Goal: Task Accomplishment & Management: Complete application form

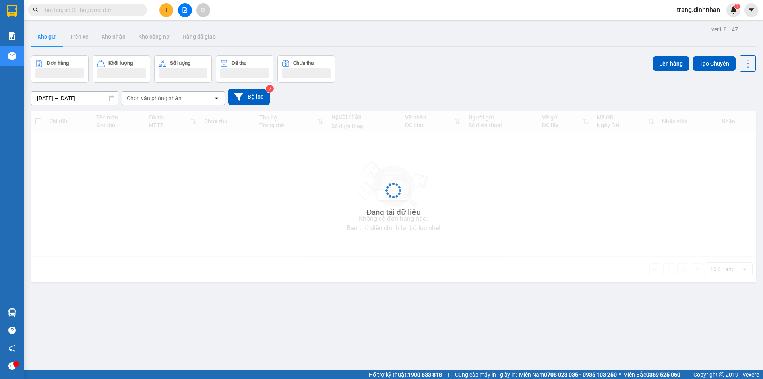
click at [163, 13] on button at bounding box center [166, 10] width 14 height 14
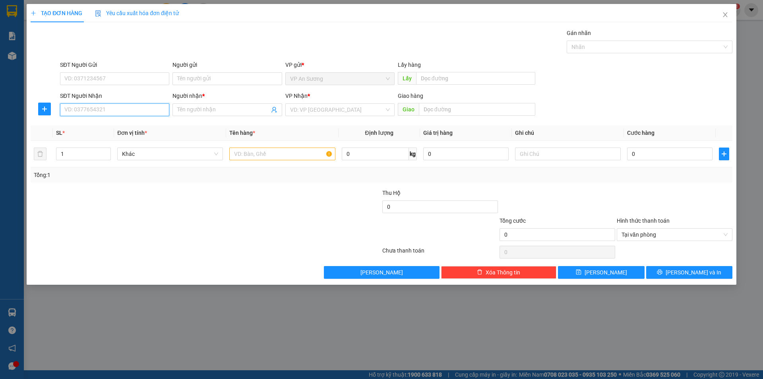
click at [117, 113] on input "SĐT Người Nhận" at bounding box center [114, 109] width 109 height 13
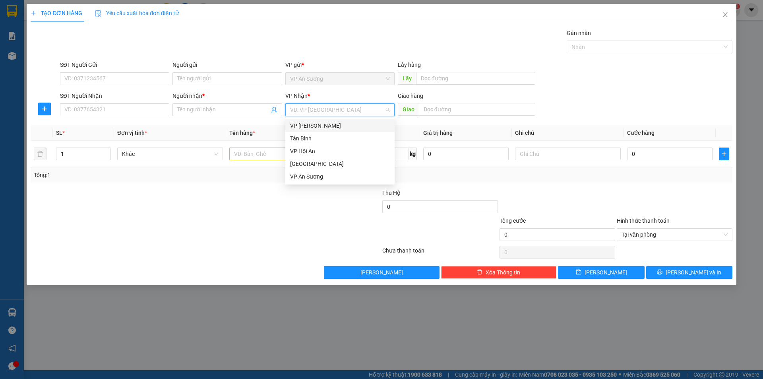
click at [309, 111] on input "search" at bounding box center [337, 110] width 94 height 12
click at [306, 163] on div "[GEOGRAPHIC_DATA]" at bounding box center [340, 163] width 100 height 9
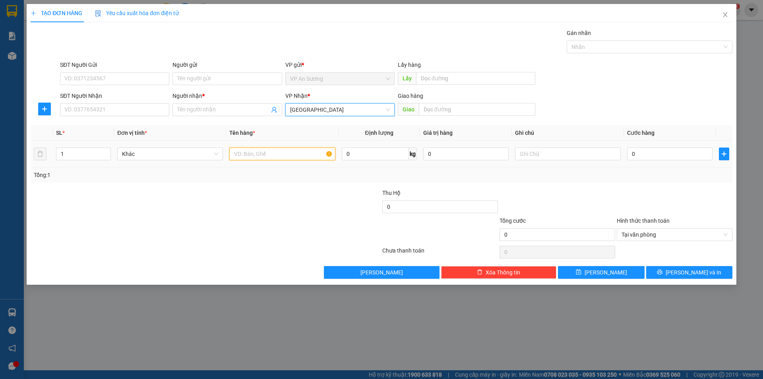
click at [245, 153] on input "text" at bounding box center [282, 154] width 106 height 13
type input "txop"
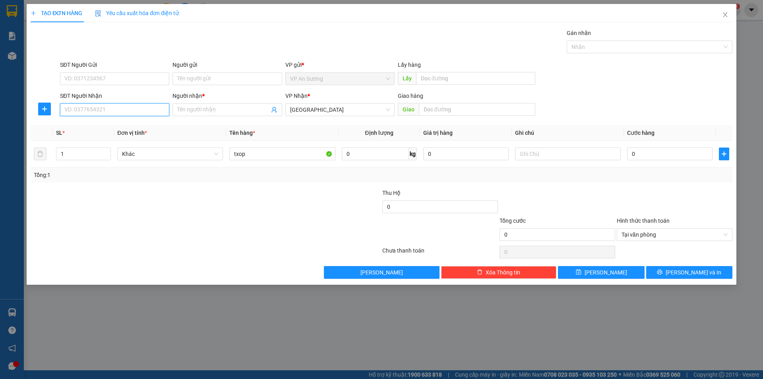
click at [163, 113] on input "SĐT Người Nhận" at bounding box center [114, 109] width 109 height 13
click at [141, 105] on input "SĐT Người Nhận" at bounding box center [114, 109] width 109 height 13
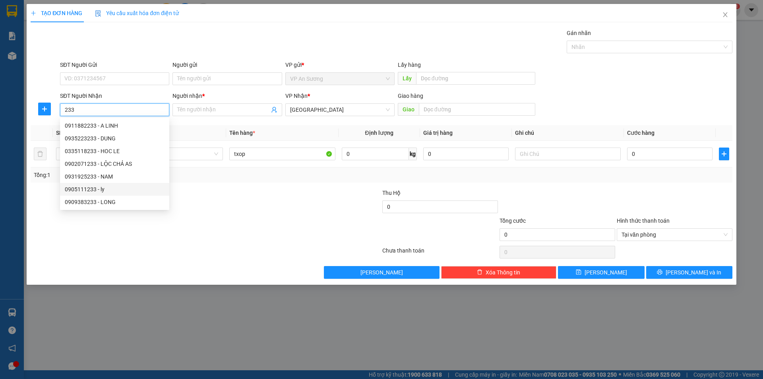
click at [87, 189] on div "0905111233 - ly" at bounding box center [115, 189] width 100 height 9
type input "0905111233"
type input "ly"
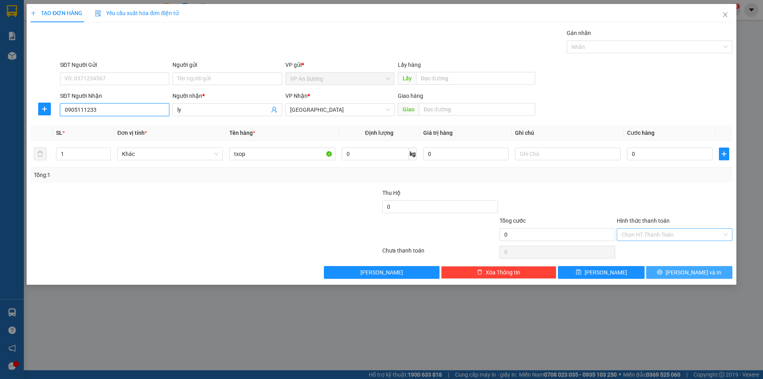
type input "0905111233"
click at [674, 272] on button "[PERSON_NAME] và In" at bounding box center [690, 272] width 86 height 13
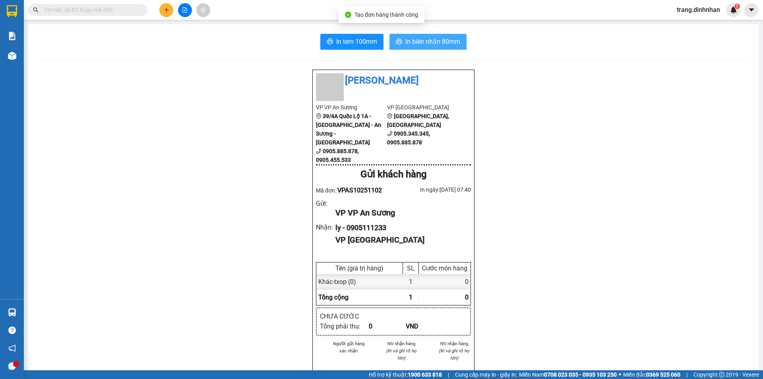
click at [430, 43] on span "In biên nhận 80mm" at bounding box center [433, 42] width 55 height 10
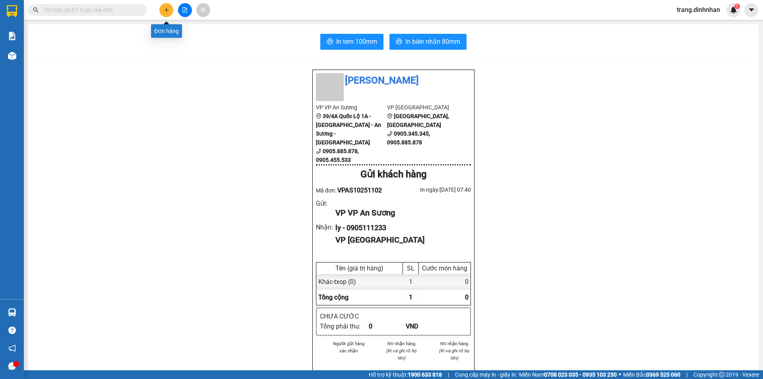
click at [170, 11] on button at bounding box center [166, 10] width 14 height 14
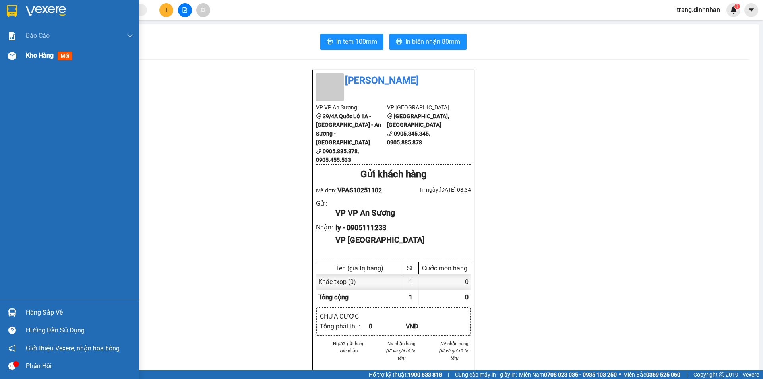
click at [36, 59] on span "Kho hàng" at bounding box center [40, 56] width 28 height 8
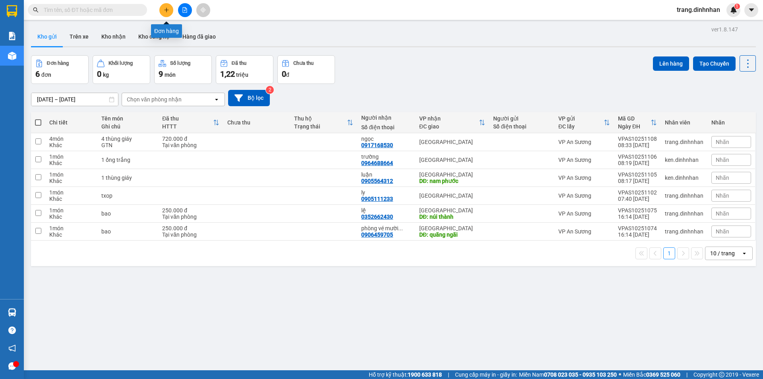
click at [168, 12] on icon "plus" at bounding box center [167, 10] width 6 height 6
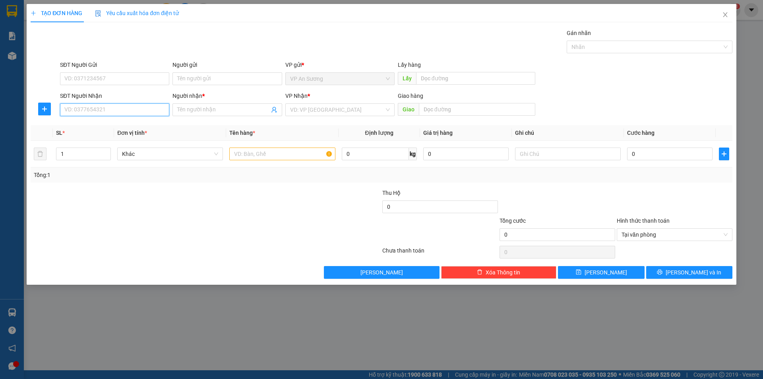
click at [137, 112] on input "SĐT Người Nhận" at bounding box center [114, 109] width 109 height 13
type input "0935543123"
click at [111, 123] on div "0935543123 - Thành" at bounding box center [115, 125] width 100 height 9
type input "Thành"
type input "0935543123"
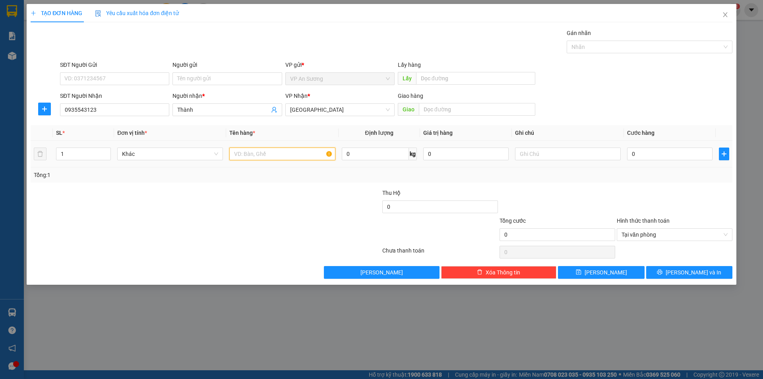
click at [251, 155] on input "text" at bounding box center [282, 154] width 106 height 13
type input "kiện"
click at [630, 153] on input "0" at bounding box center [669, 154] width 85 height 13
type input "1"
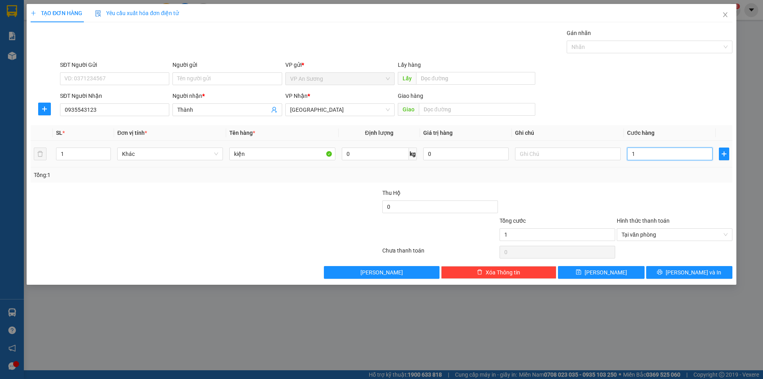
type input "12"
type input "120"
type input "1.200"
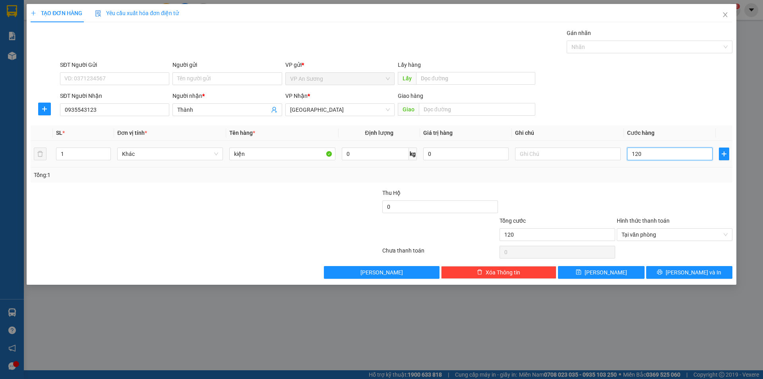
type input "1.200"
type input "12.000"
type input "120.000"
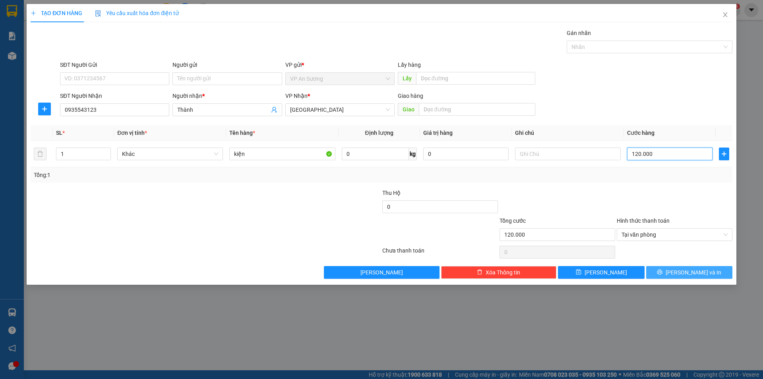
type input "120.000"
click at [663, 272] on icon "printer" at bounding box center [660, 272] width 6 height 6
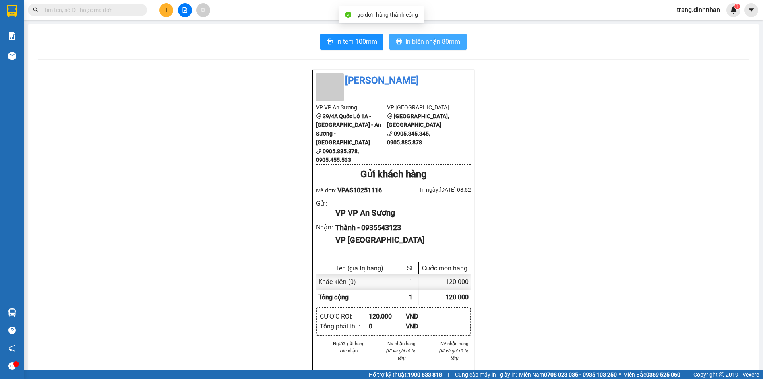
click at [421, 37] on span "In biên nhận 80mm" at bounding box center [433, 42] width 55 height 10
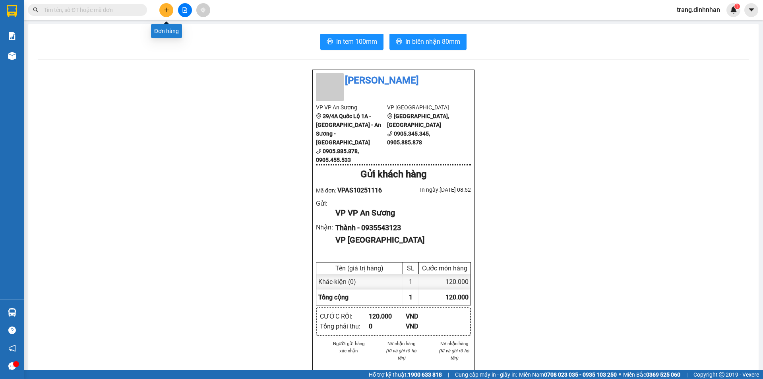
click at [168, 12] on icon "plus" at bounding box center [167, 10] width 6 height 6
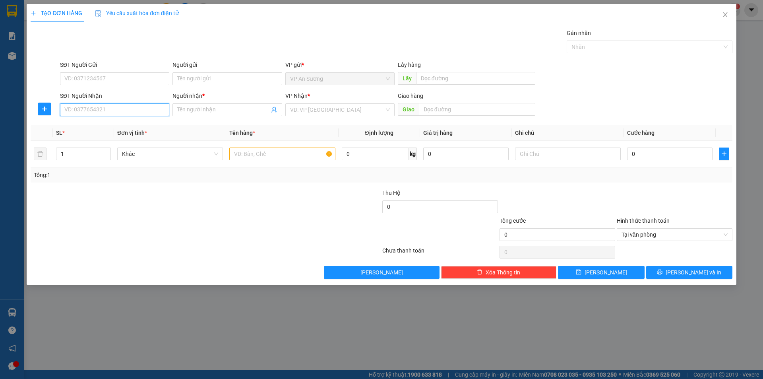
click at [151, 108] on input "SĐT Người Nhận" at bounding box center [114, 109] width 109 height 13
type input "0921129192"
drag, startPoint x: 188, startPoint y: 111, endPoint x: 213, endPoint y: 75, distance: 43.4
click at [189, 111] on input "Người nhận *" at bounding box center [223, 109] width 92 height 9
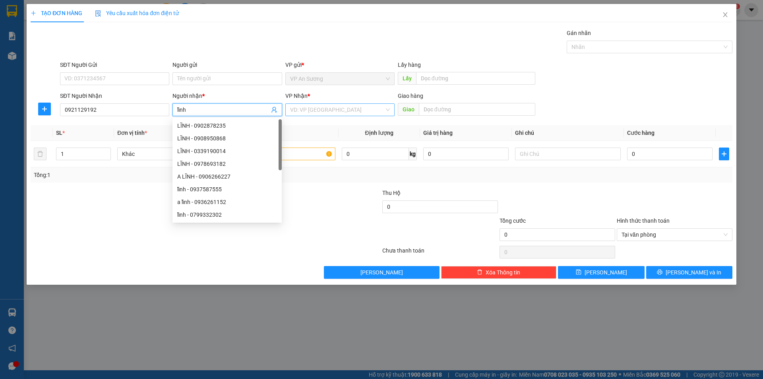
type input "lĩnh"
click at [305, 107] on input "search" at bounding box center [337, 110] width 94 height 12
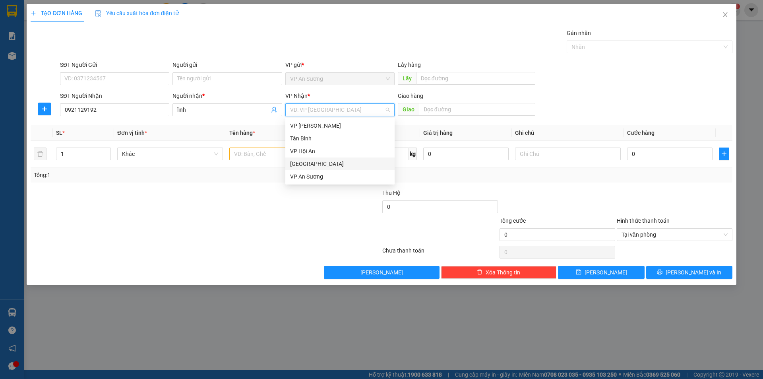
click at [299, 164] on div "[GEOGRAPHIC_DATA]" at bounding box center [340, 163] width 100 height 9
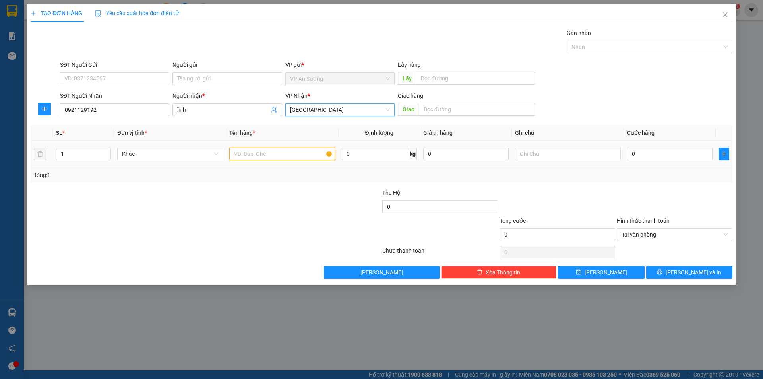
click at [241, 150] on input "text" at bounding box center [282, 154] width 106 height 13
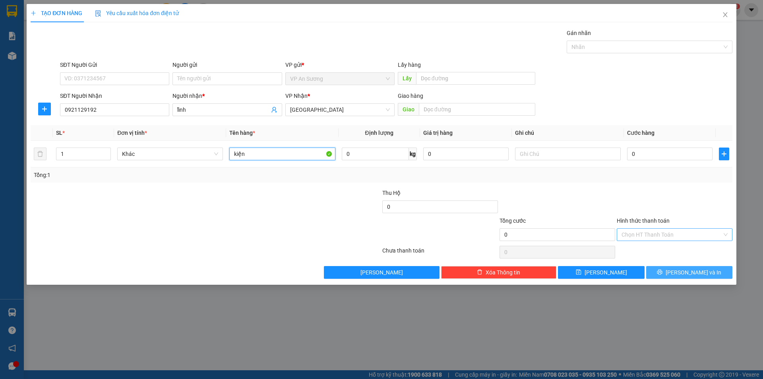
type input "kiện"
click at [681, 270] on button "[PERSON_NAME] và In" at bounding box center [690, 272] width 86 height 13
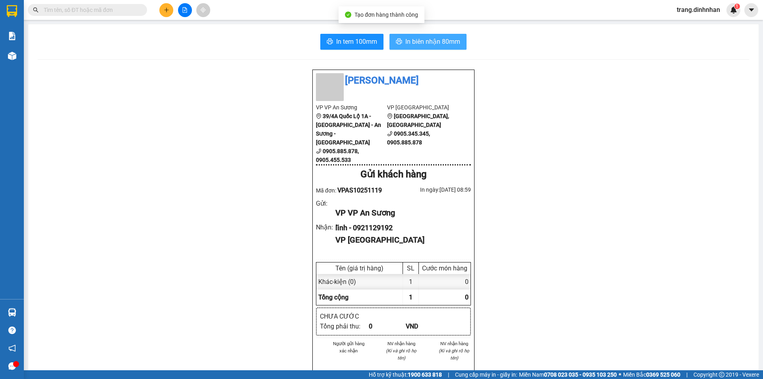
click at [421, 43] on span "In biên nhận 80mm" at bounding box center [433, 42] width 55 height 10
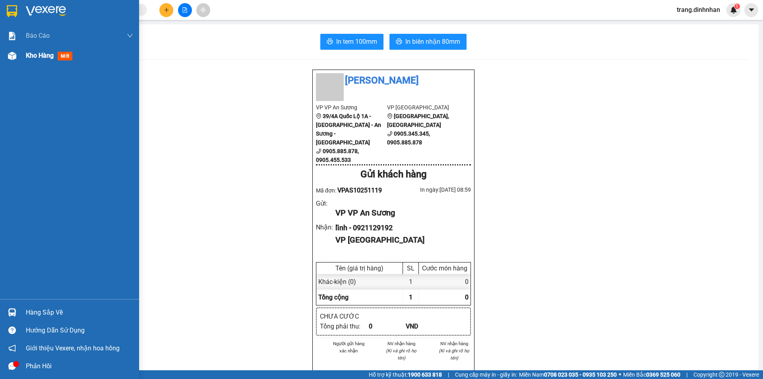
click at [37, 54] on span "Kho hàng" at bounding box center [40, 56] width 28 height 8
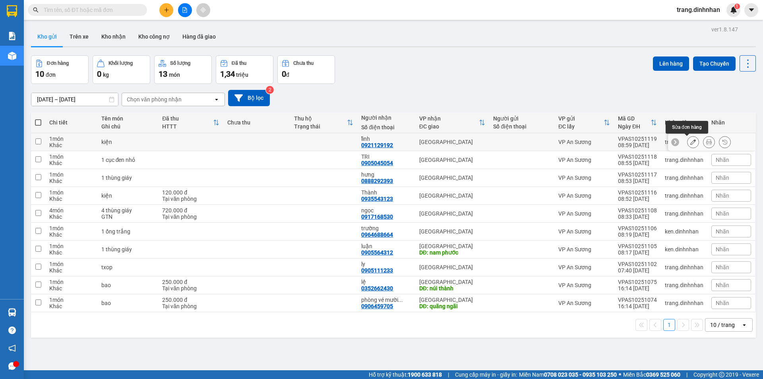
click at [688, 141] on button at bounding box center [693, 142] width 11 height 14
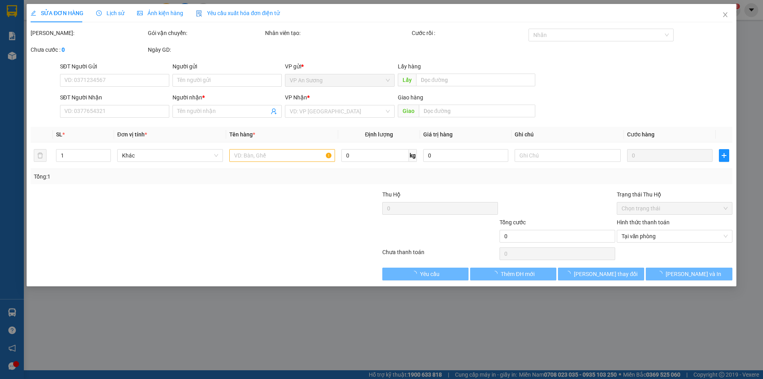
type input "0921129192"
type input "lĩnh"
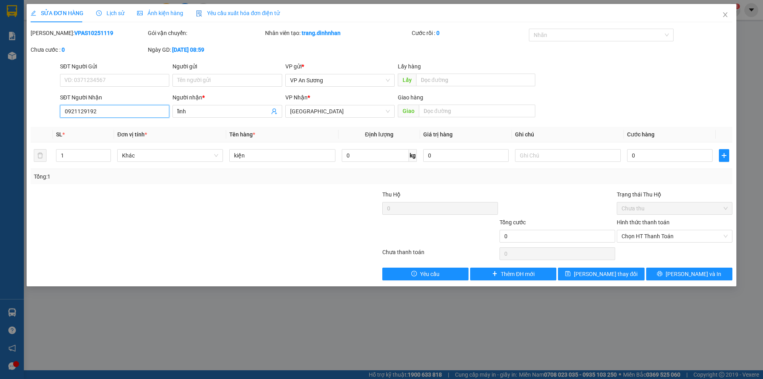
click at [141, 112] on input "0921129192" at bounding box center [114, 111] width 109 height 13
type input "0"
type input "0939439678"
click at [680, 272] on button "[PERSON_NAME] và In" at bounding box center [690, 274] width 86 height 13
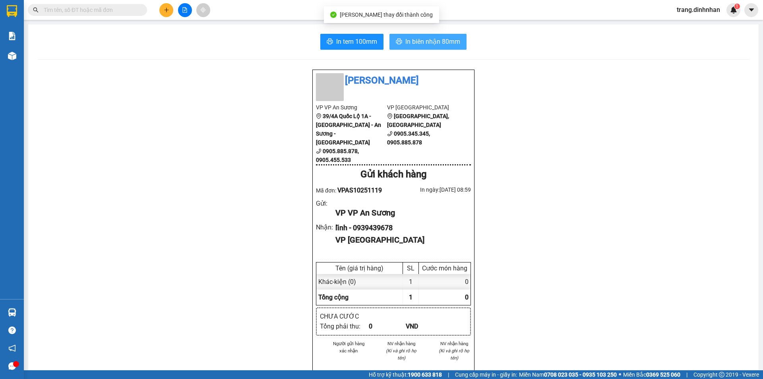
click at [419, 42] on span "In biên nhận 80mm" at bounding box center [433, 42] width 55 height 10
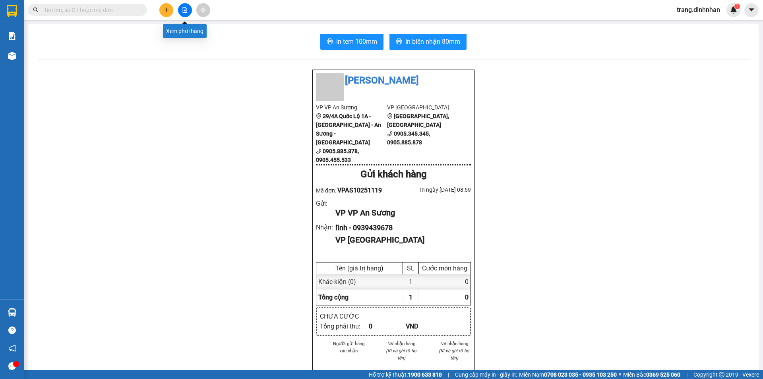
click at [180, 12] on button at bounding box center [185, 10] width 14 height 14
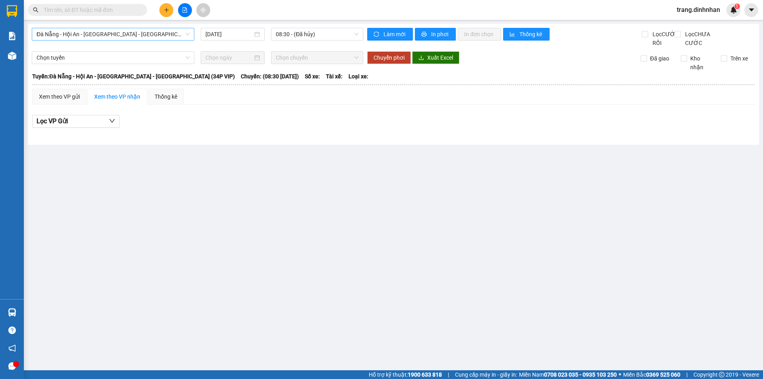
click at [168, 37] on span "Đà Nẵng - Hội An - [GEOGRAPHIC_DATA] - [GEOGRAPHIC_DATA] (34P VIP)" at bounding box center [113, 34] width 153 height 12
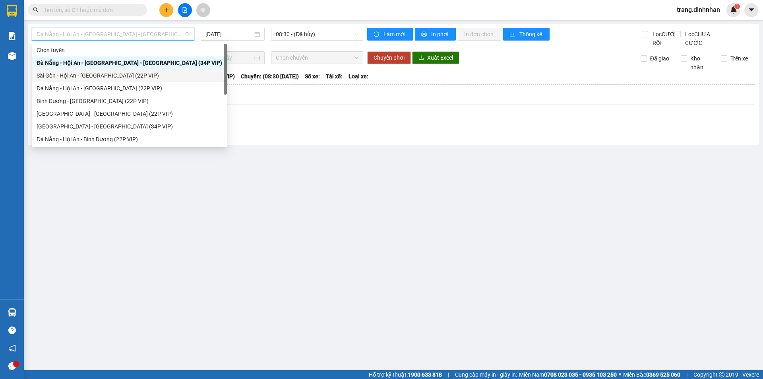
drag, startPoint x: 137, startPoint y: 77, endPoint x: 168, endPoint y: 73, distance: 31.3
click at [138, 77] on div "Sài Gòn - Hội An - [GEOGRAPHIC_DATA] (22P VIP)" at bounding box center [130, 75] width 186 height 9
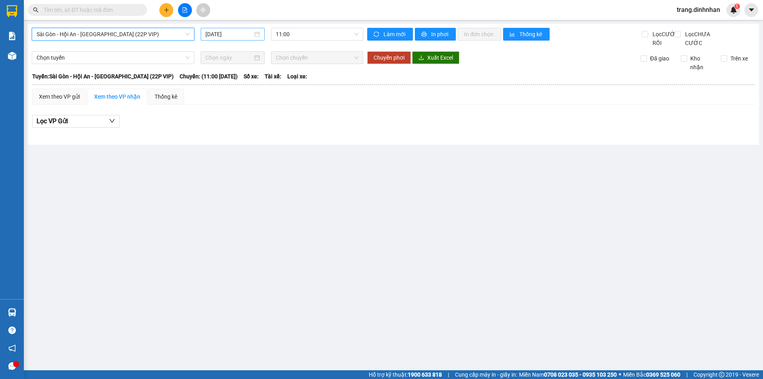
click at [228, 33] on input "[DATE]" at bounding box center [229, 34] width 47 height 9
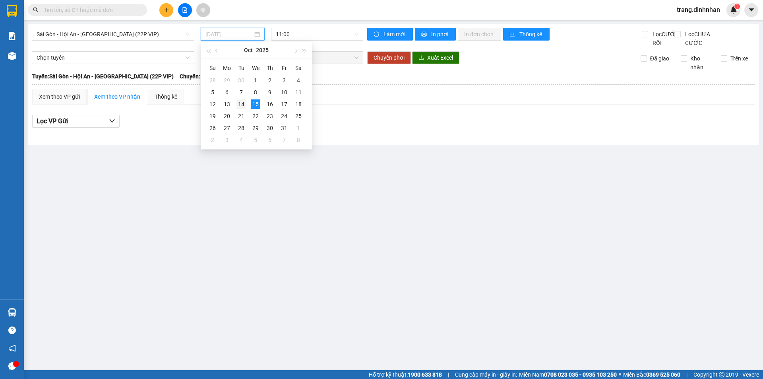
click at [243, 105] on div "14" at bounding box center [242, 104] width 10 height 10
type input "[DATE]"
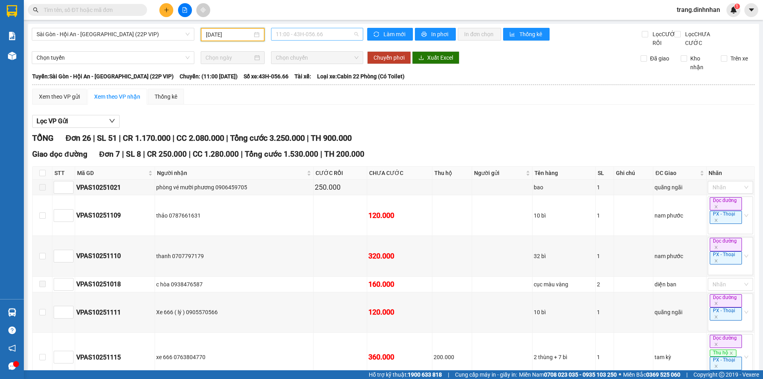
click at [347, 29] on span "11:00 - 43H-056.66" at bounding box center [317, 34] width 83 height 12
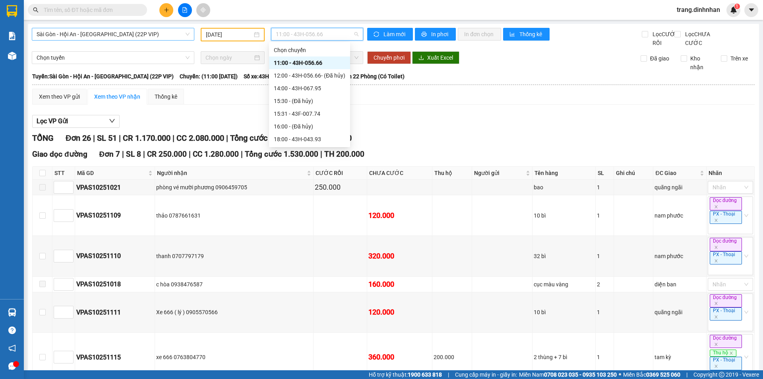
click at [165, 33] on span "Sài Gòn - Hội An - [GEOGRAPHIC_DATA] (22P VIP)" at bounding box center [113, 34] width 153 height 12
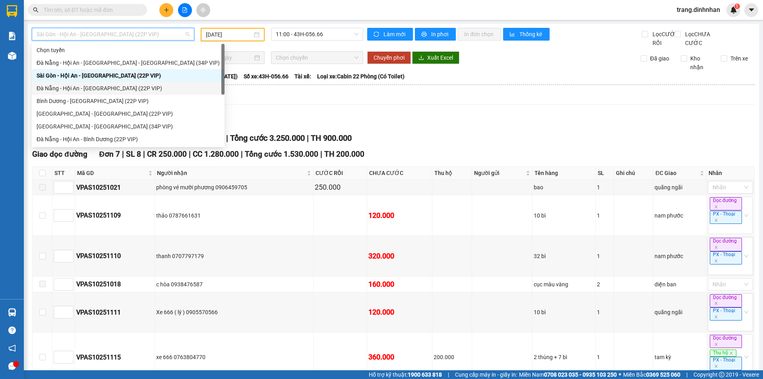
click at [108, 88] on div "Đà Nẵng - Hội An - [GEOGRAPHIC_DATA] (22P VIP)" at bounding box center [128, 88] width 183 height 9
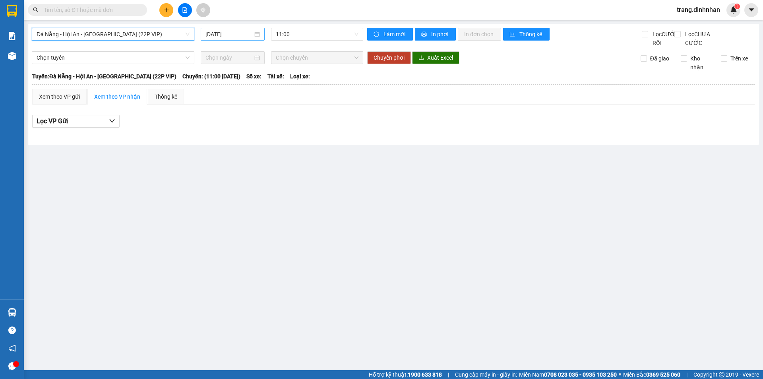
click at [242, 33] on input "[DATE]" at bounding box center [229, 34] width 47 height 9
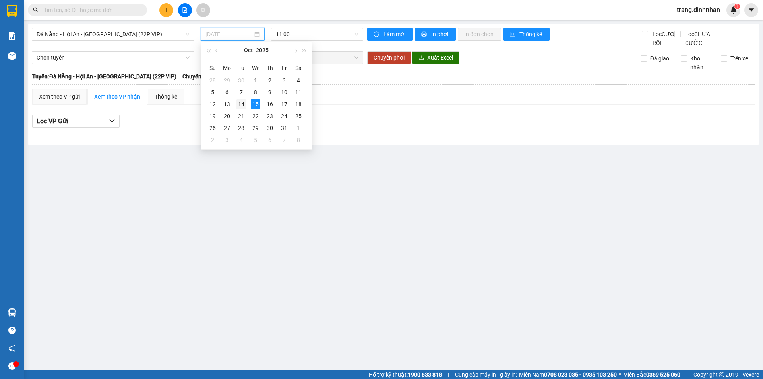
click at [242, 101] on div "14" at bounding box center [242, 104] width 10 height 10
type input "[DATE]"
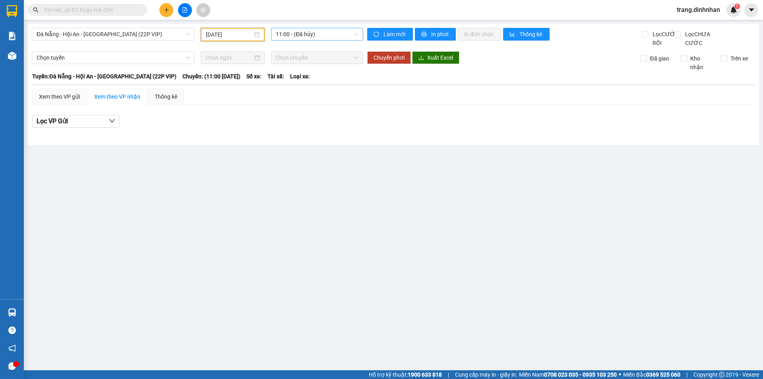
click at [332, 33] on span "11:00 - (Đã hủy)" at bounding box center [317, 34] width 83 height 12
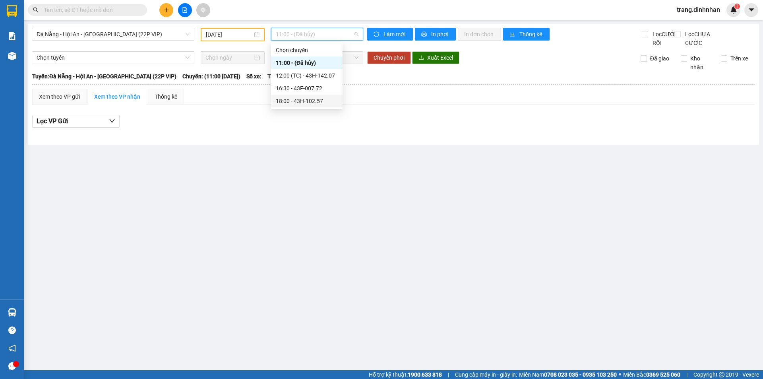
click at [315, 97] on div "18:00 - 43H-102.57" at bounding box center [307, 101] width 62 height 9
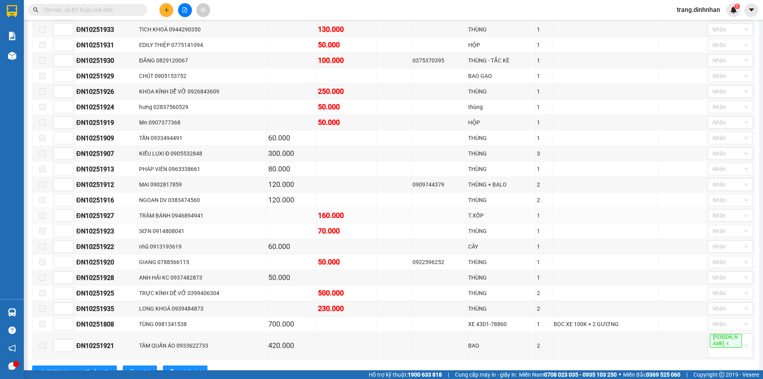
scroll to position [509, 0]
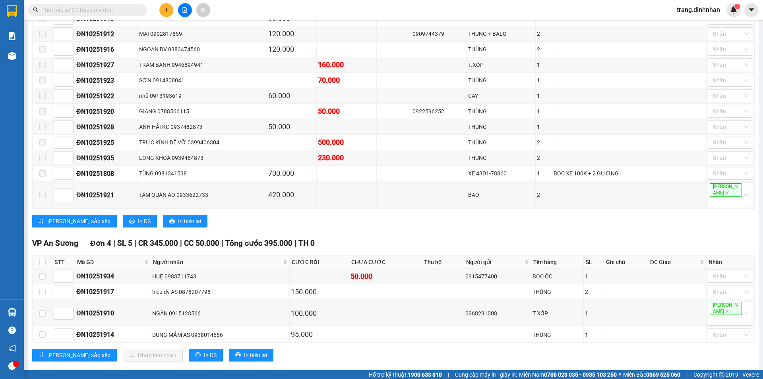
click at [174, 351] on div "VP An Sương Đơn 4 | SL 5 | CR 345.000 | CC 50.000 | Tổng cước 395.000 | TH 0 ST…" at bounding box center [393, 302] width 723 height 130
click at [189, 349] on button "In DS" at bounding box center [206, 355] width 34 height 13
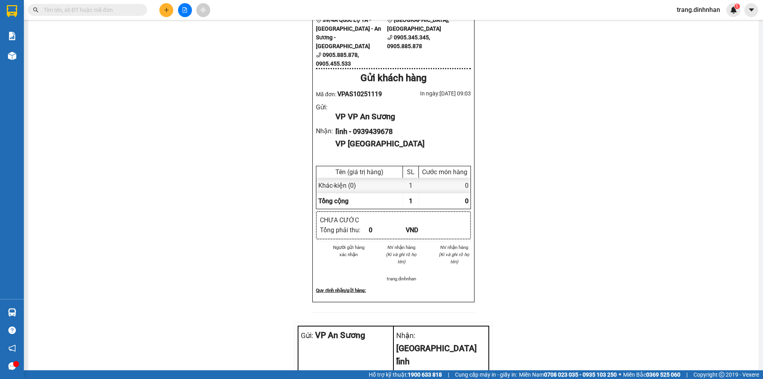
click at [138, 10] on span at bounding box center [87, 10] width 119 height 12
click at [134, 9] on input "text" at bounding box center [91, 10] width 94 height 9
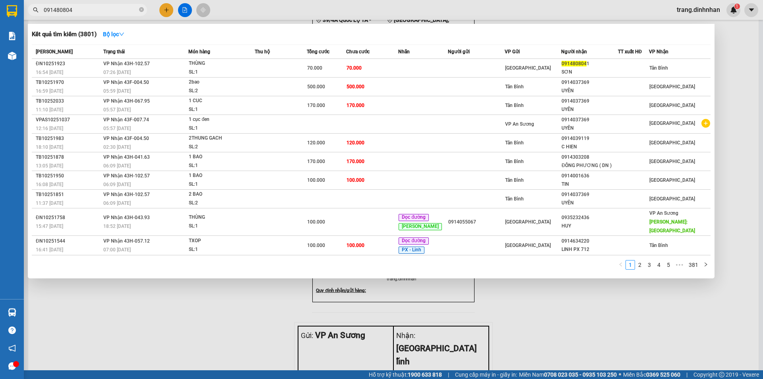
type input "0914808041"
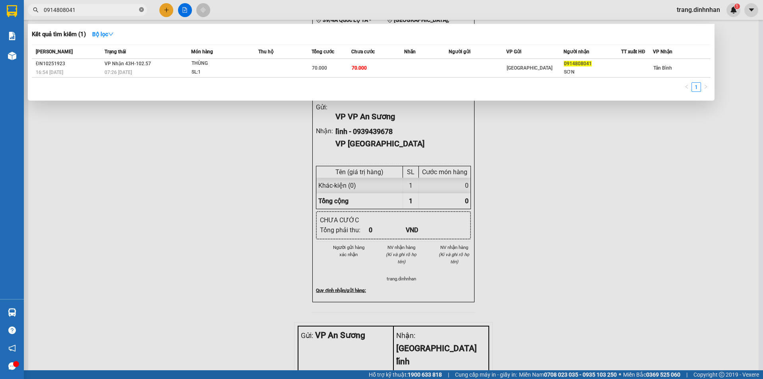
click at [143, 11] on icon "close-circle" at bounding box center [141, 9] width 5 height 5
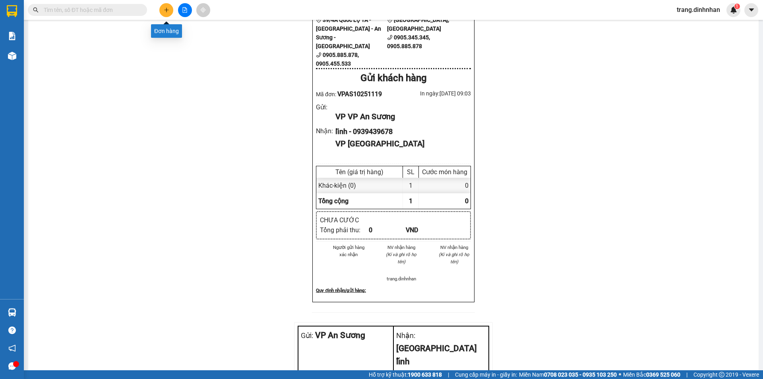
click at [170, 10] on button at bounding box center [166, 10] width 14 height 14
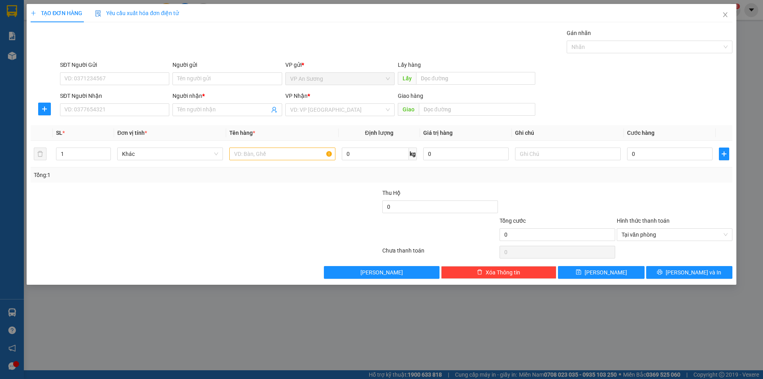
click at [297, 102] on div "VP Nhận *" at bounding box center [340, 97] width 109 height 12
drag, startPoint x: 297, startPoint y: 112, endPoint x: 293, endPoint y: 107, distance: 5.9
click at [293, 109] on input "search" at bounding box center [337, 110] width 94 height 12
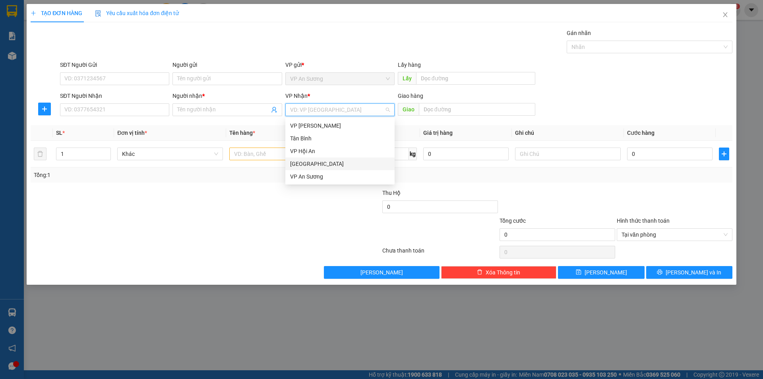
click at [308, 164] on div "[GEOGRAPHIC_DATA]" at bounding box center [340, 163] width 100 height 9
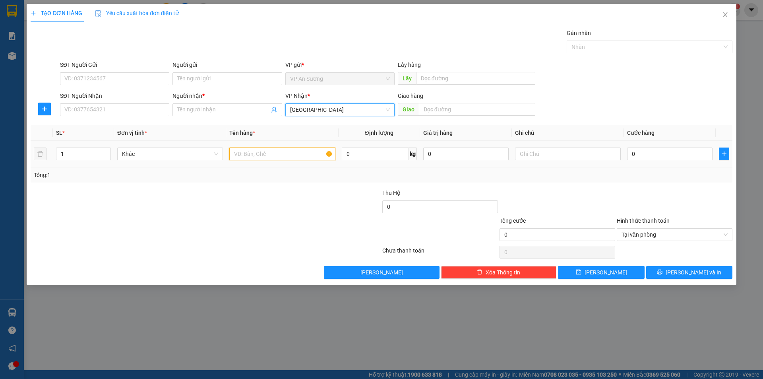
drag, startPoint x: 244, startPoint y: 152, endPoint x: 250, endPoint y: 147, distance: 8.0
click at [245, 151] on input "text" at bounding box center [282, 154] width 106 height 13
type input "thùng giấy"
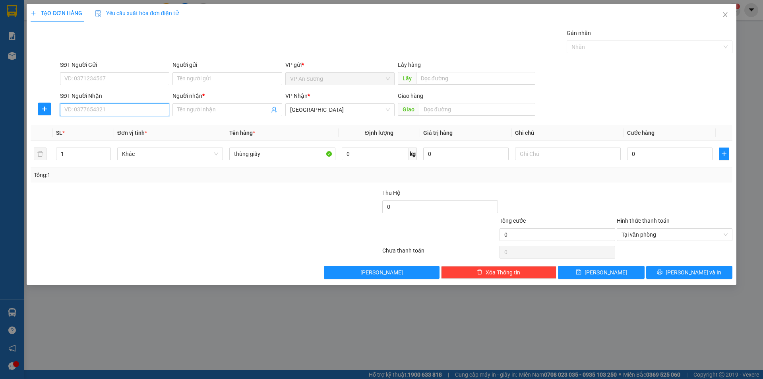
click at [150, 110] on input "SĐT Người Nhận" at bounding box center [114, 109] width 109 height 13
click at [155, 108] on input "SĐT Người Nhận" at bounding box center [114, 109] width 109 height 13
click at [147, 107] on input "SĐT Người Nhận" at bounding box center [114, 109] width 109 height 13
click at [142, 111] on input "SĐT Người Nhận" at bounding box center [114, 109] width 109 height 13
type input "0935225297"
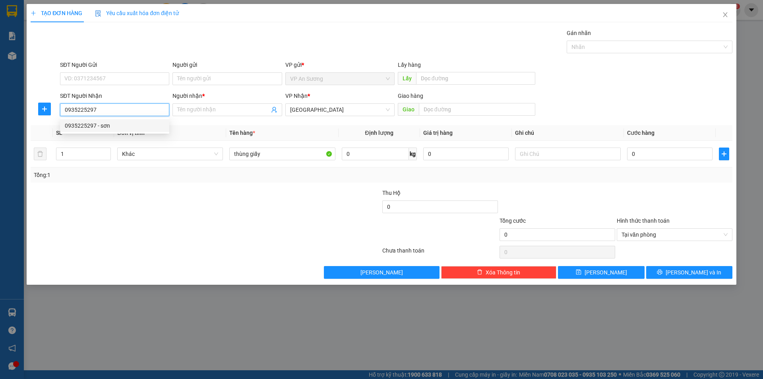
click at [115, 124] on div "0935225297 - sơn" at bounding box center [115, 125] width 100 height 9
type input "sơn"
type input "0935225297"
click at [87, 157] on input "1" at bounding box center [83, 154] width 54 height 12
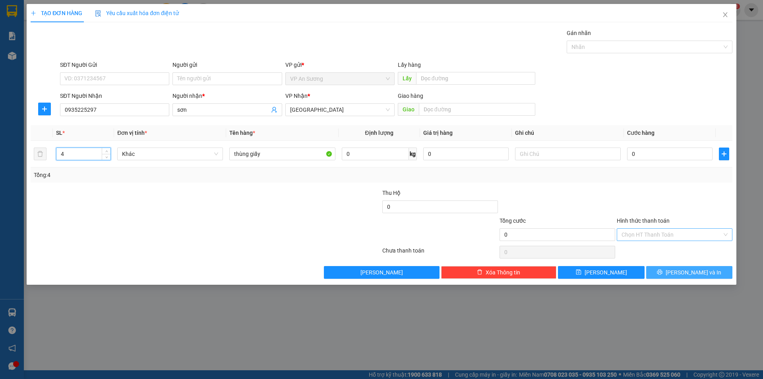
type input "4"
click at [686, 272] on span "[PERSON_NAME] và In" at bounding box center [694, 272] width 56 height 9
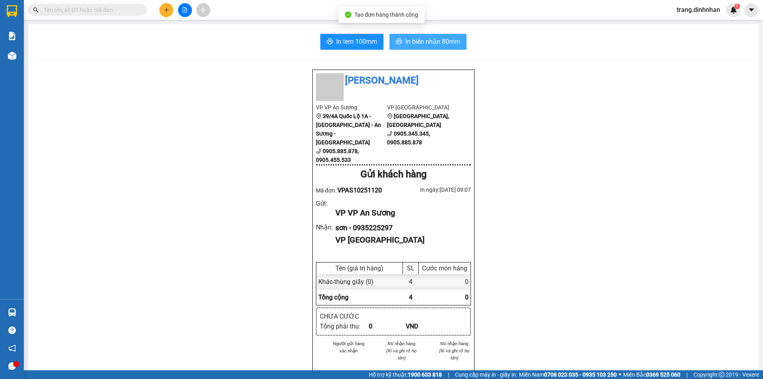
click at [423, 44] on span "In biên nhận 80mm" at bounding box center [433, 42] width 55 height 10
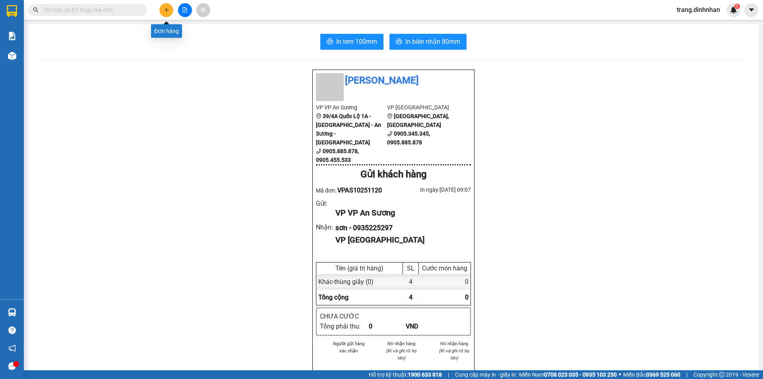
click at [166, 12] on icon "plus" at bounding box center [167, 10] width 6 height 6
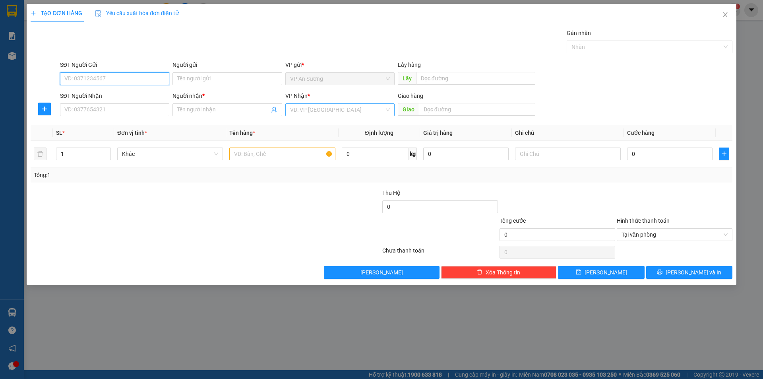
click at [287, 107] on div "VD: VP [GEOGRAPHIC_DATA]" at bounding box center [340, 109] width 109 height 13
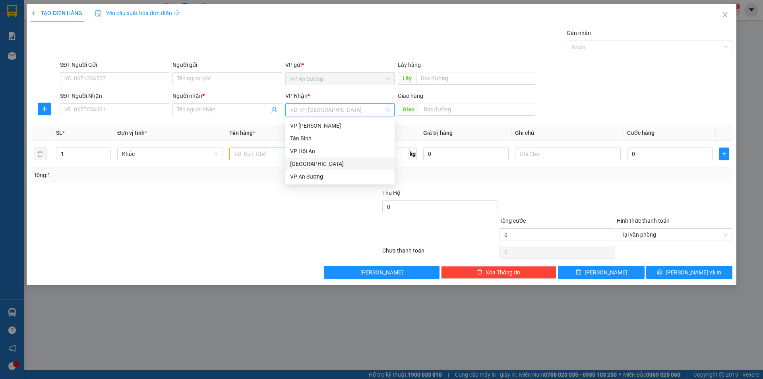
click at [312, 163] on div "[GEOGRAPHIC_DATA]" at bounding box center [340, 163] width 100 height 9
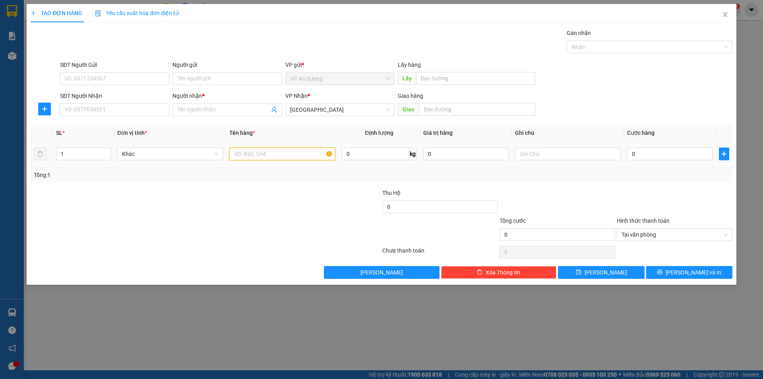
drag, startPoint x: 258, startPoint y: 155, endPoint x: 269, endPoint y: 144, distance: 16.0
click at [258, 154] on input "text" at bounding box center [282, 154] width 106 height 13
click at [252, 153] on input "thun gf giấy" at bounding box center [282, 154] width 106 height 13
type input "thung giấy"
click at [147, 107] on input "SĐT Người Nhận" at bounding box center [114, 109] width 109 height 13
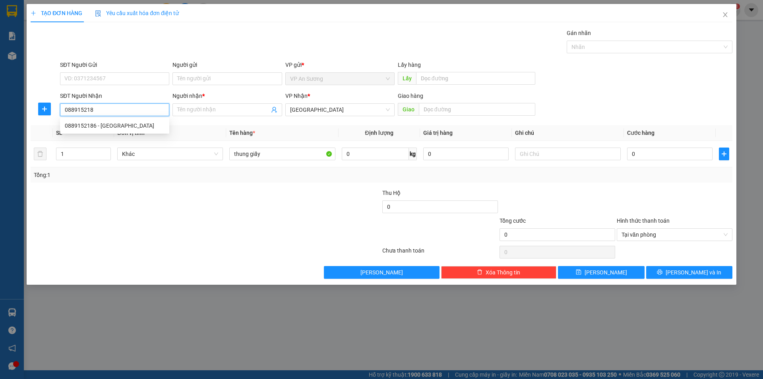
type input "0889152186"
click at [111, 128] on div "0889152186 - [GEOGRAPHIC_DATA]" at bounding box center [115, 125] width 100 height 9
type input "PHUONG"
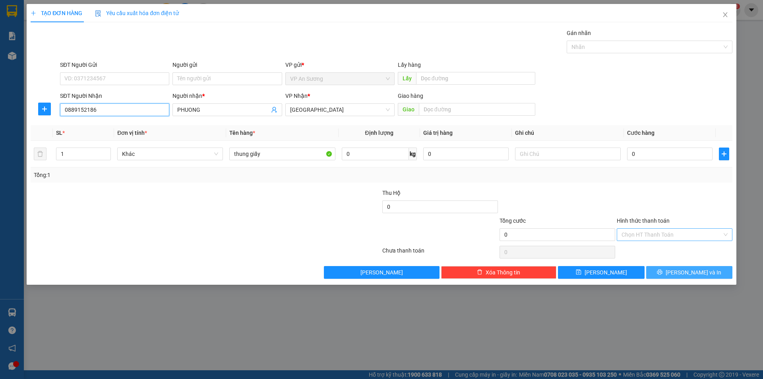
type input "0889152186"
click at [693, 274] on span "[PERSON_NAME] và In" at bounding box center [694, 272] width 56 height 9
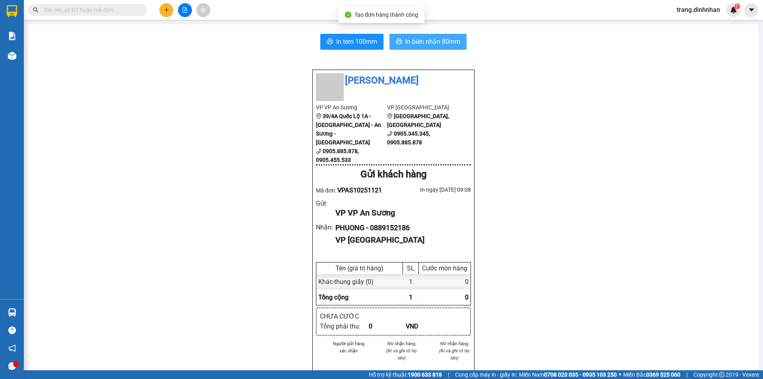
click at [442, 41] on span "In biên nhận 80mm" at bounding box center [433, 42] width 55 height 10
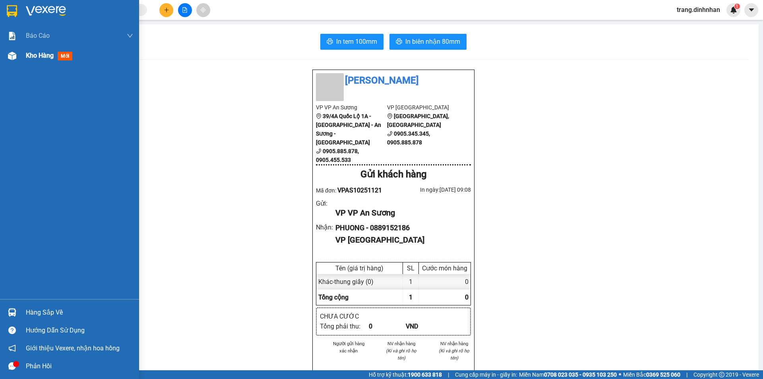
click at [37, 56] on span "Kho hàng" at bounding box center [40, 56] width 28 height 8
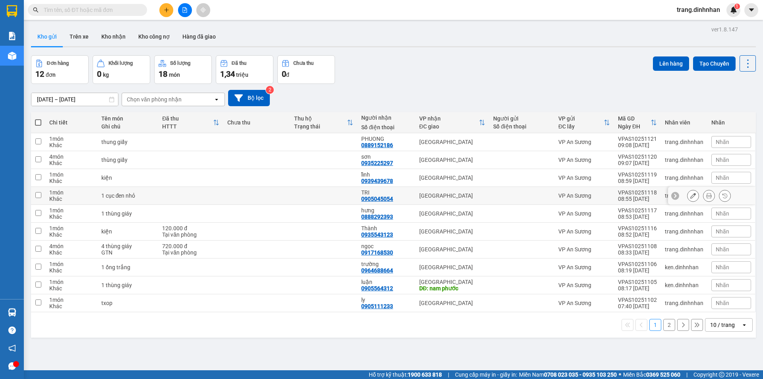
scroll to position [37, 0]
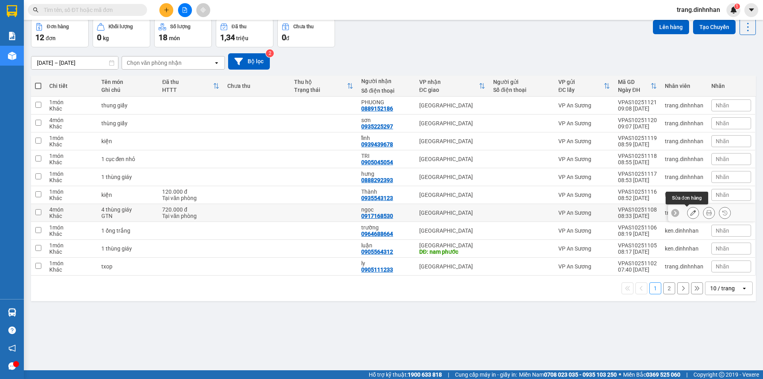
click at [691, 212] on icon at bounding box center [694, 213] width 6 height 6
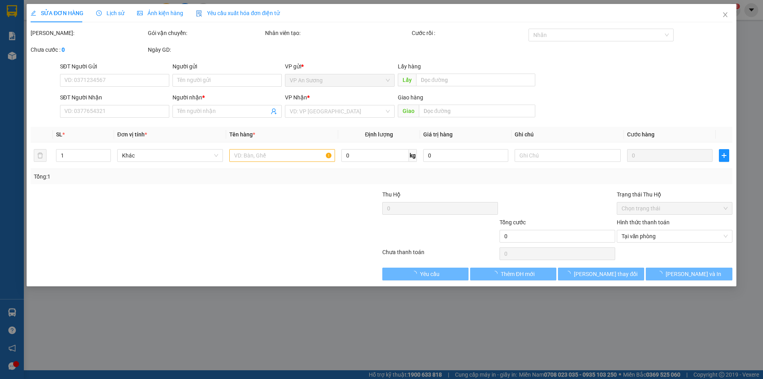
type input "0917168530"
type input "ngọc"
type input "720.000"
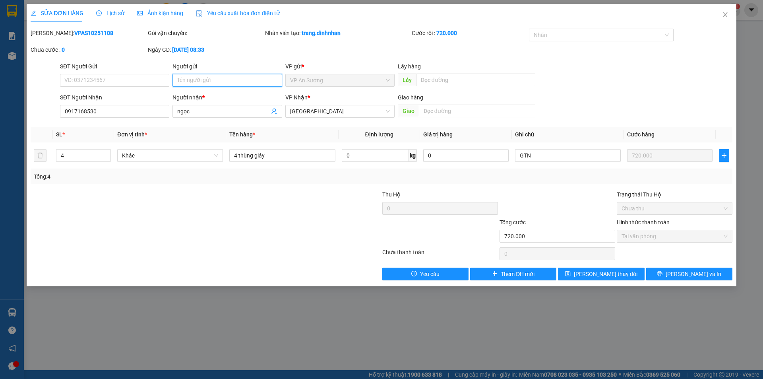
click at [203, 78] on input "Người gửi" at bounding box center [227, 80] width 109 height 13
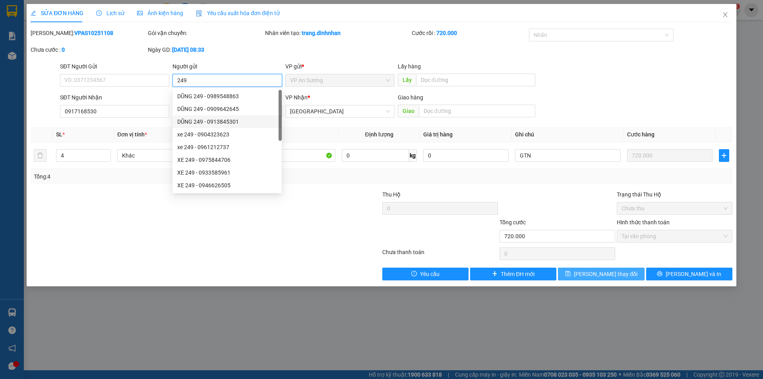
type input "249"
click at [610, 271] on span "[PERSON_NAME] thay đổi" at bounding box center [606, 274] width 64 height 9
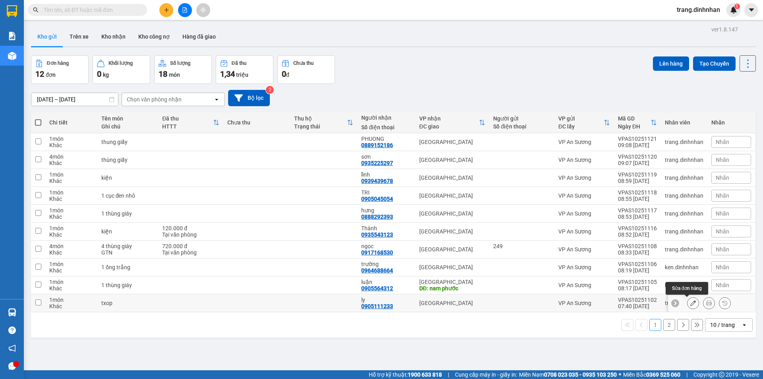
click at [691, 302] on icon at bounding box center [694, 303] width 6 height 6
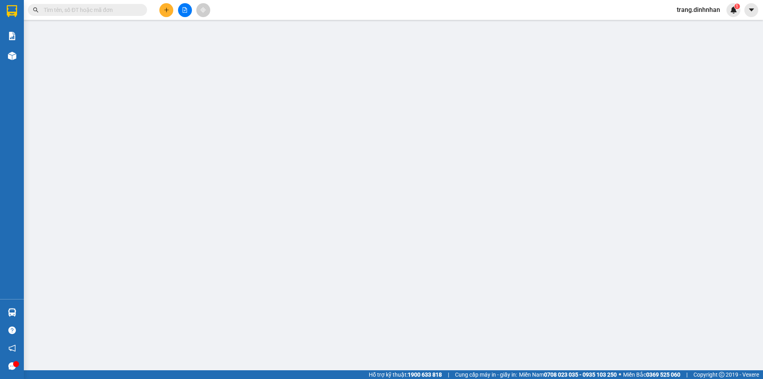
type input "0905111233"
type input "ly"
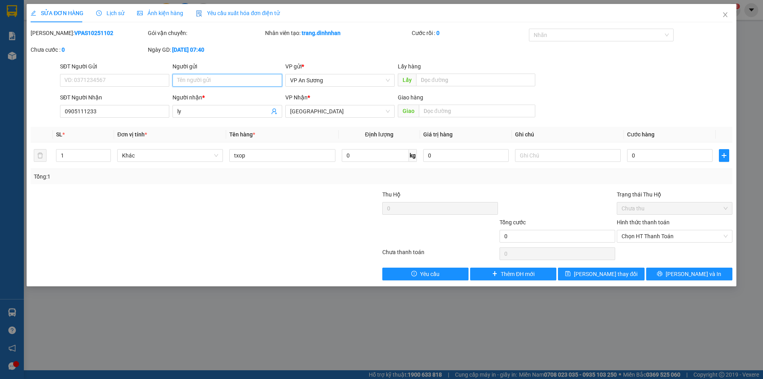
click at [189, 81] on input "Người gửi" at bounding box center [227, 80] width 109 height 13
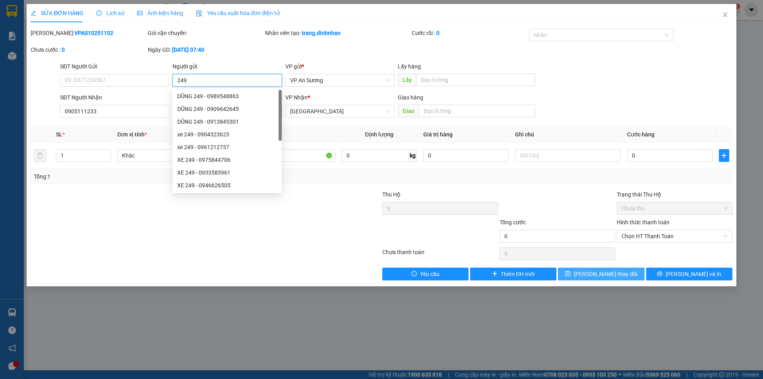
type input "249"
click at [581, 272] on button "[PERSON_NAME] thay đổi" at bounding box center [601, 274] width 86 height 13
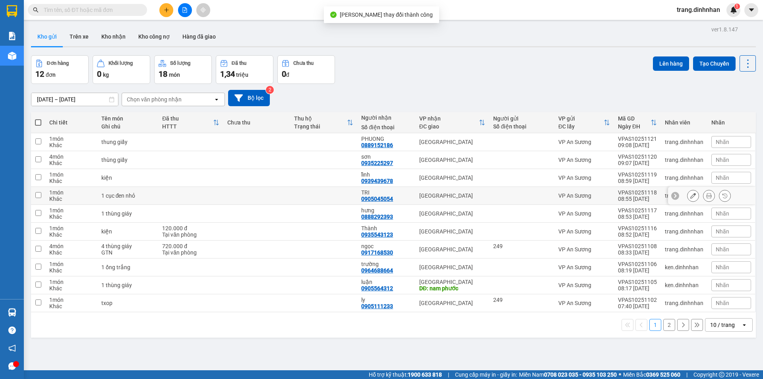
scroll to position [37, 0]
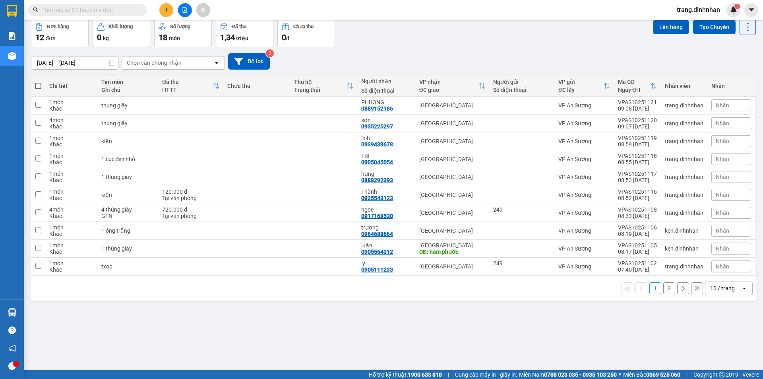
click at [665, 290] on button "2" at bounding box center [670, 288] width 12 height 12
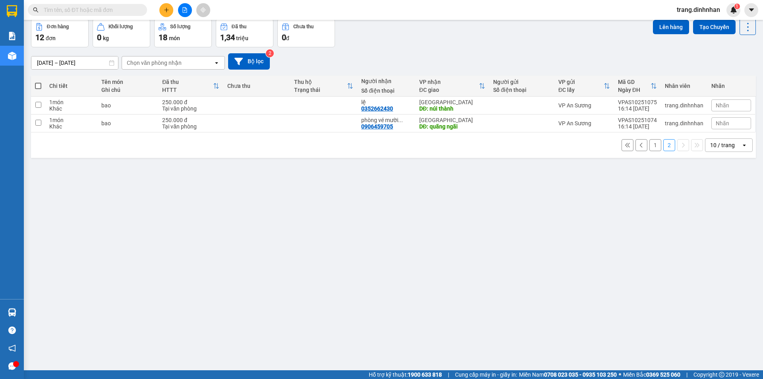
click at [650, 145] on button "1" at bounding box center [656, 145] width 12 height 12
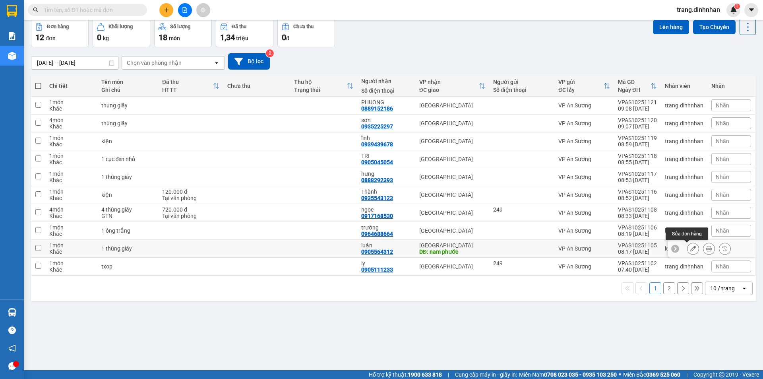
click at [691, 249] on button at bounding box center [693, 249] width 11 height 14
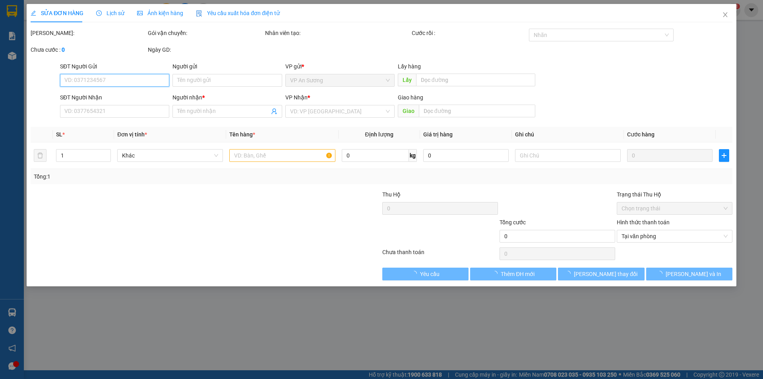
type input "0905564312"
type input "luận"
type input "nam phước"
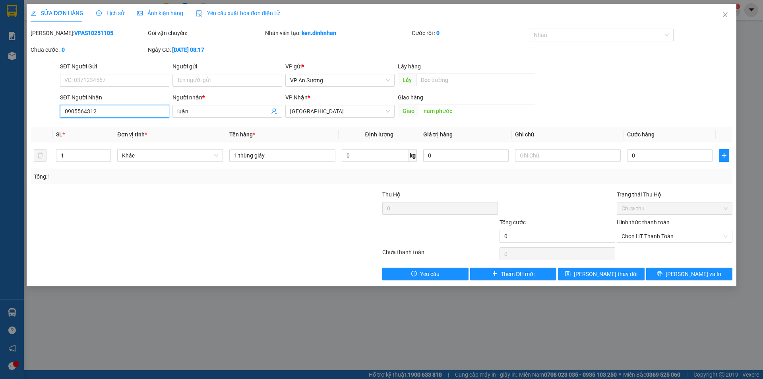
click at [114, 108] on input "0905564312" at bounding box center [114, 111] width 109 height 13
type input "0905564212"
click at [597, 275] on span "[PERSON_NAME] thay đổi" at bounding box center [606, 274] width 64 height 9
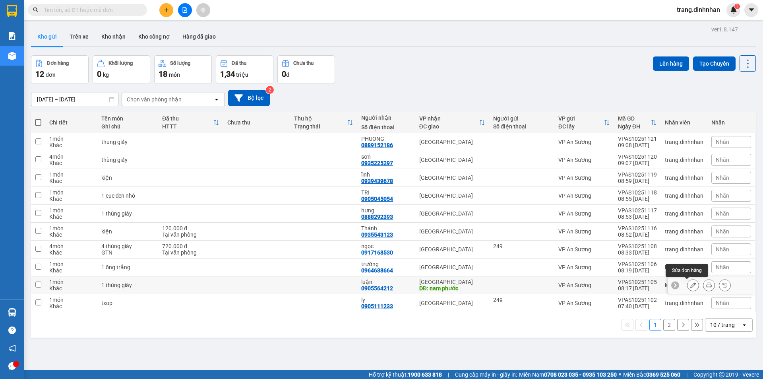
click at [691, 286] on icon at bounding box center [694, 285] width 6 height 6
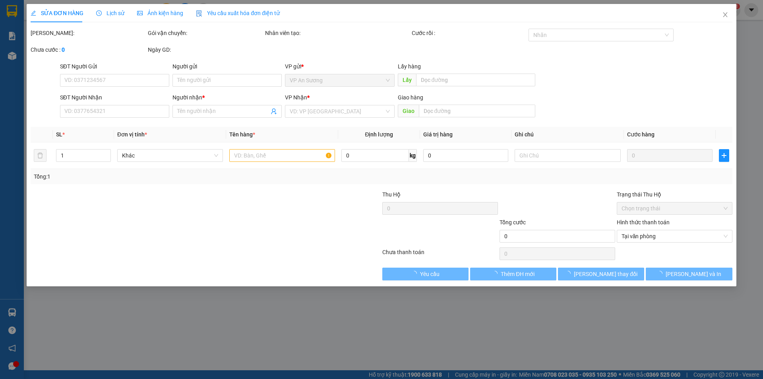
type input "0905564212"
type input "luận"
type input "nam phước"
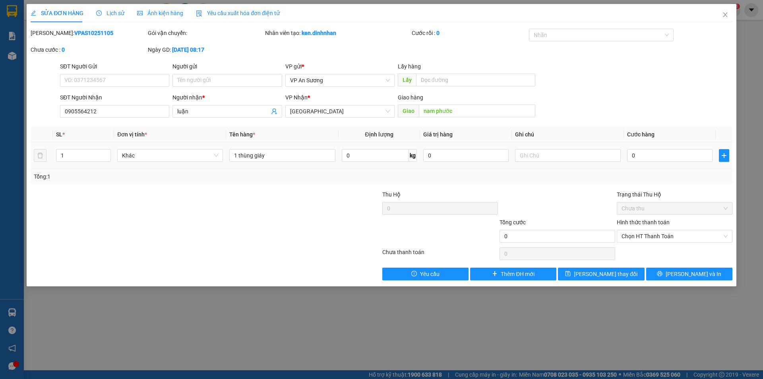
click at [626, 151] on td "0" at bounding box center [670, 155] width 92 height 27
click at [627, 152] on input "0" at bounding box center [669, 155] width 85 height 13
type input "1"
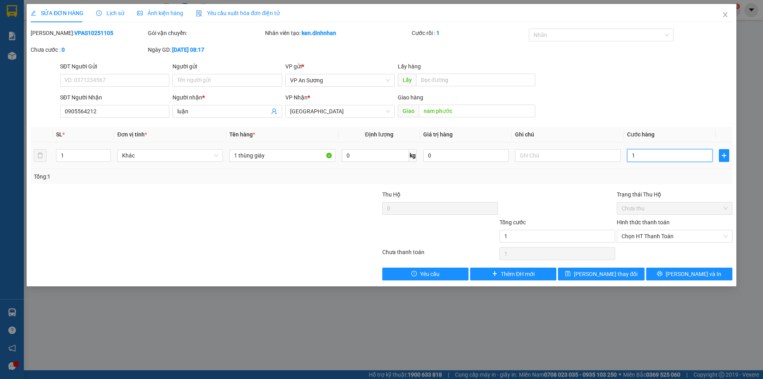
type input "10"
type input "100"
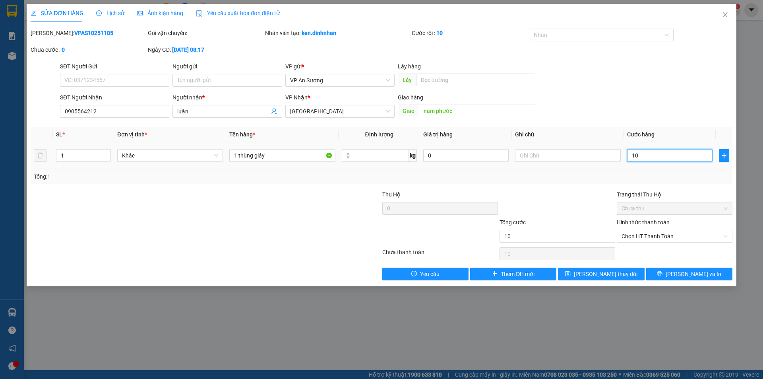
type input "100"
type input "1.000"
type input "10.000"
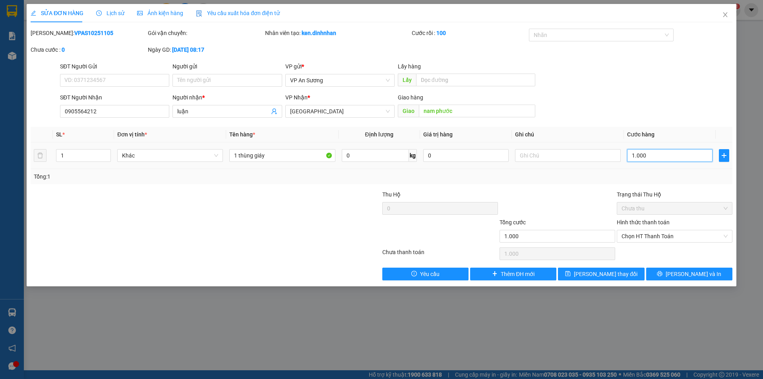
type input "10.000"
type input "100.000"
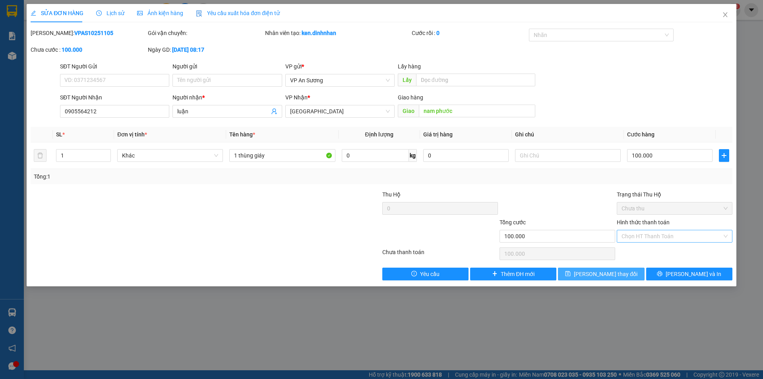
click at [596, 276] on span "[PERSON_NAME] thay đổi" at bounding box center [606, 274] width 64 height 9
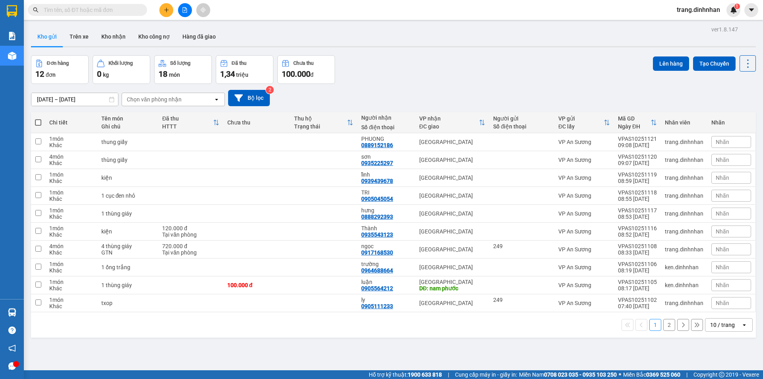
click at [165, 10] on icon "plus" at bounding box center [167, 10] width 6 height 6
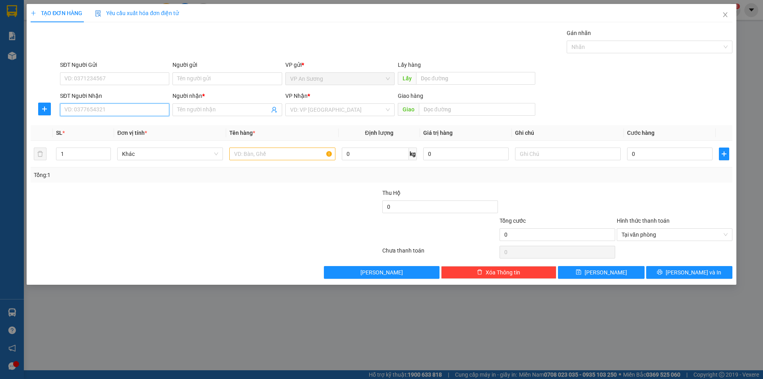
click at [141, 111] on input "SĐT Người Nhận" at bounding box center [114, 109] width 109 height 13
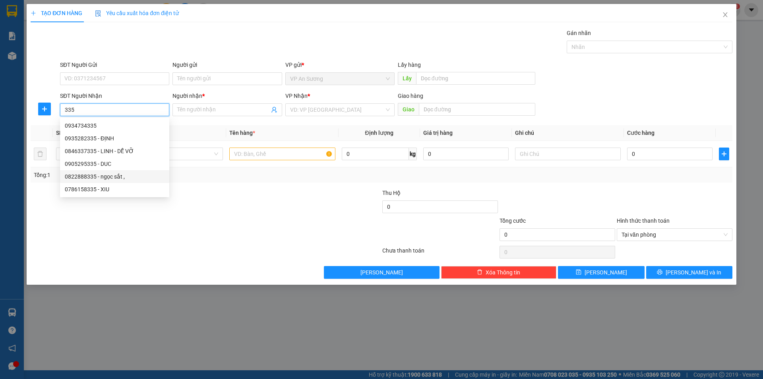
click at [88, 175] on div "0822888335 - ngọc sắt ," at bounding box center [115, 176] width 100 height 9
type input "0822888335"
type input "ngọc sắt ,"
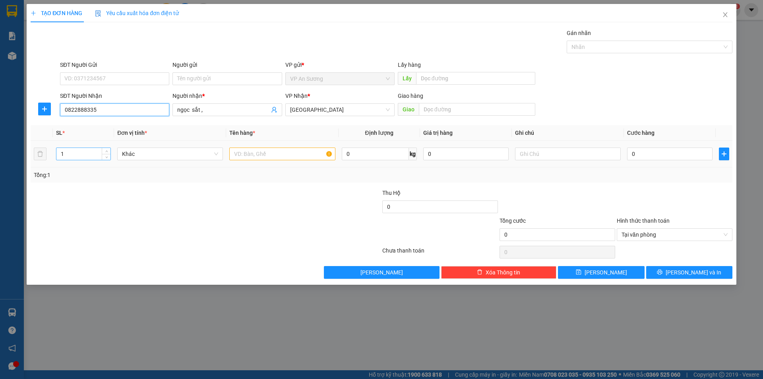
type input "0822888335"
click at [89, 155] on input "1" at bounding box center [83, 154] width 54 height 12
type input "2"
click at [246, 157] on input "text" at bounding box center [282, 154] width 106 height 13
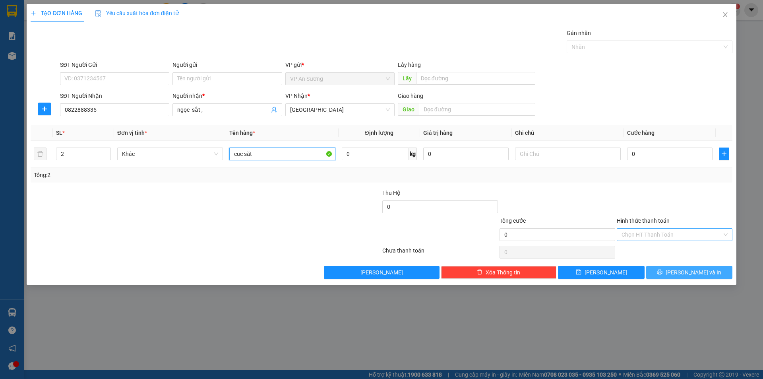
type input "cuc săt"
drag, startPoint x: 675, startPoint y: 276, endPoint x: 713, endPoint y: 249, distance: 46.9
click at [663, 275] on span "printer" at bounding box center [660, 272] width 6 height 6
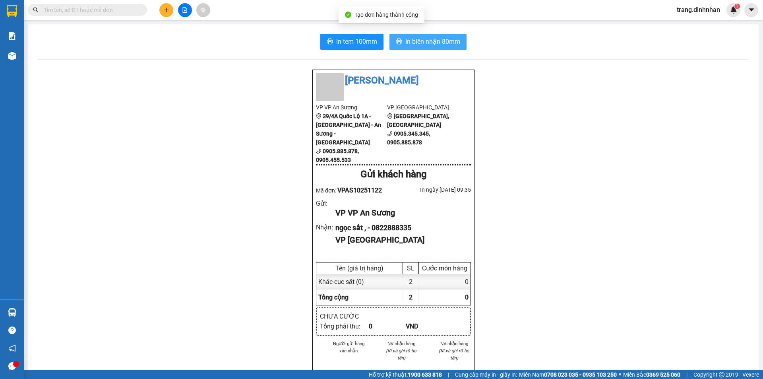
click at [439, 43] on span "In biên nhận 80mm" at bounding box center [433, 42] width 55 height 10
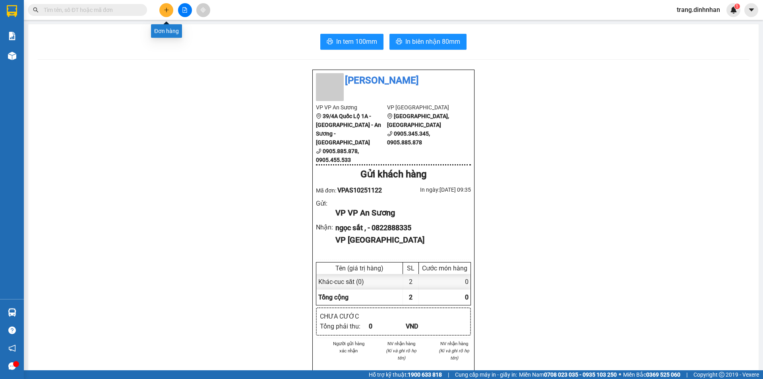
click at [165, 15] on button at bounding box center [166, 10] width 14 height 14
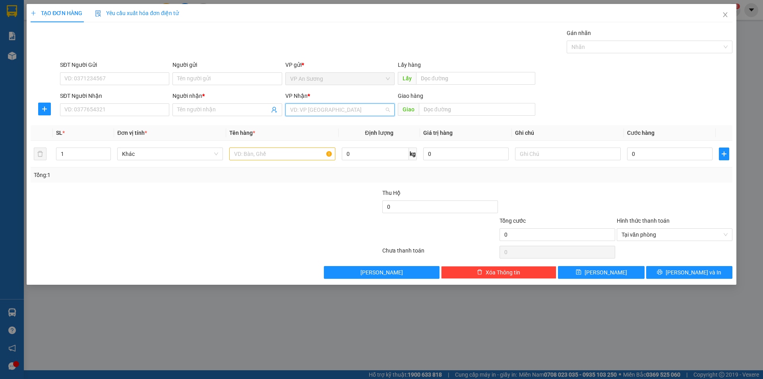
click at [317, 107] on input "search" at bounding box center [337, 110] width 94 height 12
click at [300, 161] on div "[GEOGRAPHIC_DATA]" at bounding box center [340, 163] width 100 height 9
click at [142, 105] on input "SĐT Người Nhận" at bounding box center [114, 109] width 109 height 13
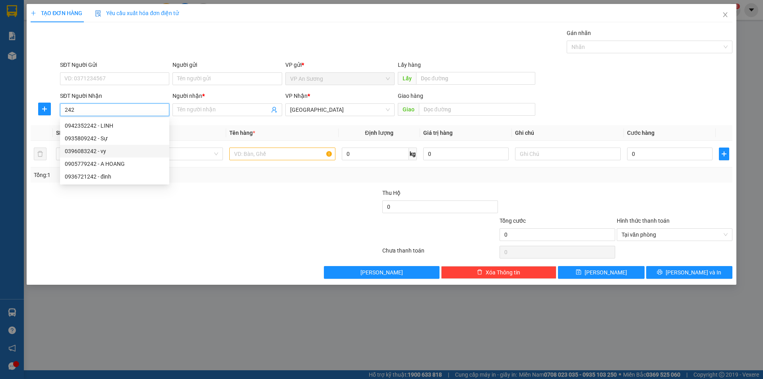
click at [97, 150] on div "0396083242 - vy" at bounding box center [115, 151] width 100 height 9
type input "0396083242"
type input "vy"
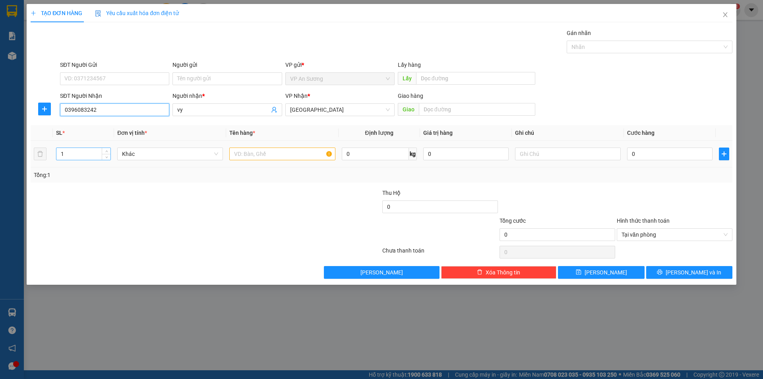
type input "0396083242"
click at [78, 156] on input "1" at bounding box center [83, 154] width 54 height 12
type input "3"
drag, startPoint x: 243, startPoint y: 153, endPoint x: 270, endPoint y: 111, distance: 50.6
click at [249, 144] on td at bounding box center [282, 154] width 112 height 27
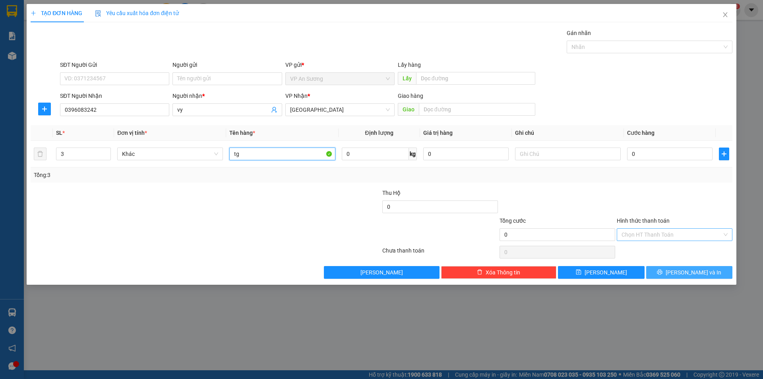
type input "tg"
click at [688, 272] on span "[PERSON_NAME] và In" at bounding box center [694, 272] width 56 height 9
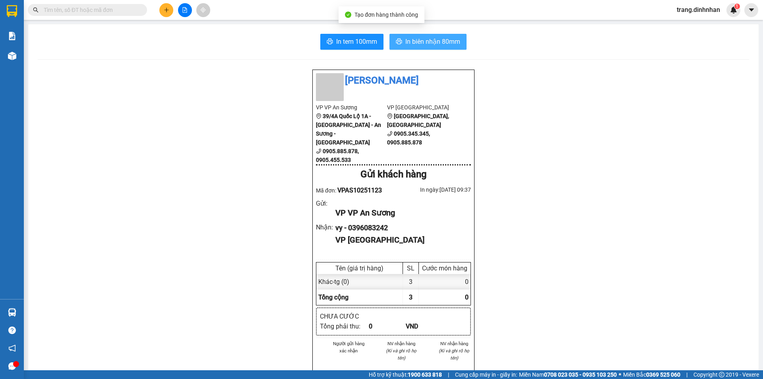
click at [439, 42] on span "In biên nhận 80mm" at bounding box center [433, 42] width 55 height 10
click at [164, 9] on icon "plus" at bounding box center [167, 10] width 6 height 6
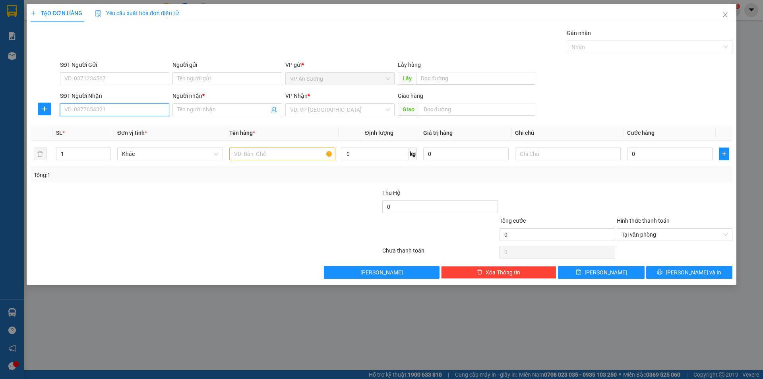
click at [145, 112] on input "SĐT Người Nhận" at bounding box center [114, 109] width 109 height 13
type input "0964237456"
click at [208, 111] on input "Người nhận *" at bounding box center [223, 109] width 92 height 9
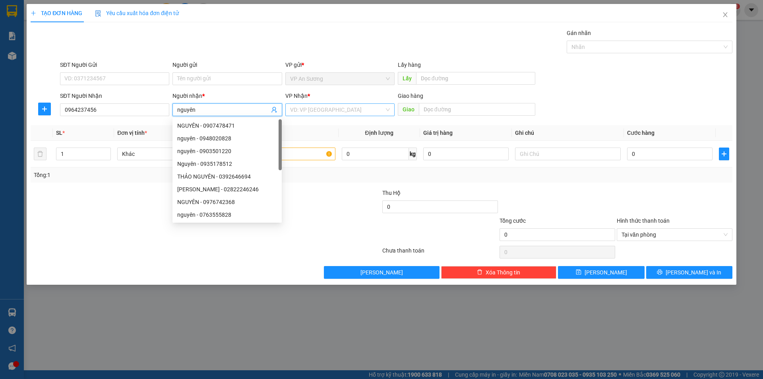
type input "nguyên"
click at [298, 111] on input "search" at bounding box center [337, 110] width 94 height 12
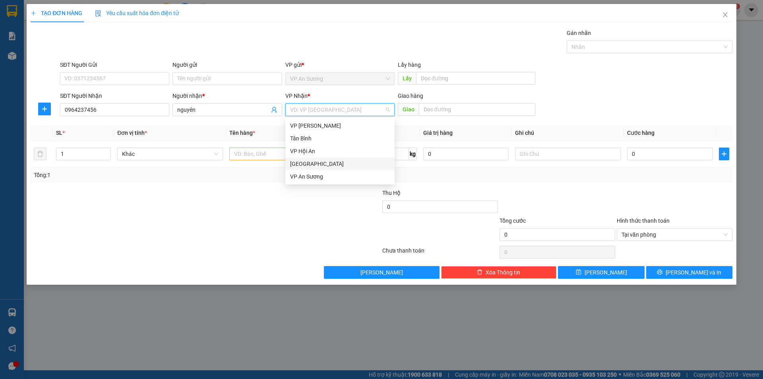
click at [296, 162] on div "[GEOGRAPHIC_DATA]" at bounding box center [340, 163] width 100 height 9
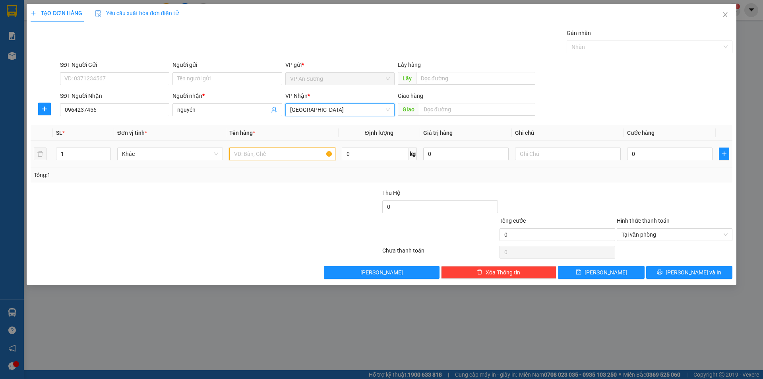
click at [238, 151] on input "text" at bounding box center [282, 154] width 106 height 13
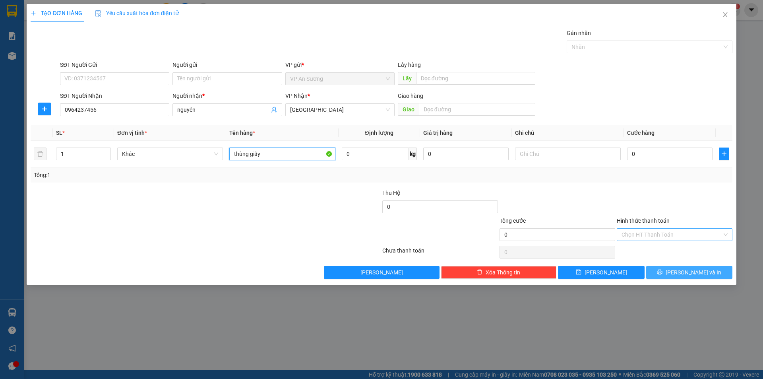
type input "thùng giấy"
click at [691, 272] on span "[PERSON_NAME] và In" at bounding box center [694, 272] width 56 height 9
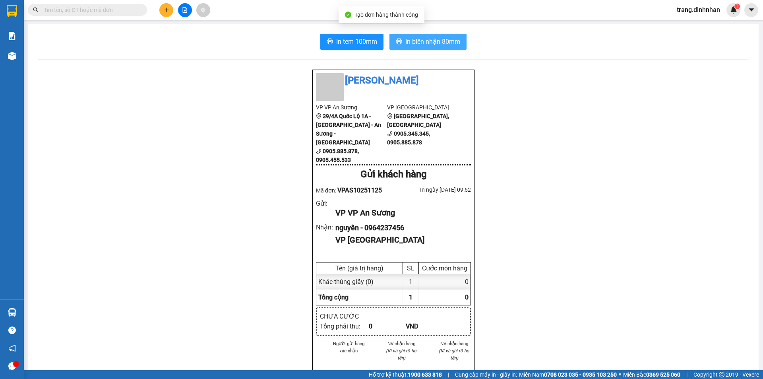
click at [437, 46] on span "In biên nhận 80mm" at bounding box center [433, 42] width 55 height 10
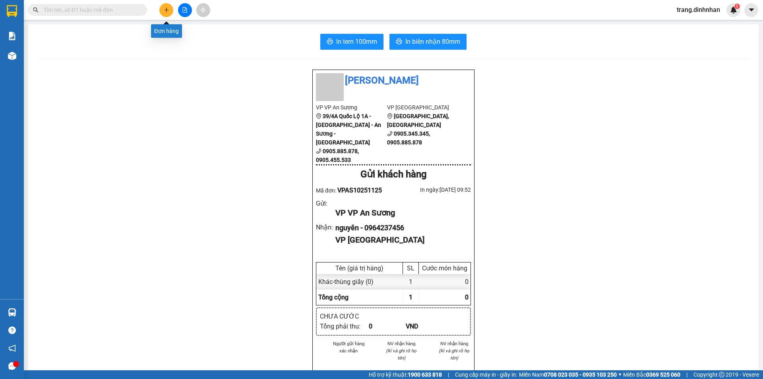
click at [165, 14] on button at bounding box center [166, 10] width 14 height 14
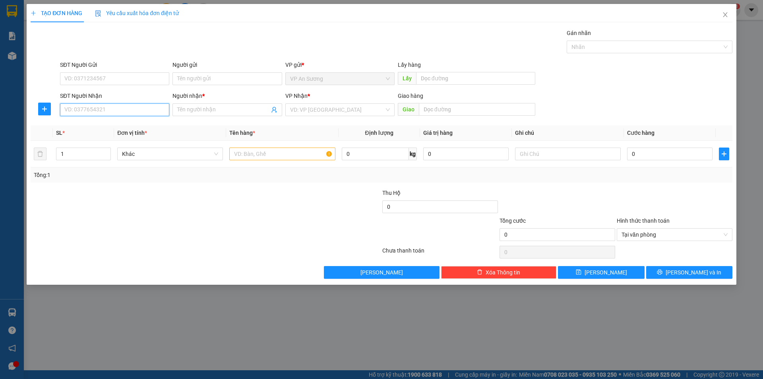
click at [149, 111] on input "SĐT Người Nhận" at bounding box center [114, 109] width 109 height 13
type input "0905762471"
click at [104, 125] on div "0905762471 - hùng" at bounding box center [115, 125] width 100 height 9
type input "hùng"
type input "0905762471"
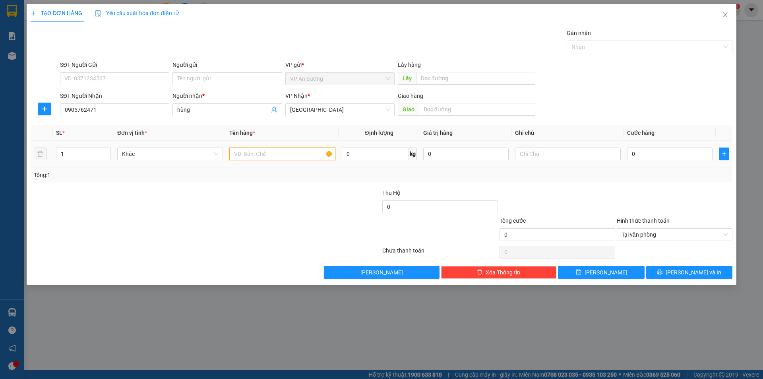
click at [268, 155] on input "text" at bounding box center [282, 154] width 106 height 13
type input "bọc sắt màu hồng"
click at [629, 152] on input "0" at bounding box center [669, 154] width 85 height 13
type input "6"
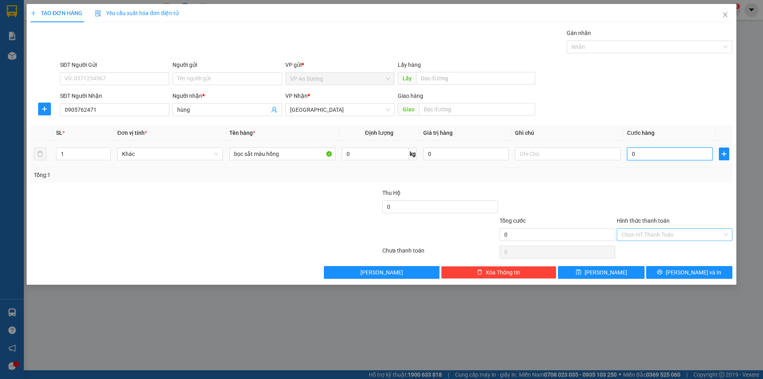
type input "6"
type input "60"
type input "600"
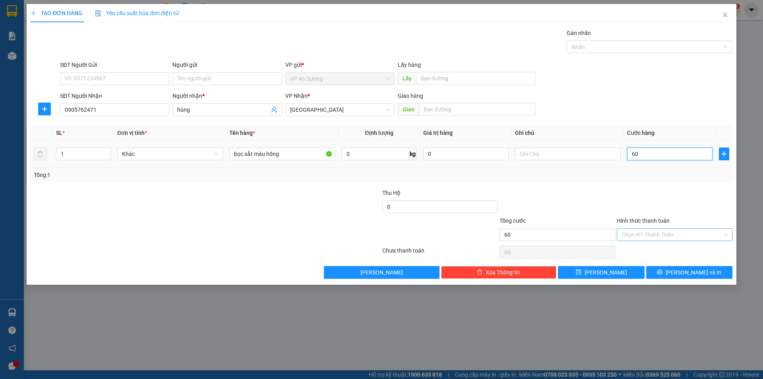
type input "600"
type input "6.000"
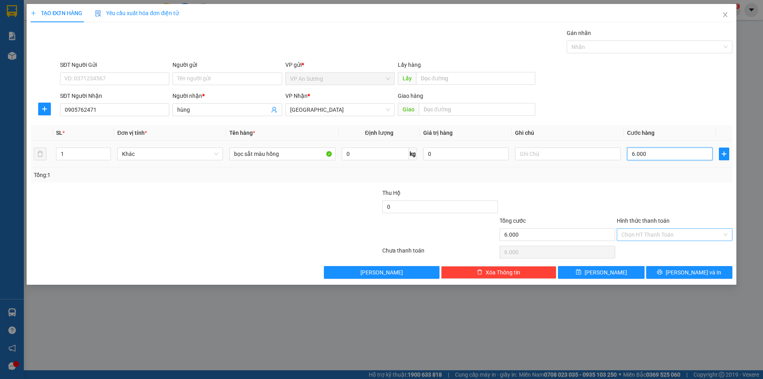
type input "60.000"
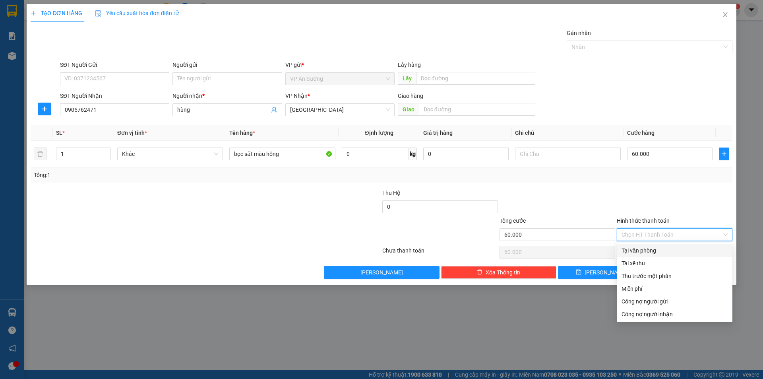
click at [684, 236] on input "Hình thức thanh toán" at bounding box center [672, 235] width 101 height 12
click at [652, 249] on div "Tại văn phòng" at bounding box center [675, 250] width 106 height 9
type input "0"
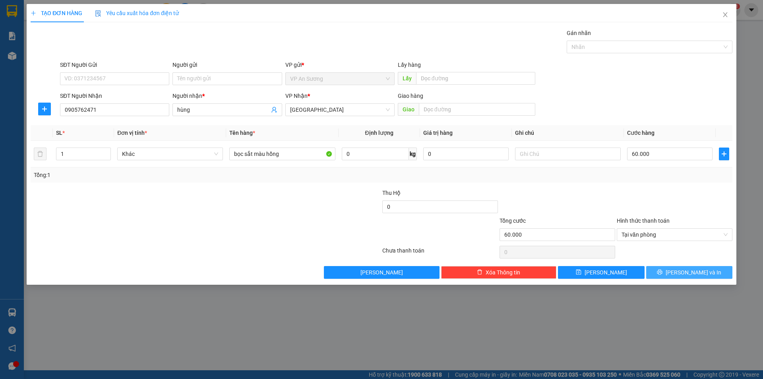
click at [684, 271] on span "[PERSON_NAME] và In" at bounding box center [694, 272] width 56 height 9
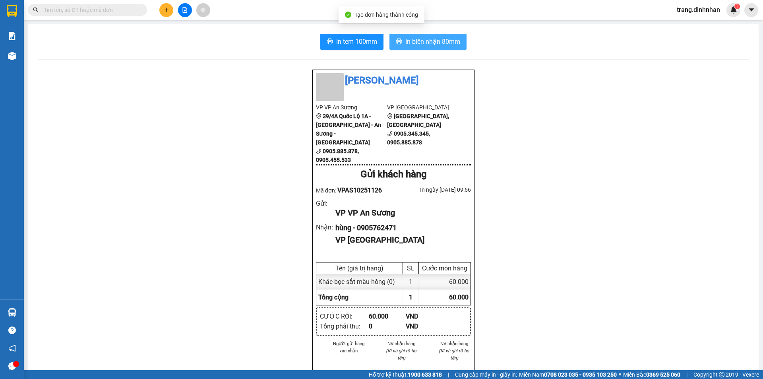
click at [445, 39] on span "In biên nhận 80mm" at bounding box center [433, 42] width 55 height 10
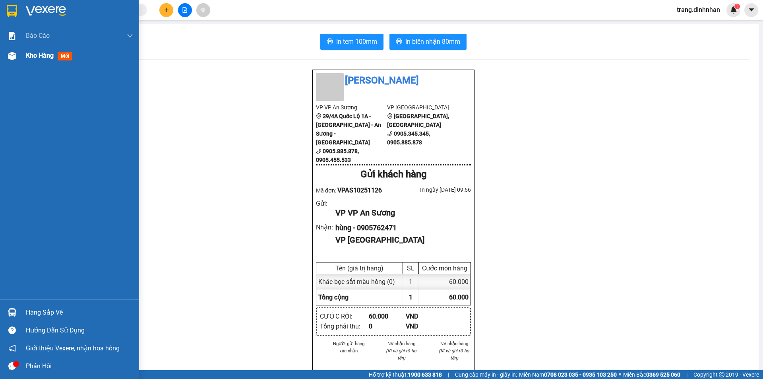
click at [30, 55] on span "Kho hàng" at bounding box center [40, 56] width 28 height 8
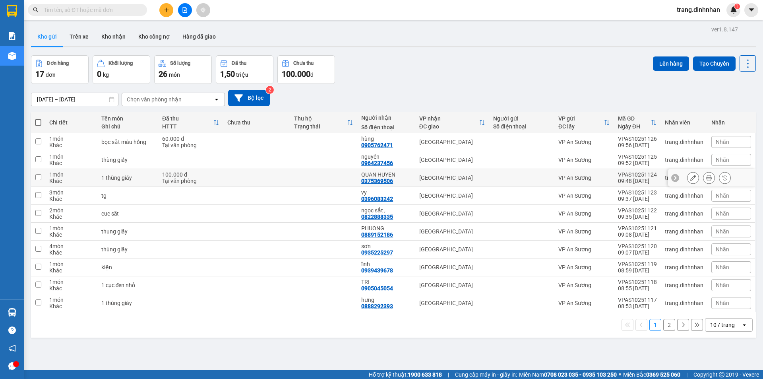
scroll to position [37, 0]
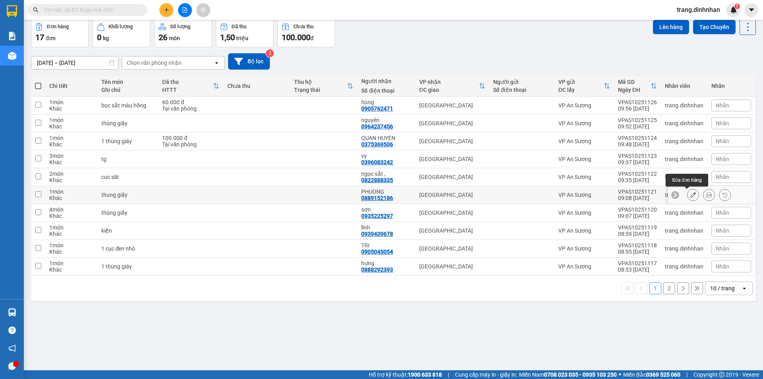
click at [691, 196] on icon at bounding box center [694, 195] width 6 height 6
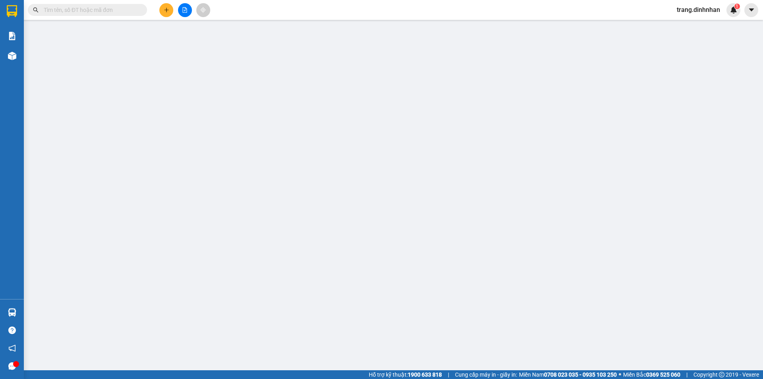
type input "0889152186"
type input "PHUONG"
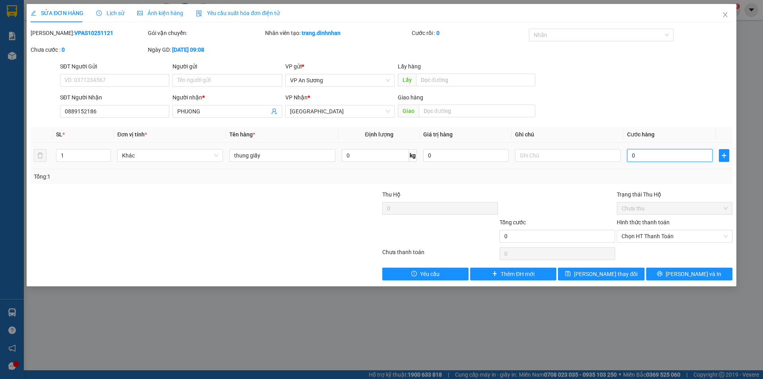
click at [629, 155] on input "0" at bounding box center [669, 155] width 85 height 13
type input "2"
type input "25"
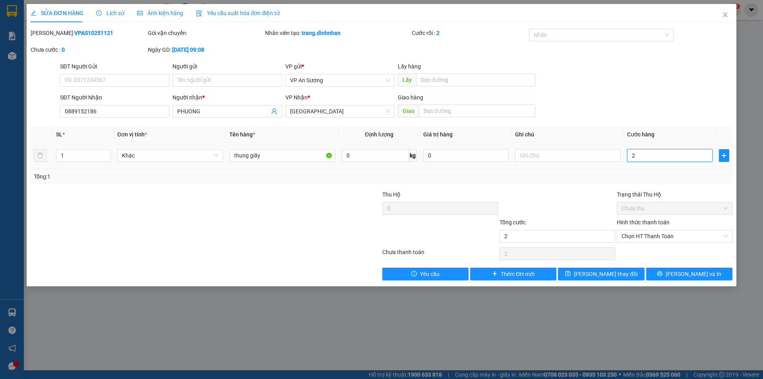
type input "25"
type input "250"
type input "2.500"
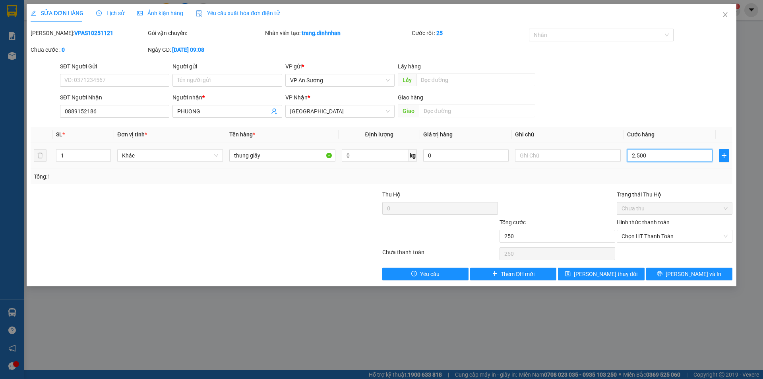
type input "2.500"
type input "25.000"
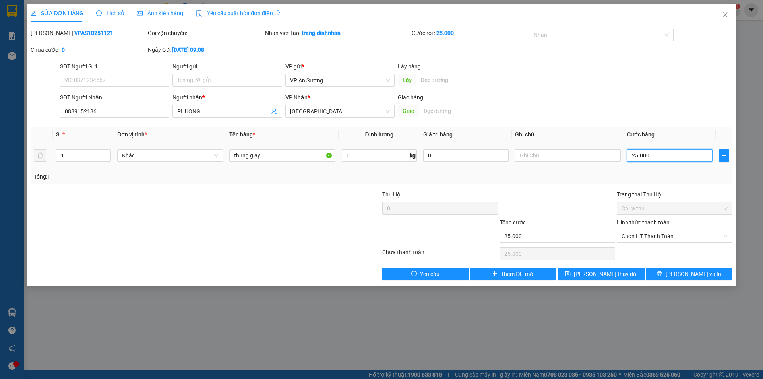
type input "250.000"
click at [281, 154] on input "thung giấy" at bounding box center [282, 155] width 106 height 13
type input "thung giấy máy"
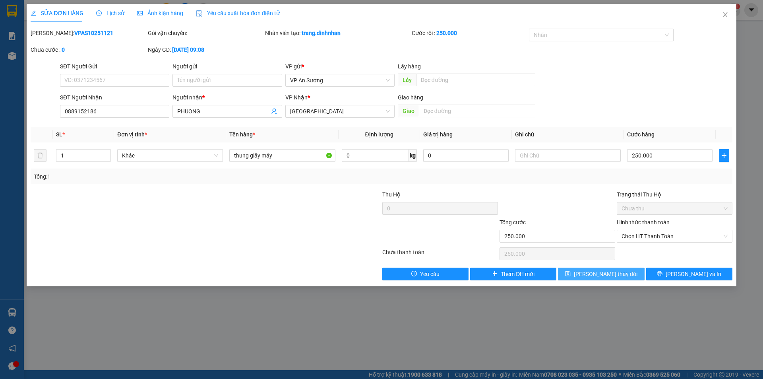
click at [598, 272] on span "[PERSON_NAME] thay đổi" at bounding box center [606, 274] width 64 height 9
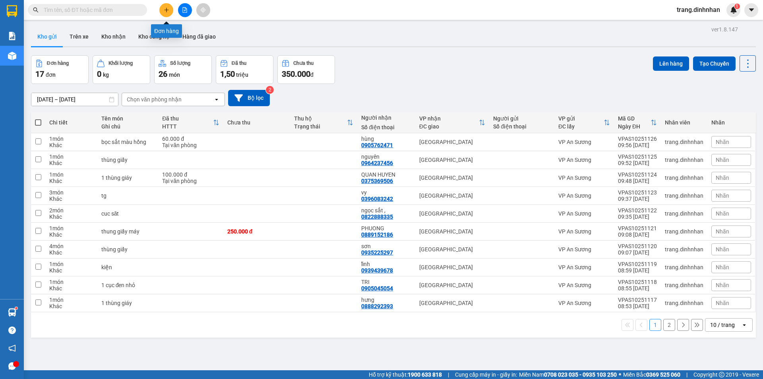
click at [172, 7] on button at bounding box center [166, 10] width 14 height 14
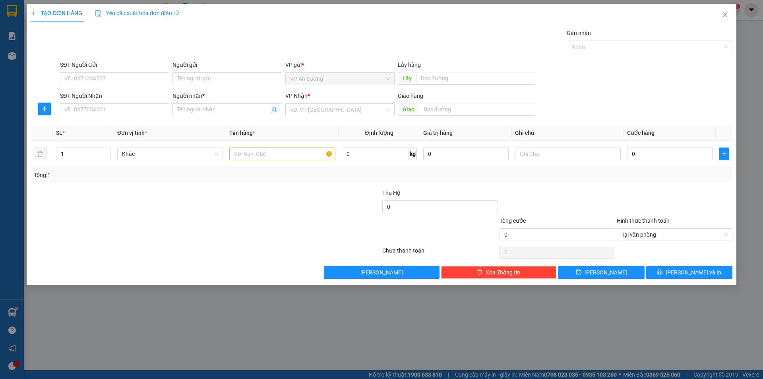
click at [118, 103] on div "SĐT Người Nhận" at bounding box center [114, 97] width 109 height 12
click at [128, 109] on input "SĐT Người Nhận" at bounding box center [114, 109] width 109 height 13
type input "0905541022"
click at [95, 124] on div "0905541022 - LOC" at bounding box center [115, 125] width 100 height 9
type input "LOC"
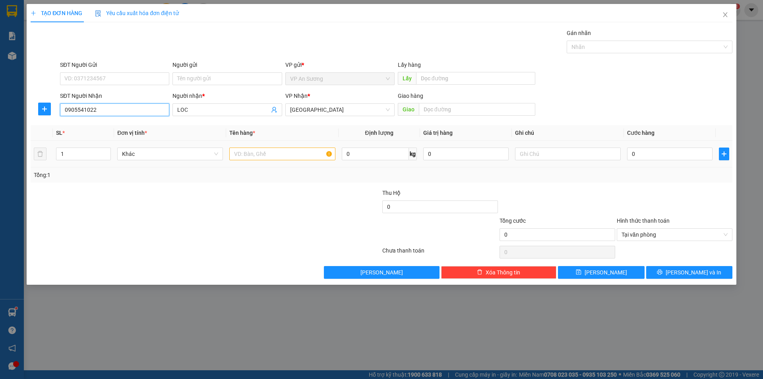
type input "0905541022"
click at [249, 154] on input "text" at bounding box center [282, 154] width 106 height 13
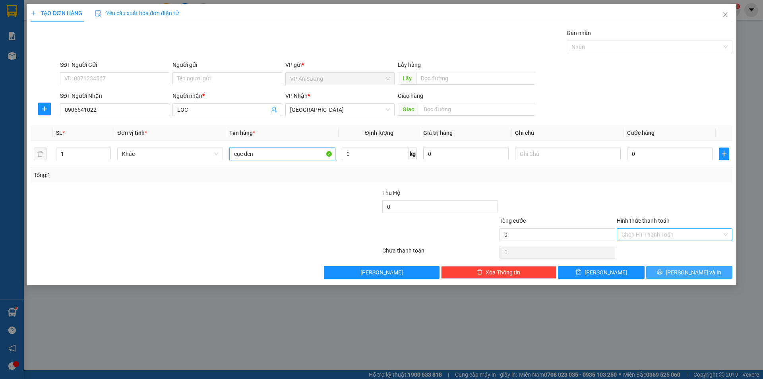
type input "cục đen"
click at [672, 269] on button "[PERSON_NAME] và In" at bounding box center [690, 272] width 86 height 13
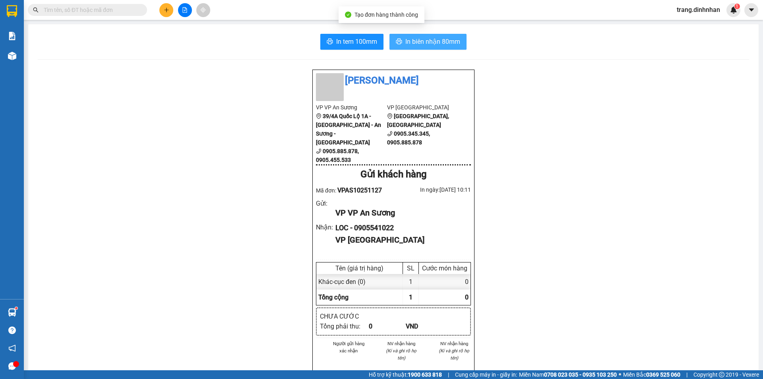
click at [436, 40] on span "In biên nhận 80mm" at bounding box center [433, 42] width 55 height 10
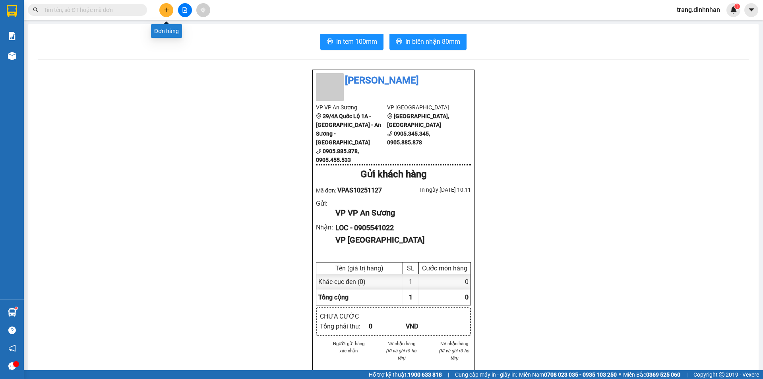
click at [167, 12] on icon "plus" at bounding box center [167, 10] width 6 height 6
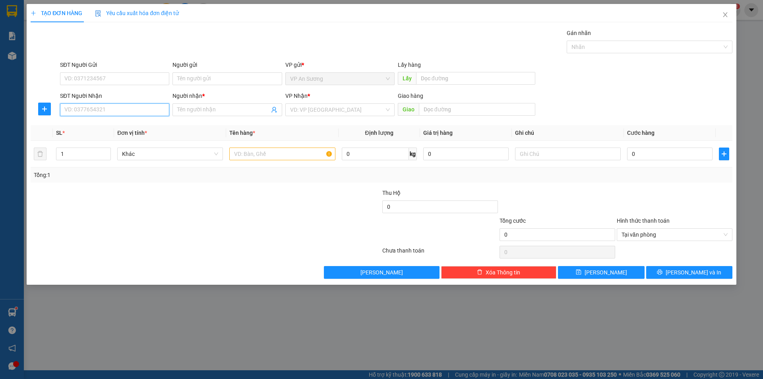
drag, startPoint x: 124, startPoint y: 109, endPoint x: 133, endPoint y: 104, distance: 9.6
click at [125, 109] on input "SĐT Người Nhận" at bounding box center [114, 109] width 109 height 13
click at [98, 126] on div "0707751063 - diệu" at bounding box center [115, 125] width 100 height 9
type input "0707751063"
type input "diệu"
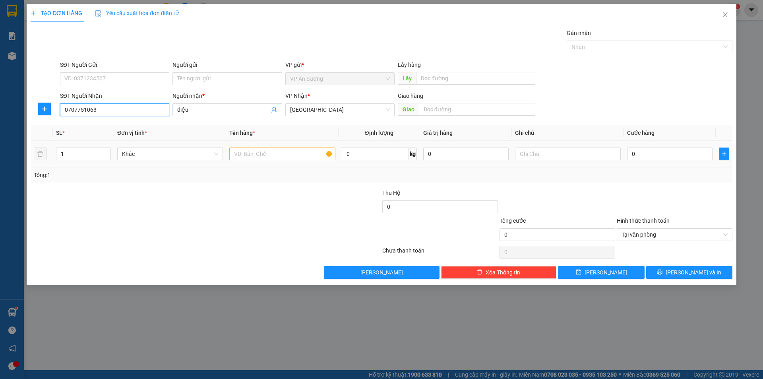
type input "0707751063"
click at [236, 157] on input "text" at bounding box center [282, 154] width 106 height 13
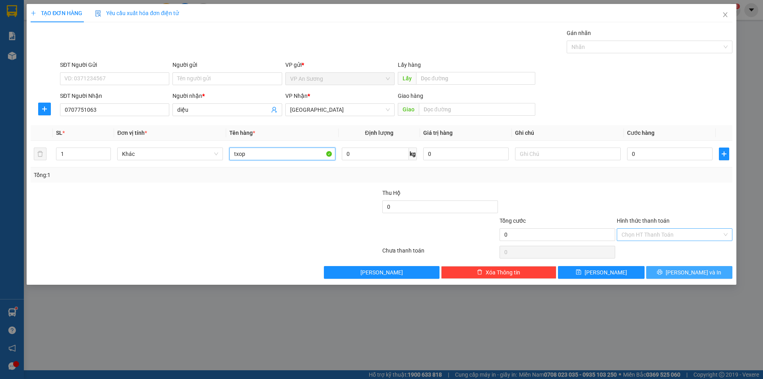
type input "txop"
click at [683, 272] on span "[PERSON_NAME] và In" at bounding box center [694, 272] width 56 height 9
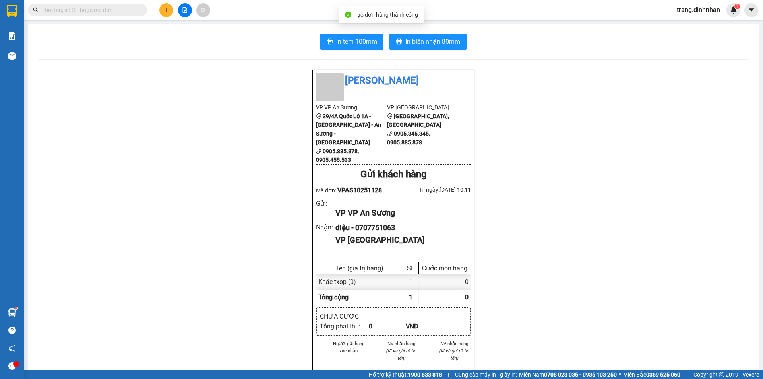
click at [422, 33] on div "In tem 100mm In biên nhận 80mm Đình Nhân VP VP An Sương 39/4A Quốc Lộ 1A - [GEO…" at bounding box center [393, 315] width 731 height 582
click at [416, 39] on span "In biên nhận 80mm" at bounding box center [433, 42] width 55 height 10
click at [165, 12] on icon "plus" at bounding box center [167, 10] width 6 height 6
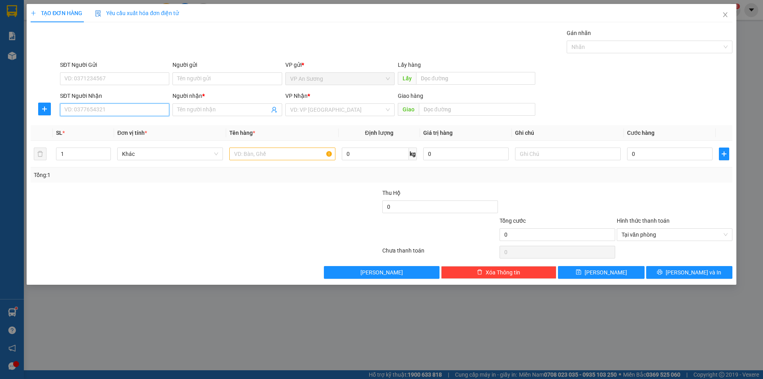
click at [146, 112] on input "SĐT Người Nhận" at bounding box center [114, 109] width 109 height 13
click at [70, 108] on input "097197488" at bounding box center [114, 109] width 109 height 13
type input "0937197488"
click at [99, 124] on div "0937197488 - a ngọc" at bounding box center [115, 125] width 100 height 9
type input "a ngọc"
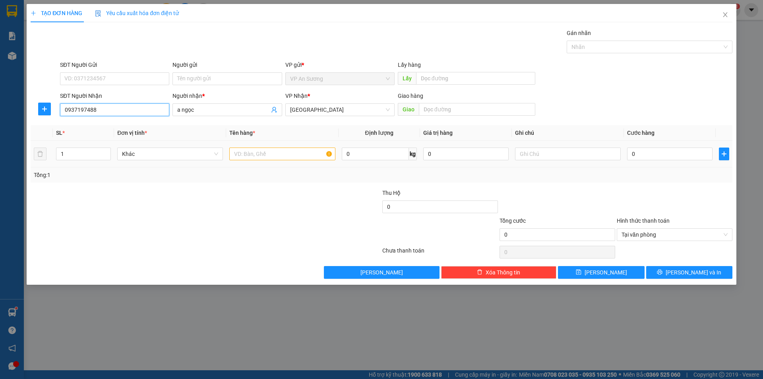
type input "0937197488"
click at [245, 156] on input "text" at bounding box center [282, 154] width 106 height 13
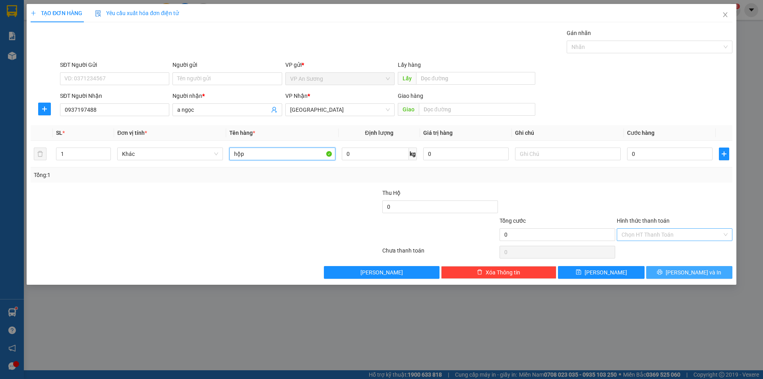
type input "hộp"
click at [690, 270] on span "[PERSON_NAME] và In" at bounding box center [694, 272] width 56 height 9
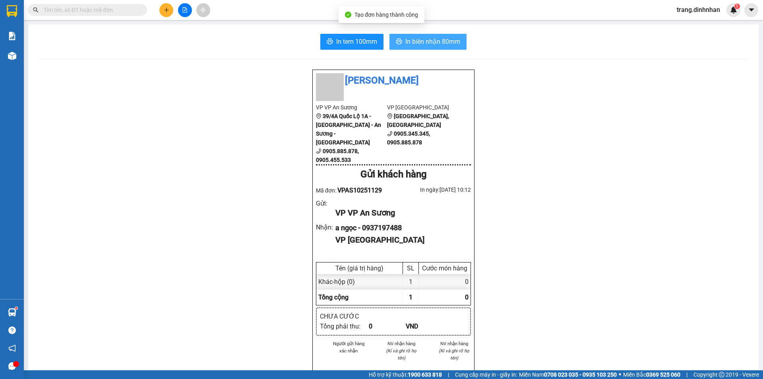
click at [450, 49] on button "In biên nhận 80mm" at bounding box center [428, 42] width 77 height 16
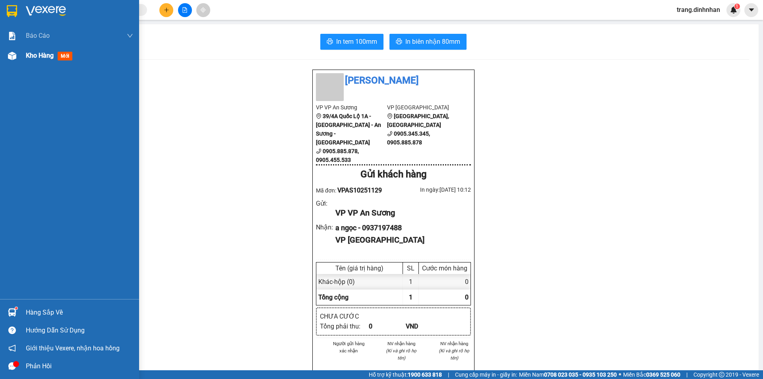
click at [36, 55] on span "Kho hàng" at bounding box center [40, 56] width 28 height 8
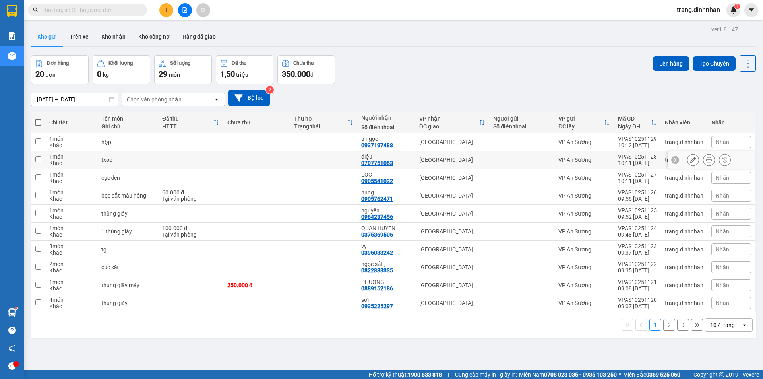
click at [688, 158] on button at bounding box center [693, 160] width 11 height 14
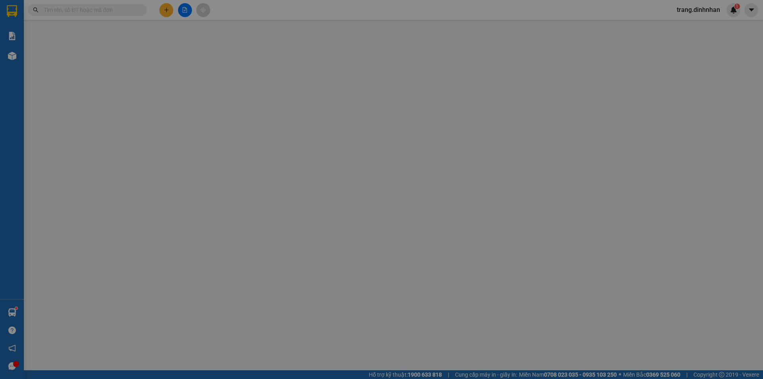
type input "0707751063"
type input "diệu"
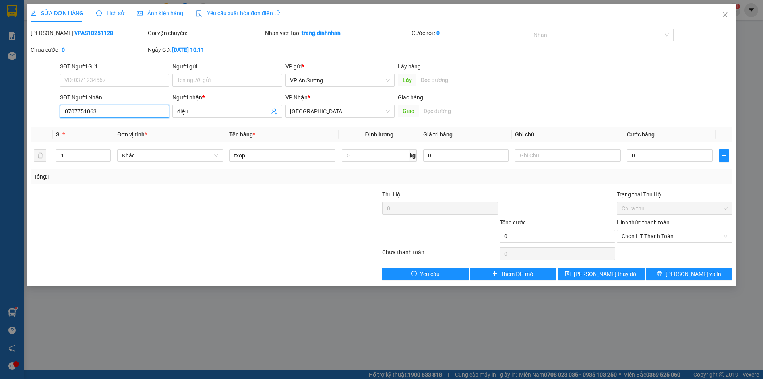
click at [127, 113] on input "0707751063" at bounding box center [114, 111] width 109 height 13
type input "0"
type input "0907751063"
click at [611, 275] on span "[PERSON_NAME] thay đổi" at bounding box center [606, 274] width 64 height 9
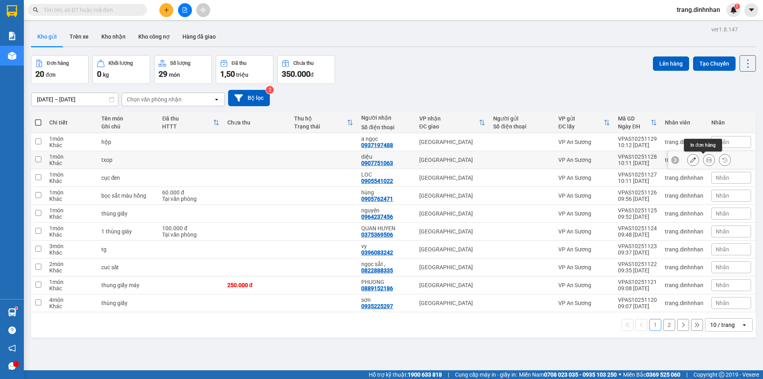
click at [707, 160] on icon at bounding box center [710, 160] width 6 height 6
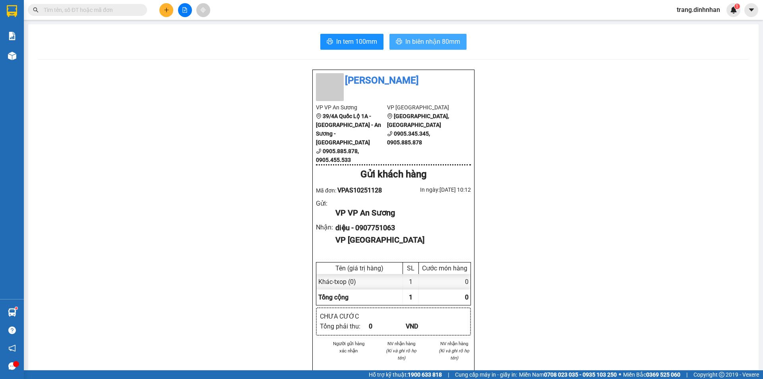
click at [434, 39] on span "In biên nhận 80mm" at bounding box center [433, 42] width 55 height 10
click at [165, 9] on icon "plus" at bounding box center [167, 10] width 6 height 6
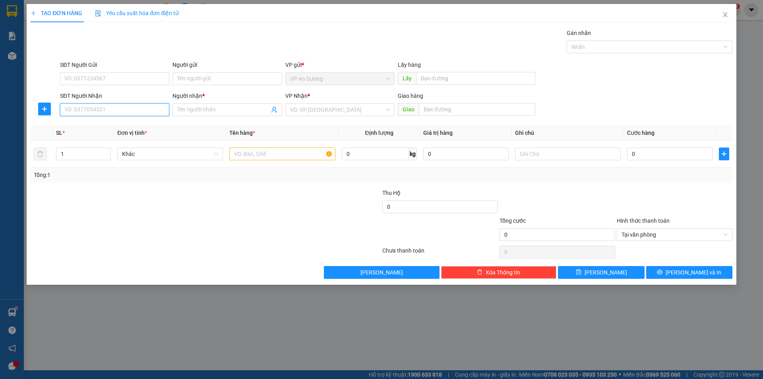
click at [110, 109] on input "SĐT Người Nhận" at bounding box center [114, 109] width 109 height 13
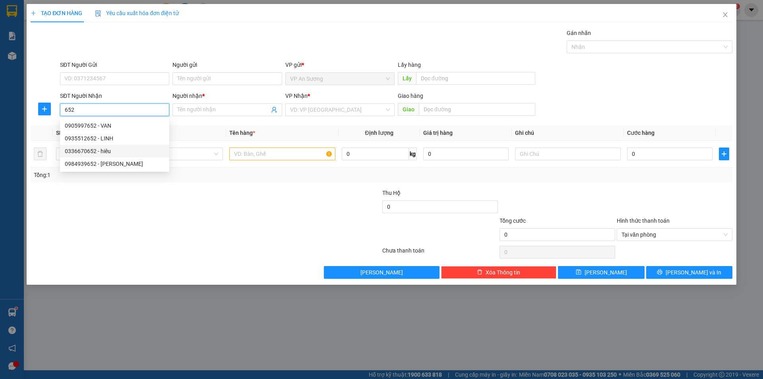
click at [83, 153] on div "0336670652 - hiêu" at bounding box center [115, 151] width 100 height 9
type input "0336670652"
type input "hiêu"
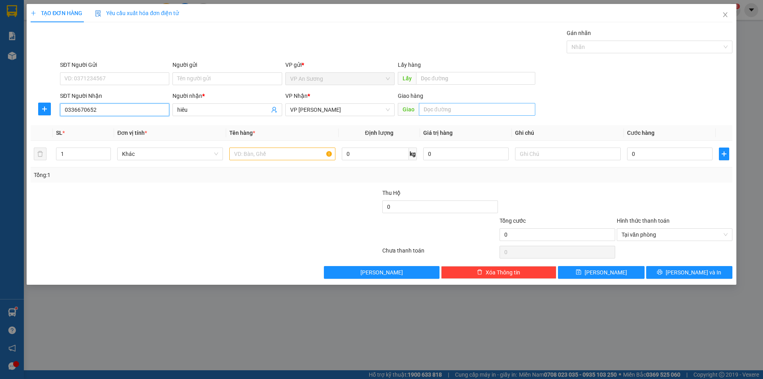
type input "0336670652"
click at [429, 110] on input "text" at bounding box center [477, 109] width 117 height 13
type input "[PERSON_NAME]"
click at [242, 150] on input "text" at bounding box center [282, 154] width 106 height 13
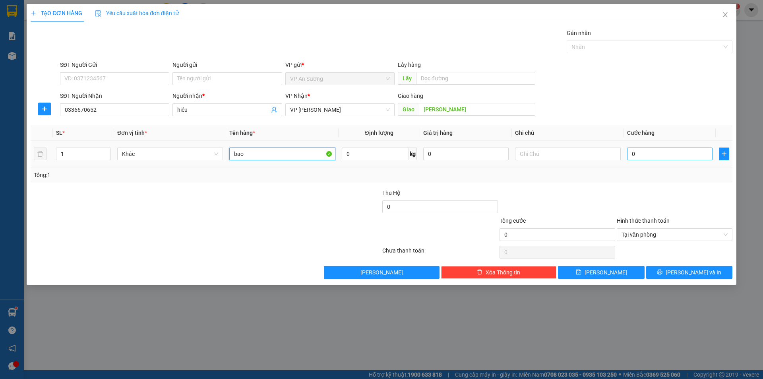
type input "bao"
click at [631, 152] on input "0" at bounding box center [669, 154] width 85 height 13
type input "2"
type input "25"
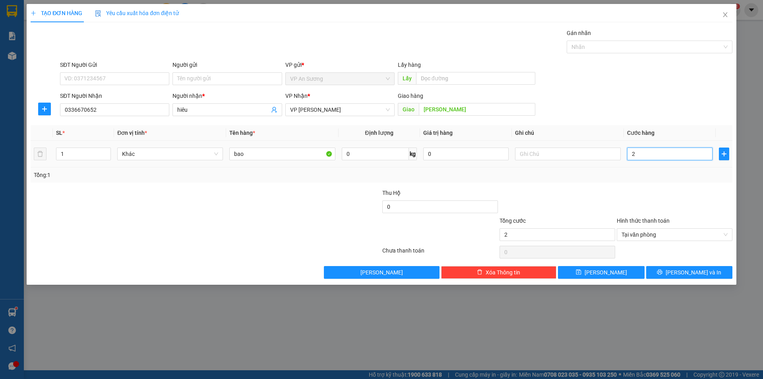
type input "25"
type input "250"
type input "2.500"
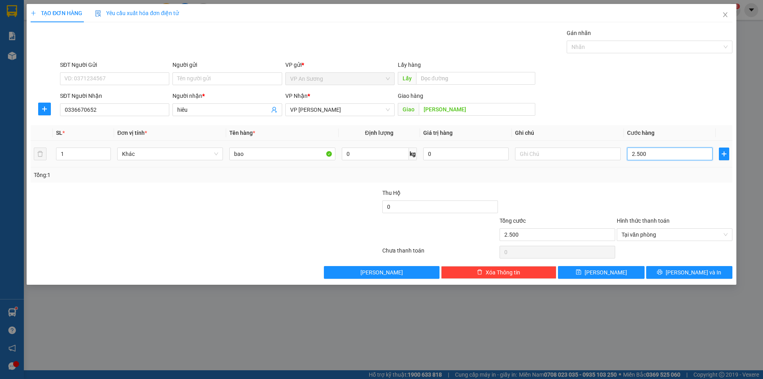
type input "25.000"
type input "250.000"
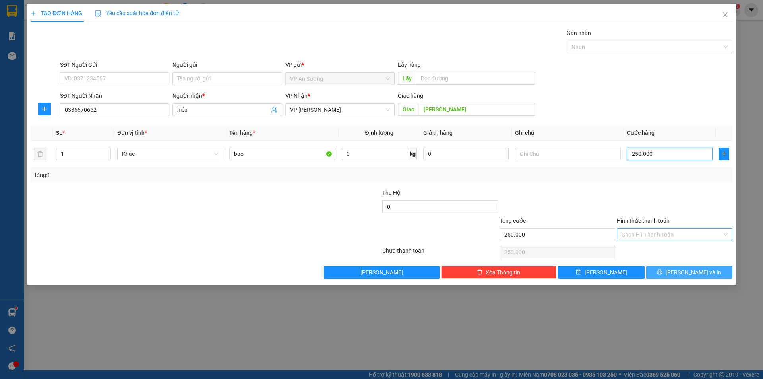
type input "250.000"
click at [685, 271] on span "[PERSON_NAME] và In" at bounding box center [694, 272] width 56 height 9
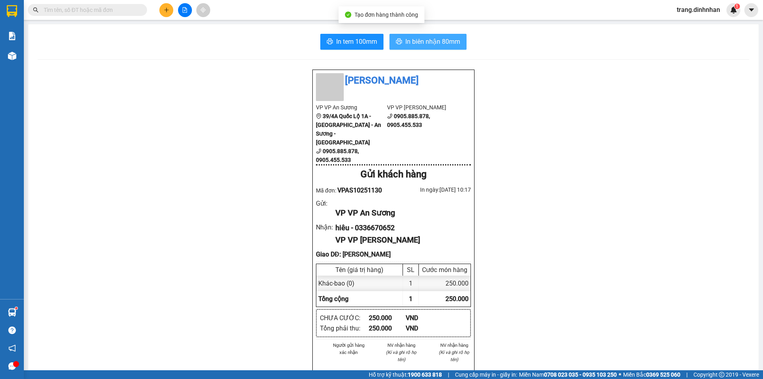
click at [418, 44] on span "In biên nhận 80mm" at bounding box center [433, 42] width 55 height 10
click at [118, 11] on input "text" at bounding box center [91, 10] width 94 height 9
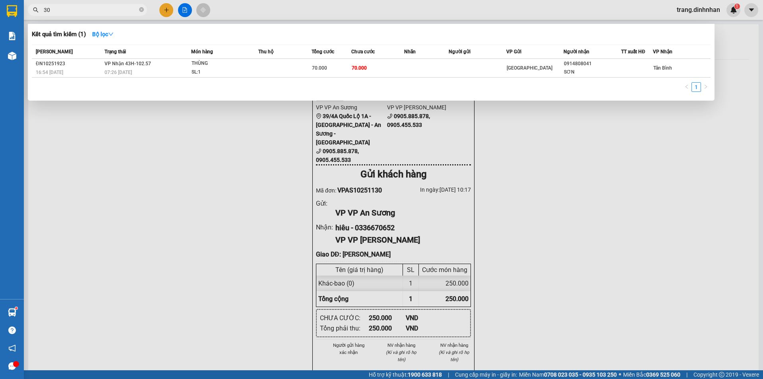
type input "301"
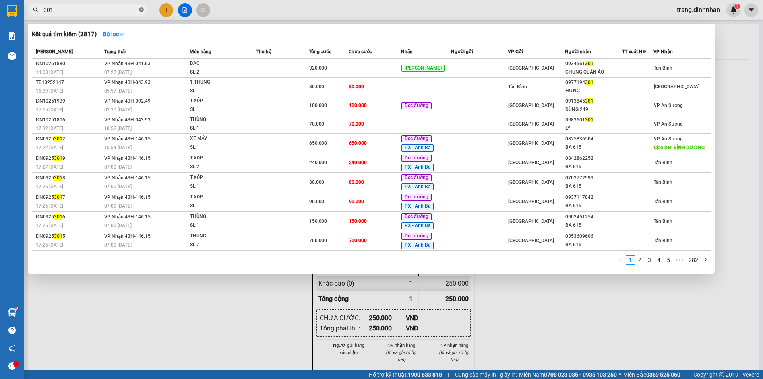
click at [142, 12] on icon "close-circle" at bounding box center [141, 9] width 5 height 5
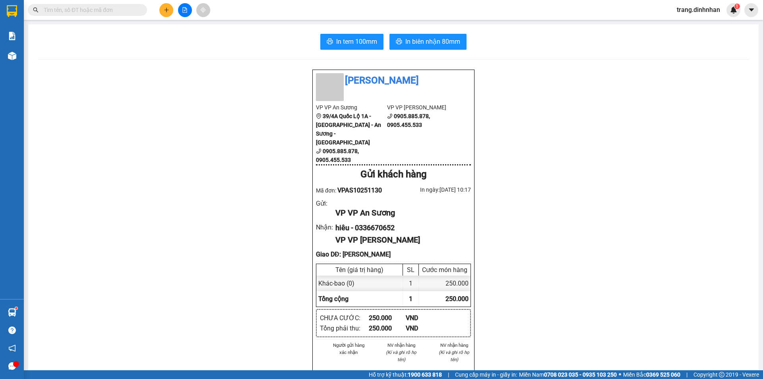
click at [119, 6] on input "text" at bounding box center [91, 10] width 94 height 9
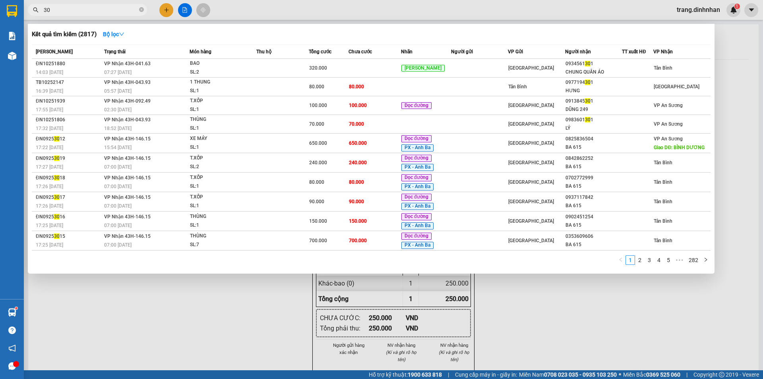
type input "301"
click at [142, 11] on icon "close-circle" at bounding box center [141, 9] width 5 height 5
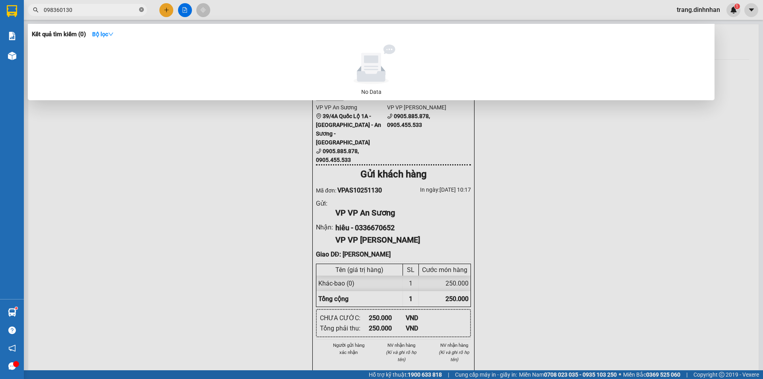
type input "0983601301"
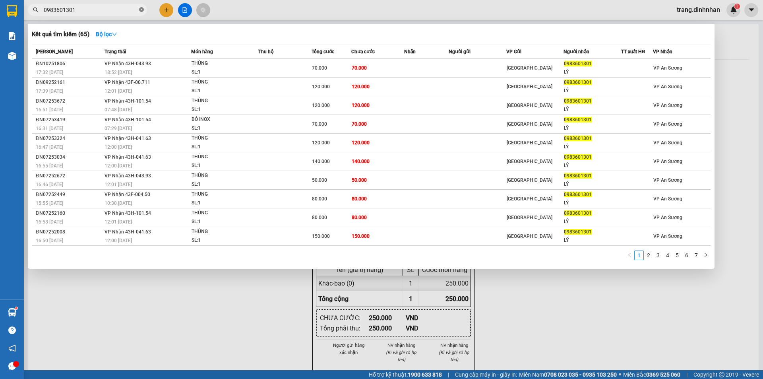
click at [140, 10] on icon "close-circle" at bounding box center [141, 9] width 5 height 5
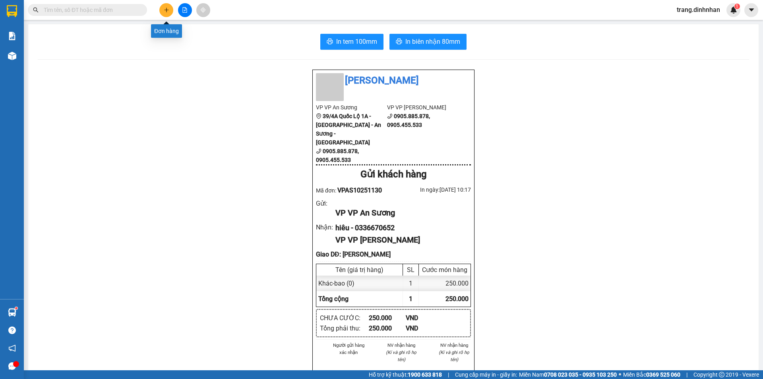
click at [165, 11] on icon "plus" at bounding box center [167, 10] width 6 height 6
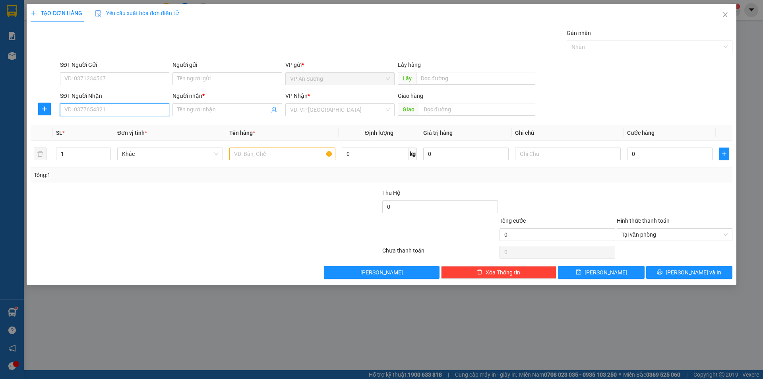
click at [132, 106] on input "SĐT Người Nhận" at bounding box center [114, 109] width 109 height 13
click at [90, 126] on div "0936006964 - ha nguyễn" at bounding box center [115, 125] width 100 height 9
type input "0936006964"
type input "ha nguyễn"
type input "0936006964"
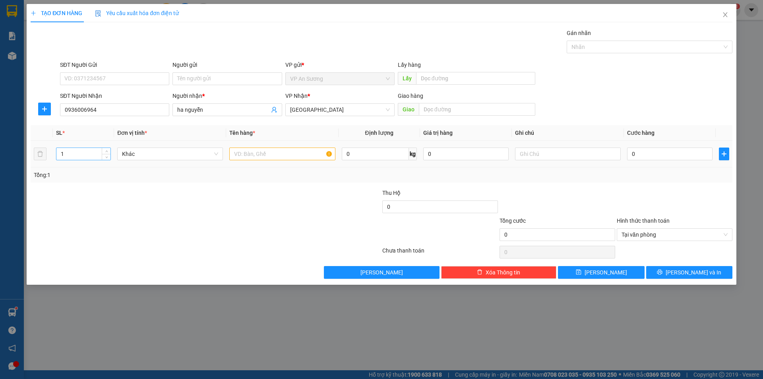
click at [91, 150] on input "1" at bounding box center [83, 154] width 54 height 12
type input "3"
drag, startPoint x: 245, startPoint y: 140, endPoint x: 240, endPoint y: 148, distance: 9.4
click at [241, 144] on table "SL * Đơn vị tính * Tên hàng * Định lượng Giá trị hàng Ghi chú Cước hàng 3 Khác …" at bounding box center [382, 146] width 702 height 42
click at [239, 151] on input "text" at bounding box center [282, 154] width 106 height 13
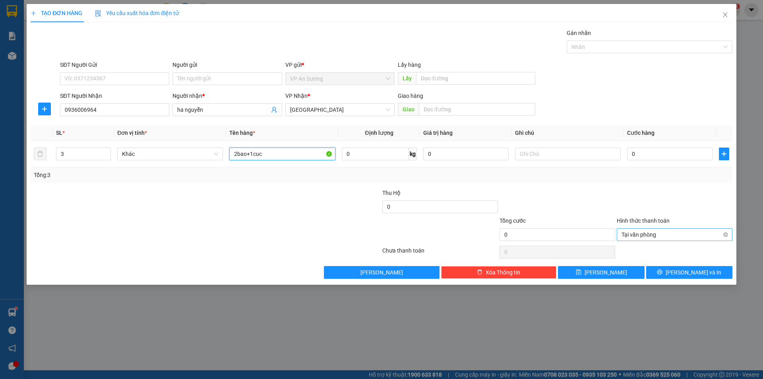
click at [723, 231] on span "Tại văn phòng" at bounding box center [675, 235] width 106 height 12
type input "2bao+1cuc"
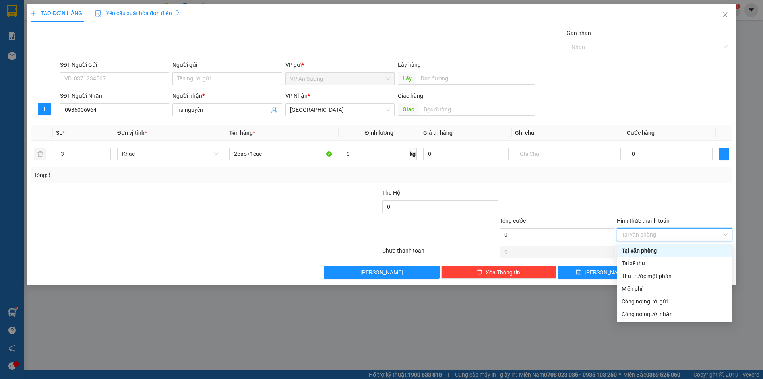
click at [751, 252] on div "TẠO ĐƠN HÀNG Yêu cầu xuất hóa đơn điện tử Transit Pickup Surcharge Ids Transit …" at bounding box center [381, 189] width 763 height 379
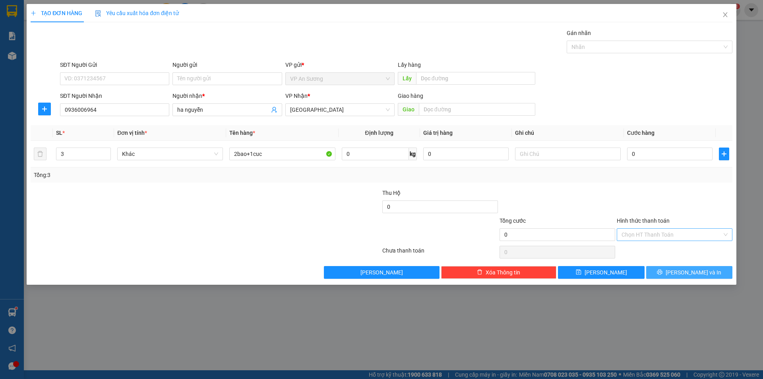
click at [691, 272] on span "[PERSON_NAME] và In" at bounding box center [694, 272] width 56 height 9
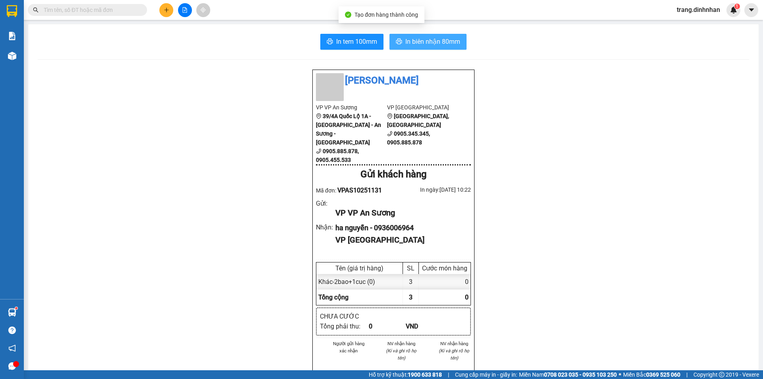
click at [429, 43] on span "In biên nhận 80mm" at bounding box center [433, 42] width 55 height 10
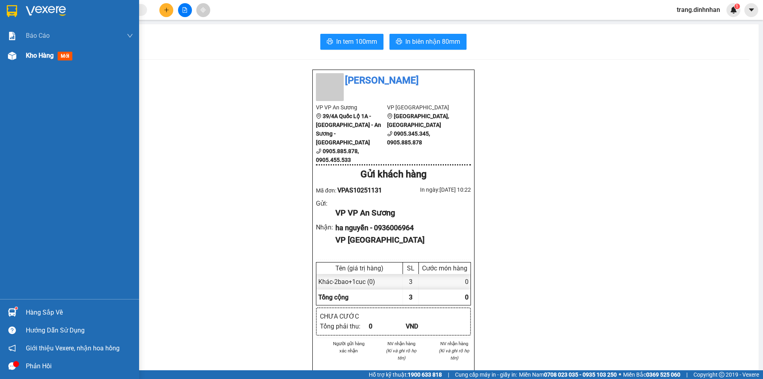
click at [35, 58] on span "Kho hàng" at bounding box center [40, 56] width 28 height 8
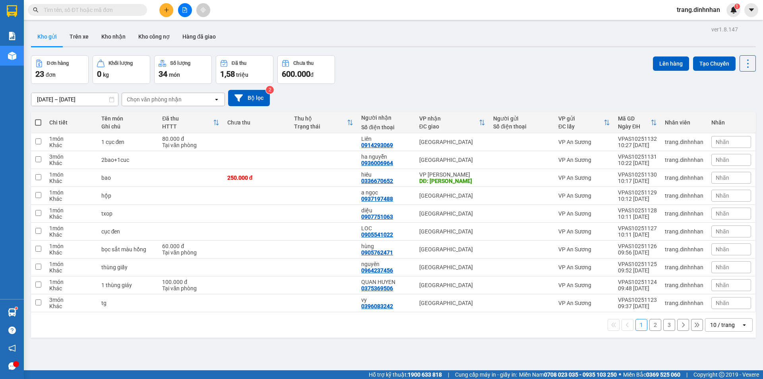
click at [40, 122] on span at bounding box center [38, 122] width 6 height 6
click at [38, 118] on input "checkbox" at bounding box center [38, 118] width 0 height 0
checkbox input "true"
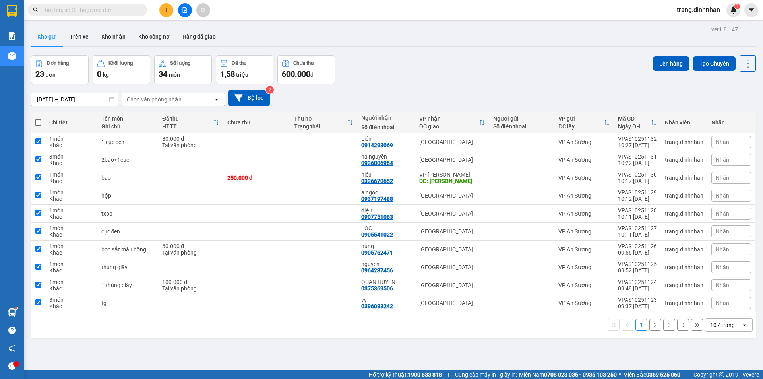
checkbox input "true"
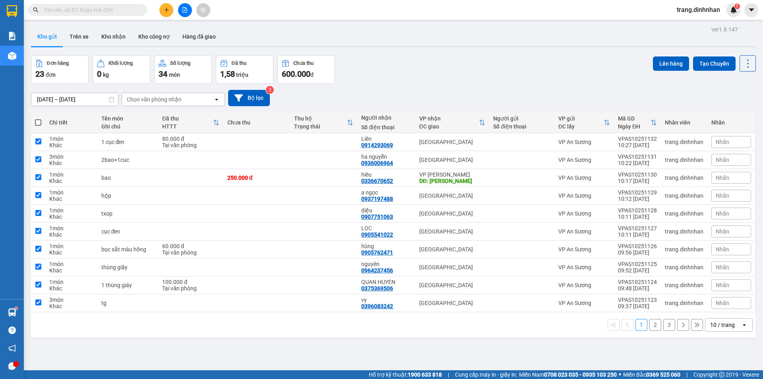
checkbox input "true"
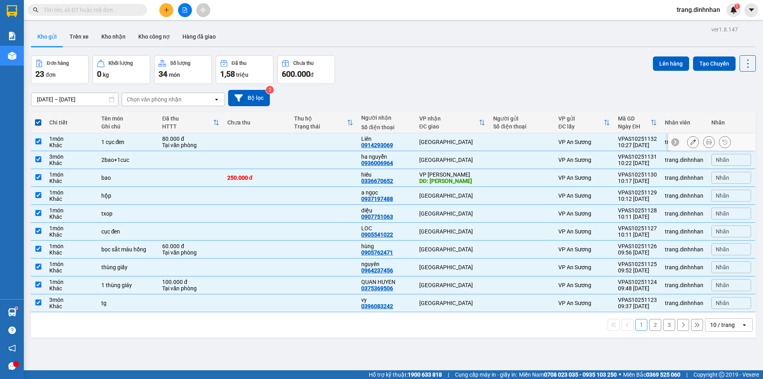
click at [292, 140] on td at bounding box center [323, 142] width 67 height 18
checkbox input "false"
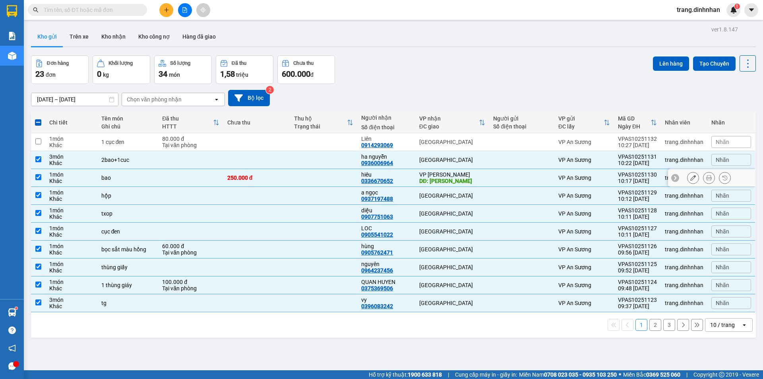
drag, startPoint x: 309, startPoint y: 173, endPoint x: 314, endPoint y: 171, distance: 5.0
click at [310, 173] on td at bounding box center [323, 178] width 67 height 18
checkbox input "false"
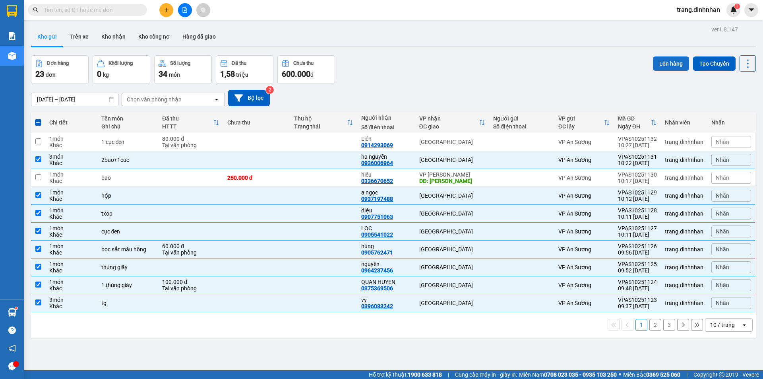
click at [662, 64] on button "Lên hàng" at bounding box center [671, 63] width 36 height 14
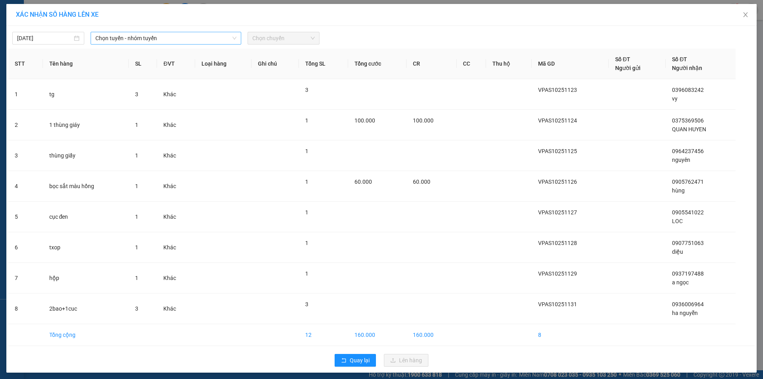
click at [220, 37] on span "Chọn tuyến - nhóm tuyến" at bounding box center [165, 38] width 141 height 12
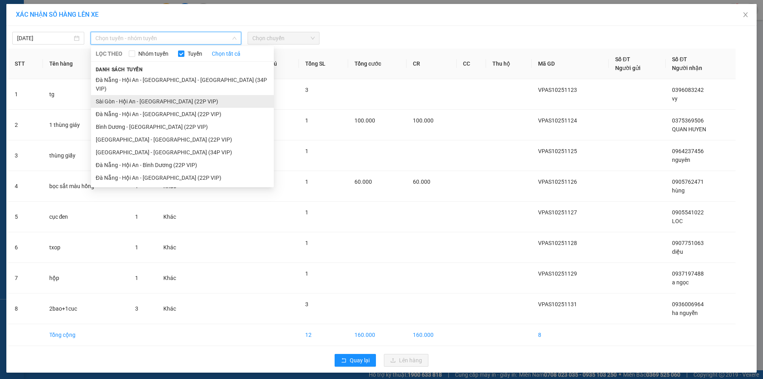
click at [185, 95] on li "Sài Gòn - Hội An - [GEOGRAPHIC_DATA] (22P VIP)" at bounding box center [182, 101] width 183 height 13
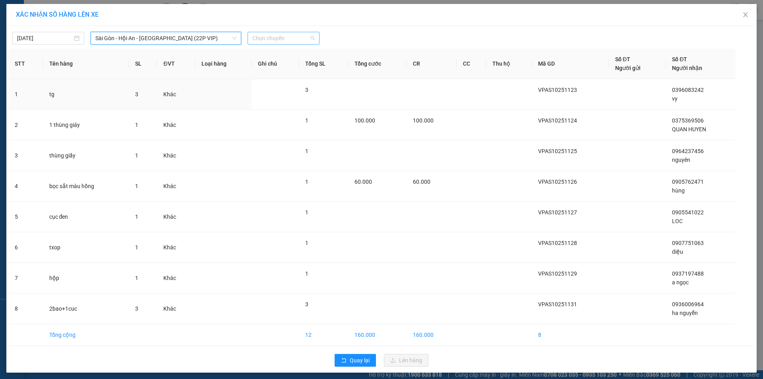
click at [282, 37] on span "Chọn chuyến" at bounding box center [284, 38] width 62 height 12
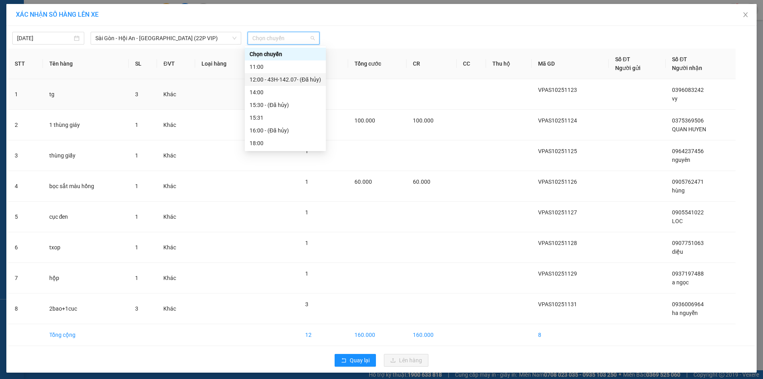
click at [265, 79] on div "12:00 - 43H-142.07 - (Đã hủy)" at bounding box center [286, 79] width 72 height 9
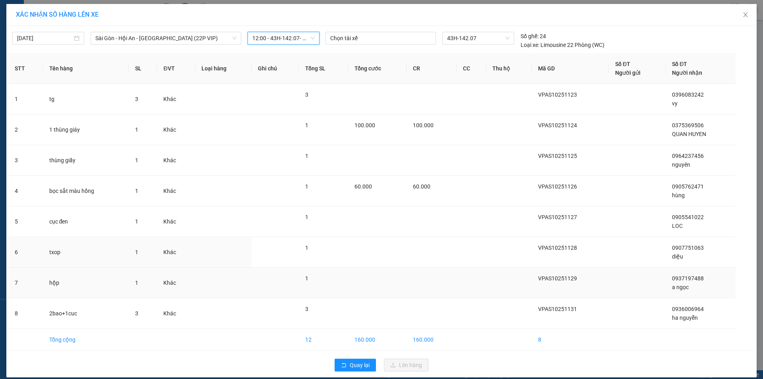
scroll to position [8, 0]
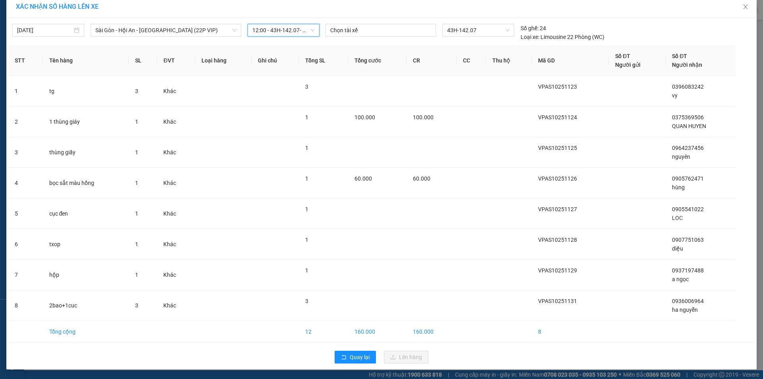
click at [271, 10] on div "XÁC NHẬN SỐ HÀNG LÊN XE" at bounding box center [382, 6] width 732 height 9
click at [284, 32] on span "12:00 - 43H-142.07 - (Đã hủy)" at bounding box center [284, 30] width 62 height 12
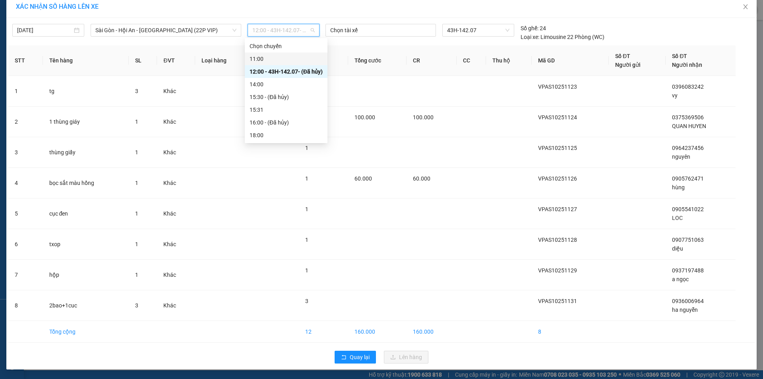
click at [269, 56] on div "11:00" at bounding box center [286, 58] width 73 height 9
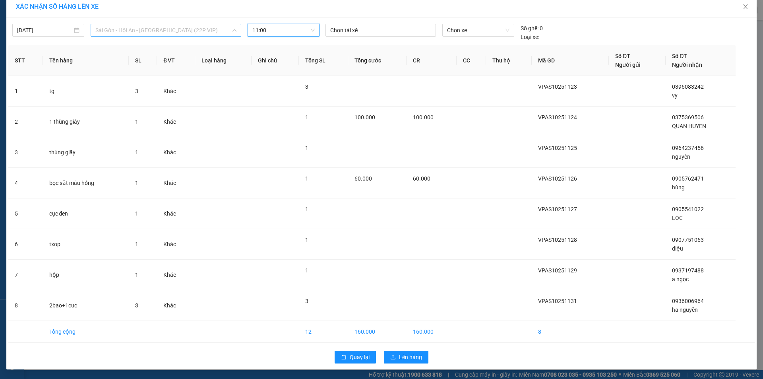
click at [221, 31] on span "Sài Gòn - Hội An - [GEOGRAPHIC_DATA] (22P VIP)" at bounding box center [165, 30] width 141 height 12
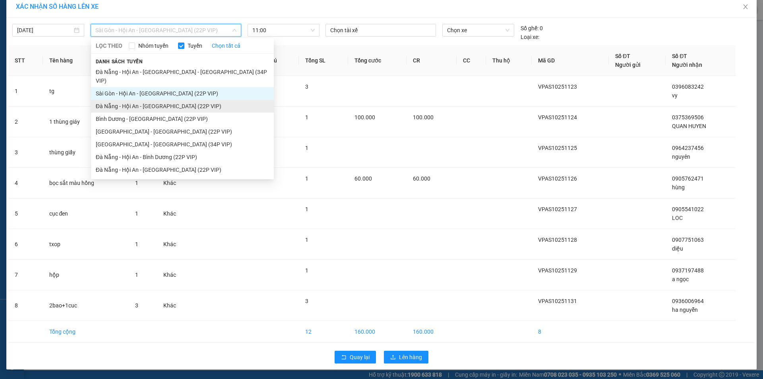
click at [182, 100] on li "Đà Nẵng - Hội An - [GEOGRAPHIC_DATA] (22P VIP)" at bounding box center [182, 106] width 183 height 13
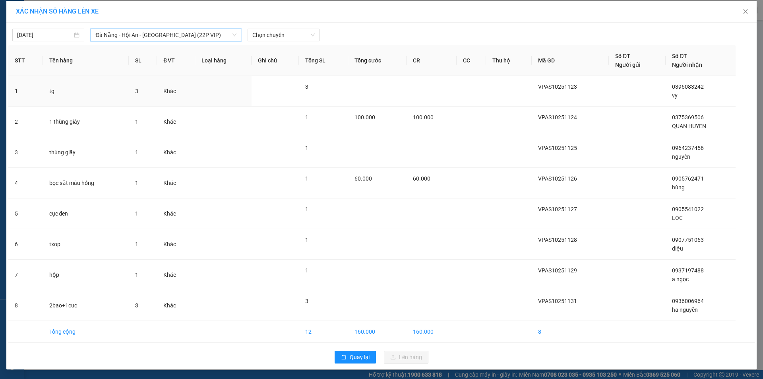
scroll to position [3, 0]
click at [205, 37] on span "Đà Nẵng - Hội An - [GEOGRAPHIC_DATA] (22P VIP)" at bounding box center [165, 35] width 141 height 12
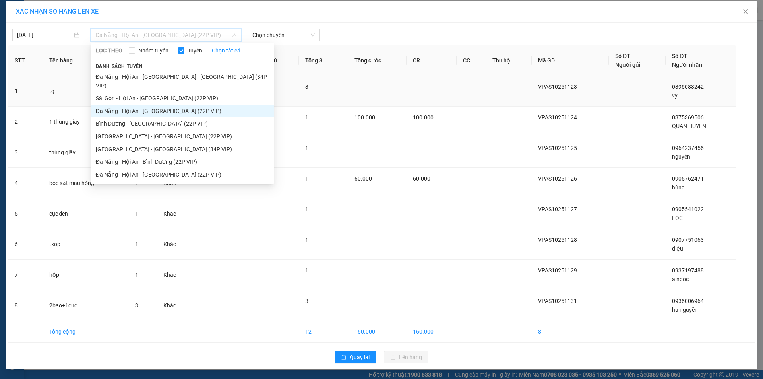
drag, startPoint x: 187, startPoint y: 86, endPoint x: 192, endPoint y: 83, distance: 6.0
click at [188, 92] on li "Sài Gòn - Hội An - [GEOGRAPHIC_DATA] (22P VIP)" at bounding box center [182, 98] width 183 height 13
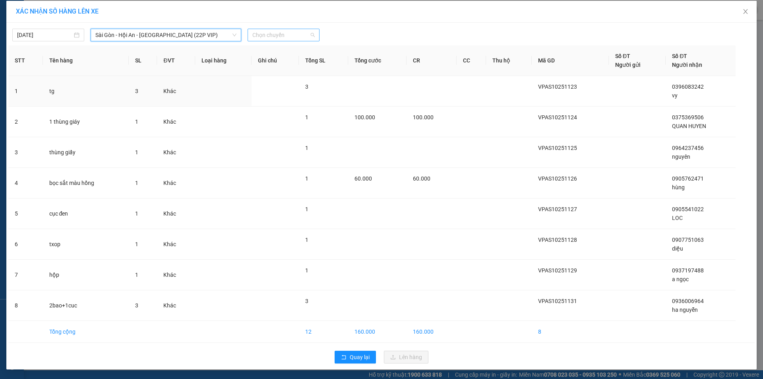
click at [283, 37] on span "Chọn chuyến" at bounding box center [284, 35] width 62 height 12
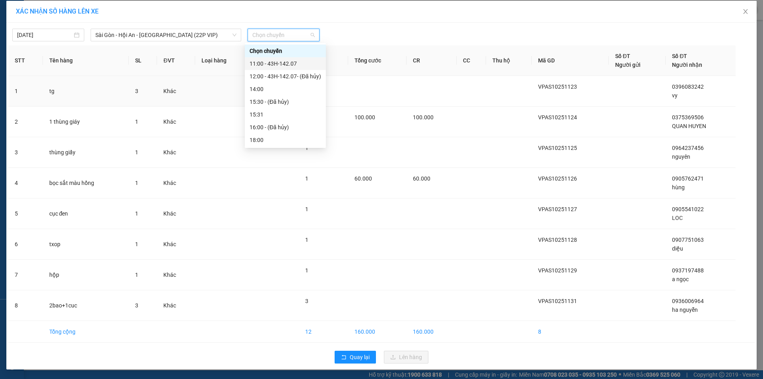
click at [280, 62] on div "11:00 - 43H-142.07" at bounding box center [286, 63] width 72 height 9
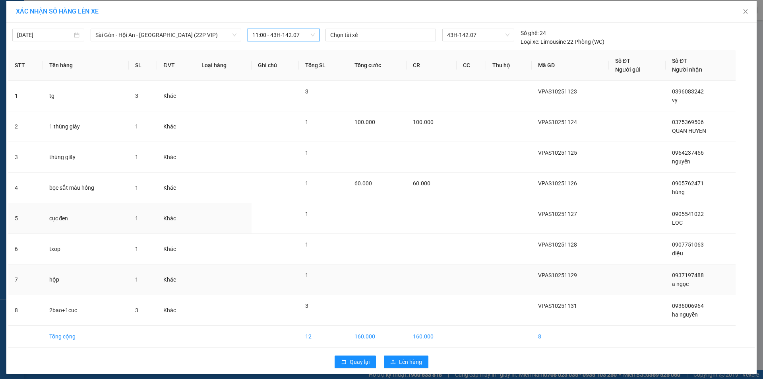
scroll to position [8, 0]
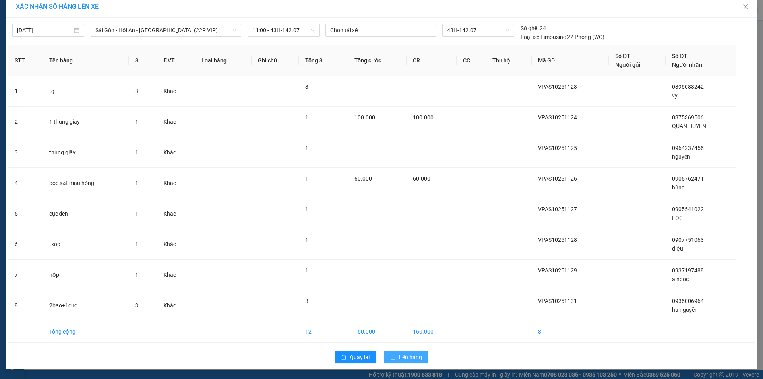
click at [403, 352] on button "Lên hàng" at bounding box center [406, 357] width 45 height 13
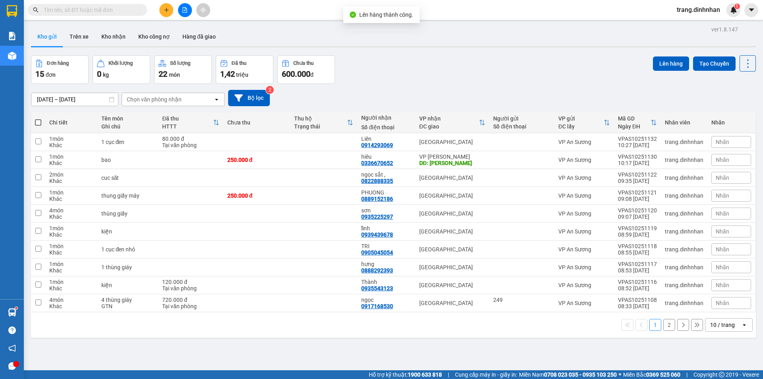
click at [38, 124] on span at bounding box center [38, 122] width 6 height 6
click at [38, 118] on input "checkbox" at bounding box center [38, 118] width 0 height 0
checkbox input "true"
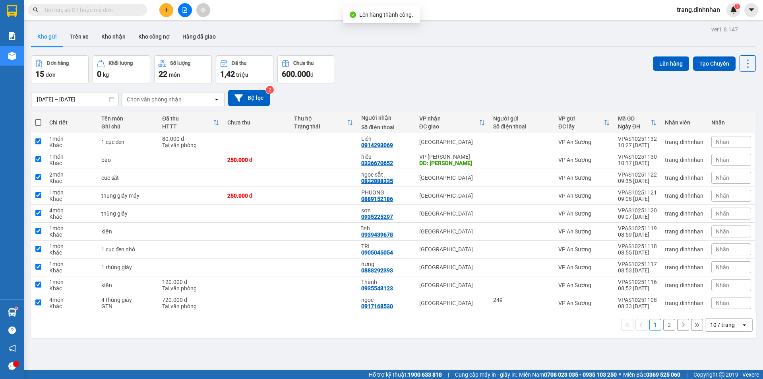
checkbox input "true"
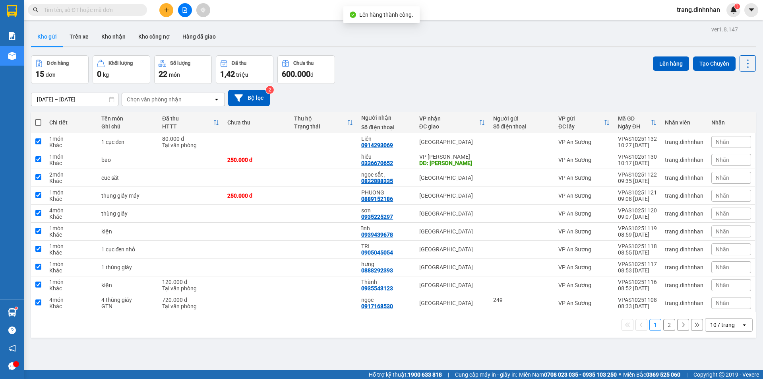
checkbox input "true"
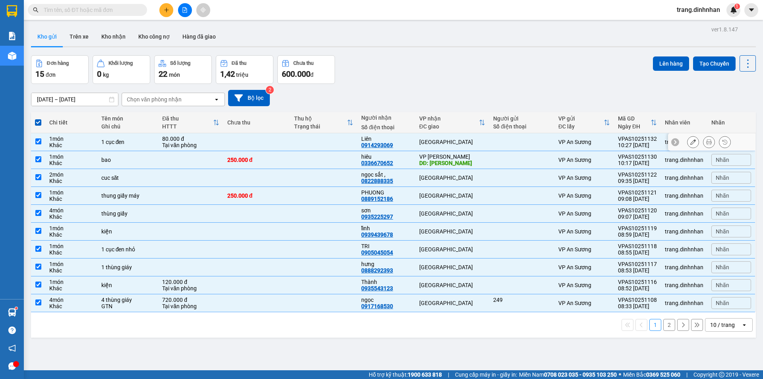
click at [328, 141] on td at bounding box center [323, 142] width 67 height 18
checkbox input "false"
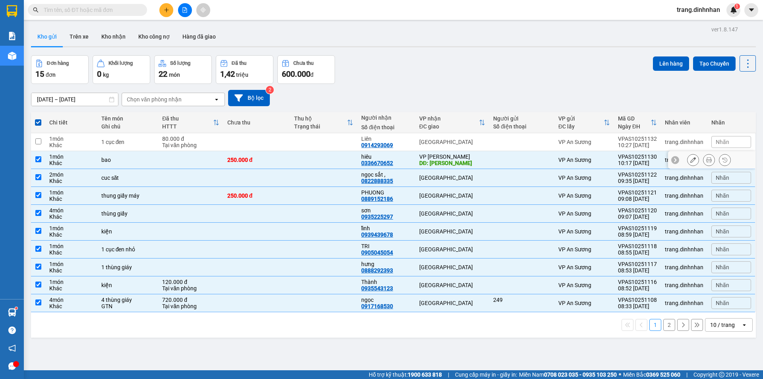
click at [328, 157] on td at bounding box center [323, 160] width 67 height 18
checkbox input "false"
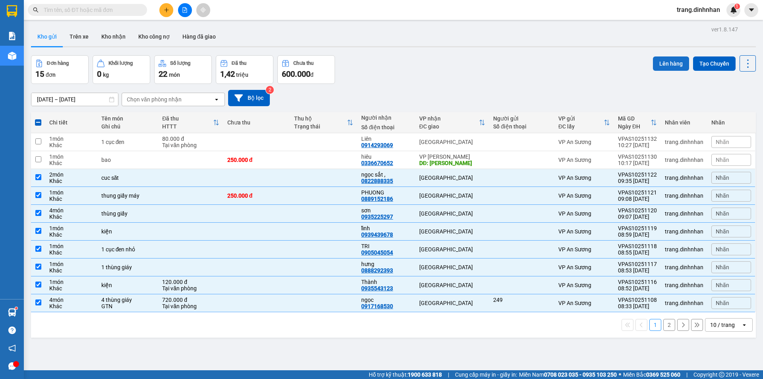
click at [665, 64] on button "Lên hàng" at bounding box center [671, 63] width 36 height 14
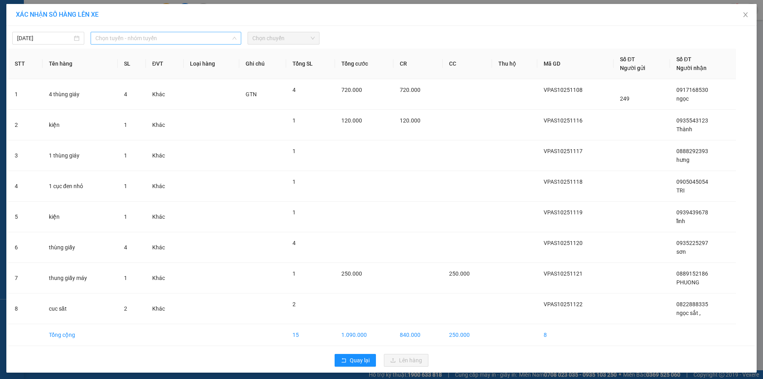
click at [226, 37] on span "Chọn tuyến - nhóm tuyến" at bounding box center [165, 38] width 141 height 12
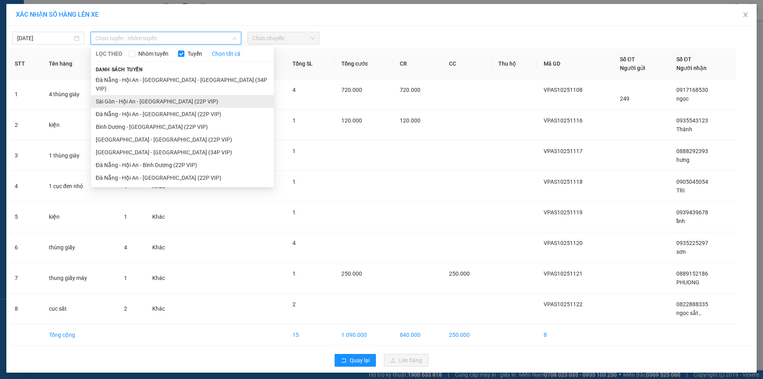
click at [191, 95] on li "Sài Gòn - Hội An - [GEOGRAPHIC_DATA] (22P VIP)" at bounding box center [182, 101] width 183 height 13
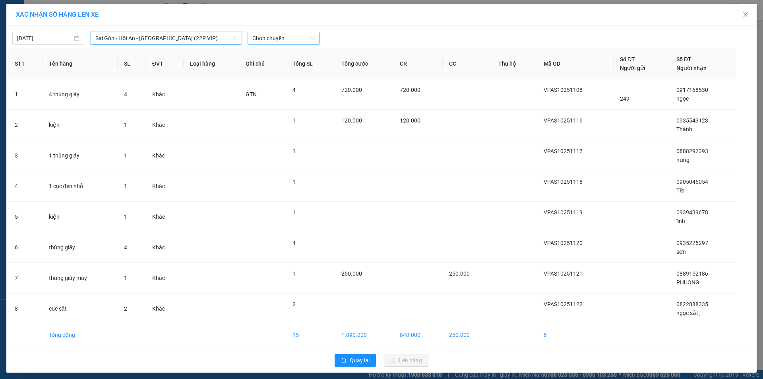
click at [284, 35] on span "Chọn chuyến" at bounding box center [284, 38] width 62 height 12
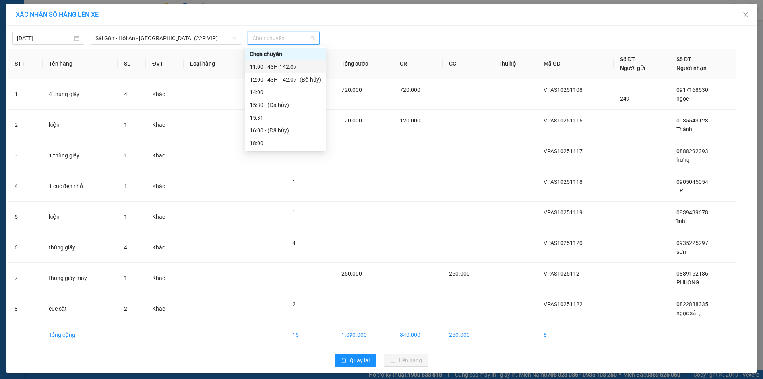
click at [284, 63] on div "11:00 - 43H-142.07" at bounding box center [286, 66] width 72 height 9
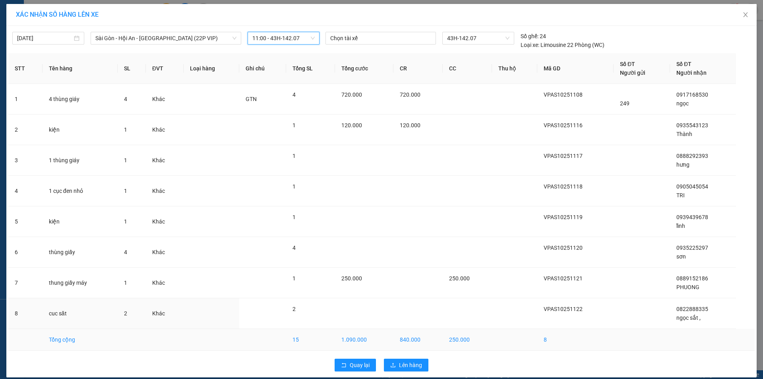
scroll to position [8, 0]
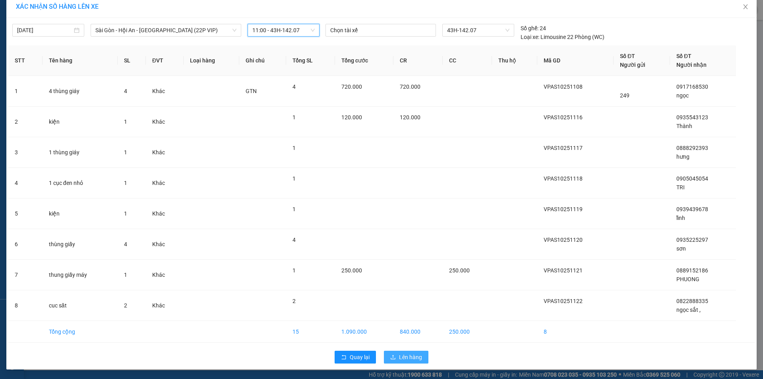
click at [415, 354] on span "Lên hàng" at bounding box center [410, 357] width 23 height 9
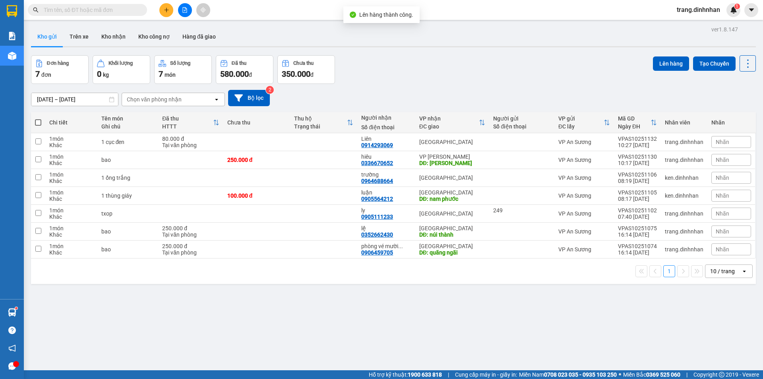
click at [37, 121] on span at bounding box center [38, 122] width 6 height 6
click at [38, 118] on input "checkbox" at bounding box center [38, 118] width 0 height 0
checkbox input "true"
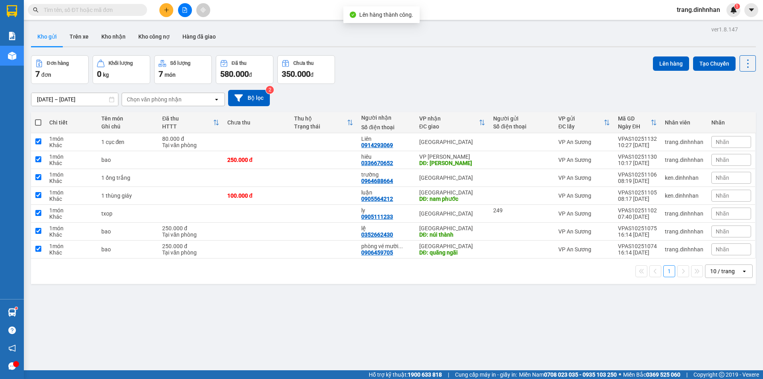
checkbox input "true"
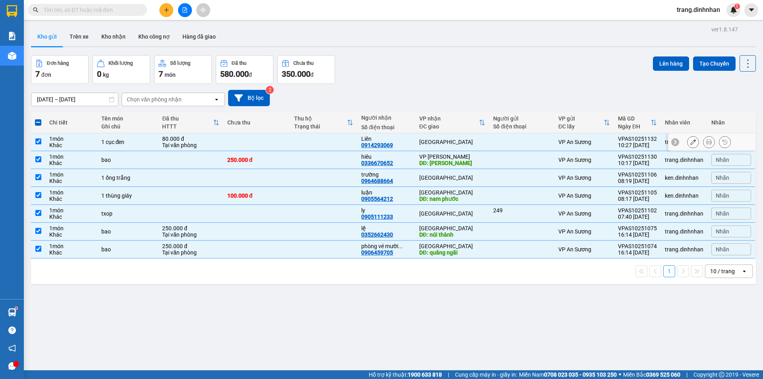
click at [276, 135] on td at bounding box center [256, 142] width 67 height 18
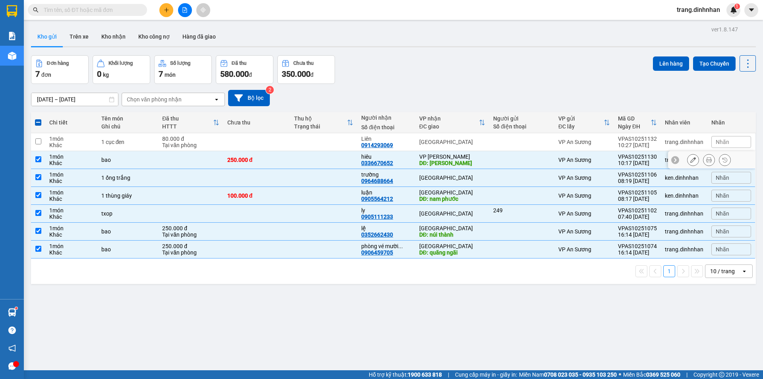
click at [288, 155] on td "250.000 đ" at bounding box center [256, 160] width 67 height 18
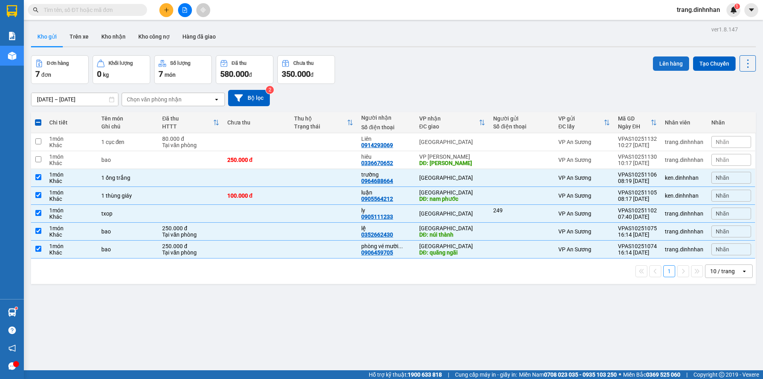
click at [664, 63] on button "Lên hàng" at bounding box center [671, 63] width 36 height 14
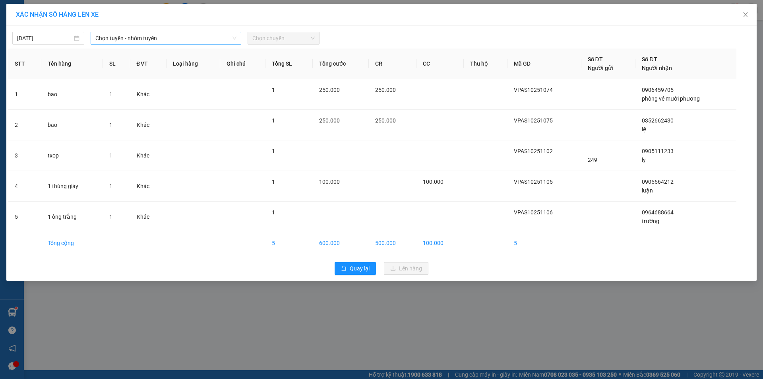
click at [223, 36] on span "Chọn tuyến - nhóm tuyến" at bounding box center [165, 38] width 141 height 12
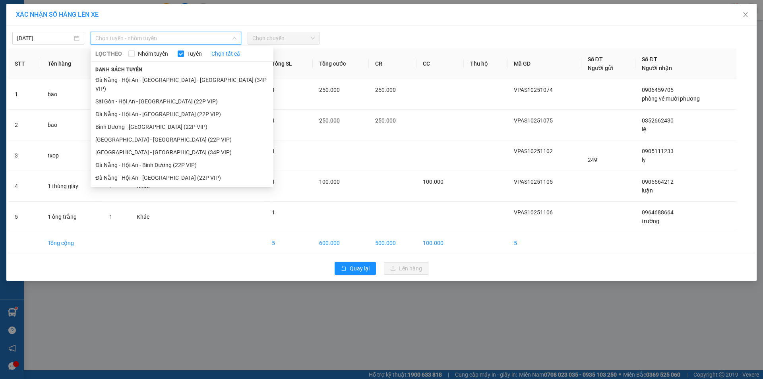
drag, startPoint x: 190, startPoint y: 93, endPoint x: 255, endPoint y: 56, distance: 74.3
click at [194, 95] on li "Sài Gòn - Hội An - [GEOGRAPHIC_DATA] (22P VIP)" at bounding box center [182, 101] width 183 height 13
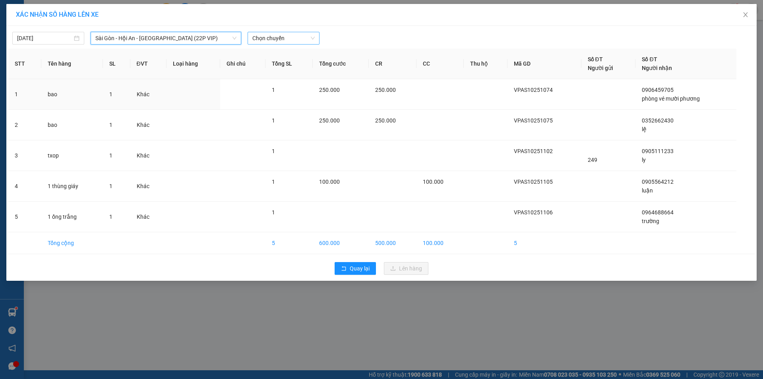
click at [295, 37] on span "Chọn chuyến" at bounding box center [284, 38] width 62 height 12
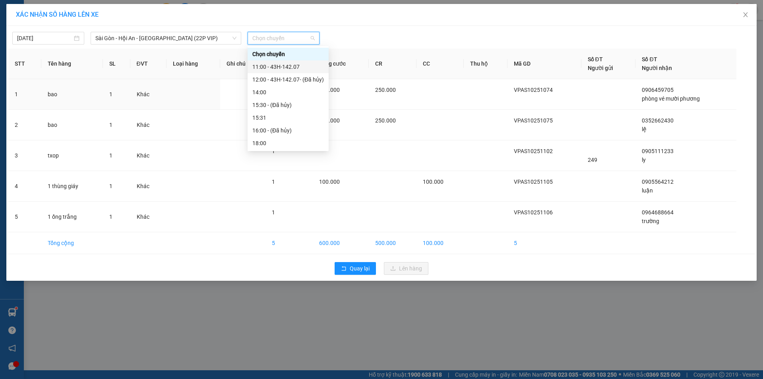
drag, startPoint x: 287, startPoint y: 66, endPoint x: 293, endPoint y: 71, distance: 7.6
click at [287, 65] on div "11:00 - 43H-142.07" at bounding box center [289, 66] width 72 height 9
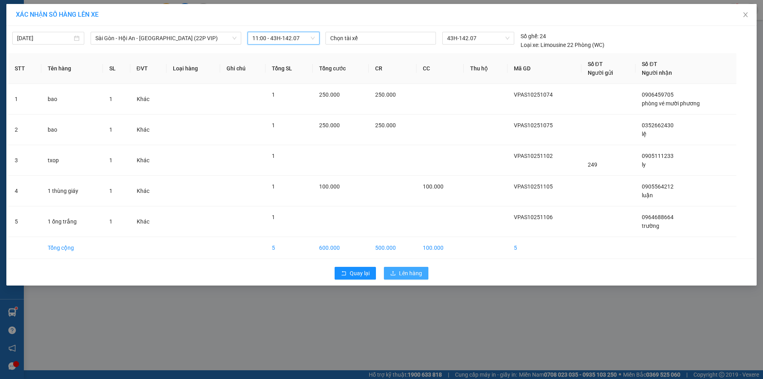
click at [402, 271] on span "Lên hàng" at bounding box center [410, 273] width 23 height 9
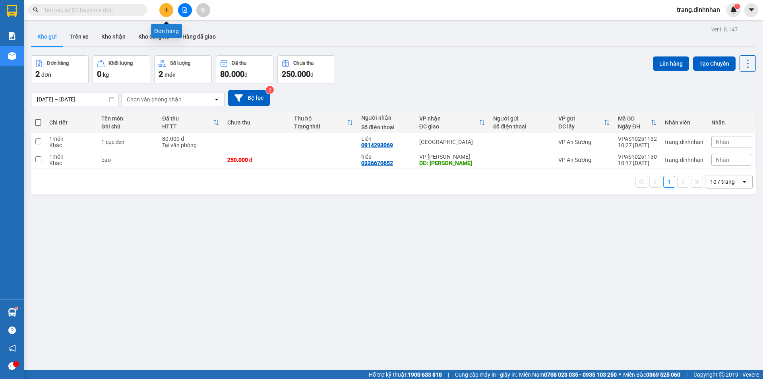
click at [167, 12] on icon "plus" at bounding box center [167, 10] width 6 height 6
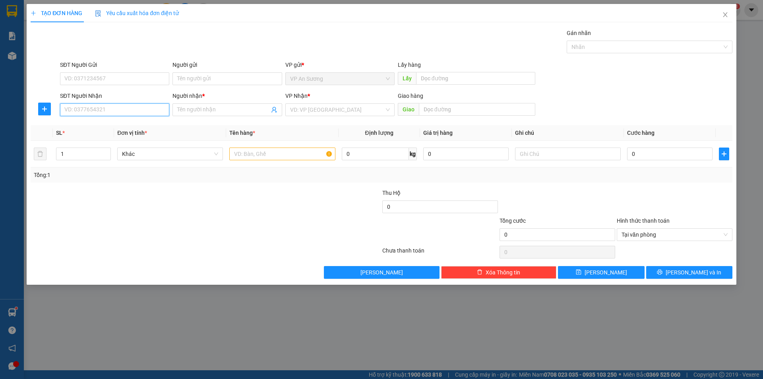
click at [155, 111] on input "SĐT Người Nhận" at bounding box center [114, 109] width 109 height 13
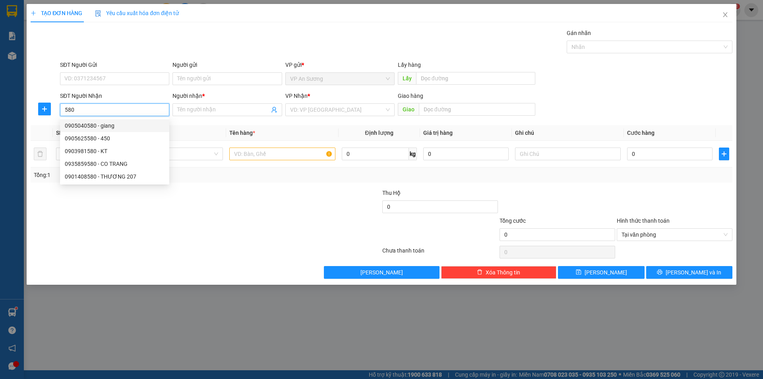
click at [94, 126] on div "0905040580 - giang" at bounding box center [115, 125] width 100 height 9
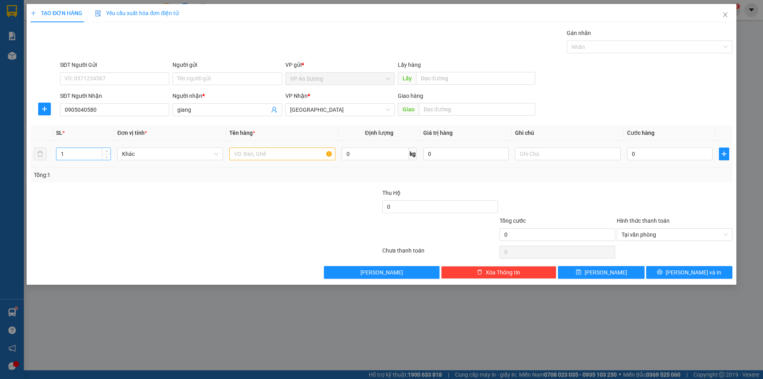
click at [90, 153] on input "1" at bounding box center [83, 154] width 54 height 12
click at [234, 158] on input "text" at bounding box center [282, 154] width 106 height 13
click at [628, 155] on input "0" at bounding box center [669, 154] width 85 height 13
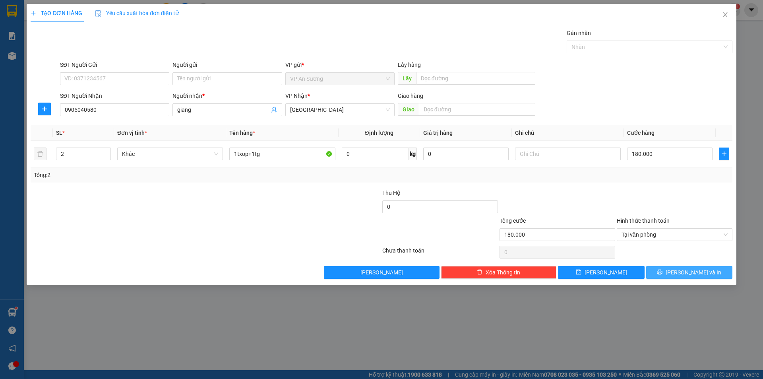
click at [672, 270] on button "[PERSON_NAME] và In" at bounding box center [690, 272] width 86 height 13
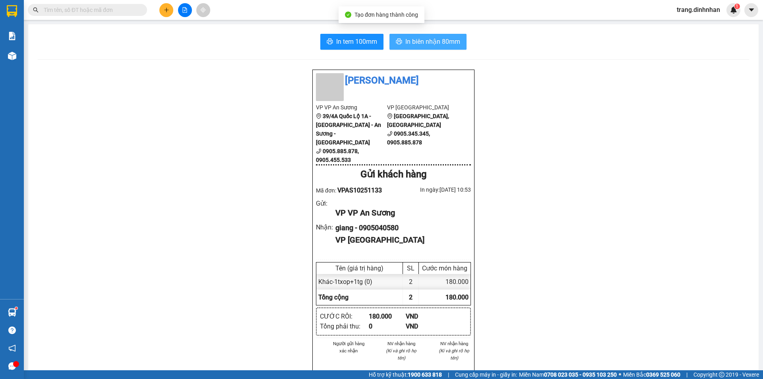
click at [431, 43] on span "In biên nhận 80mm" at bounding box center [433, 42] width 55 height 10
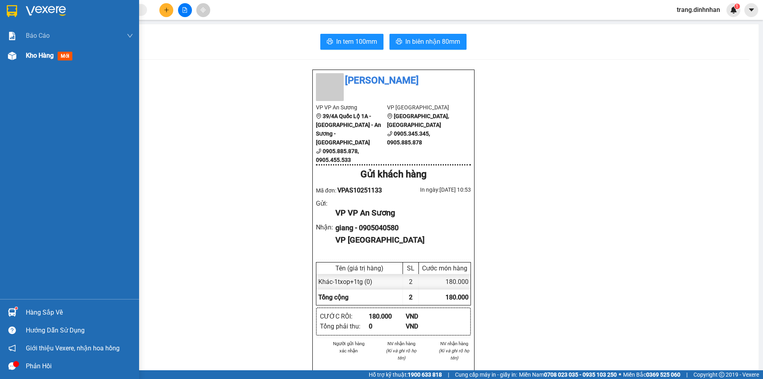
click at [42, 55] on span "Kho hàng" at bounding box center [40, 56] width 28 height 8
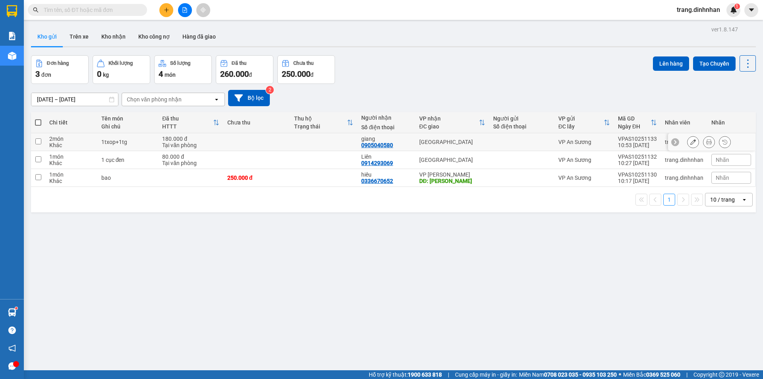
click at [688, 140] on button at bounding box center [693, 142] width 11 height 14
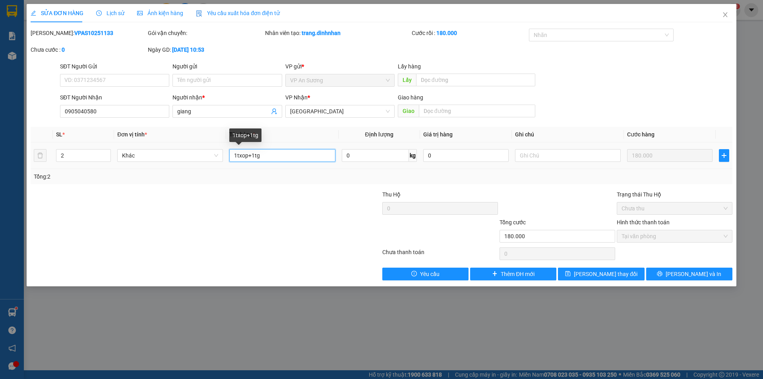
click at [264, 151] on input "1txop+1tg" at bounding box center [282, 155] width 106 height 13
click at [667, 271] on button "[PERSON_NAME] và In" at bounding box center [690, 274] width 86 height 13
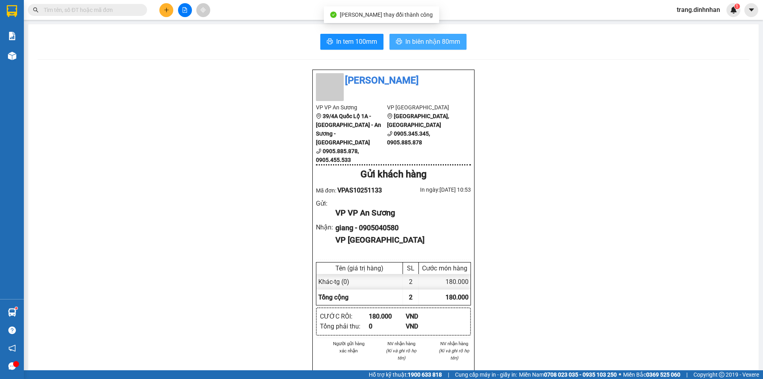
click at [435, 37] on span "In biên nhận 80mm" at bounding box center [433, 42] width 55 height 10
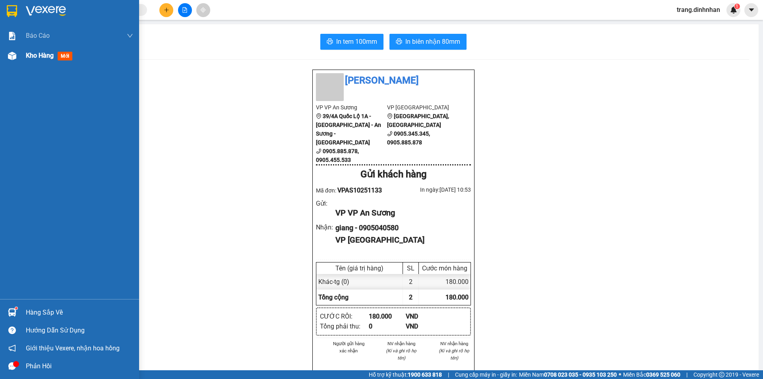
click at [35, 59] on span "Kho hàng" at bounding box center [40, 56] width 28 height 8
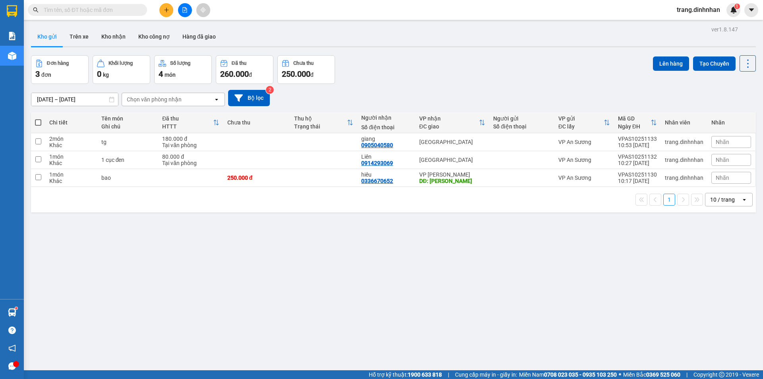
click at [35, 119] on th at bounding box center [38, 122] width 14 height 21
click at [37, 124] on span at bounding box center [38, 122] width 6 height 6
click at [38, 118] on input "checkbox" at bounding box center [38, 118] width 0 height 0
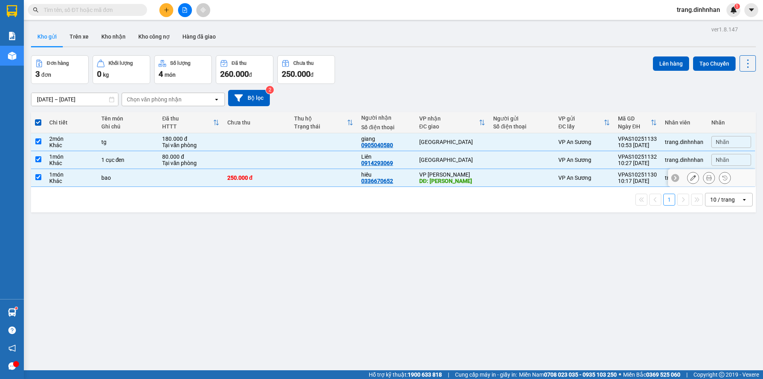
click at [320, 181] on td at bounding box center [323, 178] width 67 height 18
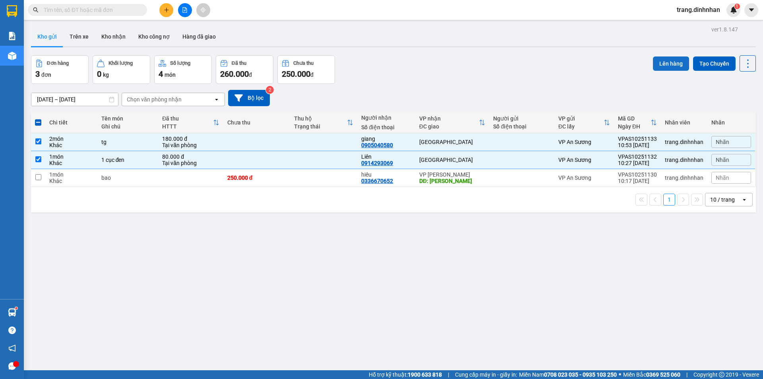
click at [668, 62] on button "Lên hàng" at bounding box center [671, 63] width 36 height 14
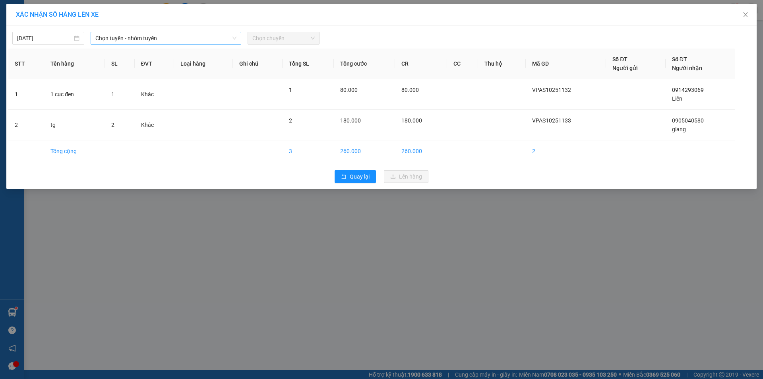
click at [211, 34] on span "Chọn tuyến - nhóm tuyến" at bounding box center [165, 38] width 141 height 12
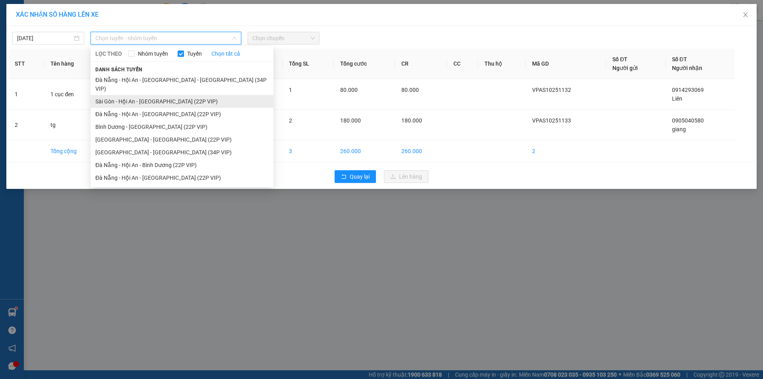
click at [198, 95] on li "Sài Gòn - Hội An - [GEOGRAPHIC_DATA] (22P VIP)" at bounding box center [182, 101] width 183 height 13
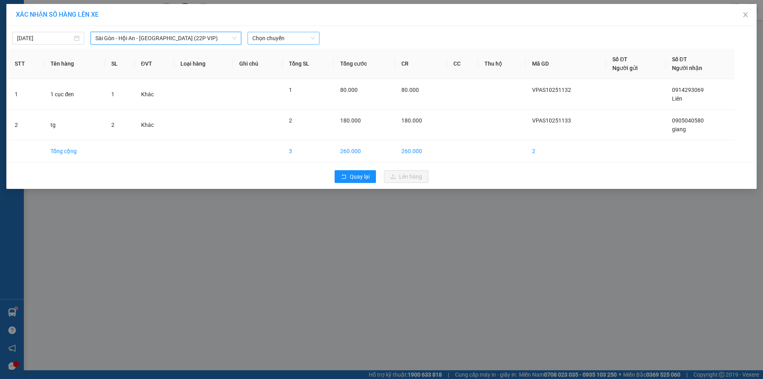
drag, startPoint x: 292, startPoint y: 38, endPoint x: 305, endPoint y: 31, distance: 14.3
click at [293, 38] on span "Chọn chuyến" at bounding box center [284, 38] width 62 height 12
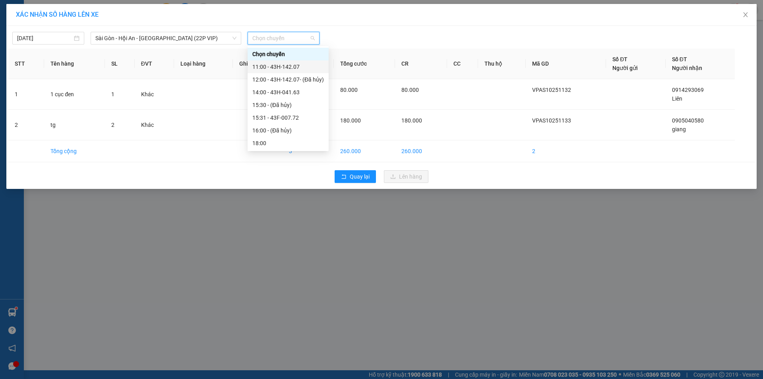
click at [297, 67] on div "11:00 - 43H-142.07" at bounding box center [289, 66] width 72 height 9
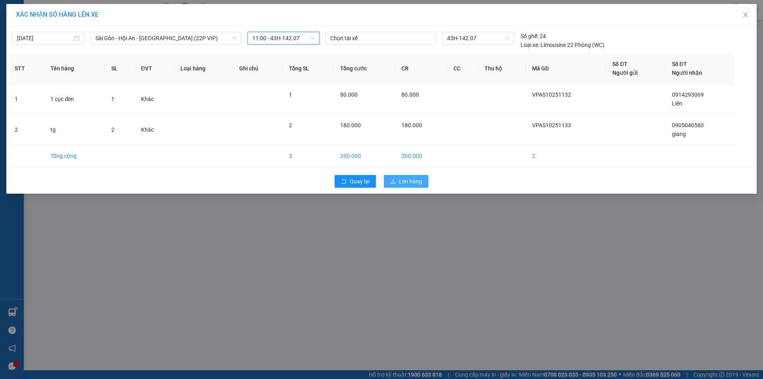
click at [402, 177] on button "Lên hàng" at bounding box center [406, 181] width 45 height 13
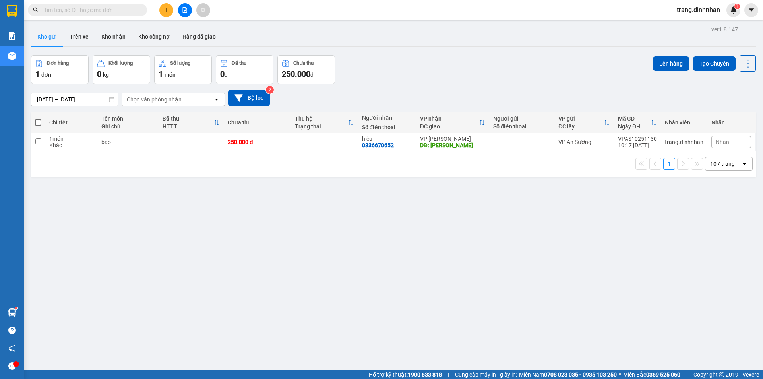
click at [122, 10] on input "text" at bounding box center [91, 10] width 94 height 9
click at [132, 9] on input "text" at bounding box center [91, 10] width 94 height 9
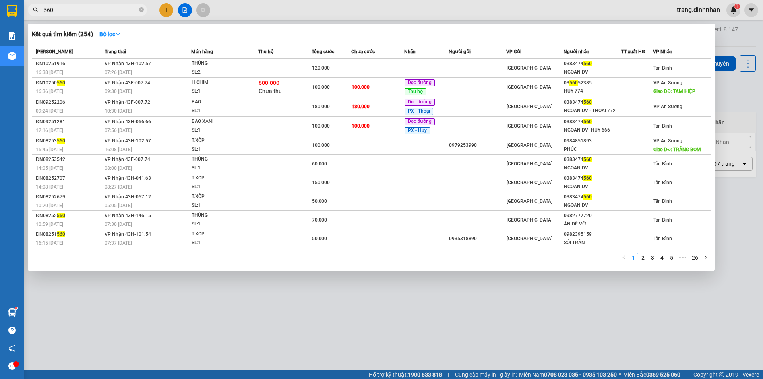
click at [164, 11] on div at bounding box center [381, 189] width 763 height 379
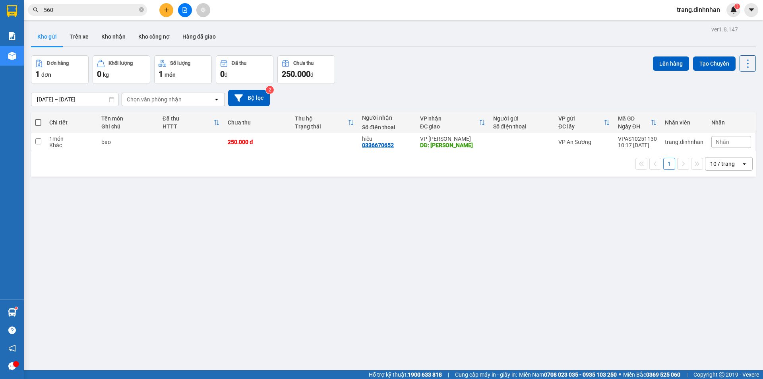
click at [169, 10] on button at bounding box center [166, 10] width 14 height 14
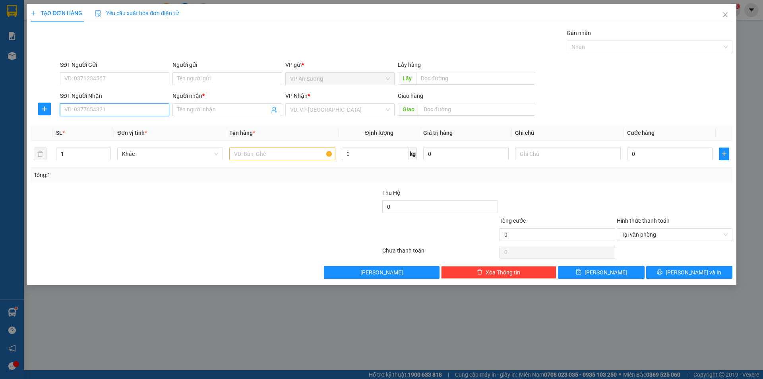
click at [144, 108] on input "SĐT Người Nhận" at bounding box center [114, 109] width 109 height 13
click at [85, 124] on div "0982249545 - thúy" at bounding box center [115, 125] width 100 height 9
click at [248, 153] on input "text" at bounding box center [282, 154] width 106 height 13
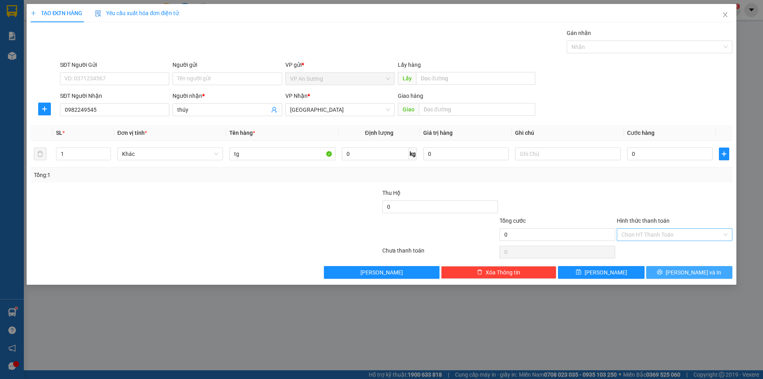
click at [680, 276] on button "[PERSON_NAME] và In" at bounding box center [690, 272] width 86 height 13
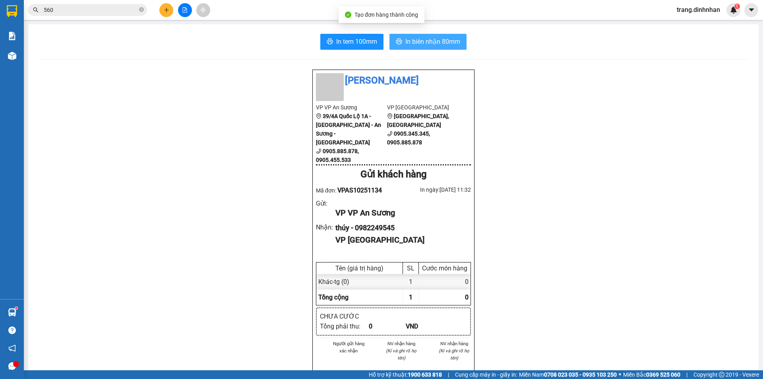
click at [448, 42] on span "In biên nhận 80mm" at bounding box center [433, 42] width 55 height 10
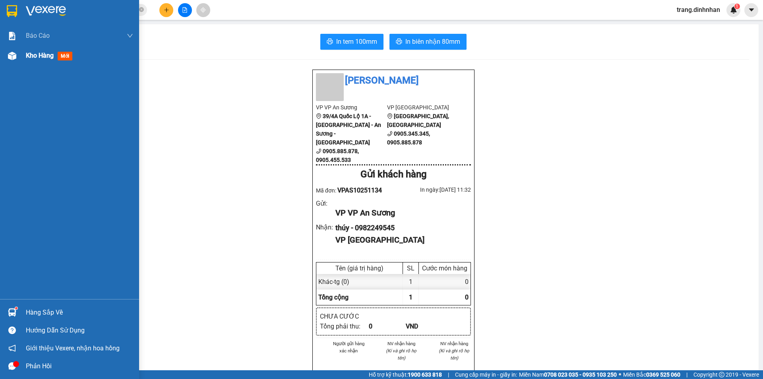
click at [29, 58] on span "Kho hàng" at bounding box center [40, 56] width 28 height 8
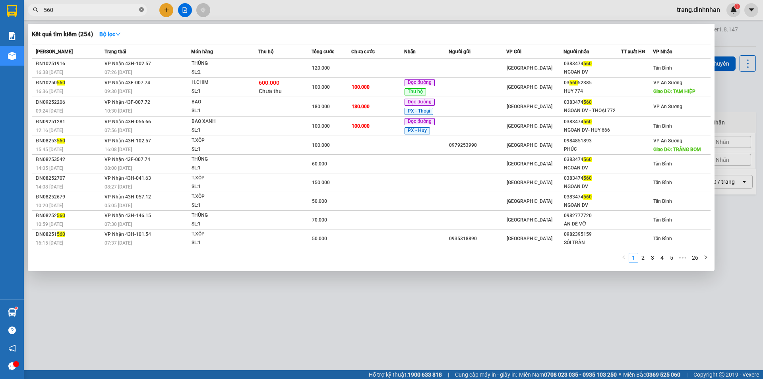
click at [142, 9] on icon "close-circle" at bounding box center [141, 9] width 5 height 5
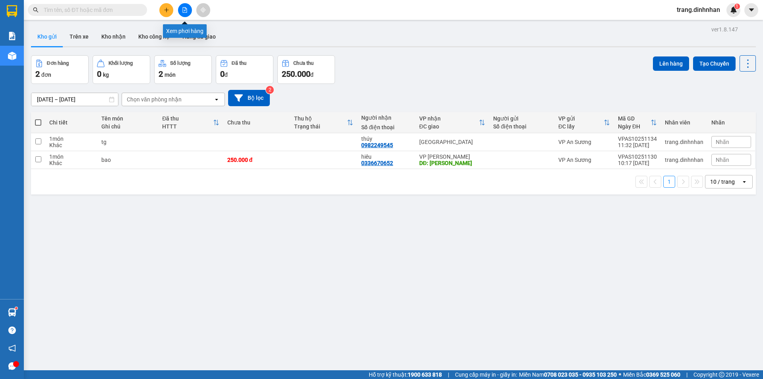
click at [184, 12] on icon "file-add" at bounding box center [185, 10] width 6 height 6
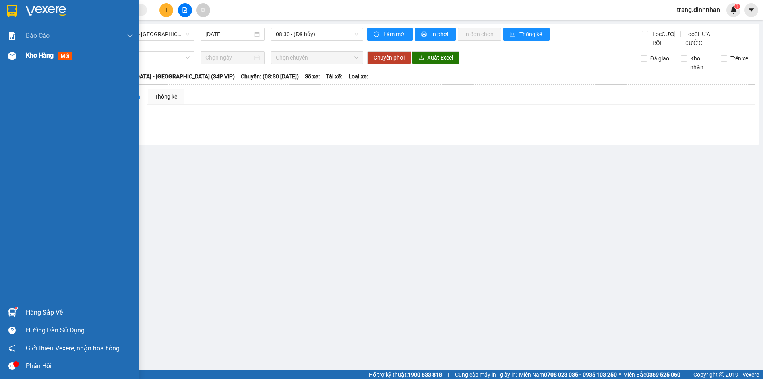
click at [43, 56] on span "Kho hàng" at bounding box center [40, 56] width 28 height 8
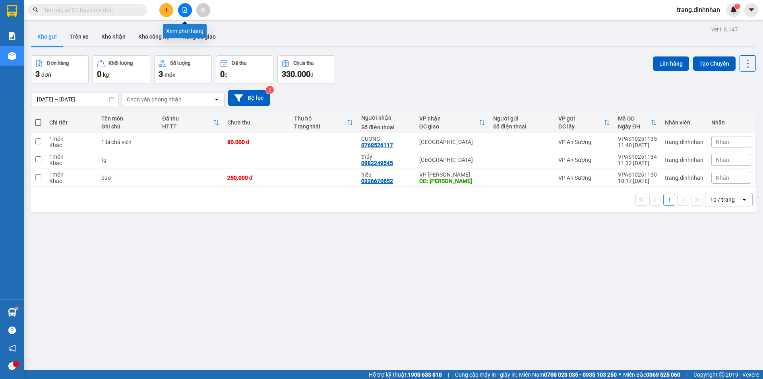
click at [187, 10] on icon "file-add" at bounding box center [185, 10] width 4 height 6
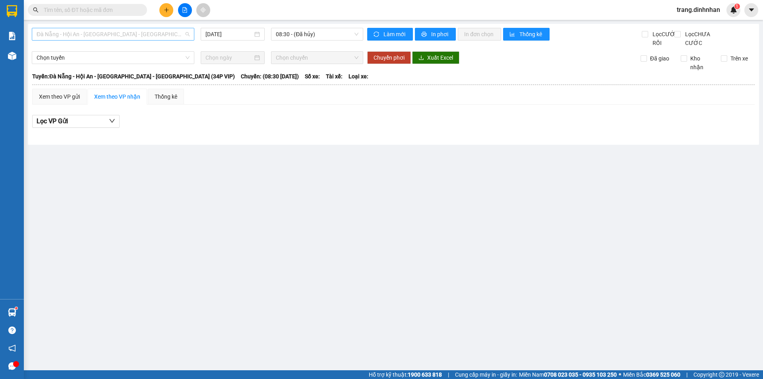
click at [187, 35] on span "Đà Nẵng - Hội An - [GEOGRAPHIC_DATA] - [GEOGRAPHIC_DATA] (34P VIP)" at bounding box center [113, 34] width 153 height 12
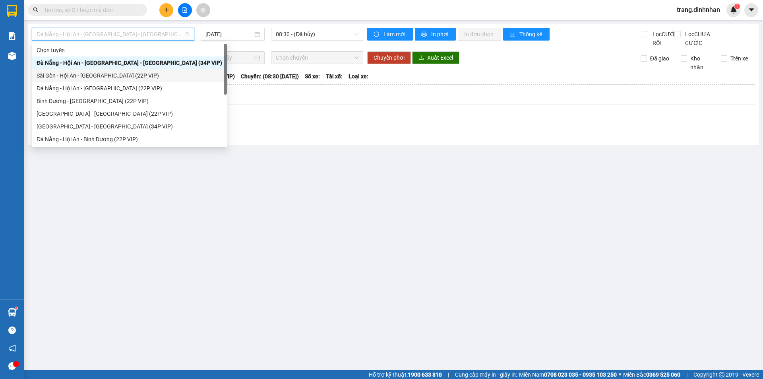
click at [146, 73] on div "Sài Gòn - Hội An - [GEOGRAPHIC_DATA] (22P VIP)" at bounding box center [130, 75] width 186 height 9
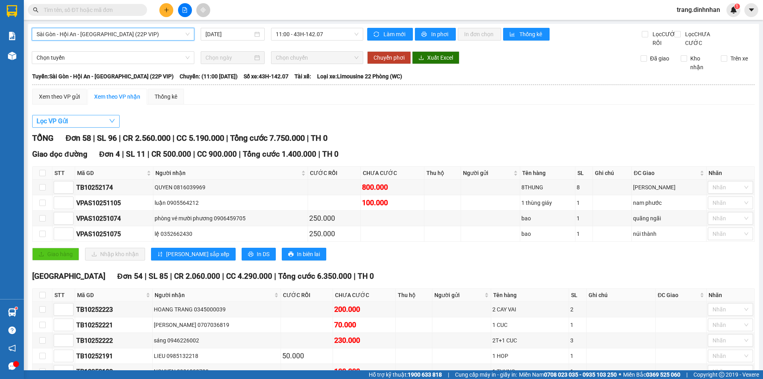
click at [56, 126] on span "Lọc VP Gửi" at bounding box center [52, 121] width 31 height 10
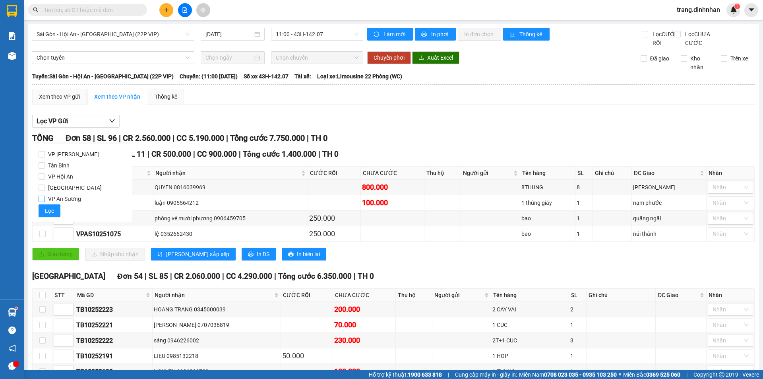
click at [43, 199] on input "VP An Sương" at bounding box center [42, 199] width 6 height 6
click at [45, 208] on span "Lọc" at bounding box center [49, 210] width 9 height 9
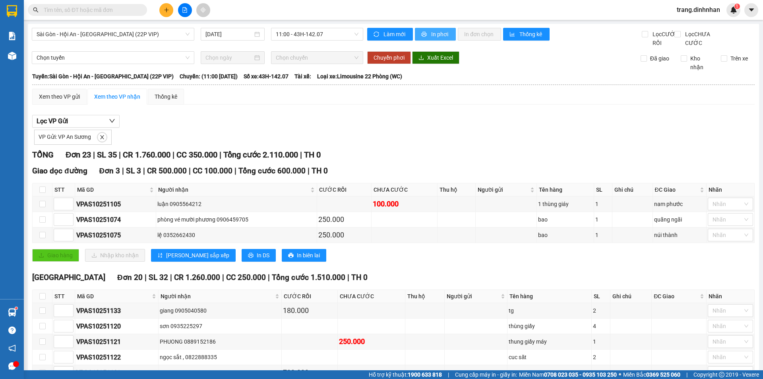
click at [438, 31] on span "In phơi" at bounding box center [440, 34] width 18 height 9
click at [166, 8] on icon "plus" at bounding box center [167, 10] width 6 height 6
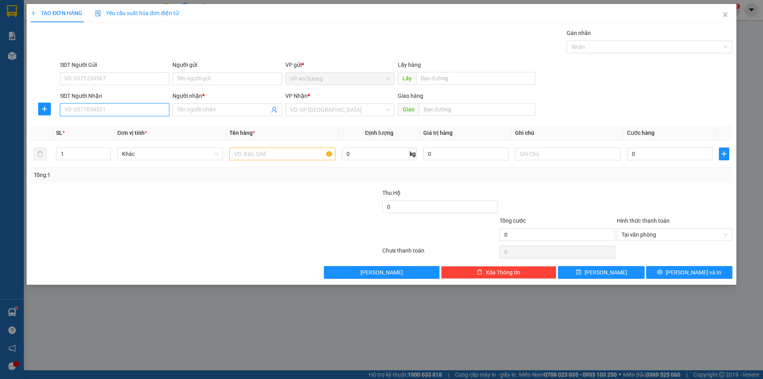
click at [122, 109] on input "SĐT Người Nhận" at bounding box center [114, 109] width 109 height 13
click at [84, 124] on div "0909367257 - Toàn 1" at bounding box center [115, 125] width 100 height 9
click at [78, 153] on input "1" at bounding box center [83, 154] width 54 height 12
click at [244, 151] on input "text" at bounding box center [282, 154] width 106 height 13
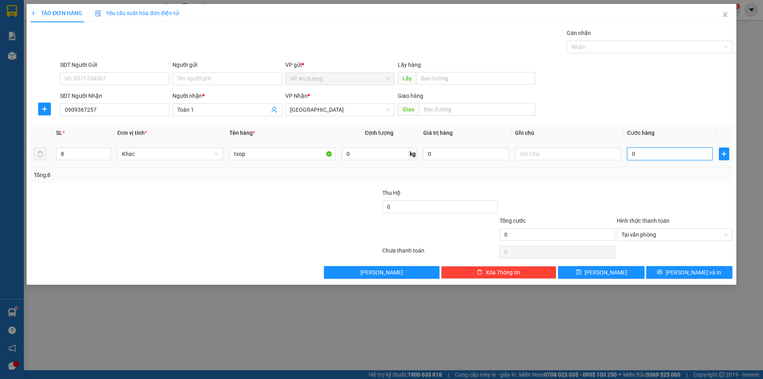
click at [631, 151] on input "0" at bounding box center [669, 154] width 85 height 13
click at [673, 276] on button "[PERSON_NAME] và In" at bounding box center [690, 272] width 86 height 13
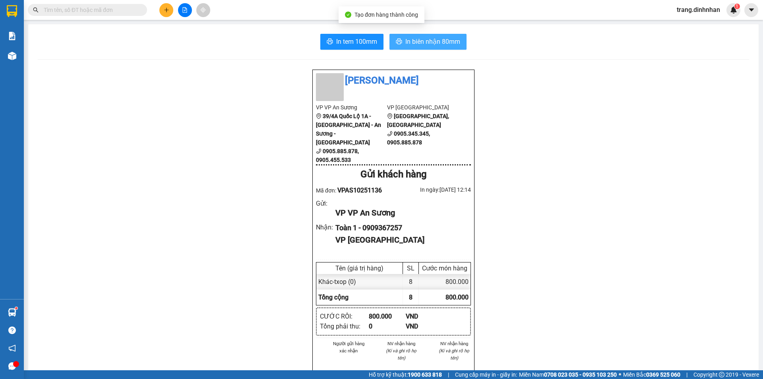
click at [447, 37] on button "In biên nhận 80mm" at bounding box center [428, 42] width 77 height 16
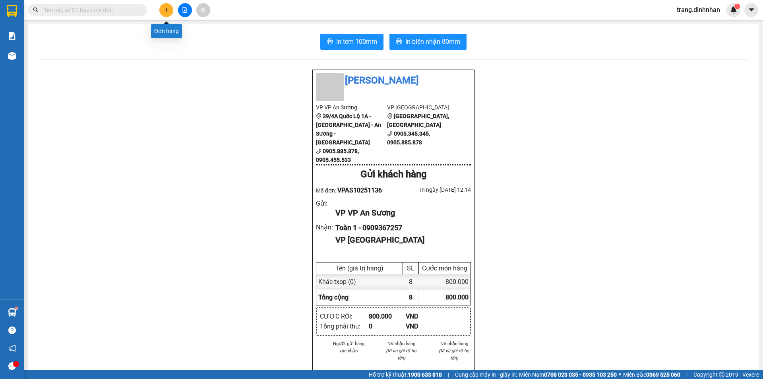
click at [168, 13] on button at bounding box center [166, 10] width 14 height 14
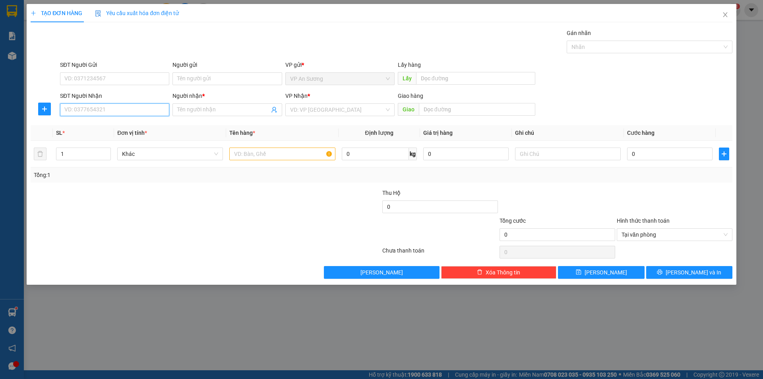
click at [144, 114] on input "SĐT Người Nhận" at bounding box center [114, 109] width 109 height 13
drag, startPoint x: 183, startPoint y: 110, endPoint x: 203, endPoint y: 104, distance: 21.1
click at [183, 110] on input "Người nhận *" at bounding box center [223, 109] width 92 height 9
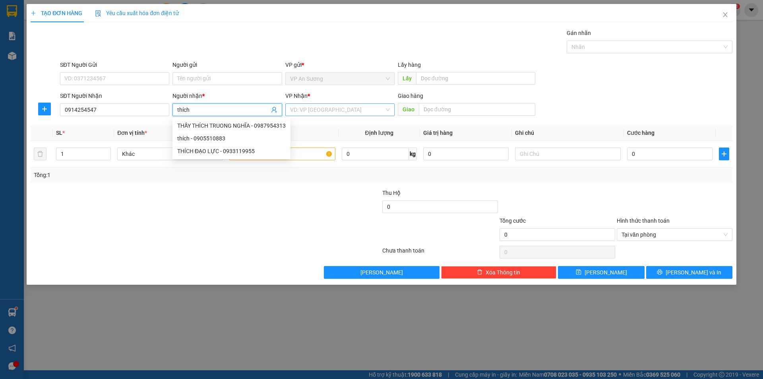
click at [297, 106] on input "search" at bounding box center [337, 110] width 94 height 12
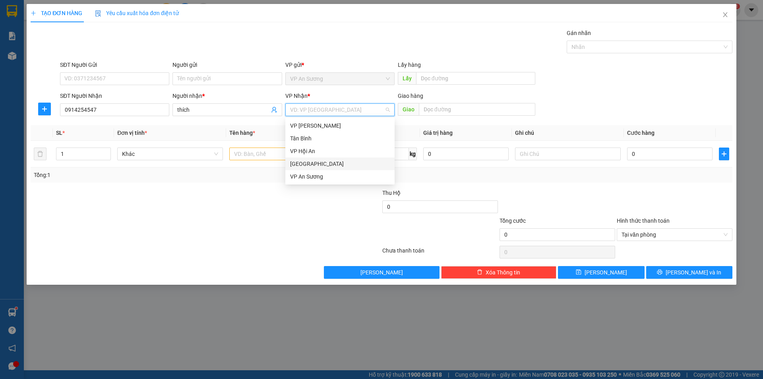
click at [301, 164] on div "[GEOGRAPHIC_DATA]" at bounding box center [340, 163] width 100 height 9
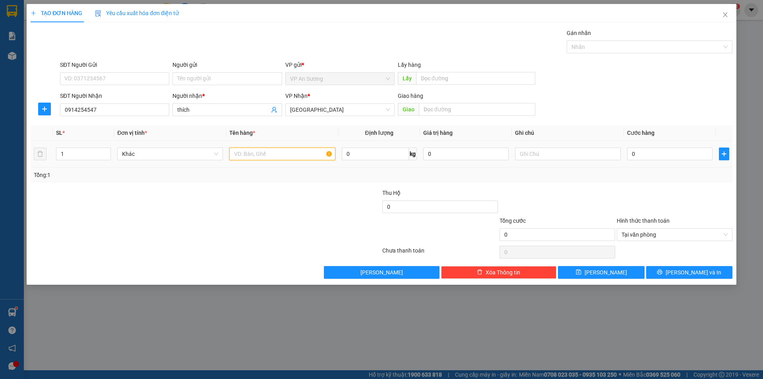
click at [256, 156] on input "text" at bounding box center [282, 154] width 106 height 13
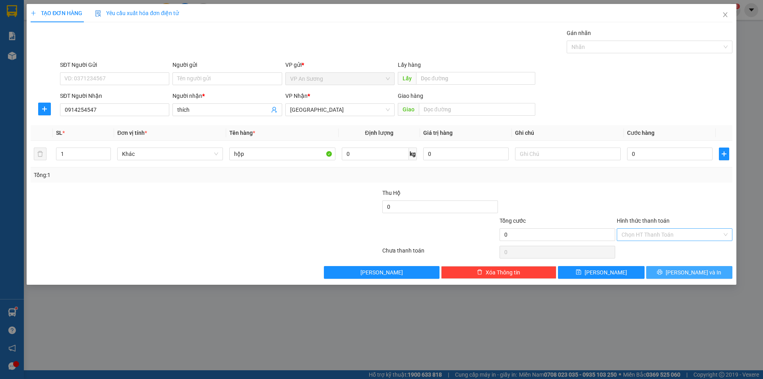
click at [686, 272] on span "[PERSON_NAME] và In" at bounding box center [694, 272] width 56 height 9
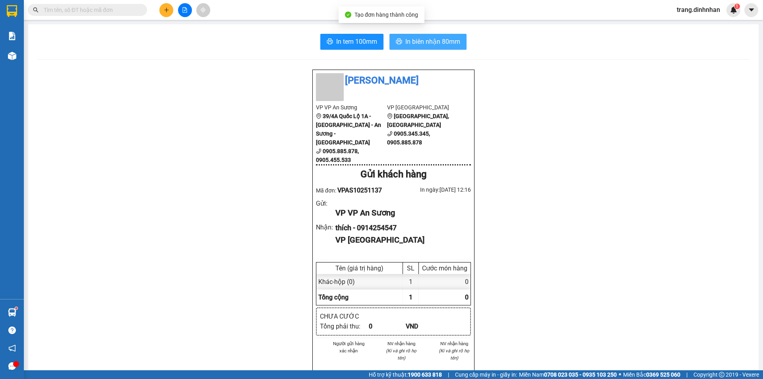
click at [419, 47] on span "In biên nhận 80mm" at bounding box center [433, 42] width 55 height 10
click at [169, 12] on icon "plus" at bounding box center [167, 10] width 6 height 6
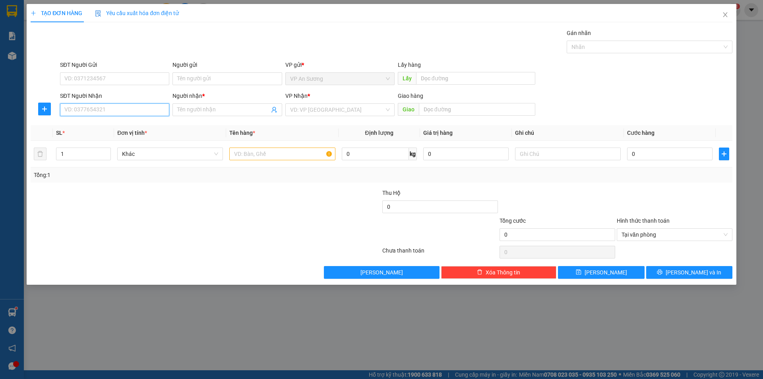
click at [146, 112] on input "SĐT Người Nhận" at bounding box center [114, 109] width 109 height 13
click at [89, 127] on div "02363606875 - lan" at bounding box center [115, 125] width 100 height 9
click at [237, 150] on input "text" at bounding box center [282, 154] width 106 height 13
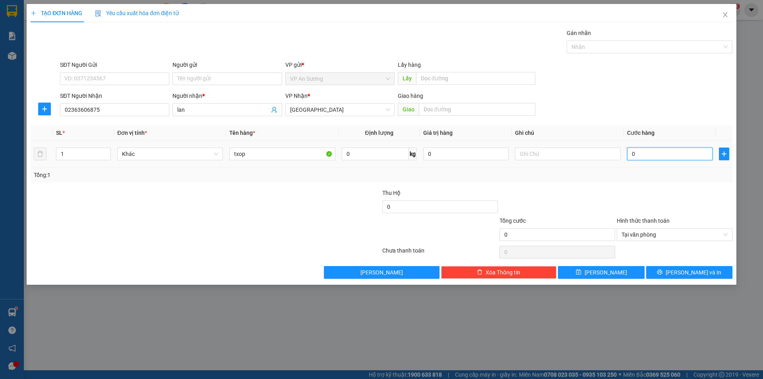
click at [629, 151] on input "0" at bounding box center [669, 154] width 85 height 13
drag, startPoint x: 669, startPoint y: 273, endPoint x: 708, endPoint y: 257, distance: 42.1
click at [670, 273] on button "[PERSON_NAME] và In" at bounding box center [690, 272] width 86 height 13
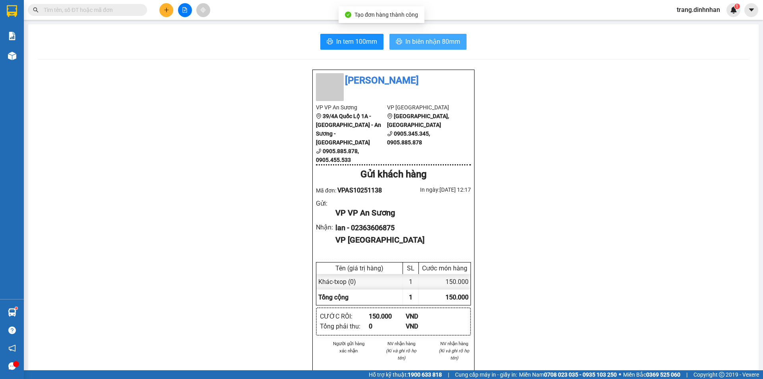
click at [427, 43] on span "In biên nhận 80mm" at bounding box center [433, 42] width 55 height 10
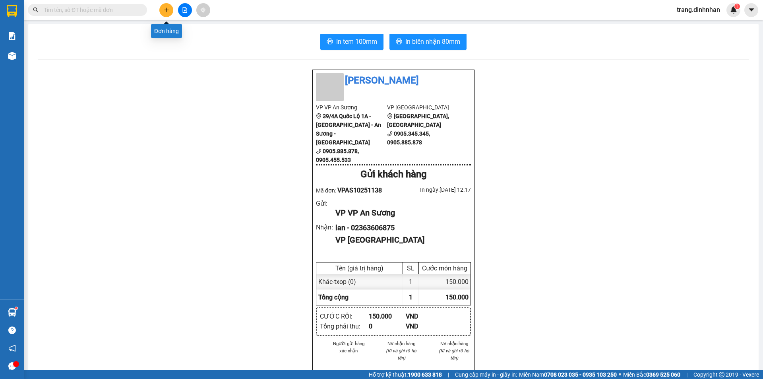
click at [163, 11] on button at bounding box center [166, 10] width 14 height 14
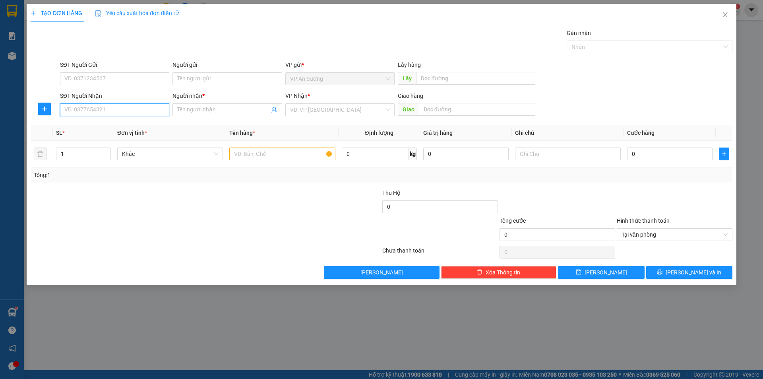
click at [135, 113] on input "SĐT Người Nhận" at bounding box center [114, 109] width 109 height 13
click at [89, 123] on div "0935171079 - việt" at bounding box center [115, 125] width 100 height 9
click at [236, 155] on input "text" at bounding box center [282, 154] width 106 height 13
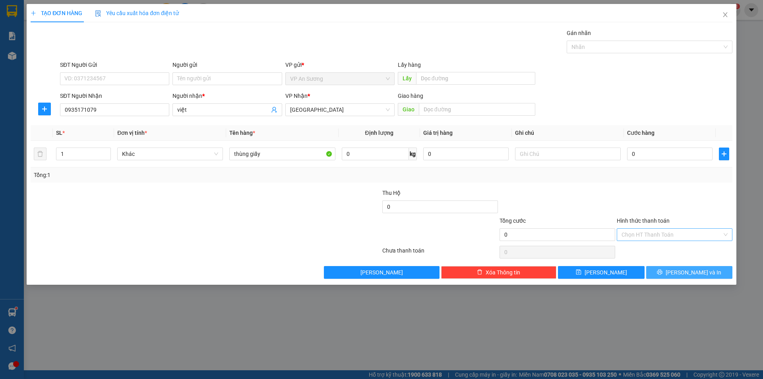
click at [661, 271] on button "[PERSON_NAME] và In" at bounding box center [690, 272] width 86 height 13
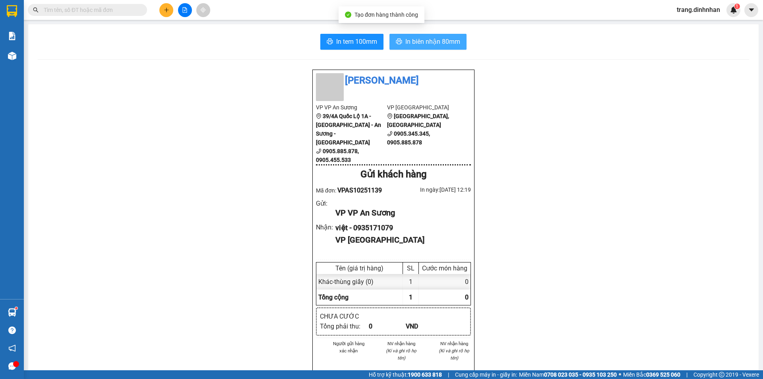
click at [432, 44] on span "In biên nhận 80mm" at bounding box center [433, 42] width 55 height 10
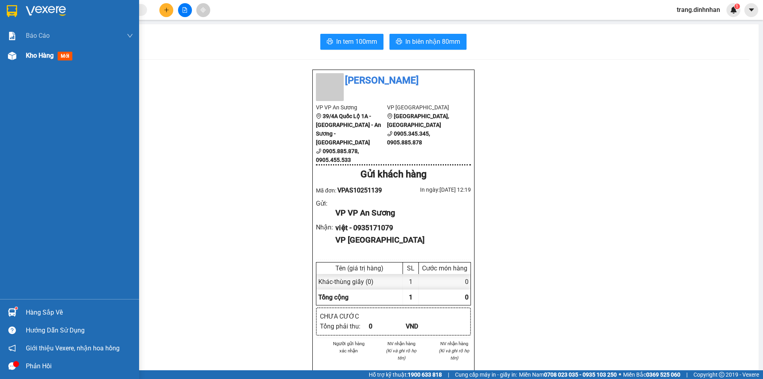
click at [38, 55] on span "Kho hàng" at bounding box center [40, 56] width 28 height 8
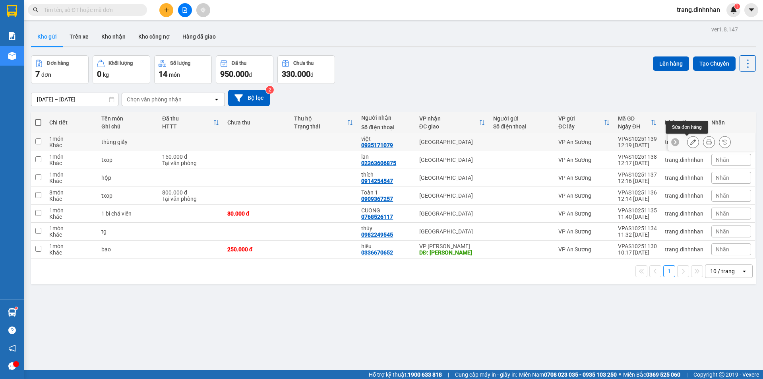
click at [691, 141] on icon at bounding box center [694, 142] width 6 height 6
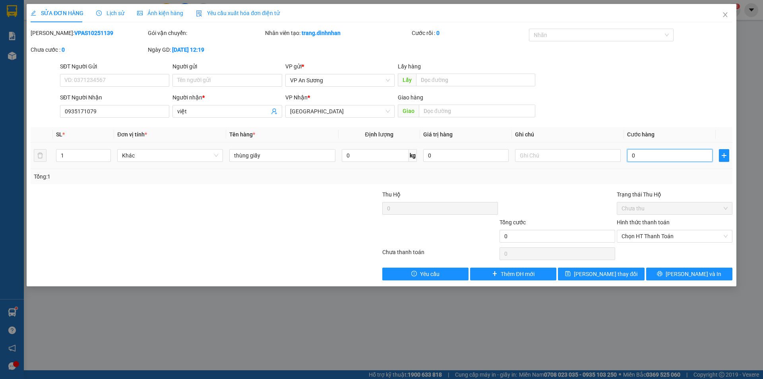
click at [630, 154] on input "0" at bounding box center [669, 155] width 85 height 13
click at [677, 229] on div "Hình thức thanh toán" at bounding box center [675, 224] width 116 height 12
click at [688, 237] on span "Chọn HT Thanh Toán" at bounding box center [675, 236] width 106 height 12
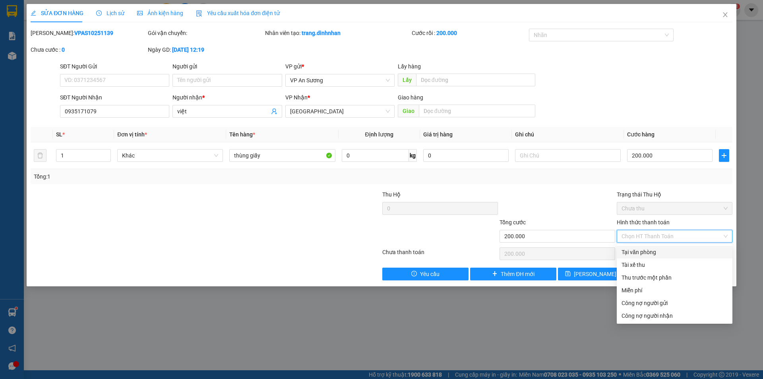
click at [652, 253] on div "Tại văn phòng" at bounding box center [675, 252] width 106 height 9
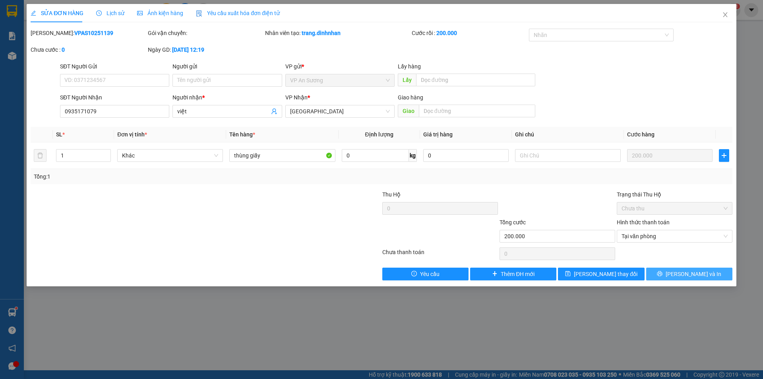
click at [663, 273] on icon "printer" at bounding box center [660, 273] width 5 height 5
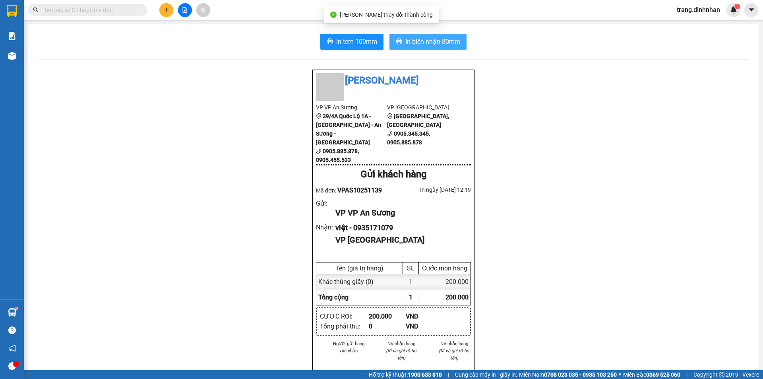
click at [423, 41] on span "In biên nhận 80mm" at bounding box center [433, 42] width 55 height 10
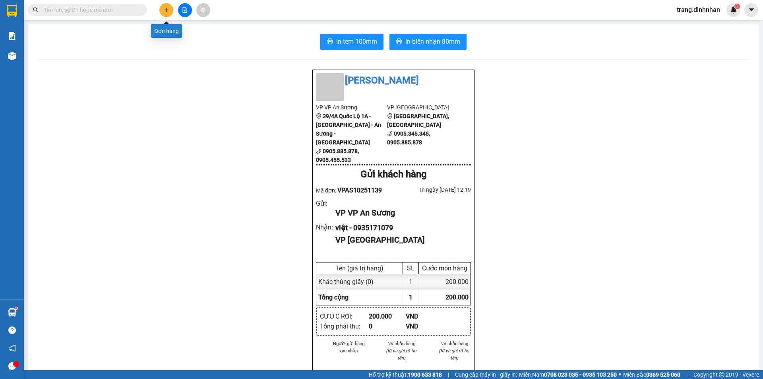
click at [164, 10] on icon "plus" at bounding box center [167, 10] width 6 height 6
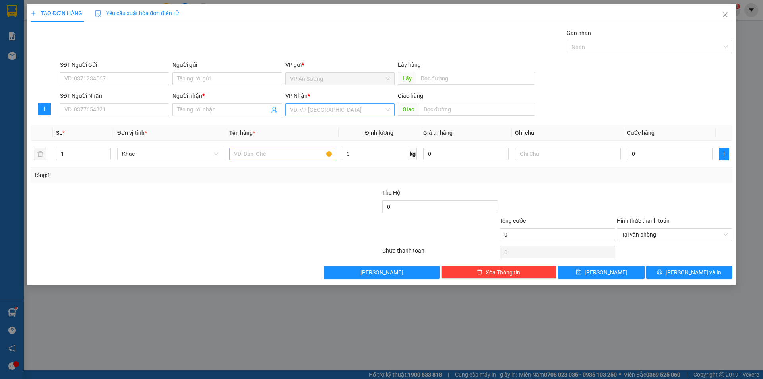
click at [305, 112] on input "search" at bounding box center [337, 110] width 94 height 12
click at [307, 163] on div "[GEOGRAPHIC_DATA]" at bounding box center [340, 163] width 100 height 9
drag, startPoint x: 239, startPoint y: 152, endPoint x: 245, endPoint y: 147, distance: 8.2
click at [240, 151] on input "text" at bounding box center [282, 154] width 106 height 13
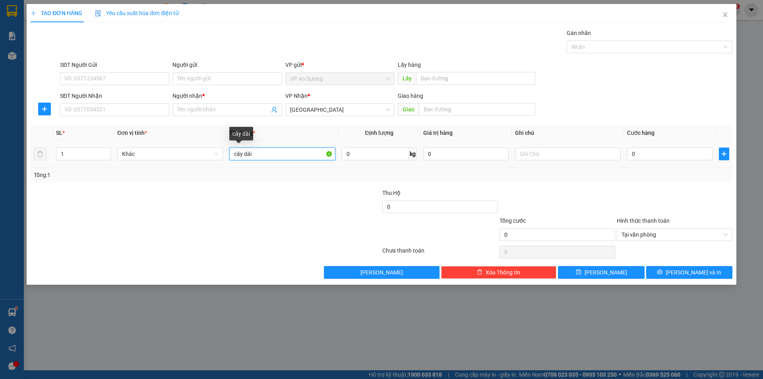
click at [242, 152] on input "cây dài" at bounding box center [282, 154] width 106 height 13
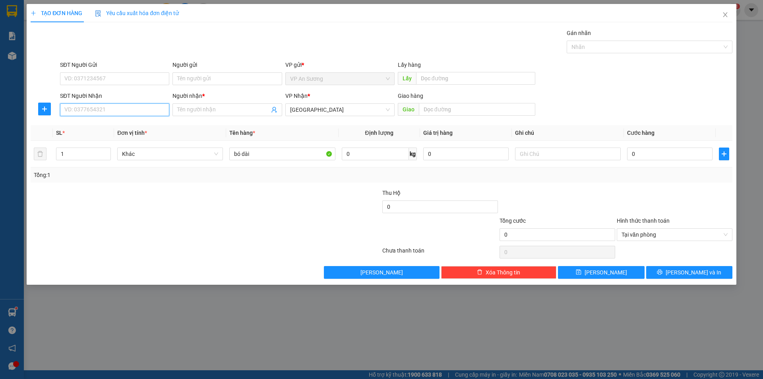
click at [152, 109] on input "SĐT Người Nhận" at bounding box center [114, 109] width 109 height 13
click at [148, 107] on input "SĐT Người Nhận" at bounding box center [114, 109] width 109 height 13
click at [107, 128] on div "0903470768 - vân" at bounding box center [115, 125] width 100 height 9
click at [691, 270] on span "[PERSON_NAME] và In" at bounding box center [694, 272] width 56 height 9
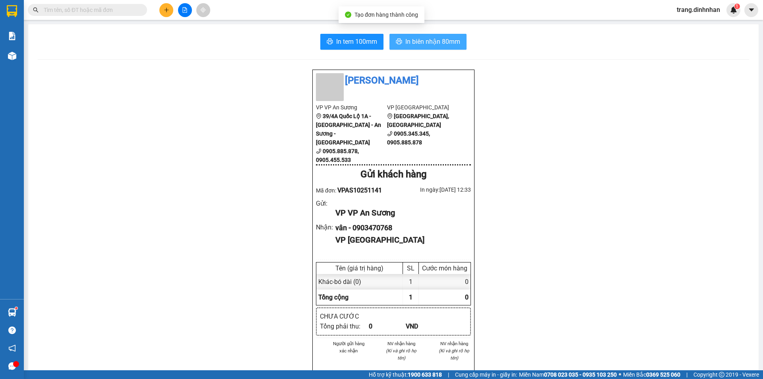
click at [439, 45] on span "In biên nhận 80mm" at bounding box center [433, 42] width 55 height 10
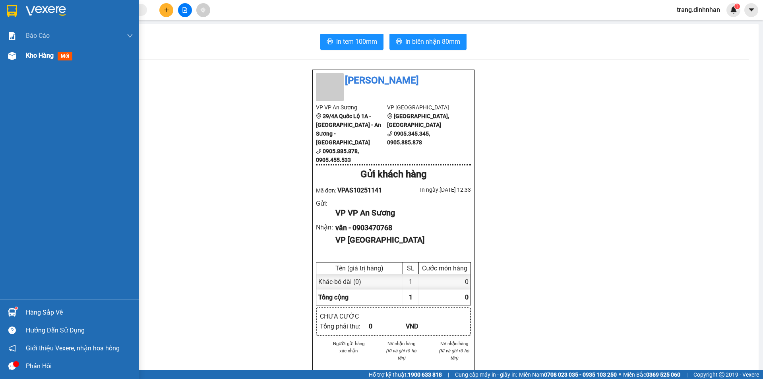
click at [46, 57] on span "Kho hàng" at bounding box center [40, 56] width 28 height 8
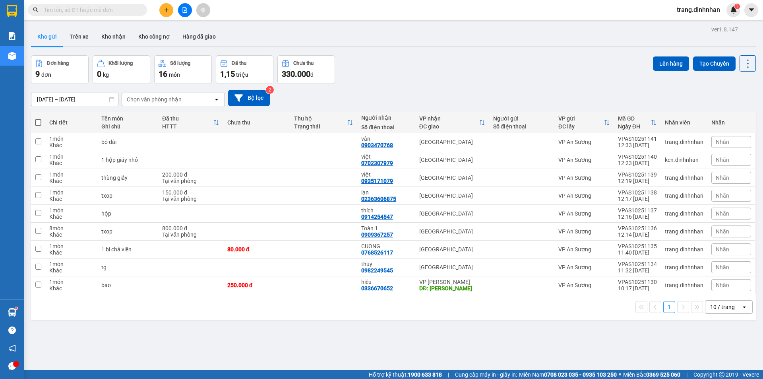
click at [161, 15] on button at bounding box center [166, 10] width 14 height 14
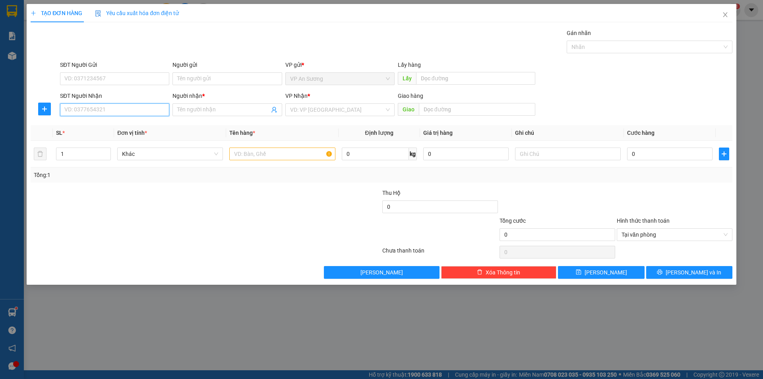
click at [157, 111] on input "SĐT Người Nhận" at bounding box center [114, 109] width 109 height 13
click at [293, 108] on input "search" at bounding box center [337, 110] width 94 height 12
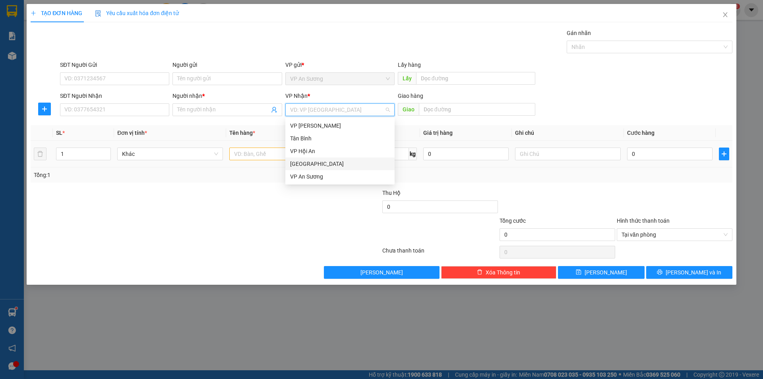
click at [303, 162] on div "[GEOGRAPHIC_DATA]" at bounding box center [340, 163] width 100 height 9
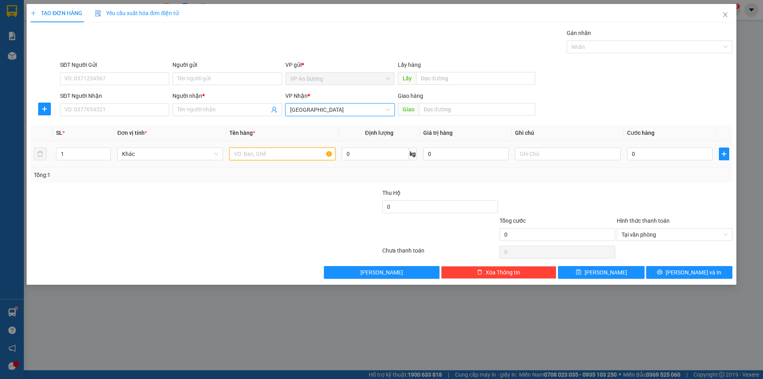
click at [253, 150] on input "text" at bounding box center [282, 154] width 106 height 13
type input "thùng bọc xốp"
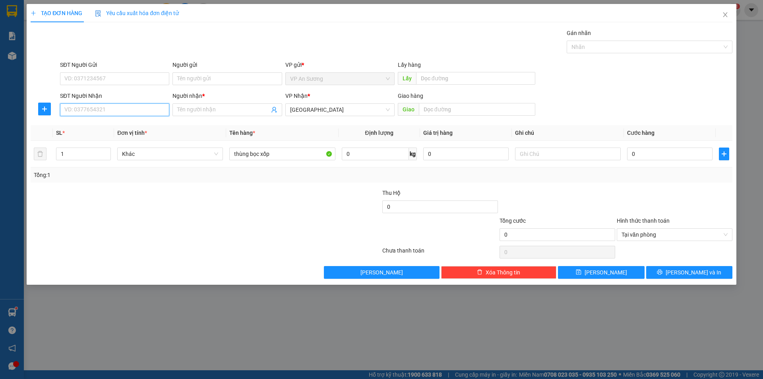
click at [144, 104] on input "SĐT Người Nhận" at bounding box center [114, 109] width 109 height 13
type input "0905999131"
click at [103, 124] on div "0905999131 - sang" at bounding box center [115, 125] width 100 height 9
type input "sang"
type input "0905999131"
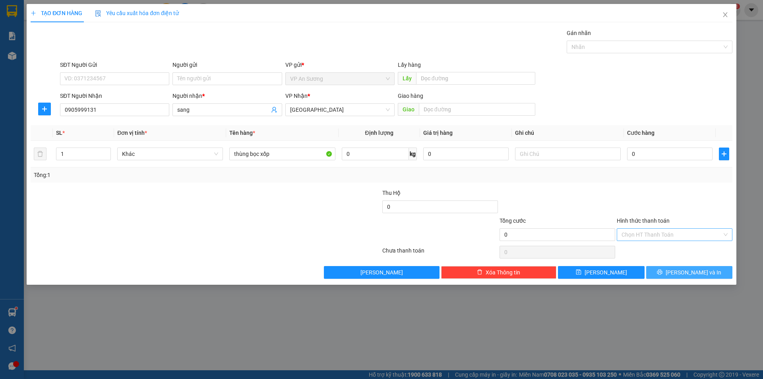
click at [680, 272] on button "[PERSON_NAME] và In" at bounding box center [690, 272] width 86 height 13
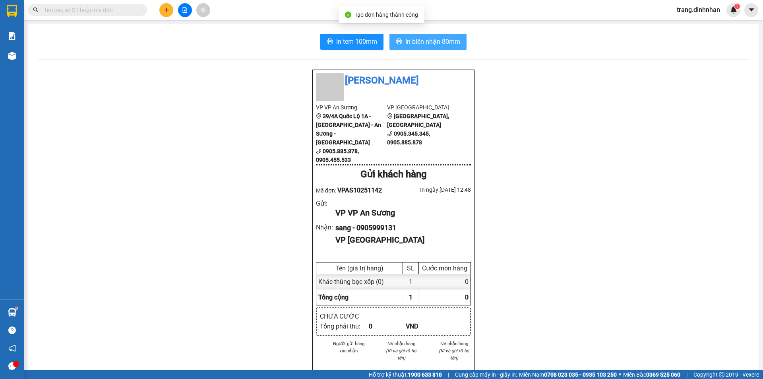
click at [441, 44] on span "In biên nhận 80mm" at bounding box center [433, 42] width 55 height 10
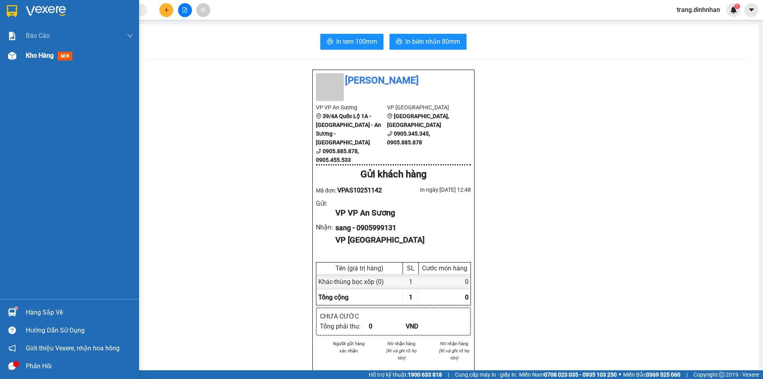
click at [50, 60] on div "Kho hàng mới" at bounding box center [51, 56] width 50 height 10
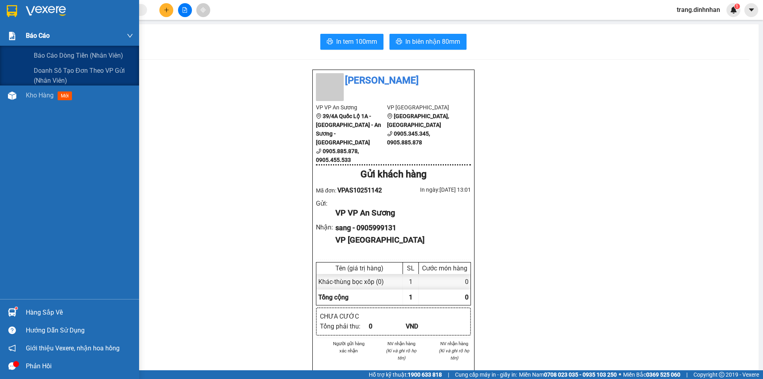
click at [36, 37] on span "Báo cáo" at bounding box center [38, 36] width 24 height 10
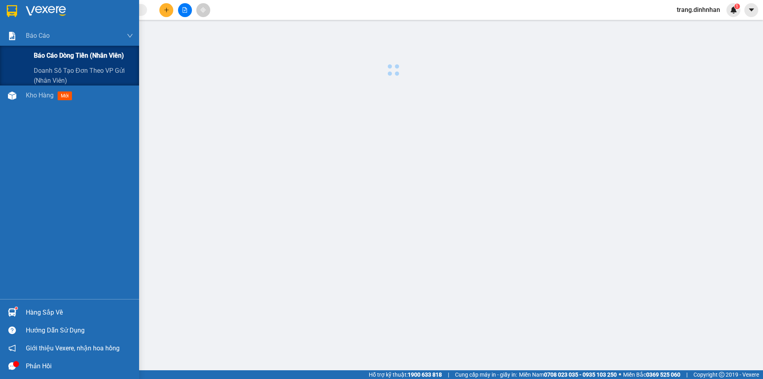
click at [51, 54] on span "Báo cáo dòng tiền (nhân viên)" at bounding box center [79, 56] width 90 height 10
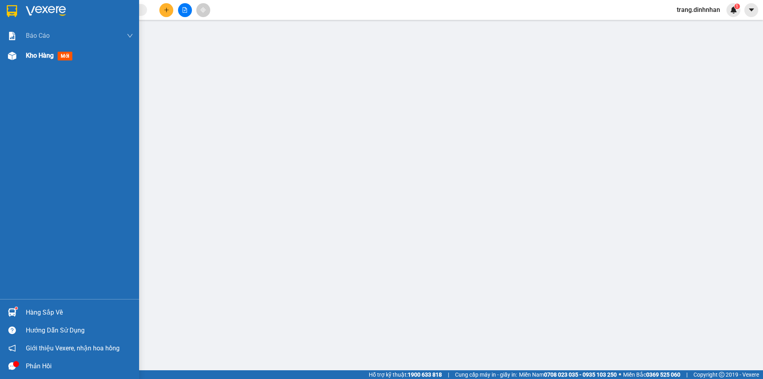
click at [22, 57] on div "Kho hàng mới" at bounding box center [69, 56] width 139 height 20
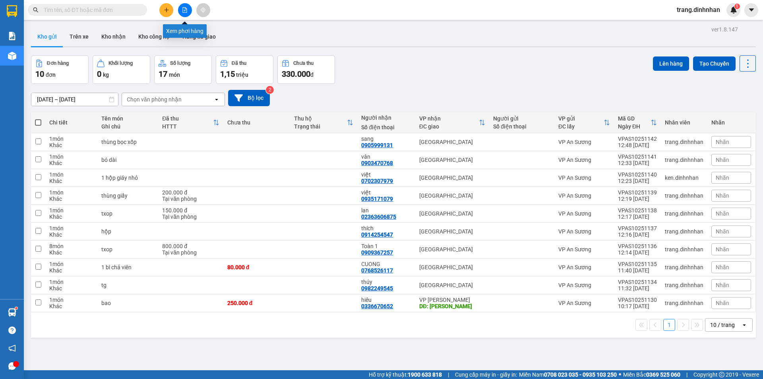
click at [187, 10] on icon "file-add" at bounding box center [185, 10] width 6 height 6
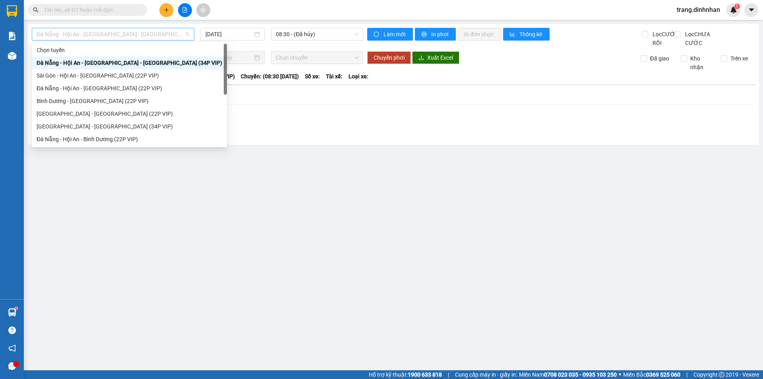
click at [176, 36] on span "Đà Nẵng - Hội An - [GEOGRAPHIC_DATA] - [GEOGRAPHIC_DATA] (34P VIP)" at bounding box center [113, 34] width 153 height 12
click at [125, 76] on div "Sài Gòn - Hội An - [GEOGRAPHIC_DATA] (22P VIP)" at bounding box center [130, 75] width 186 height 9
type input "[DATE]"
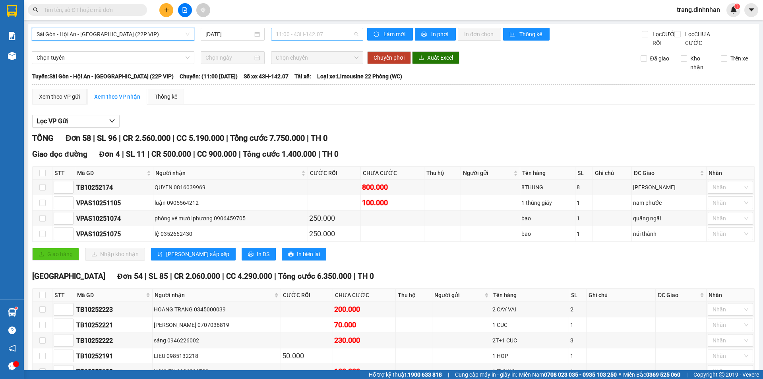
click at [328, 31] on span "11:00 - 43H-142.07" at bounding box center [317, 34] width 83 height 12
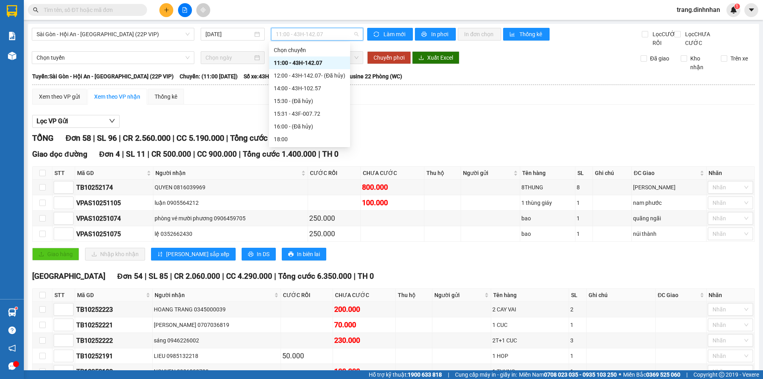
click at [323, 64] on div "11:00 - 43H-142.07" at bounding box center [310, 62] width 72 height 9
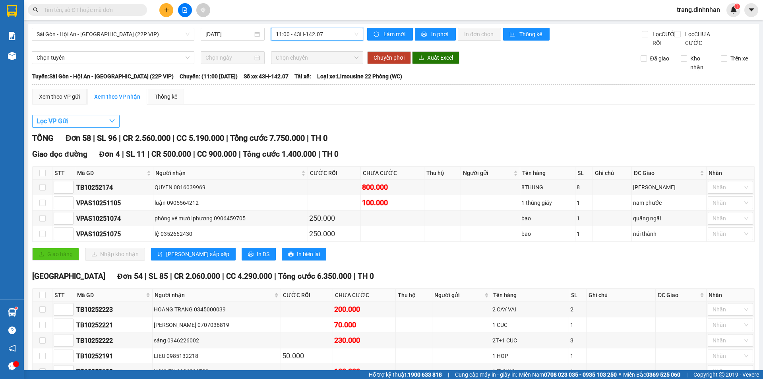
click at [60, 126] on span "Lọc VP Gửi" at bounding box center [52, 121] width 31 height 10
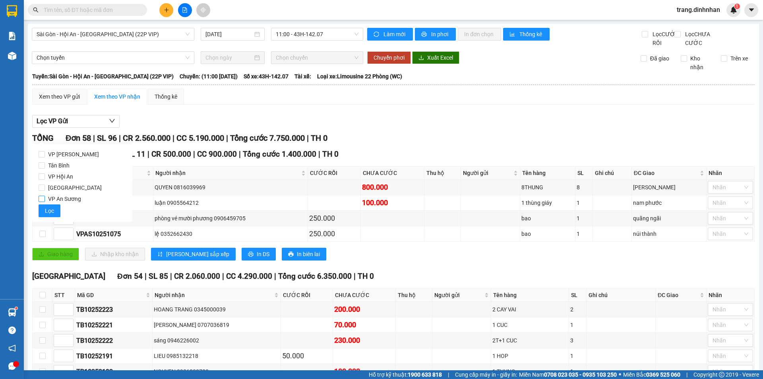
click at [43, 201] on input "VP An Sương" at bounding box center [42, 199] width 6 height 6
checkbox input "true"
click at [48, 207] on span "Lọc" at bounding box center [49, 210] width 9 height 9
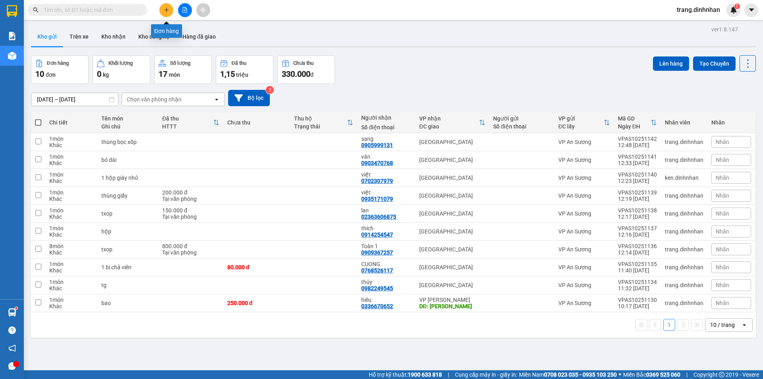
click at [165, 13] on button at bounding box center [166, 10] width 14 height 14
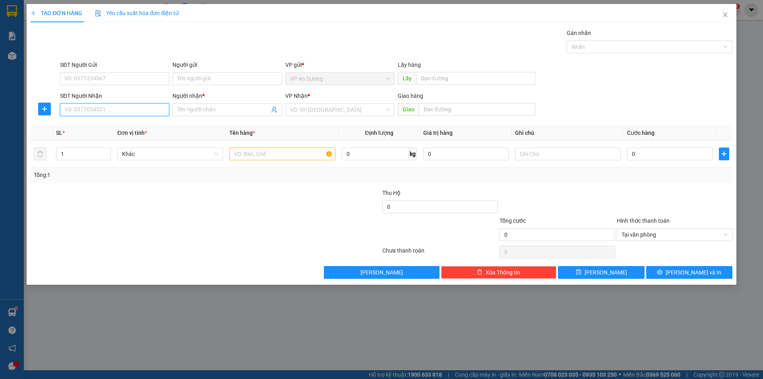
click at [128, 108] on input "SĐT Người Nhận" at bounding box center [114, 109] width 109 height 13
type input "0354090257"
drag, startPoint x: 181, startPoint y: 106, endPoint x: 179, endPoint y: 102, distance: 4.7
click at [178, 105] on input "Người nhận *" at bounding box center [223, 109] width 92 height 9
type input "dạt"
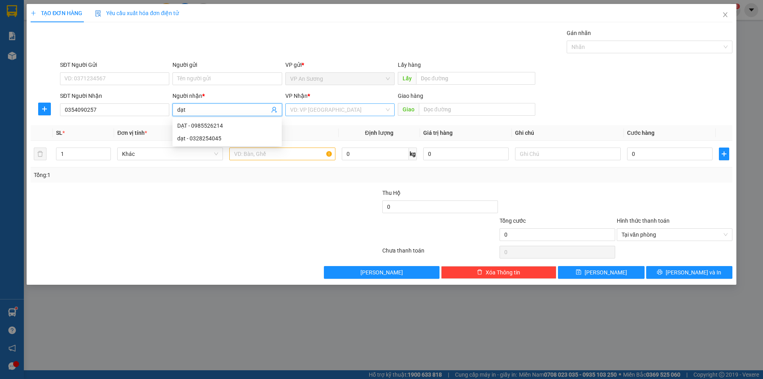
click at [296, 112] on input "search" at bounding box center [337, 110] width 94 height 12
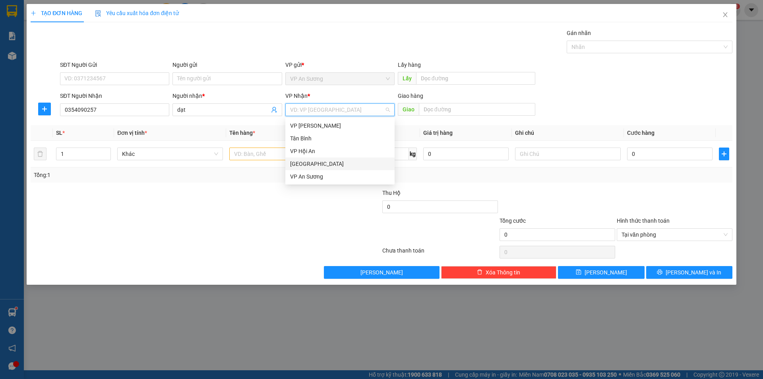
drag, startPoint x: 298, startPoint y: 164, endPoint x: 350, endPoint y: 146, distance: 54.7
click at [299, 164] on div "[GEOGRAPHIC_DATA]" at bounding box center [340, 163] width 100 height 9
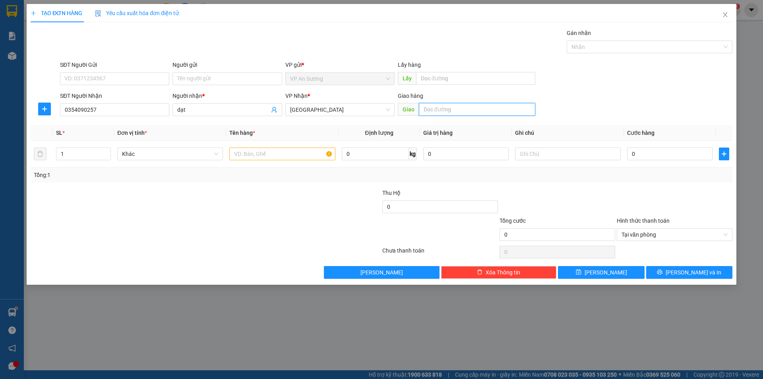
click at [429, 109] on input "text" at bounding box center [477, 109] width 117 height 13
type input "núi thành"
click at [68, 152] on input "1" at bounding box center [83, 154] width 54 height 12
type input "2"
click at [262, 157] on input "text" at bounding box center [282, 154] width 106 height 13
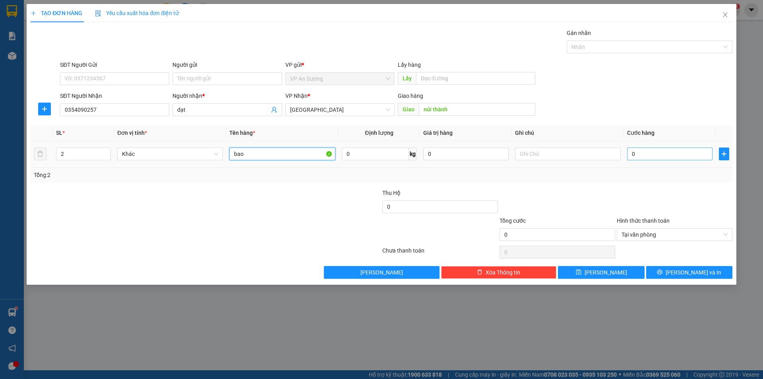
type input "bao"
click at [630, 153] on input "0" at bounding box center [669, 154] width 85 height 13
type input "1"
type input "18"
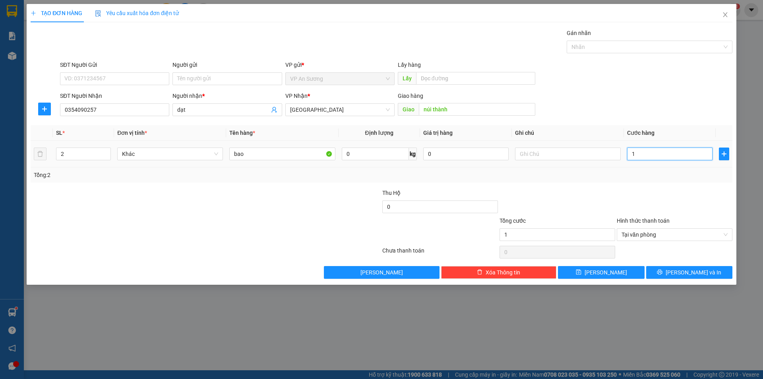
type input "18"
type input "180"
type input "1.800"
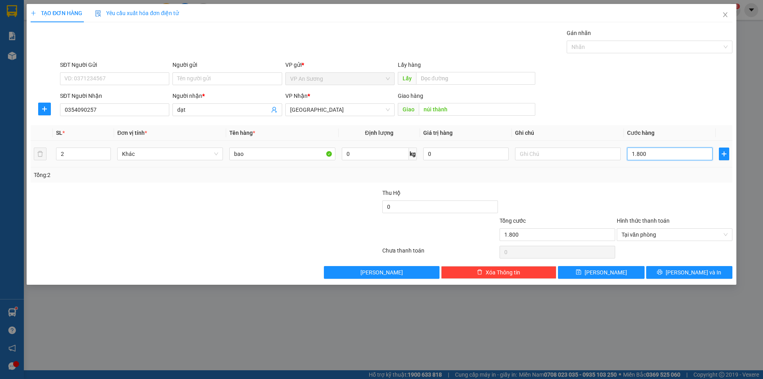
type input "18.000"
type input "180.000"
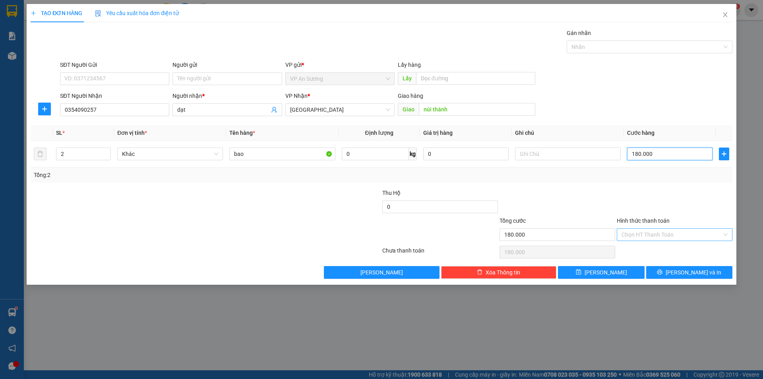
type input "180.000"
click at [691, 236] on input "Hình thức thanh toán" at bounding box center [672, 235] width 101 height 12
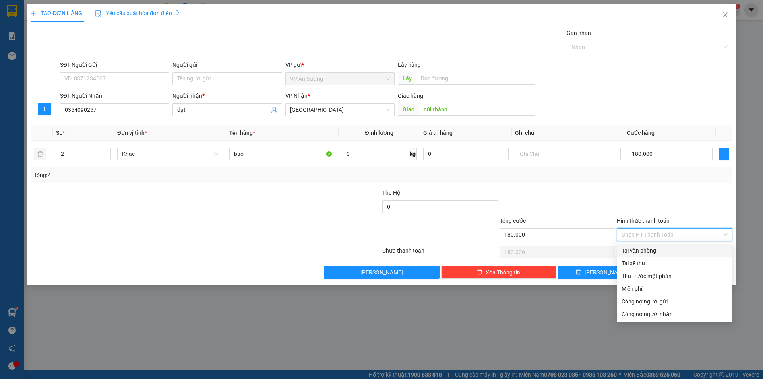
click at [646, 249] on div "Tại văn phòng" at bounding box center [675, 250] width 106 height 9
type input "0"
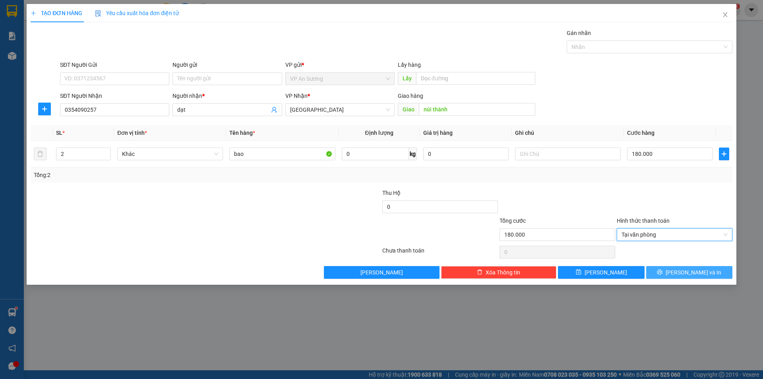
click at [672, 269] on button "[PERSON_NAME] và In" at bounding box center [690, 272] width 86 height 13
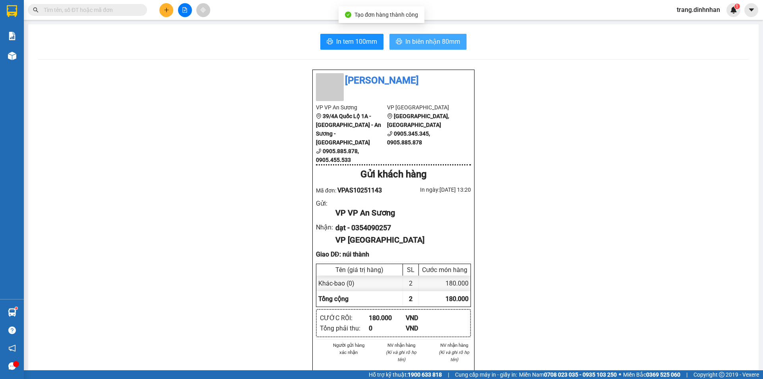
click at [427, 44] on span "In biên nhận 80mm" at bounding box center [433, 42] width 55 height 10
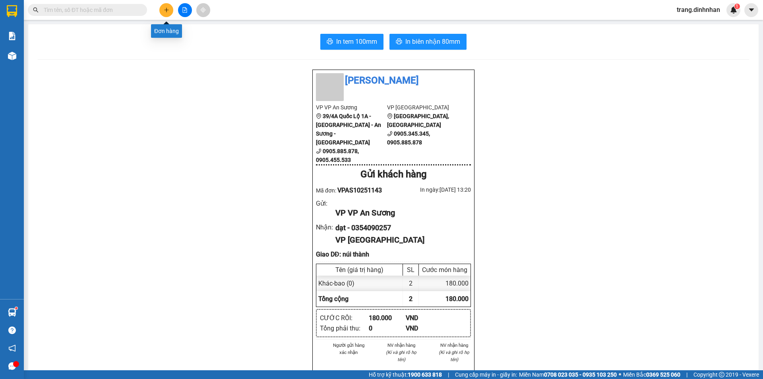
click at [164, 12] on icon "plus" at bounding box center [167, 10] width 6 height 6
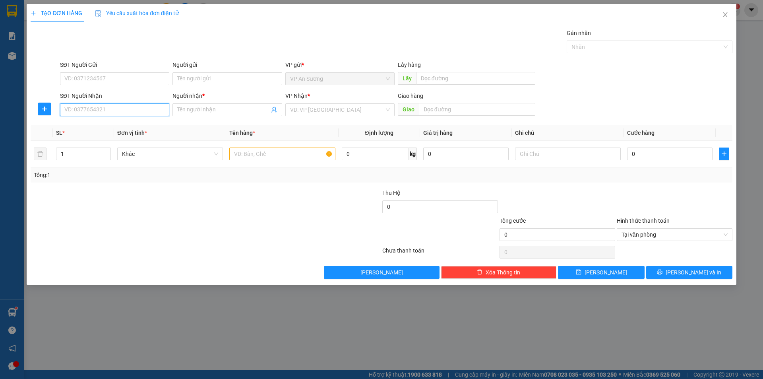
click at [121, 106] on input "SĐT Người Nhận" at bounding box center [114, 109] width 109 height 13
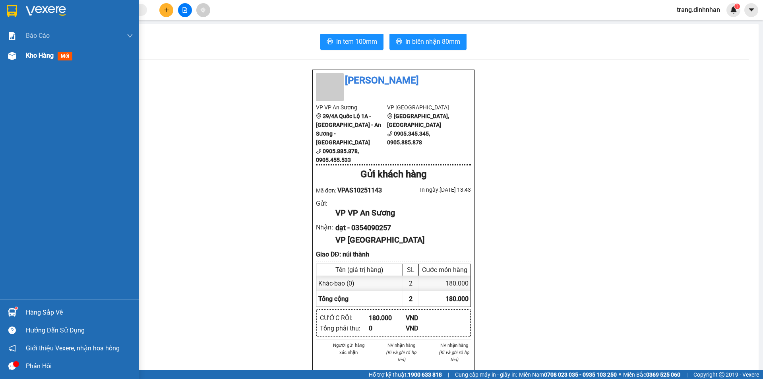
click at [39, 58] on span "Kho hàng" at bounding box center [40, 56] width 28 height 8
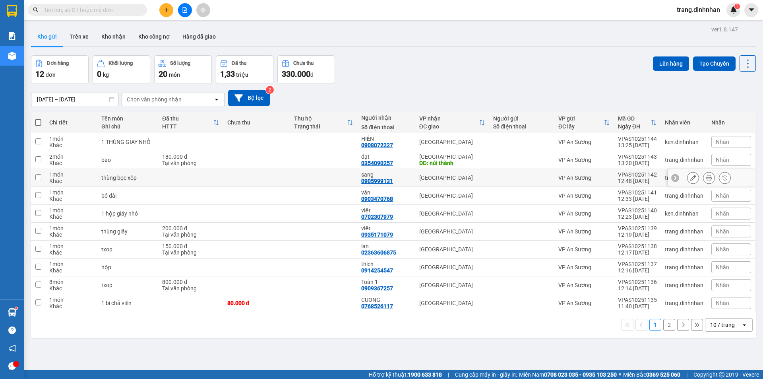
scroll to position [37, 0]
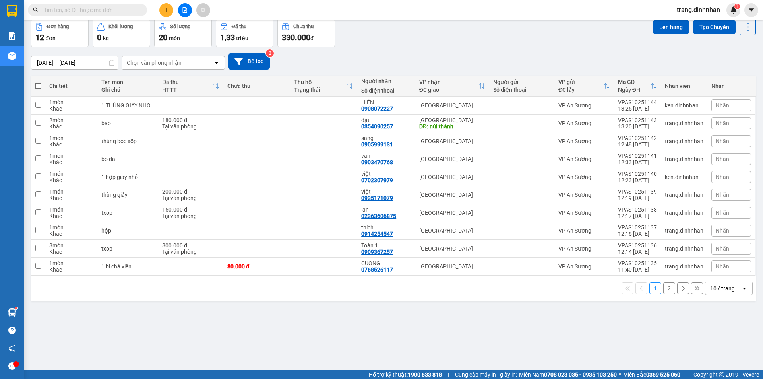
drag, startPoint x: 658, startPoint y: 287, endPoint x: 660, endPoint y: 278, distance: 9.2
click at [657, 286] on div "1 2 10 / trang open" at bounding box center [393, 289] width 719 height 14
click at [665, 286] on button "2" at bounding box center [670, 288] width 12 height 12
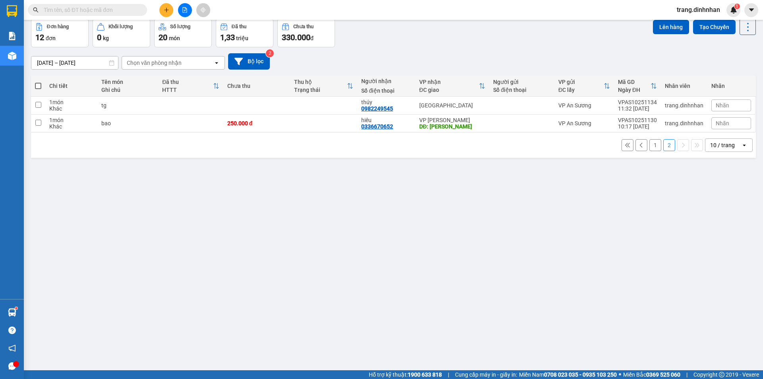
click at [650, 144] on button "1" at bounding box center [656, 145] width 12 height 12
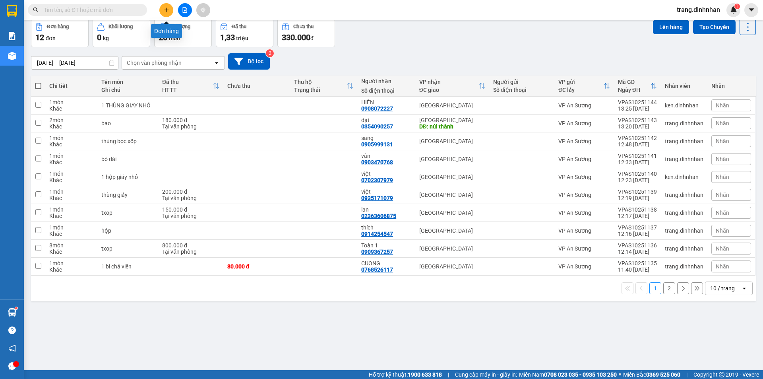
click at [164, 7] on icon "plus" at bounding box center [167, 10] width 6 height 6
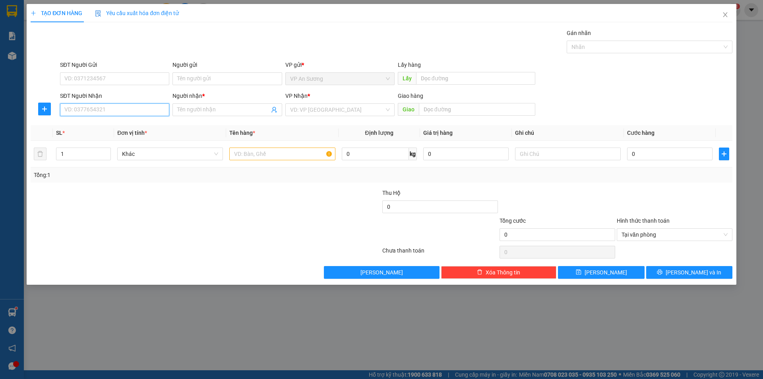
click at [133, 111] on input "SĐT Người Nhận" at bounding box center [114, 109] width 109 height 13
click at [93, 122] on div "0971796150 - HẰNG" at bounding box center [115, 125] width 100 height 9
type input "0971796150"
type input "HẰNG"
type input "0971796150"
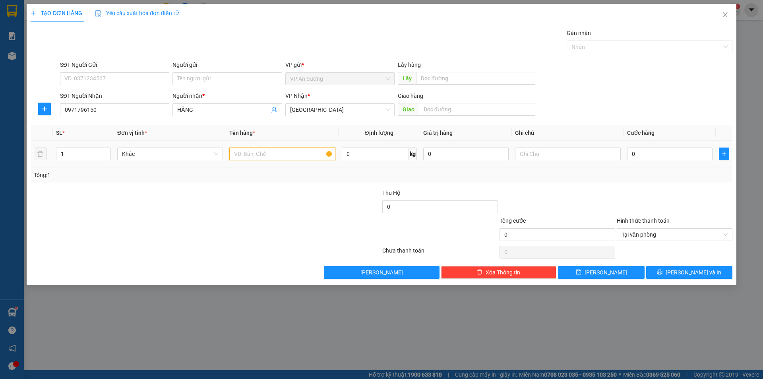
click at [249, 153] on input "text" at bounding box center [282, 154] width 106 height 13
type input "bọc"
click at [631, 152] on input "0" at bounding box center [669, 154] width 85 height 13
type input "5"
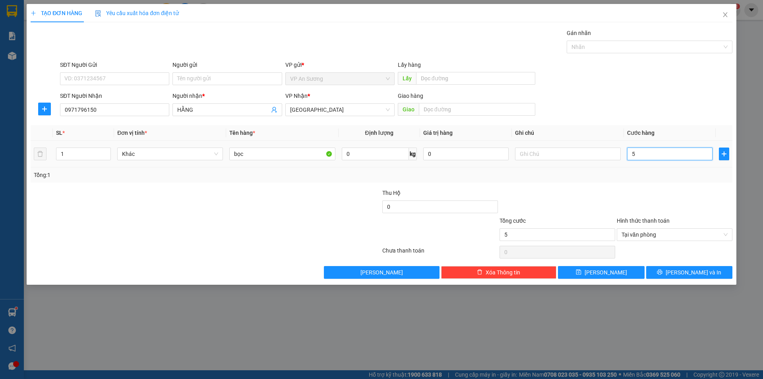
type input "50"
type input "500"
type input "5.000"
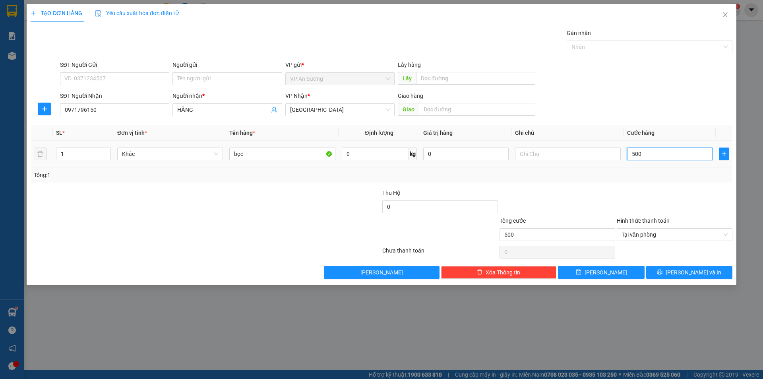
type input "5.000"
type input "50.000"
click at [663, 271] on icon "printer" at bounding box center [660, 272] width 5 height 5
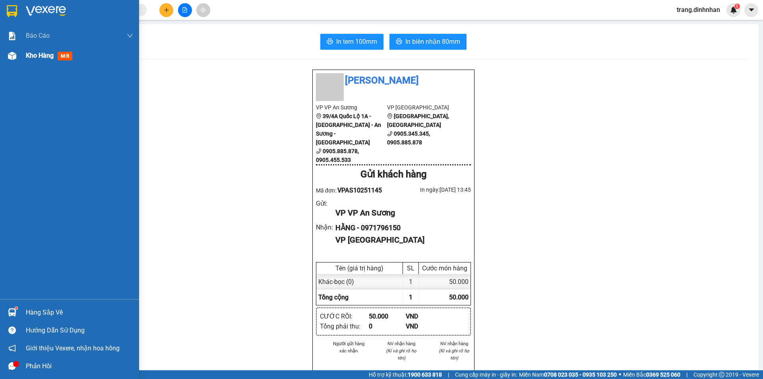
click at [33, 56] on span "Kho hàng" at bounding box center [40, 56] width 28 height 8
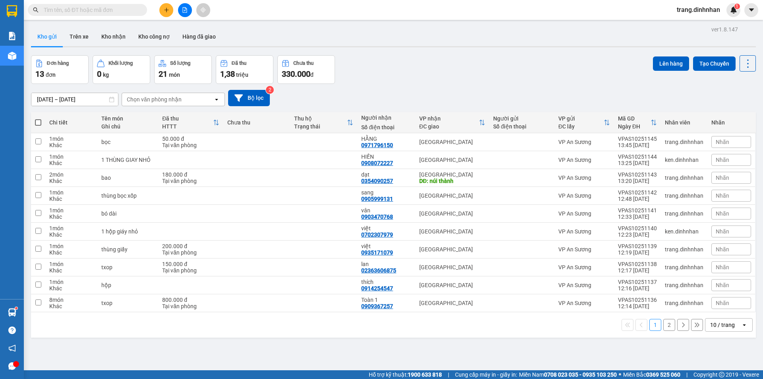
click at [169, 12] on icon "plus" at bounding box center [167, 10] width 6 height 6
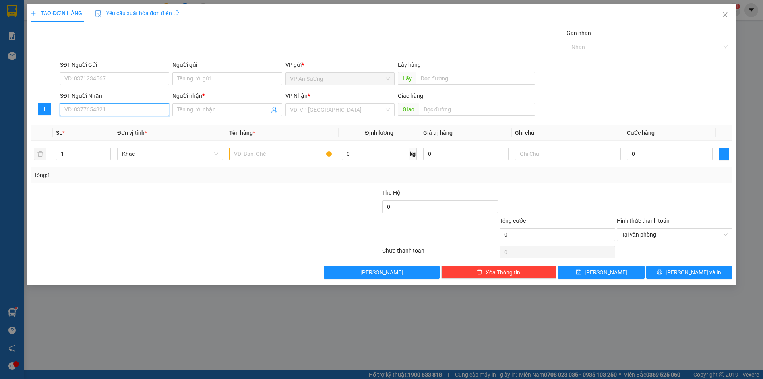
click at [145, 112] on input "SĐT Người Nhận" at bounding box center [114, 109] width 109 height 13
click at [82, 127] on div "0357622088 - a luu" at bounding box center [115, 125] width 100 height 9
type input "0357622088"
type input "a luu"
type input "0357622088"
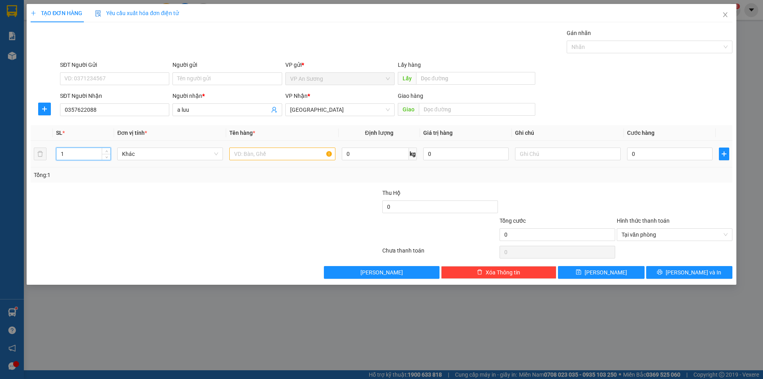
click at [70, 150] on input "1" at bounding box center [83, 154] width 54 height 12
type input "5"
click at [244, 152] on input "text" at bounding box center [282, 154] width 106 height 13
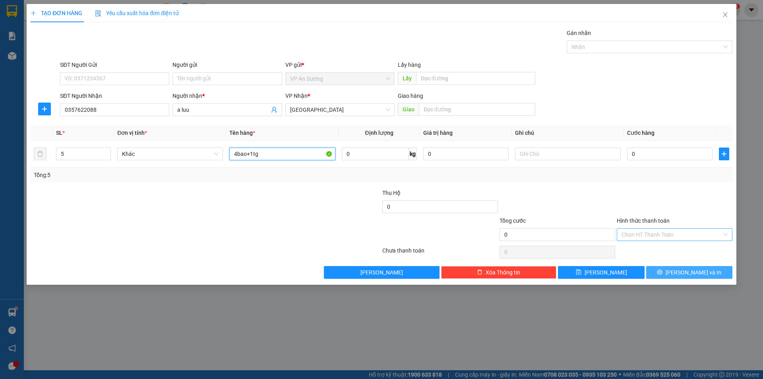
type input "4bao+1tg"
click at [671, 272] on button "[PERSON_NAME] và In" at bounding box center [690, 272] width 86 height 13
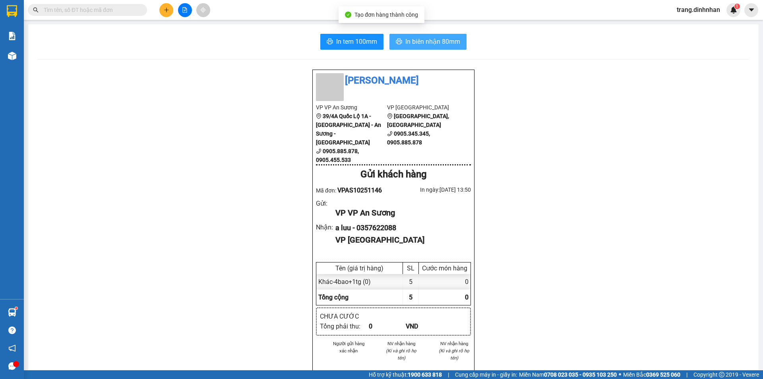
click at [437, 44] on span "In biên nhận 80mm" at bounding box center [433, 42] width 55 height 10
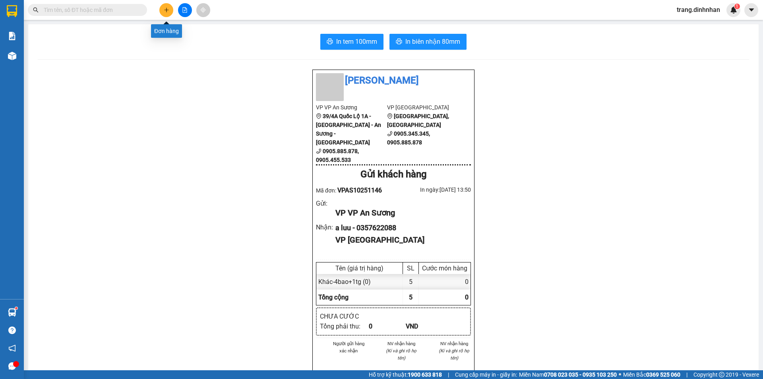
click at [170, 12] on button at bounding box center [166, 10] width 14 height 14
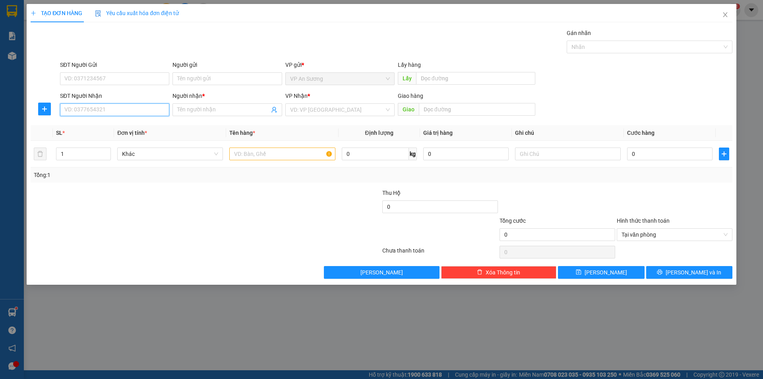
click at [144, 111] on input "SĐT Người Nhận" at bounding box center [114, 109] width 109 height 13
click at [109, 127] on div "0905232045 - MINH THANH" at bounding box center [115, 125] width 100 height 9
type input "0905232045"
type input "MINH THANH"
type input "0905232045"
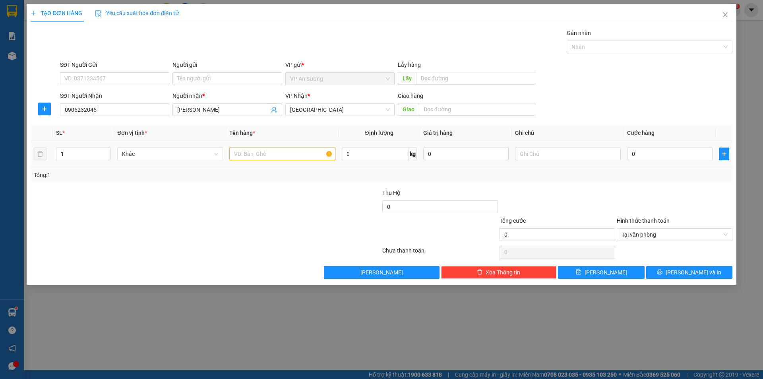
drag, startPoint x: 239, startPoint y: 152, endPoint x: 266, endPoint y: 148, distance: 26.5
click at [242, 149] on input "text" at bounding box center [282, 154] width 106 height 13
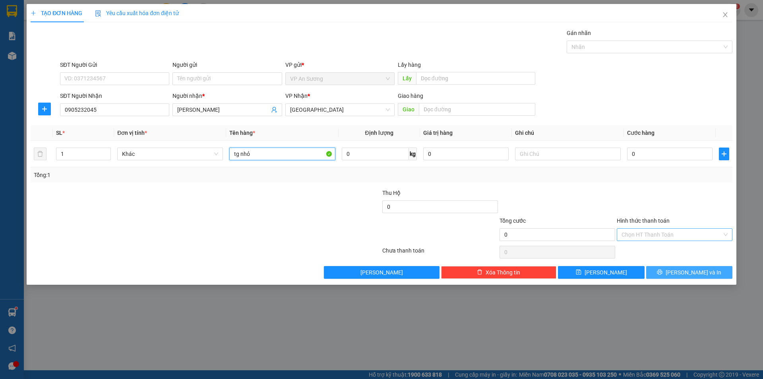
type input "tg nhỏ"
click at [686, 275] on span "[PERSON_NAME] và In" at bounding box center [694, 272] width 56 height 9
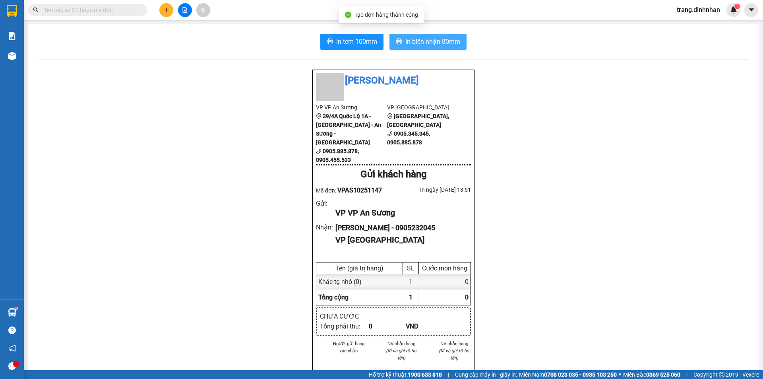
click at [439, 43] on span "In biên nhận 80mm" at bounding box center [433, 42] width 55 height 10
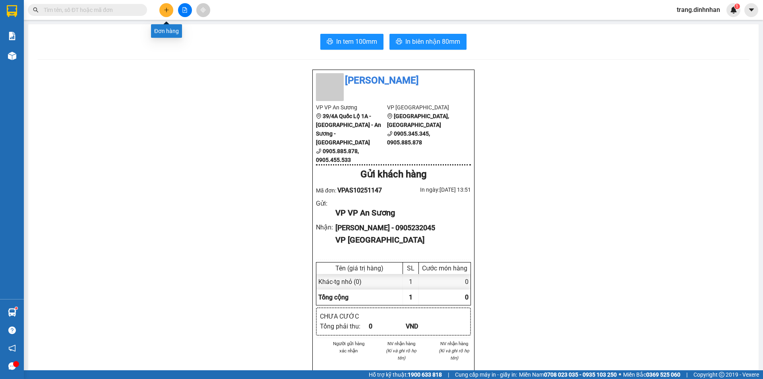
click at [164, 10] on icon "plus" at bounding box center [167, 10] width 6 height 6
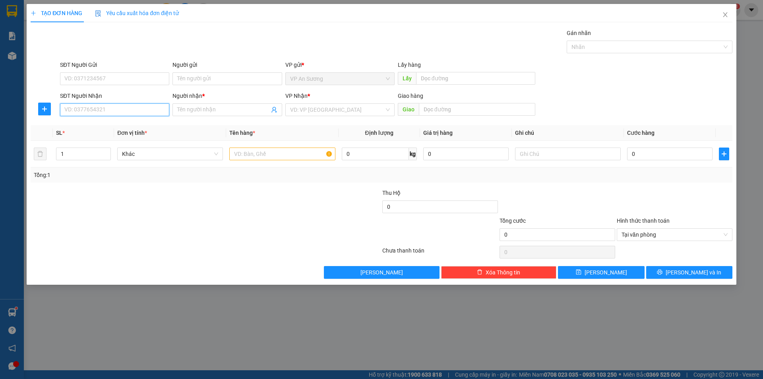
click at [132, 111] on input "SĐT Người Nhận" at bounding box center [114, 109] width 109 height 13
click at [99, 113] on input "054" at bounding box center [114, 109] width 109 height 13
type input "0"
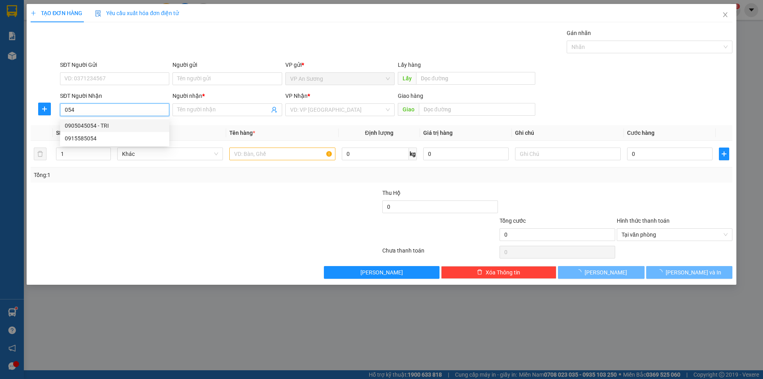
click at [81, 122] on div "0905045054 - TRI" at bounding box center [115, 125] width 100 height 9
type input "0905045054"
type input "TRI"
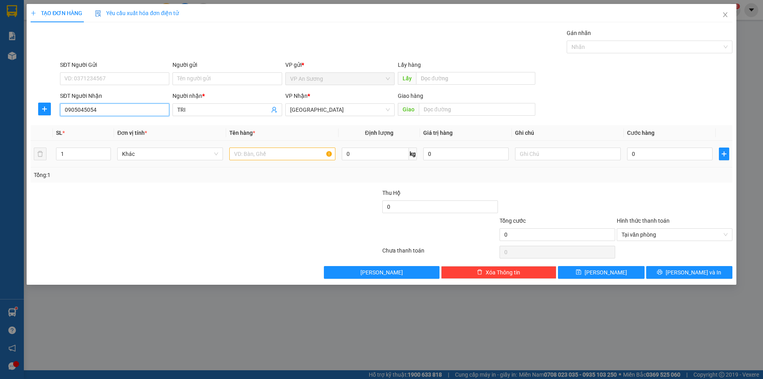
type input "0905045054"
drag, startPoint x: 243, startPoint y: 152, endPoint x: 254, endPoint y: 146, distance: 13.2
click at [245, 152] on input "text" at bounding box center [282, 154] width 106 height 13
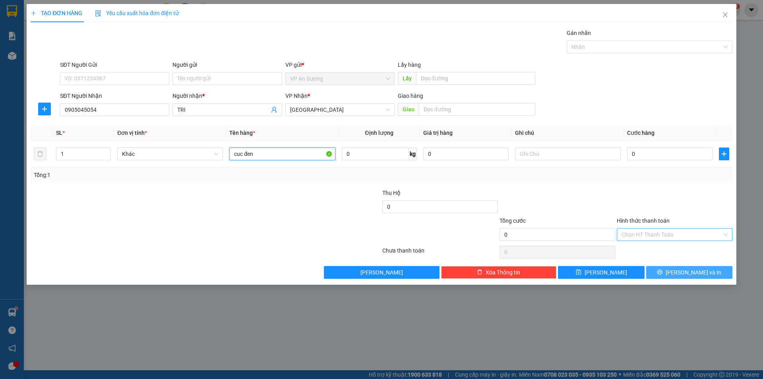
type input "cuc đen"
click at [692, 273] on span "[PERSON_NAME] và In" at bounding box center [694, 272] width 56 height 9
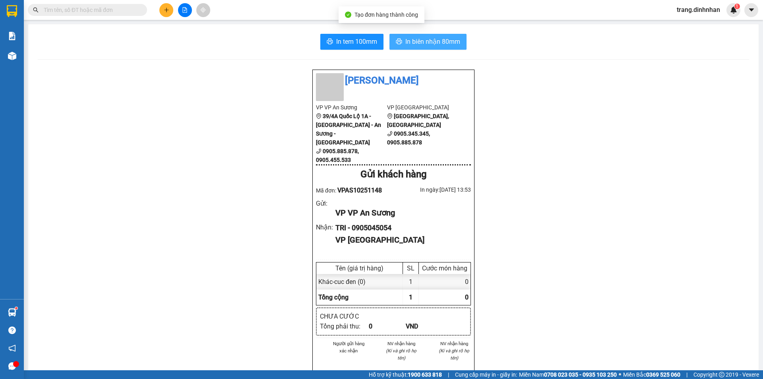
click at [416, 43] on span "In biên nhận 80mm" at bounding box center [433, 42] width 55 height 10
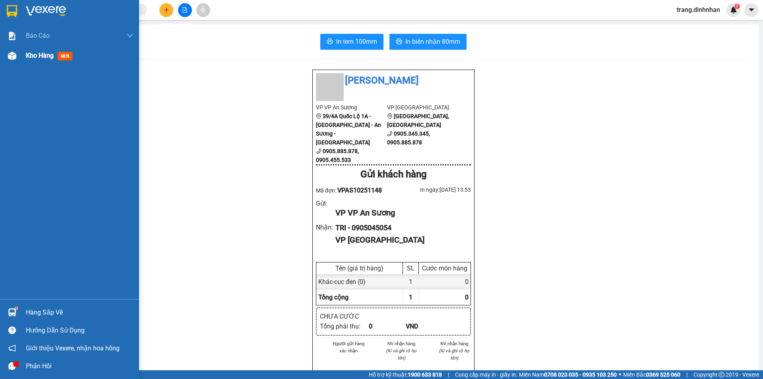
click at [42, 57] on span "Kho hàng" at bounding box center [40, 56] width 28 height 8
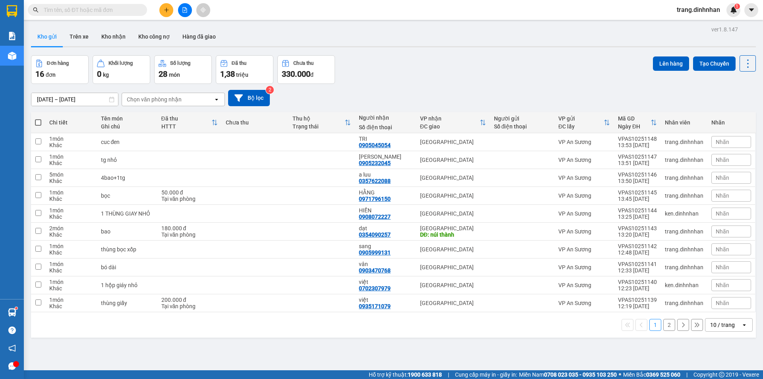
click at [39, 122] on span at bounding box center [38, 122] width 6 height 6
click at [38, 118] on input "checkbox" at bounding box center [38, 118] width 0 height 0
checkbox input "true"
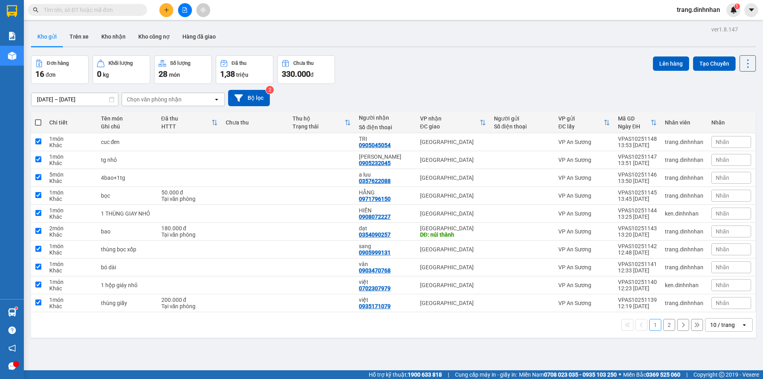
checkbox input "true"
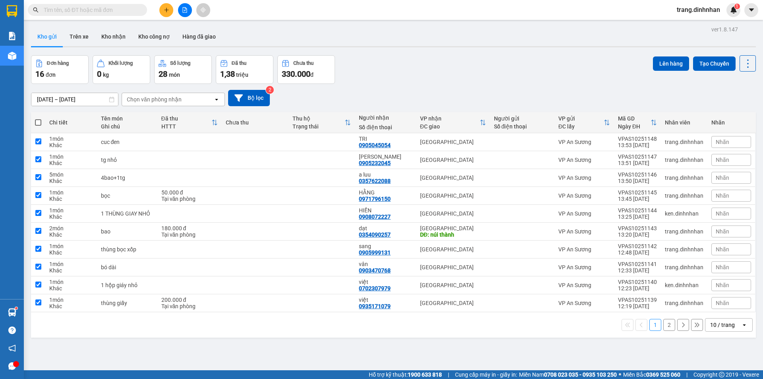
checkbox input "true"
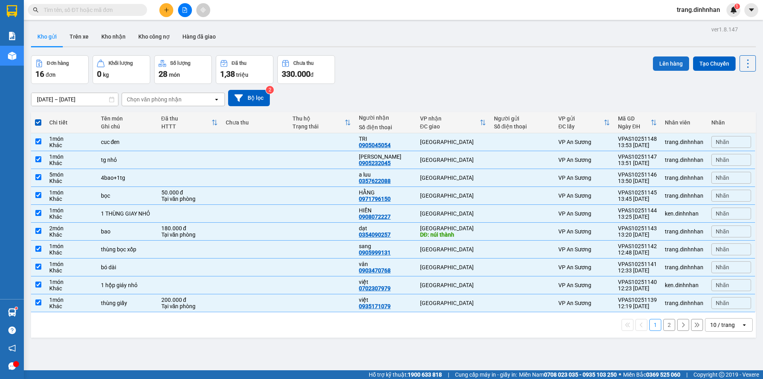
click at [667, 62] on button "Lên hàng" at bounding box center [671, 63] width 36 height 14
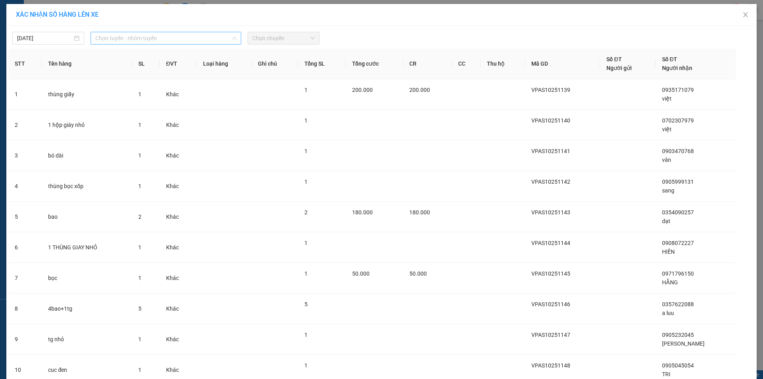
click at [213, 37] on span "Chọn tuyến - nhóm tuyến" at bounding box center [165, 38] width 141 height 12
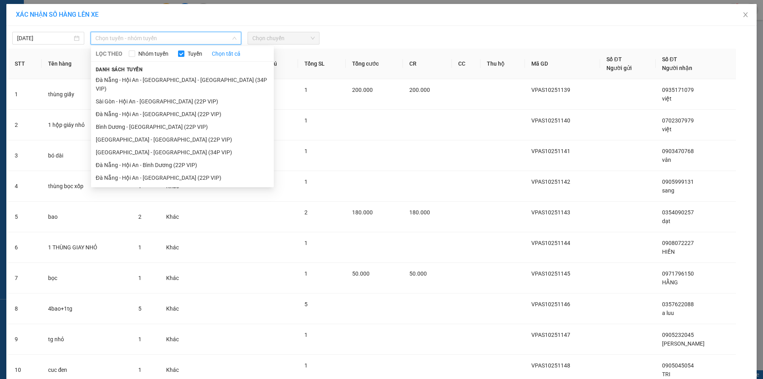
drag, startPoint x: 173, startPoint y: 92, endPoint x: 213, endPoint y: 67, distance: 47.5
click at [175, 95] on li "Sài Gòn - Hội An - [GEOGRAPHIC_DATA] (22P VIP)" at bounding box center [182, 101] width 183 height 13
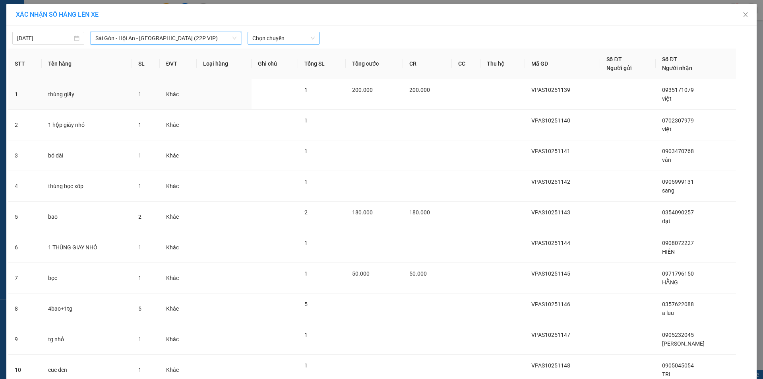
click at [296, 37] on span "Chọn chuyến" at bounding box center [284, 38] width 62 height 12
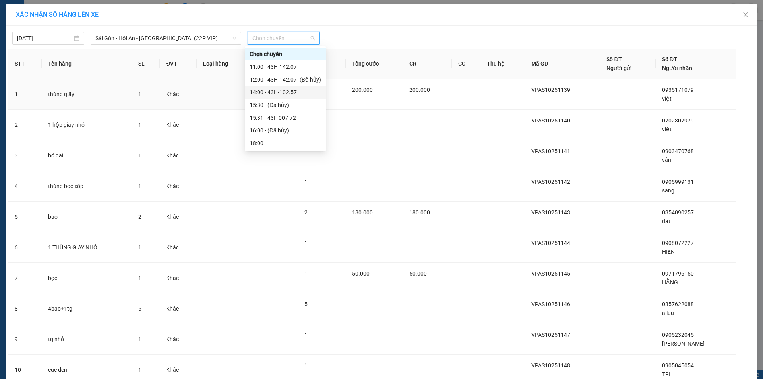
click at [281, 94] on div "14:00 - 43H-102.57" at bounding box center [286, 92] width 72 height 9
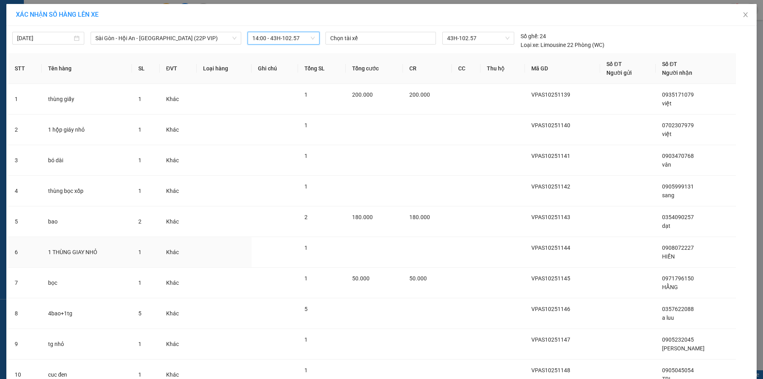
scroll to position [69, 0]
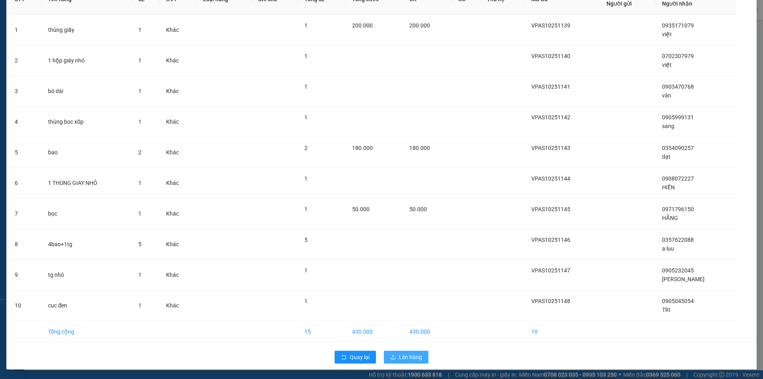
click at [403, 352] on button "Lên hàng" at bounding box center [406, 357] width 45 height 13
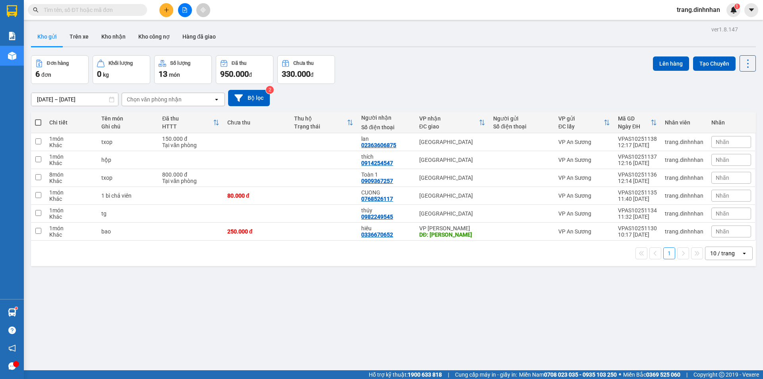
click at [38, 122] on span at bounding box center [38, 122] width 6 height 6
click at [38, 118] on input "checkbox" at bounding box center [38, 118] width 0 height 0
checkbox input "true"
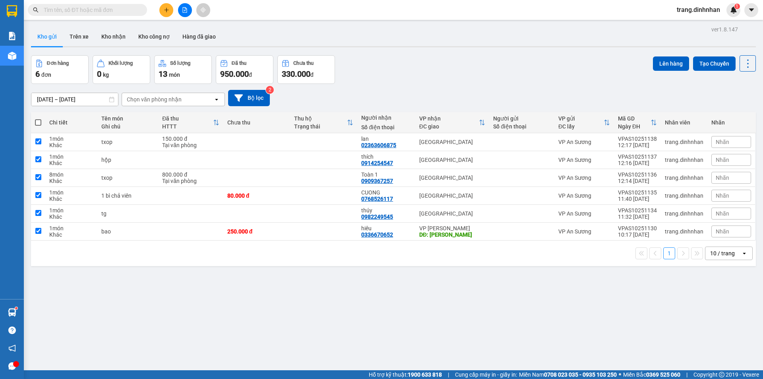
checkbox input "true"
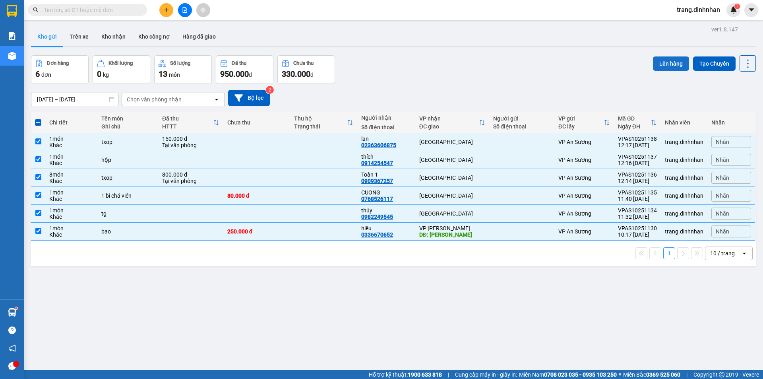
click at [653, 66] on button "Lên hàng" at bounding box center [671, 63] width 36 height 14
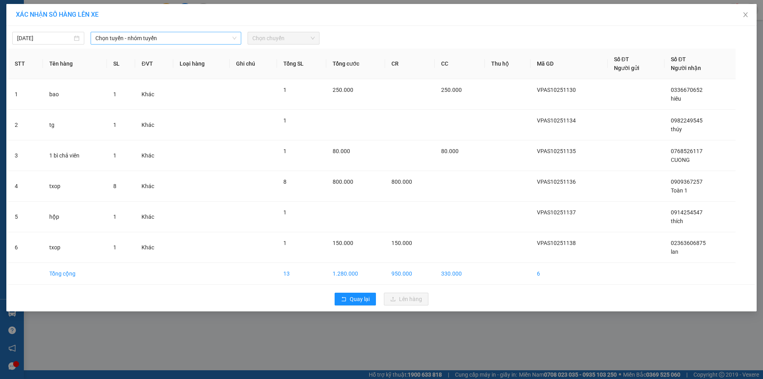
click at [224, 37] on span "Chọn tuyến - nhóm tuyến" at bounding box center [165, 38] width 141 height 12
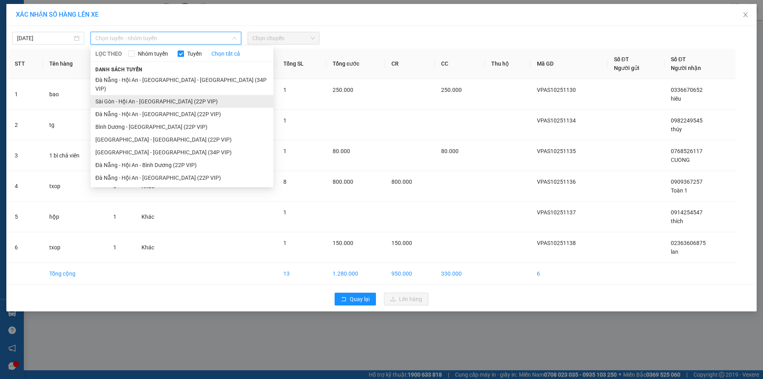
drag, startPoint x: 197, startPoint y: 93, endPoint x: 281, endPoint y: 42, distance: 98.5
click at [196, 95] on li "Sài Gòn - Hội An - [GEOGRAPHIC_DATA] (22P VIP)" at bounding box center [182, 101] width 183 height 13
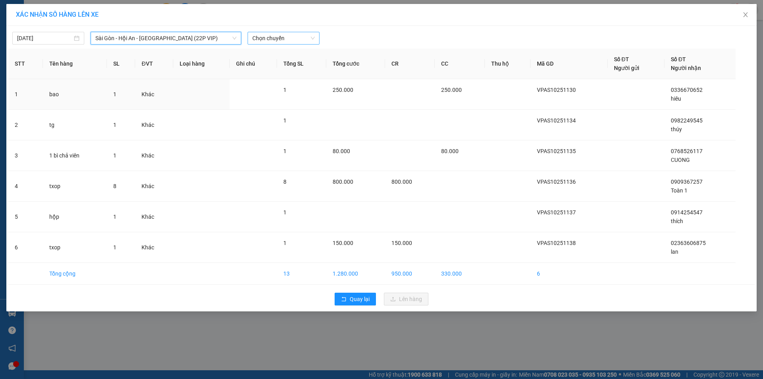
click at [297, 37] on span "Chọn chuyến" at bounding box center [284, 38] width 62 height 12
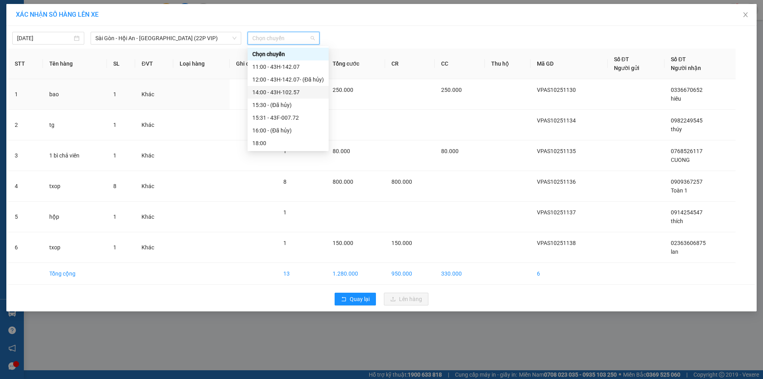
click at [292, 91] on div "14:00 - 43H-102.57" at bounding box center [289, 92] width 72 height 9
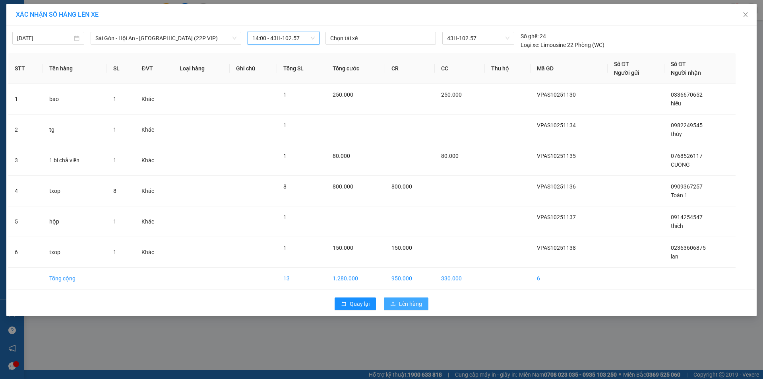
click at [407, 303] on span "Lên hàng" at bounding box center [410, 303] width 23 height 9
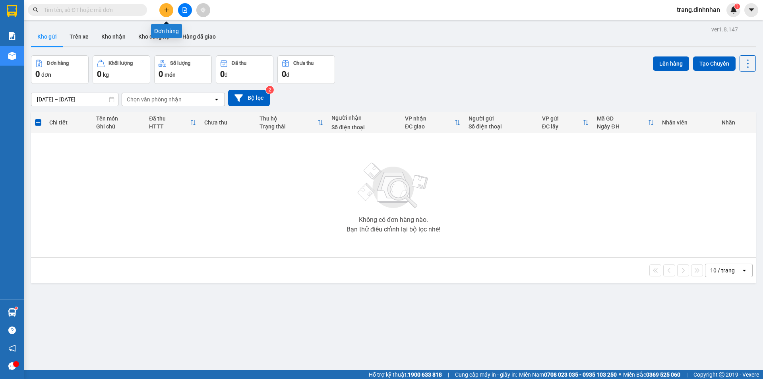
click at [163, 9] on button at bounding box center [166, 10] width 14 height 14
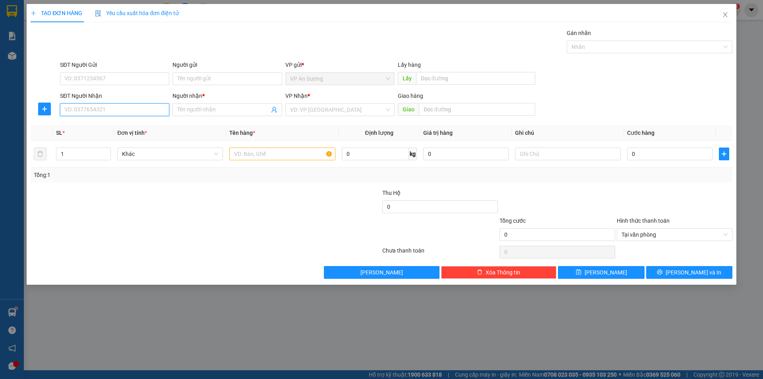
click at [155, 108] on input "SĐT Người Nhận" at bounding box center [114, 109] width 109 height 13
click at [110, 129] on div "0899864277 - kyt nguyễn" at bounding box center [115, 125] width 100 height 9
type input "0899864277"
type input "kyt nguyễn"
type input "0899864277"
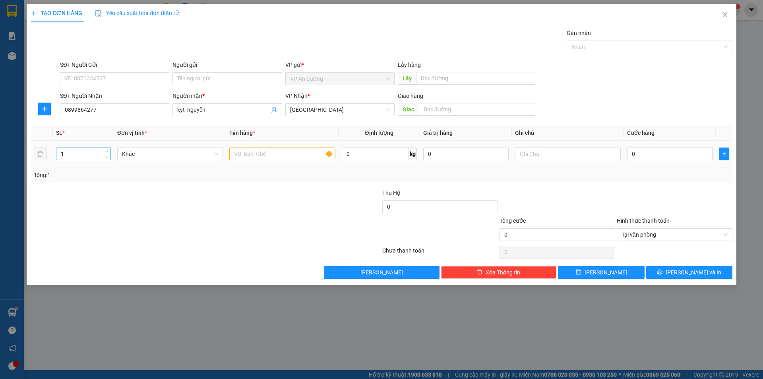
click at [83, 152] on input "1" at bounding box center [83, 154] width 54 height 12
type input "2"
click at [253, 153] on input "text" at bounding box center [282, 154] width 106 height 13
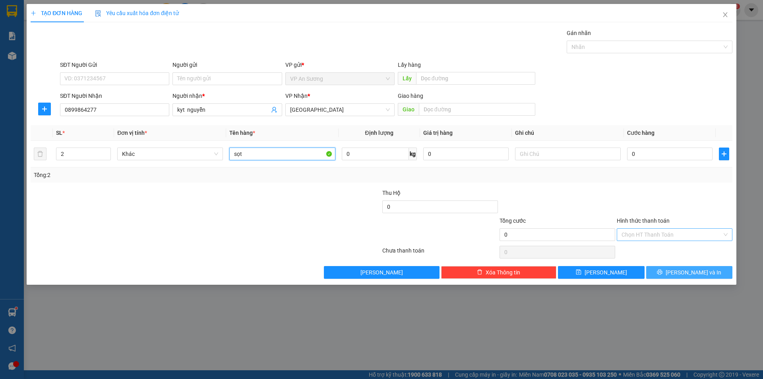
type input "sọt"
click at [672, 270] on button "[PERSON_NAME] và In" at bounding box center [690, 272] width 86 height 13
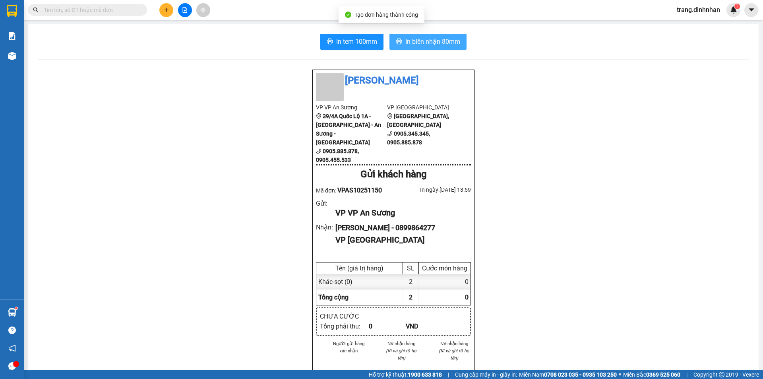
click at [453, 43] on span "In biên nhận 80mm" at bounding box center [433, 42] width 55 height 10
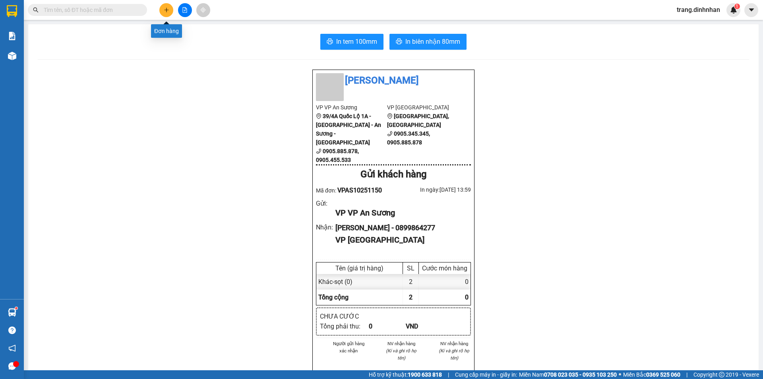
click at [169, 12] on icon "plus" at bounding box center [167, 10] width 6 height 6
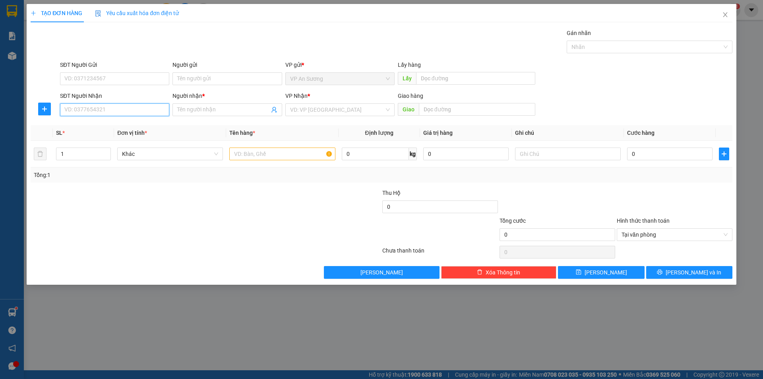
click at [127, 107] on input "SĐT Người Nhận" at bounding box center [114, 109] width 109 height 13
click at [86, 124] on div "08192288882 - PHƯỚC" at bounding box center [115, 125] width 100 height 9
type input "08192288882"
type input "PHƯỚC"
type input "08192288882"
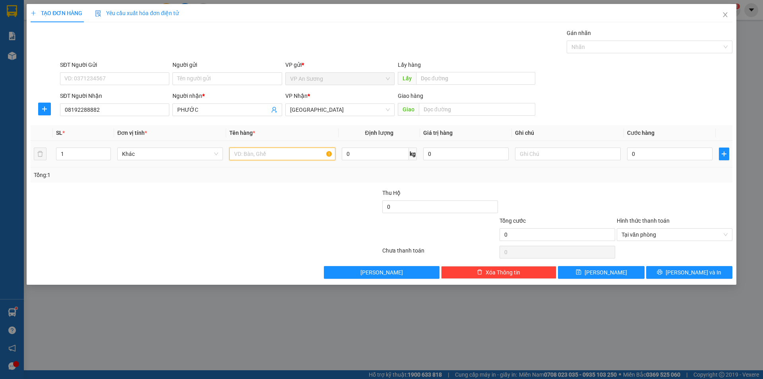
click at [244, 152] on input "text" at bounding box center [282, 154] width 106 height 13
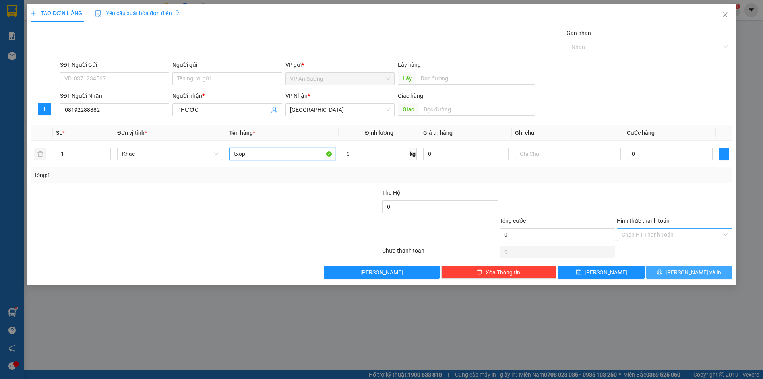
type input "txop"
click at [688, 270] on span "[PERSON_NAME] và In" at bounding box center [694, 272] width 56 height 9
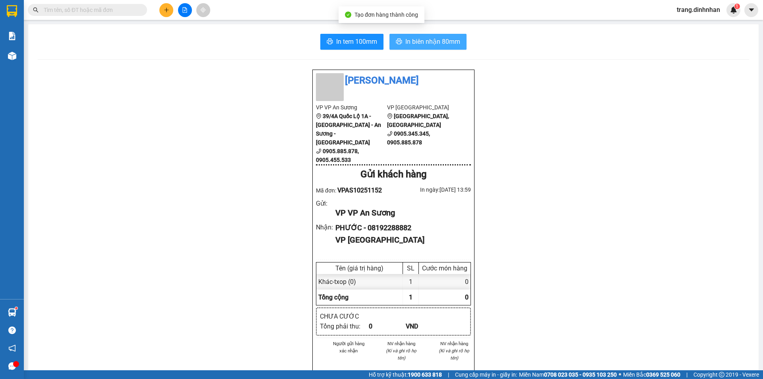
click at [437, 38] on span "In biên nhận 80mm" at bounding box center [433, 42] width 55 height 10
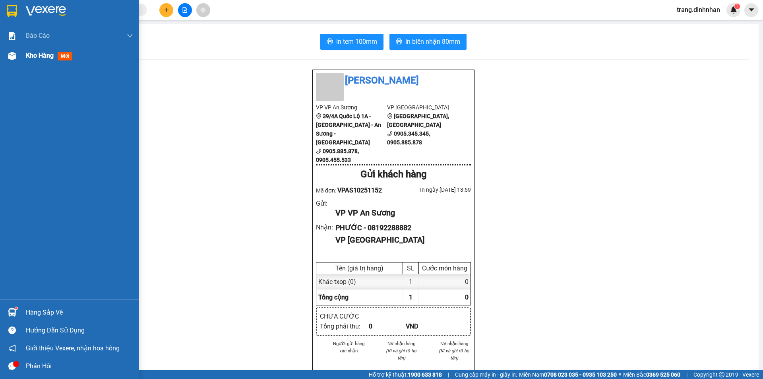
click at [37, 56] on span "Kho hàng" at bounding box center [40, 56] width 28 height 8
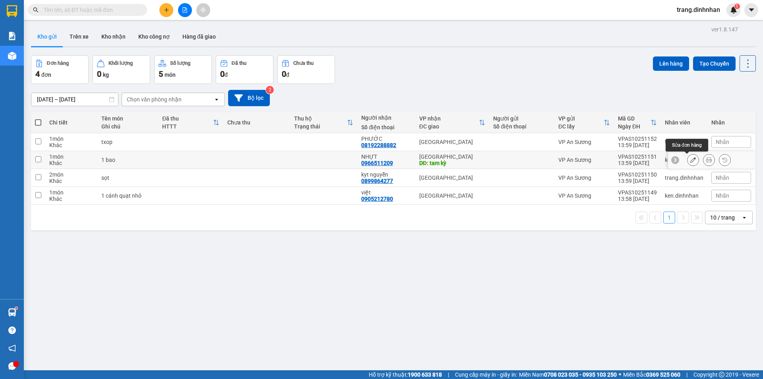
click at [691, 158] on icon at bounding box center [694, 160] width 6 height 6
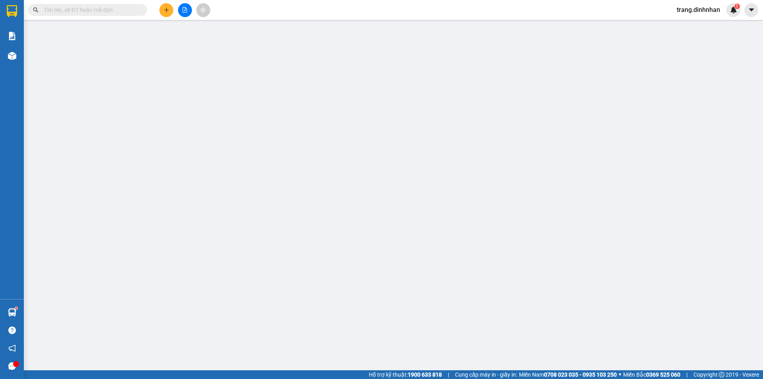
type input "0966511209"
type input "NHỰT"
type input "tam kỳ"
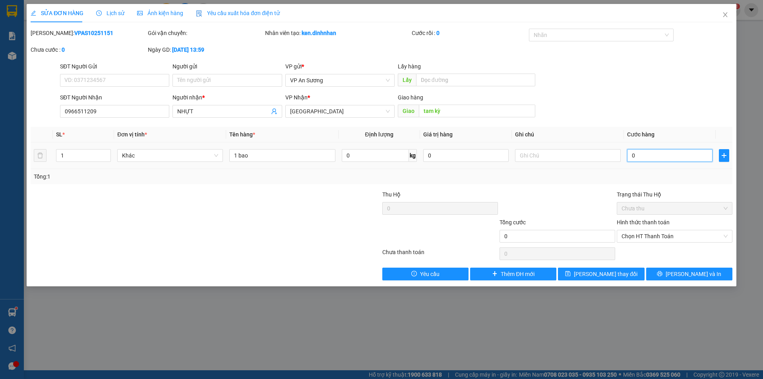
click at [629, 153] on input "0" at bounding box center [669, 155] width 85 height 13
type input "2"
type input "200"
type input "2.000"
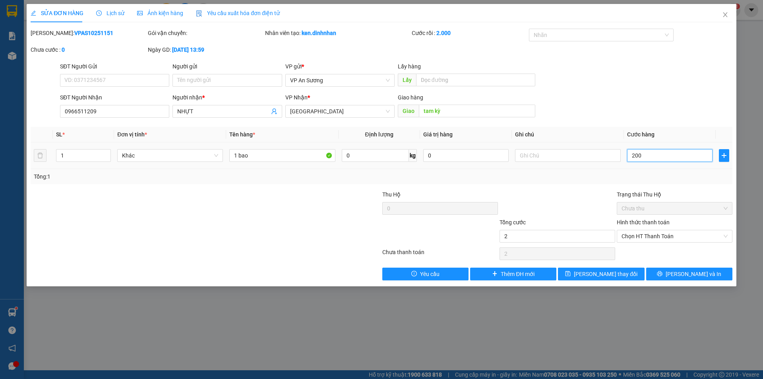
type input "2.000"
click at [668, 153] on input "2.000" at bounding box center [669, 155] width 85 height 13
type input "200"
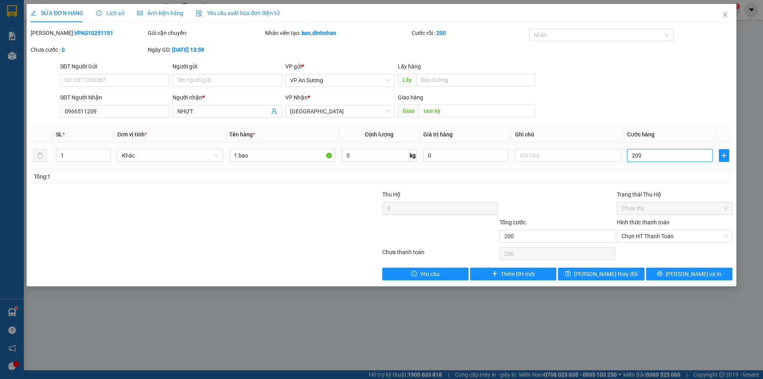
type input "20"
type input "2"
type input "0"
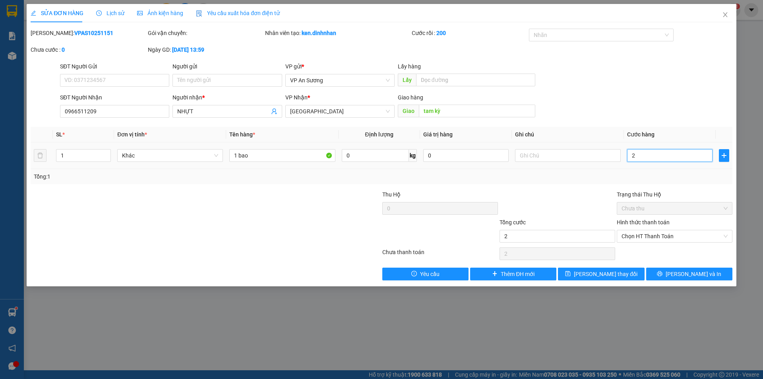
type input "0"
click at [631, 154] on input "0" at bounding box center [669, 155] width 85 height 13
click at [728, 15] on icon "close" at bounding box center [726, 15] width 6 height 6
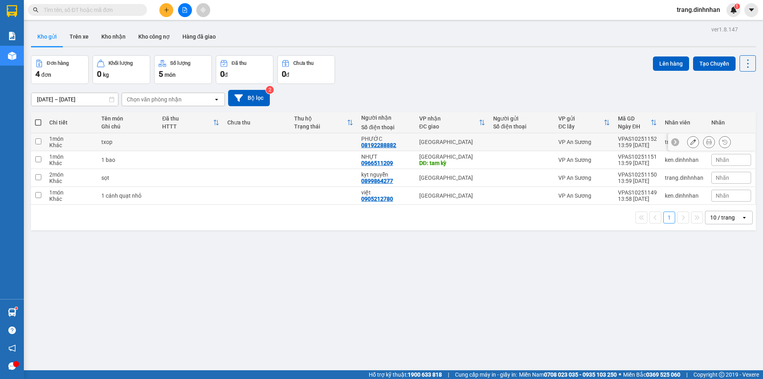
click at [455, 139] on div "[GEOGRAPHIC_DATA]" at bounding box center [453, 142] width 66 height 6
checkbox input "true"
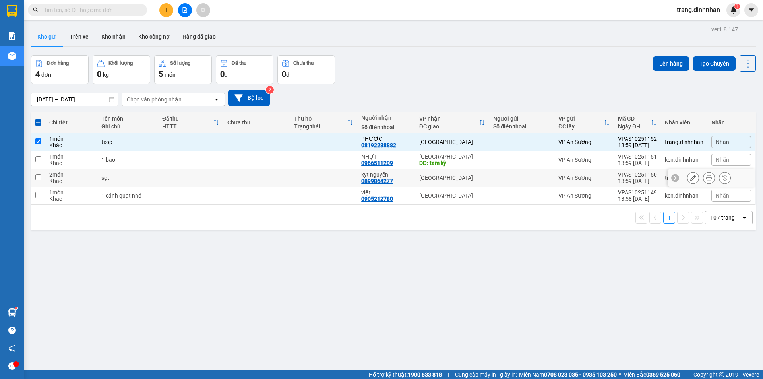
click at [472, 175] on div "[GEOGRAPHIC_DATA]" at bounding box center [453, 178] width 66 height 6
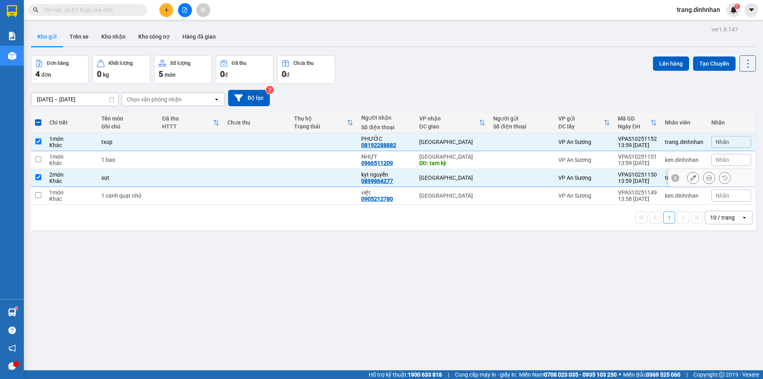
checkbox input "true"
click at [659, 64] on button "Lên hàng" at bounding box center [671, 63] width 36 height 14
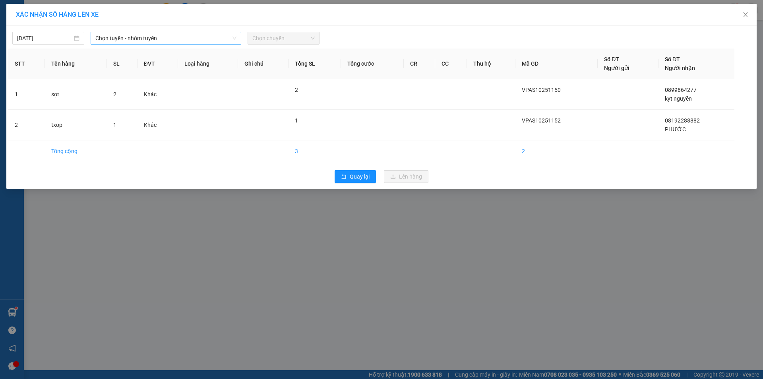
click at [232, 36] on icon "down" at bounding box center [234, 38] width 5 height 5
click at [222, 39] on span "Chọn tuyến - nhóm tuyến" at bounding box center [165, 38] width 141 height 12
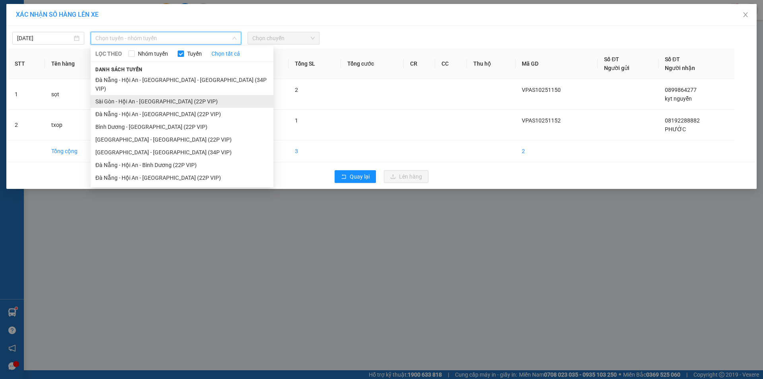
drag, startPoint x: 197, startPoint y: 91, endPoint x: 212, endPoint y: 81, distance: 18.1
click at [197, 95] on li "Sài Gòn - Hội An - [GEOGRAPHIC_DATA] (22P VIP)" at bounding box center [182, 101] width 183 height 13
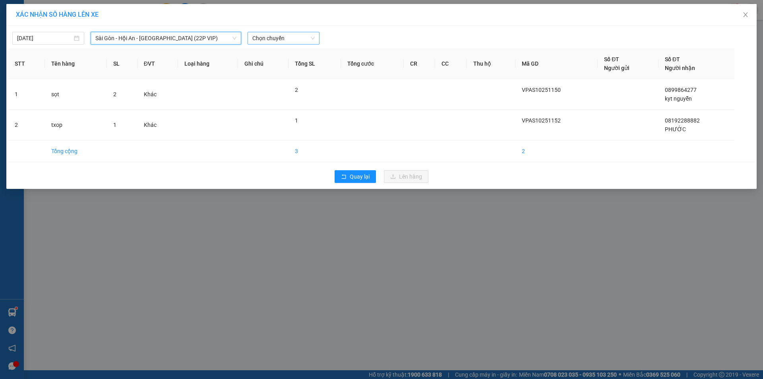
click at [307, 37] on span "Chọn chuyến" at bounding box center [284, 38] width 62 height 12
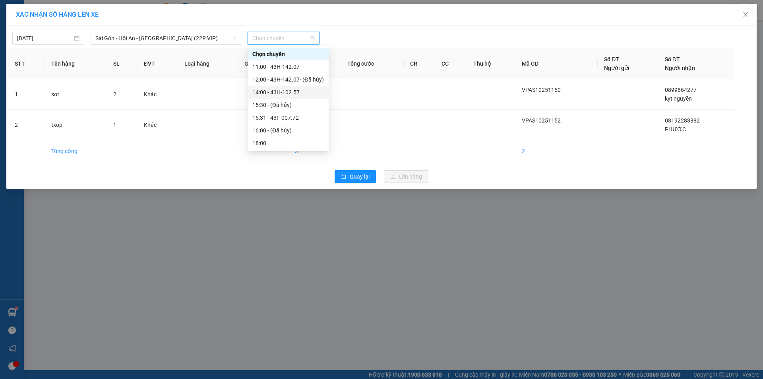
click at [299, 90] on div "14:00 - 43H-102.57" at bounding box center [289, 92] width 72 height 9
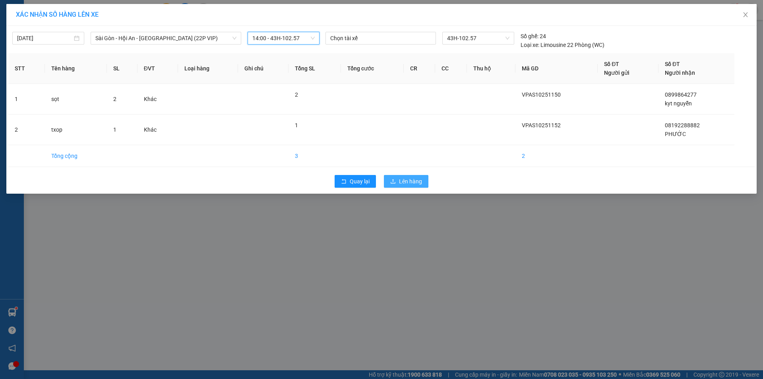
click at [412, 180] on span "Lên hàng" at bounding box center [410, 181] width 23 height 9
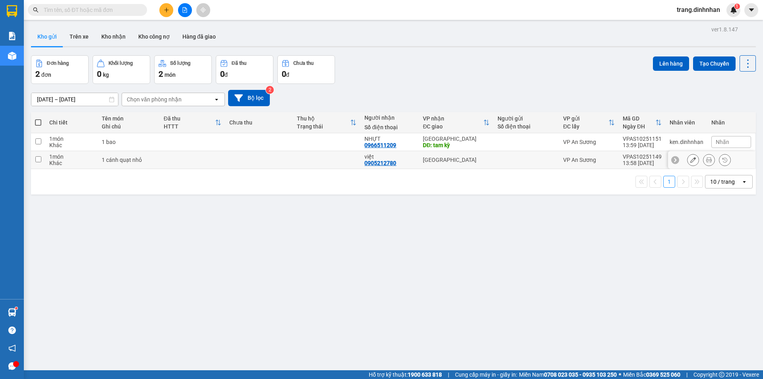
click at [537, 158] on div at bounding box center [527, 160] width 58 height 6
checkbox input "true"
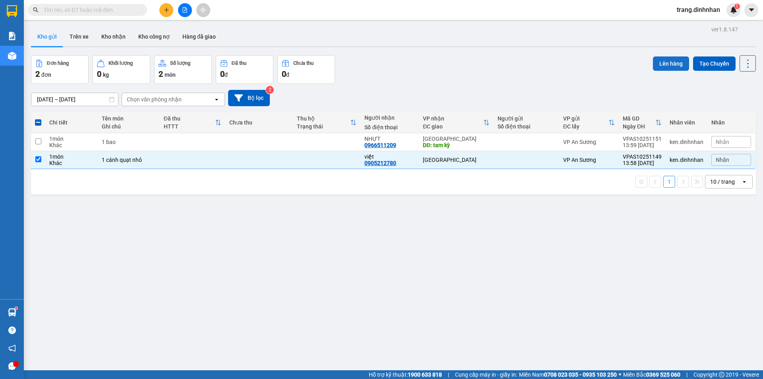
click at [659, 64] on button "Lên hàng" at bounding box center [671, 63] width 36 height 14
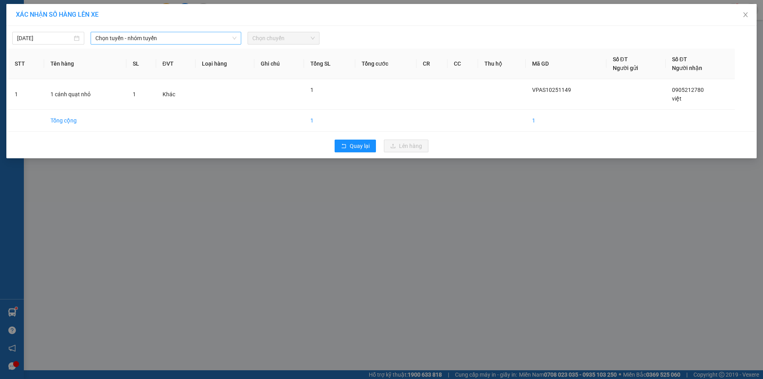
click at [218, 36] on span "Chọn tuyến - nhóm tuyến" at bounding box center [165, 38] width 141 height 12
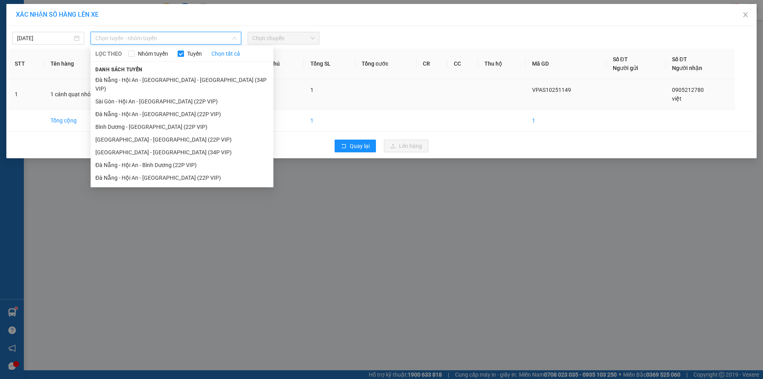
drag, startPoint x: 195, startPoint y: 89, endPoint x: 200, endPoint y: 89, distance: 5.2
click at [197, 95] on li "Sài Gòn - Hội An - [GEOGRAPHIC_DATA] (22P VIP)" at bounding box center [182, 101] width 183 height 13
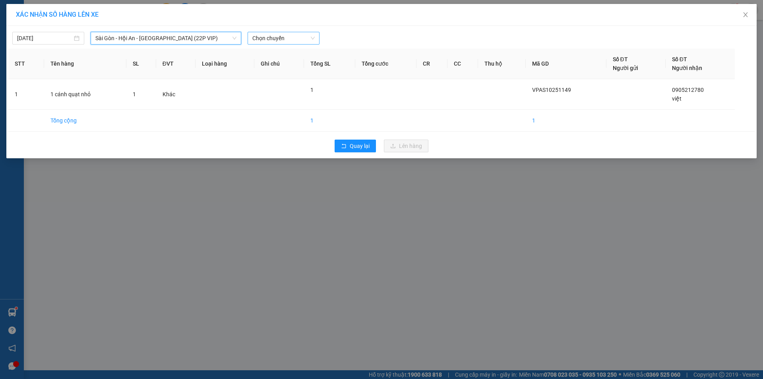
click at [290, 38] on span "Chọn chuyến" at bounding box center [284, 38] width 62 height 12
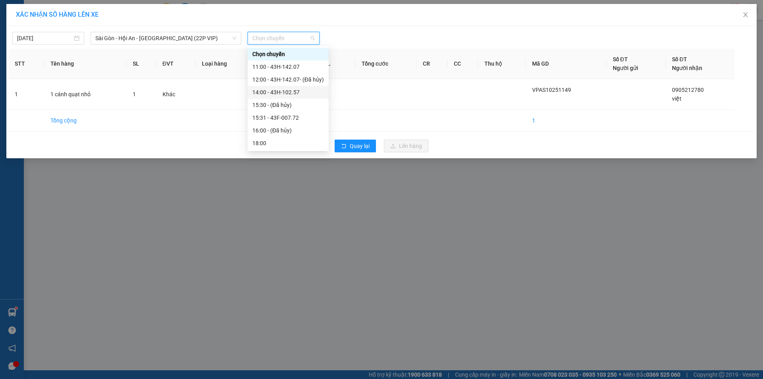
click at [290, 93] on div "14:00 - 43H-102.57" at bounding box center [289, 92] width 72 height 9
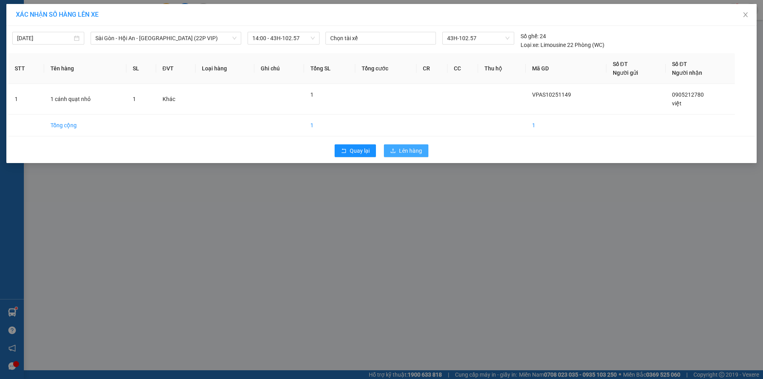
click at [394, 147] on button "Lên hàng" at bounding box center [406, 150] width 45 height 13
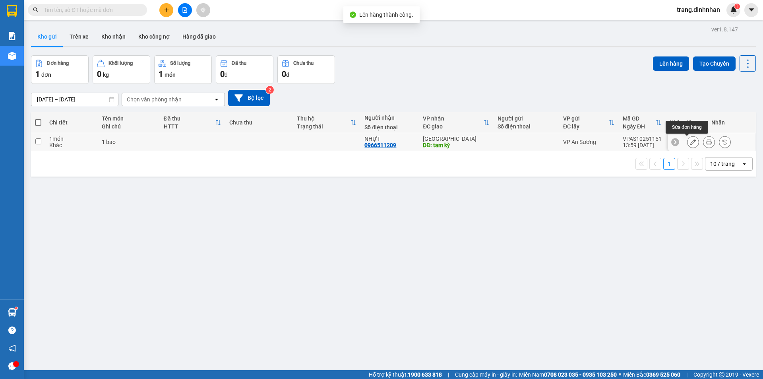
click at [691, 142] on icon at bounding box center [694, 142] width 6 height 6
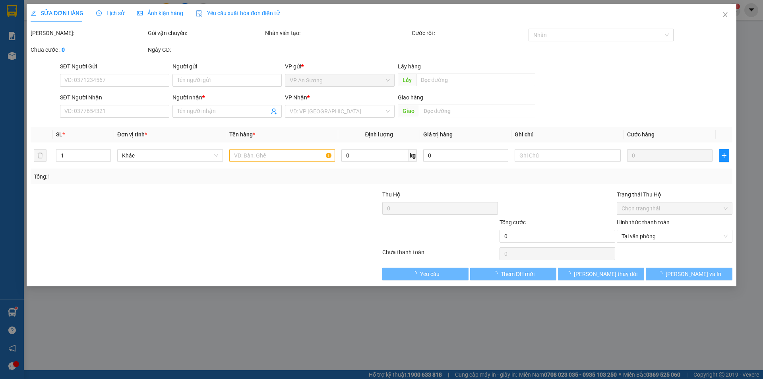
type input "0966511209"
type input "NHỰT"
type input "tam kỳ"
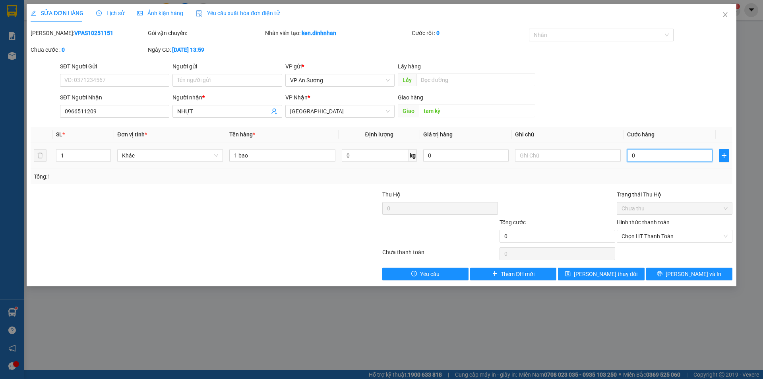
click at [629, 153] on input "0" at bounding box center [669, 155] width 85 height 13
type input "2"
type input "25"
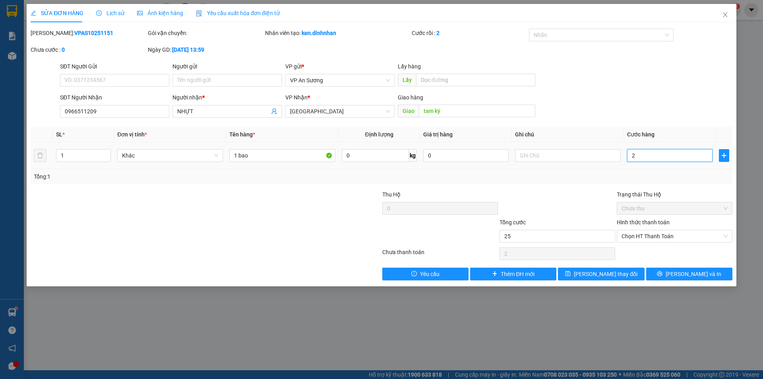
type input "25"
type input "250"
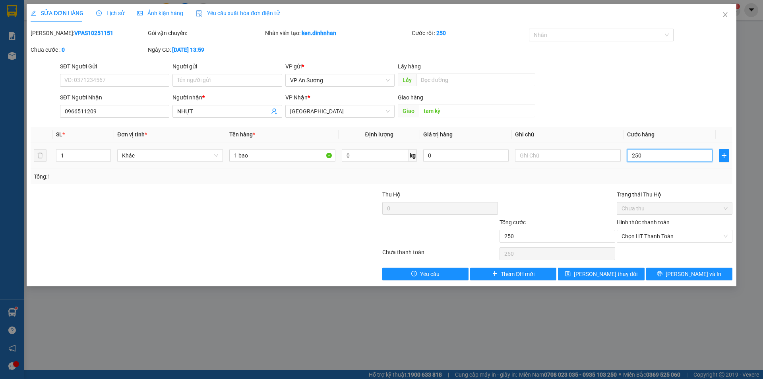
type input "2.500"
type input "25.000"
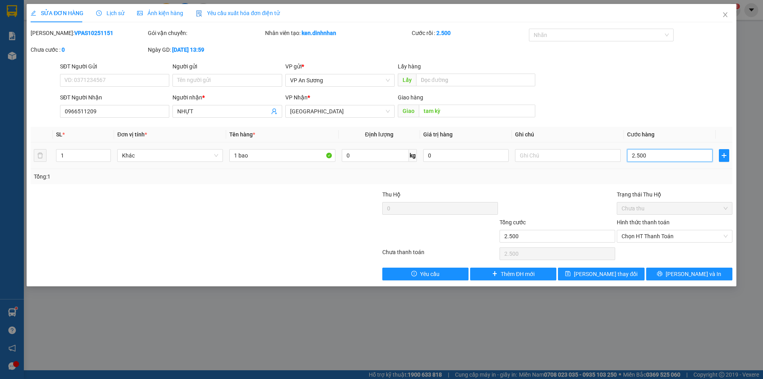
type input "25.000"
type input "250.000"
click at [630, 155] on input "250.000" at bounding box center [669, 155] width 85 height 13
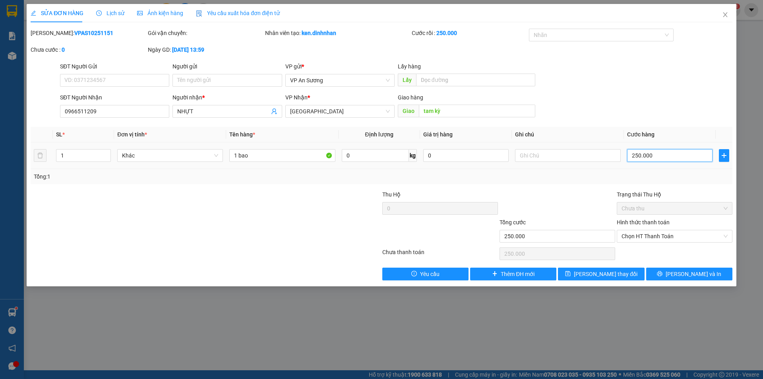
click at [661, 152] on input "250.000" at bounding box center [669, 155] width 85 height 13
type input "25.000"
type input "2.500"
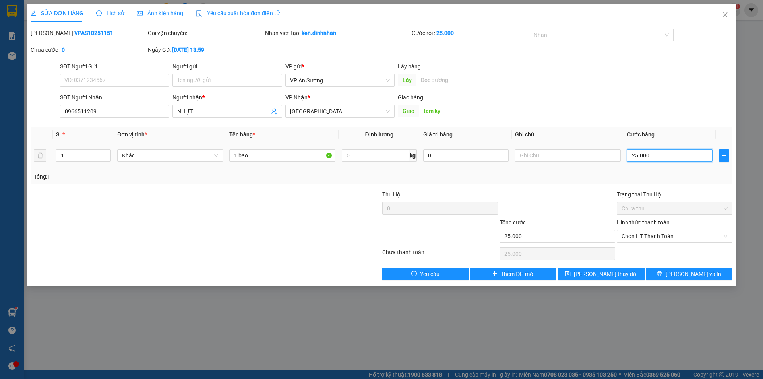
type input "2.500"
type input "250"
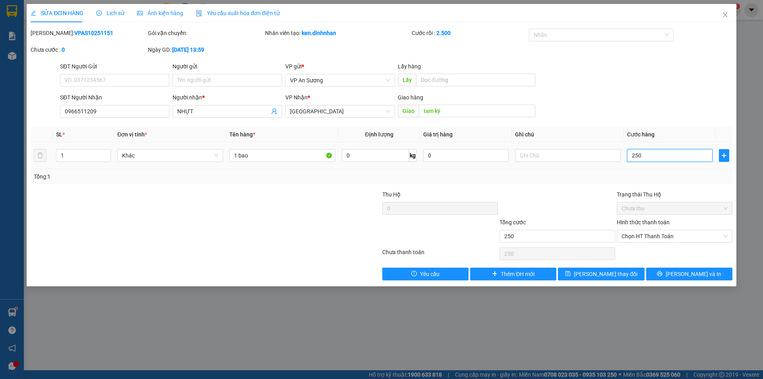
type input "25"
type input "2"
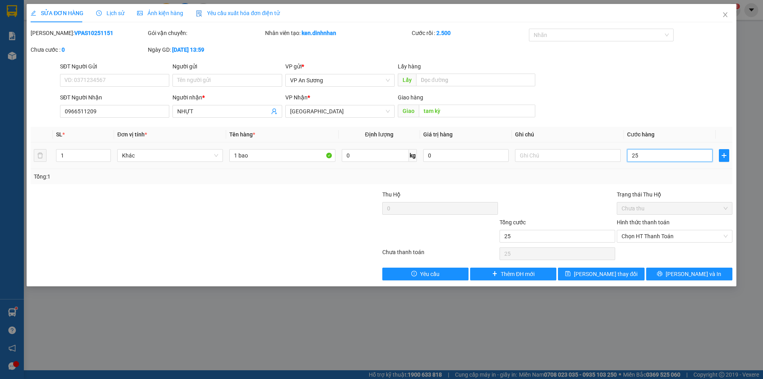
type input "2"
type input "0"
click at [630, 154] on input "0" at bounding box center [669, 155] width 85 height 13
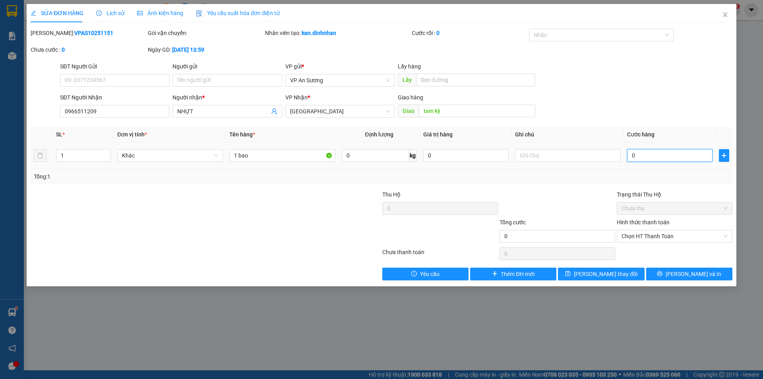
type input "20"
type input "200"
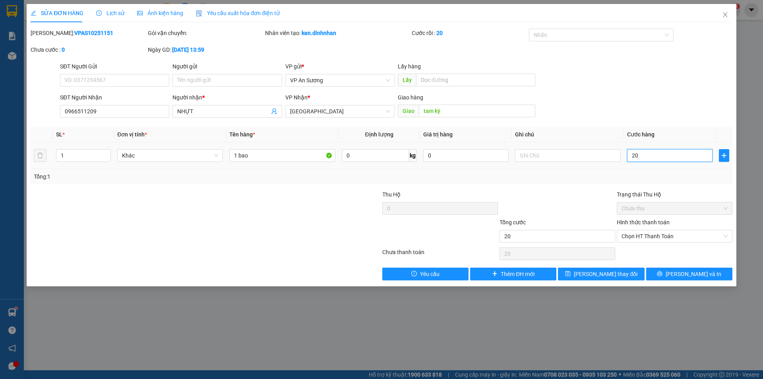
type input "200"
type input "2.000"
type input "20.000"
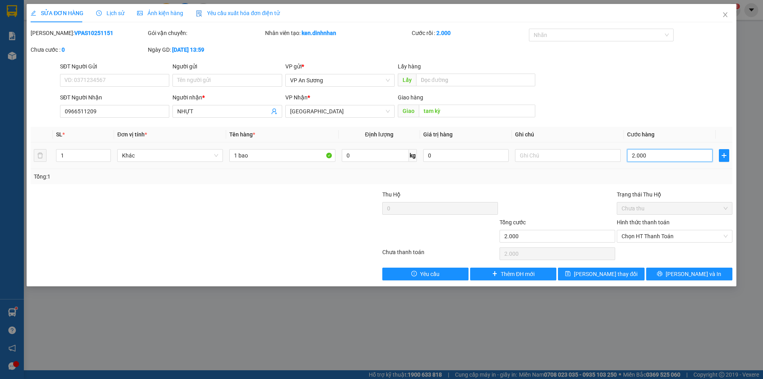
type input "20.000"
type input "200.000"
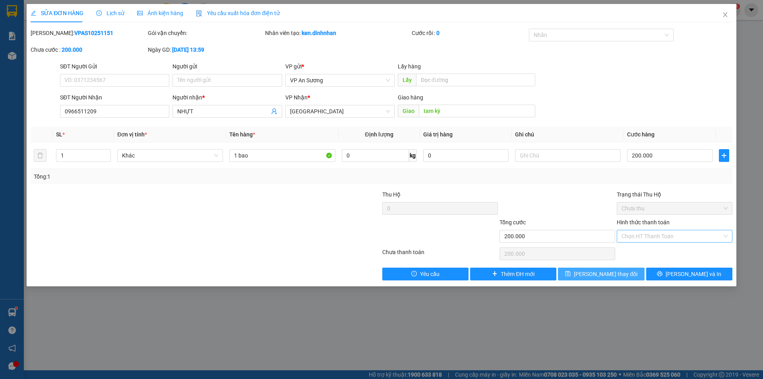
click at [622, 273] on button "[PERSON_NAME] thay đổi" at bounding box center [601, 274] width 86 height 13
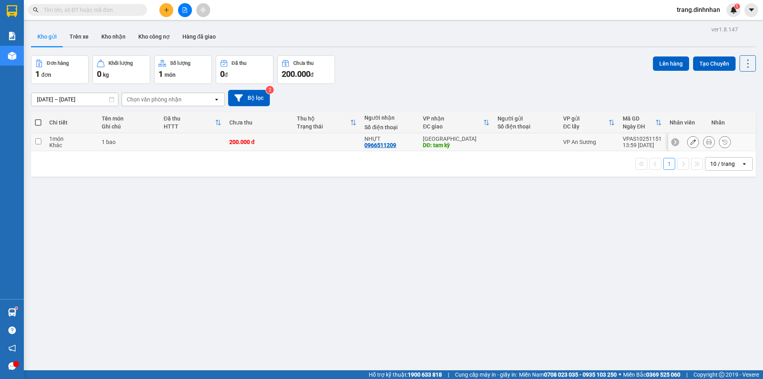
click at [498, 142] on div at bounding box center [527, 142] width 58 height 6
checkbox input "true"
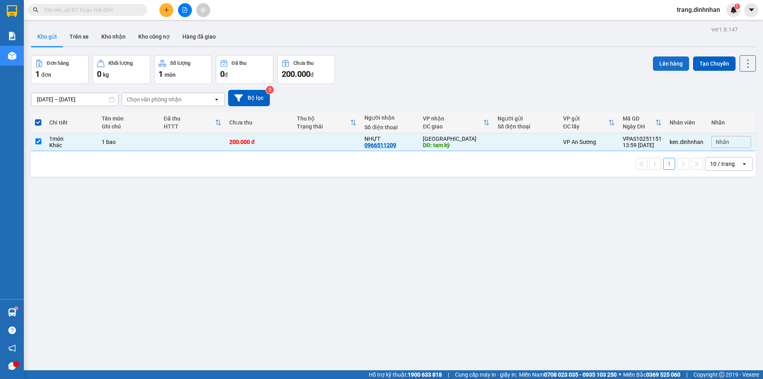
click at [658, 62] on button "Lên hàng" at bounding box center [671, 63] width 36 height 14
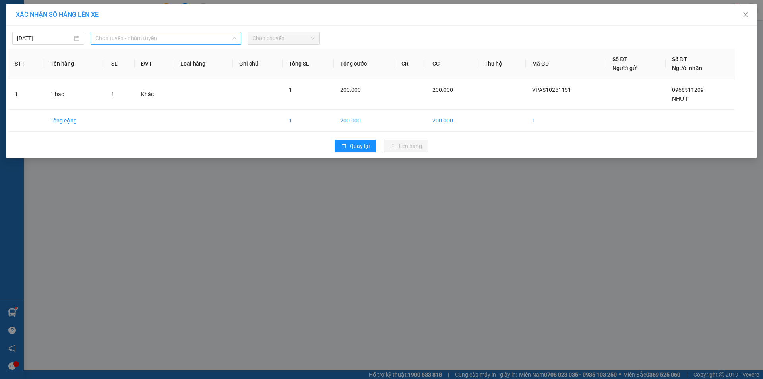
click at [218, 38] on span "Chọn tuyến - nhóm tuyến" at bounding box center [165, 38] width 141 height 12
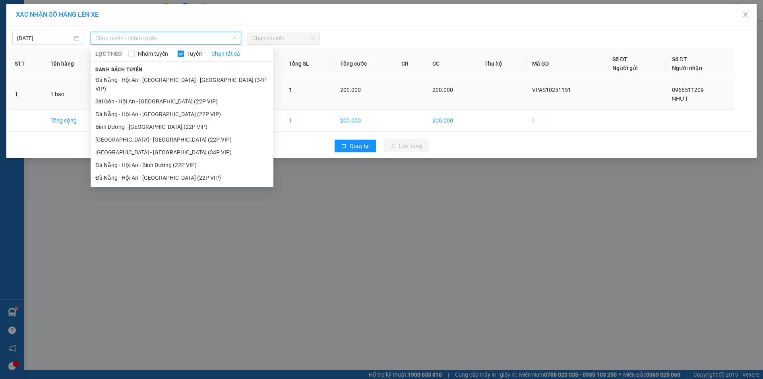
click at [185, 95] on li "Sài Gòn - Hội An - [GEOGRAPHIC_DATA] (22P VIP)" at bounding box center [182, 101] width 183 height 13
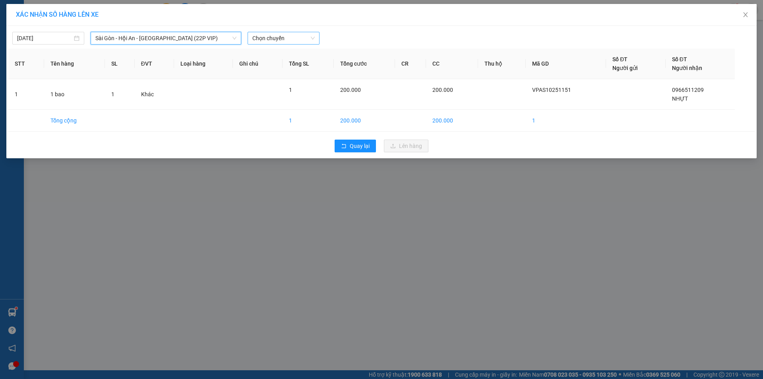
click at [293, 42] on span "Chọn chuyến" at bounding box center [284, 38] width 62 height 12
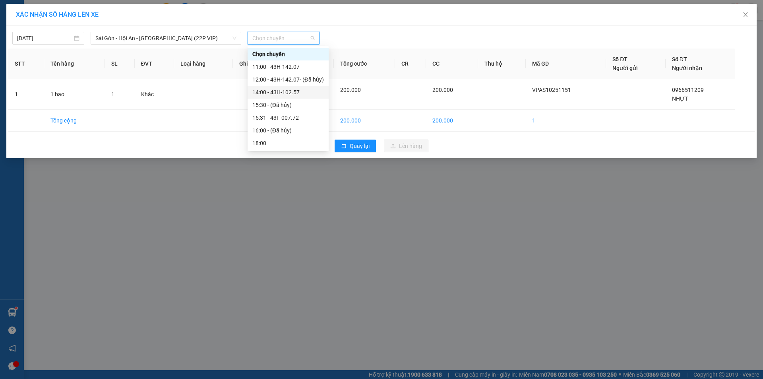
click at [288, 89] on div "14:00 - 43H-102.57" at bounding box center [289, 92] width 72 height 9
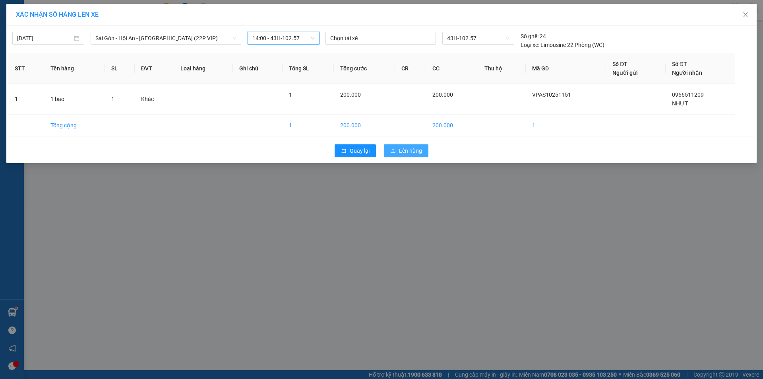
click at [403, 150] on span "Lên hàng" at bounding box center [410, 150] width 23 height 9
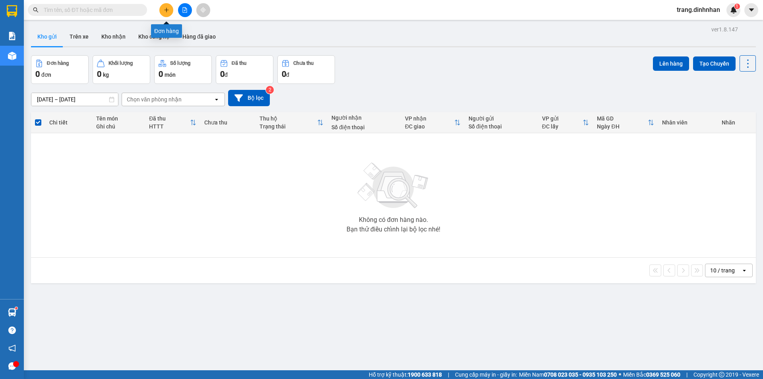
click at [164, 10] on icon "plus" at bounding box center [167, 10] width 6 height 6
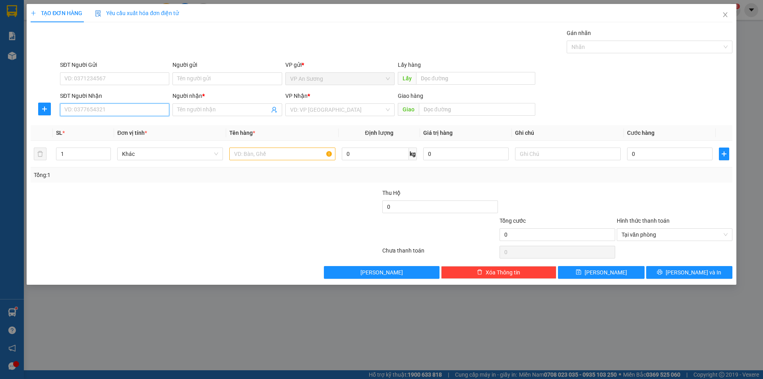
click at [134, 110] on input "SĐT Người Nhận" at bounding box center [114, 109] width 109 height 13
type input "0905322678"
click at [101, 127] on div "0905322678 - TRUC" at bounding box center [115, 125] width 100 height 9
type input "TRUC"
type input "0905322678"
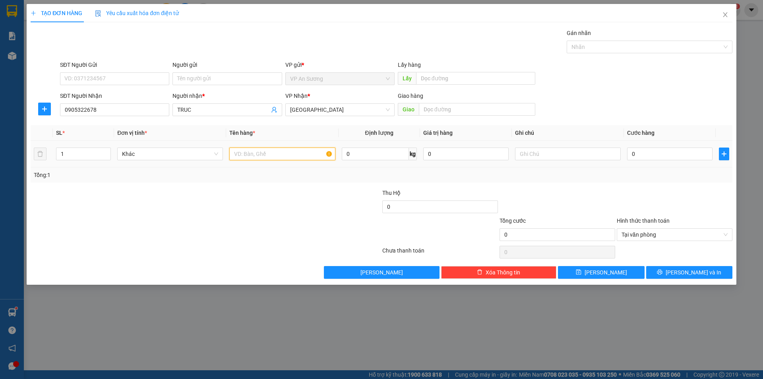
click at [243, 152] on input "text" at bounding box center [282, 154] width 106 height 13
type input "tg loa"
click at [631, 151] on input "0" at bounding box center [669, 154] width 85 height 13
type input "1"
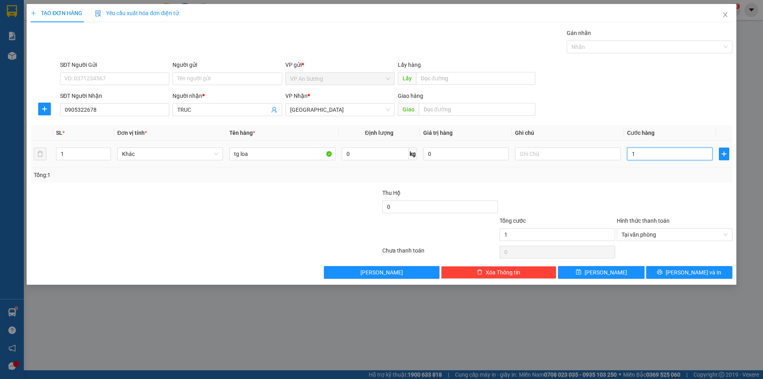
type input "15"
type input "150"
type input "1.500"
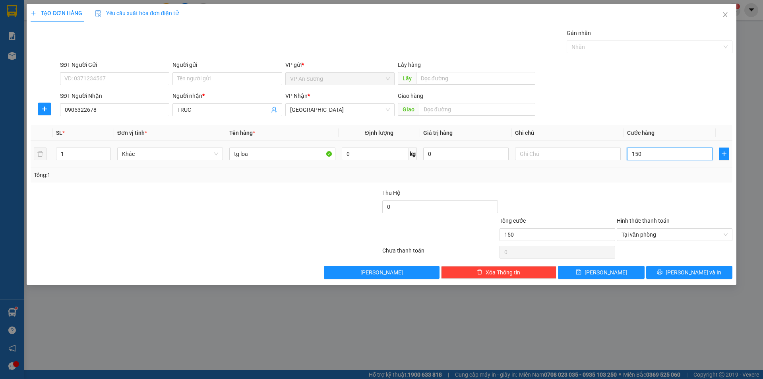
type input "1.500"
type input "15.000"
type input "150.000"
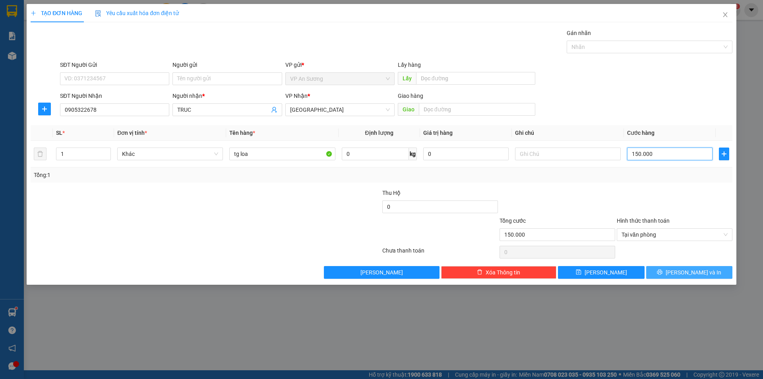
type input "150.000"
click at [663, 274] on icon "printer" at bounding box center [660, 272] width 6 height 6
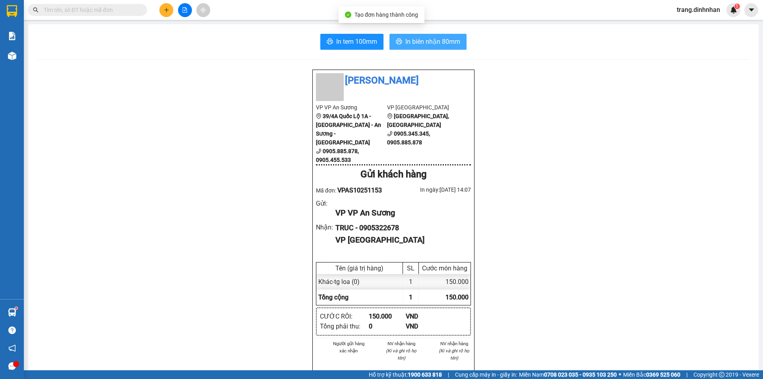
click at [422, 40] on span "In biên nhận 80mm" at bounding box center [433, 42] width 55 height 10
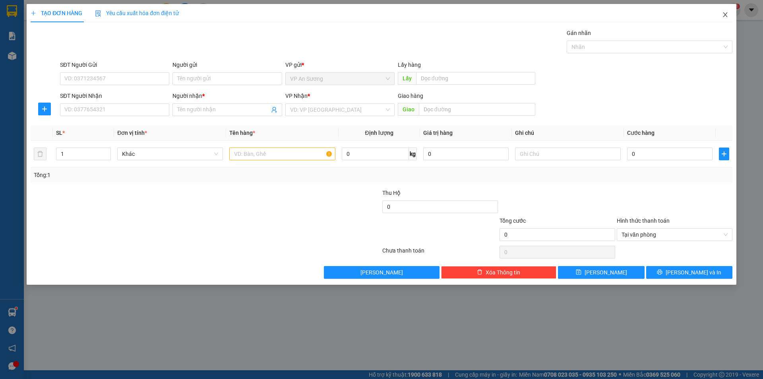
click at [725, 15] on icon "close" at bounding box center [726, 15] width 6 height 6
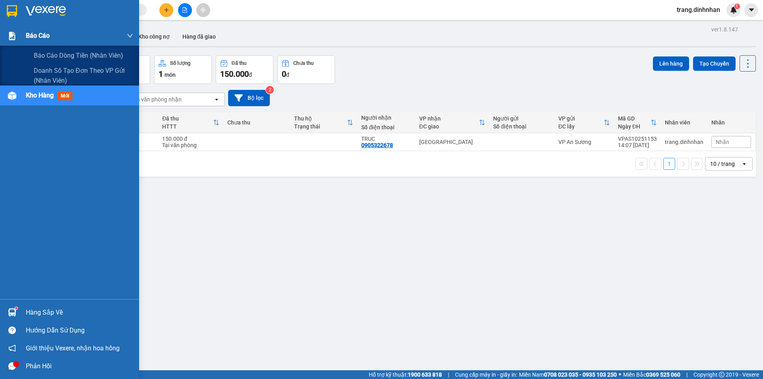
click at [37, 38] on span "Báo cáo" at bounding box center [38, 36] width 24 height 10
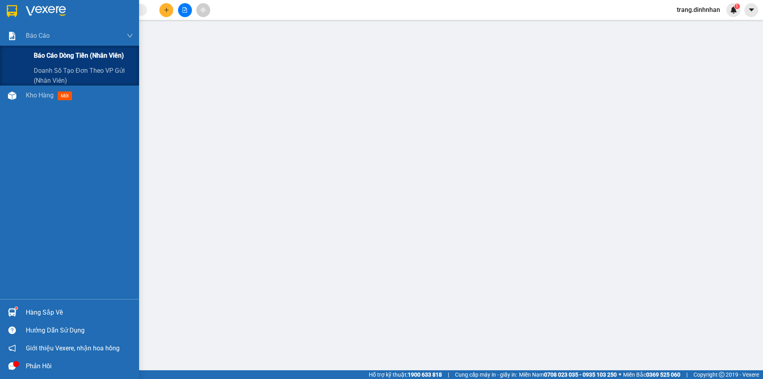
drag, startPoint x: 47, startPoint y: 58, endPoint x: 58, endPoint y: 48, distance: 15.5
click at [48, 58] on span "Báo cáo dòng tiền (nhân viên)" at bounding box center [79, 56] width 90 height 10
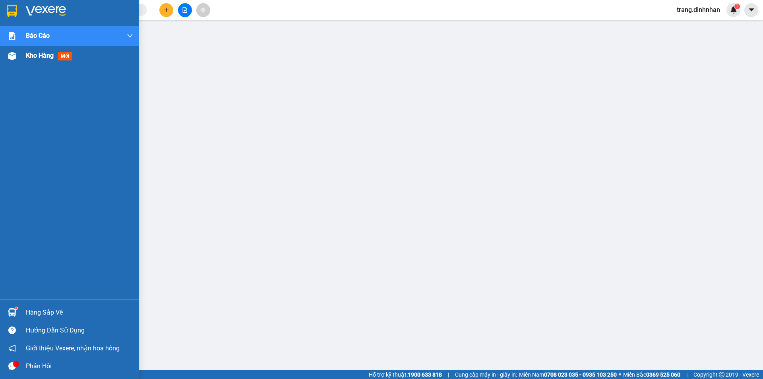
click at [37, 59] on span "Kho hàng" at bounding box center [40, 56] width 28 height 8
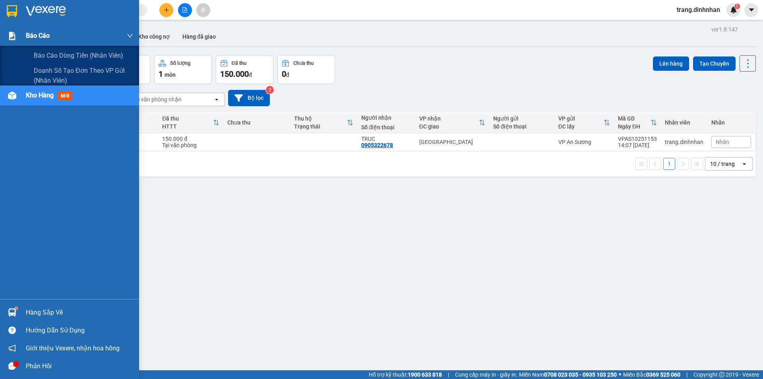
click at [36, 35] on span "Báo cáo" at bounding box center [38, 36] width 24 height 10
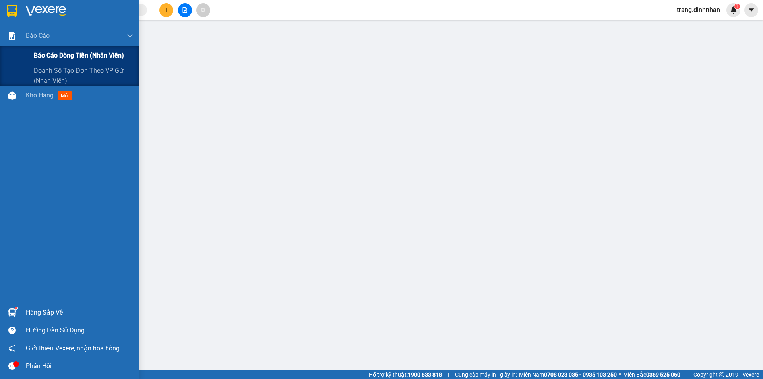
click at [56, 60] on span "Báo cáo dòng tiền (nhân viên)" at bounding box center [79, 56] width 90 height 10
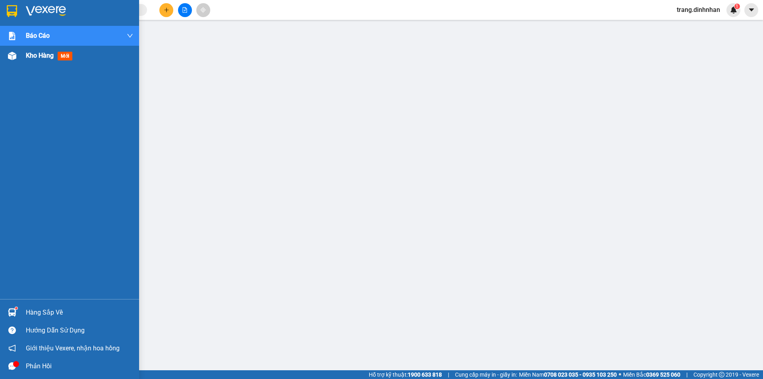
click at [33, 56] on span "Kho hàng" at bounding box center [40, 56] width 28 height 8
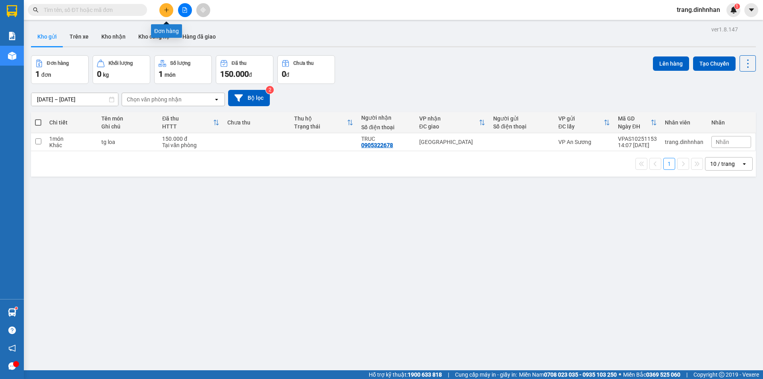
click at [168, 16] on button at bounding box center [166, 10] width 14 height 14
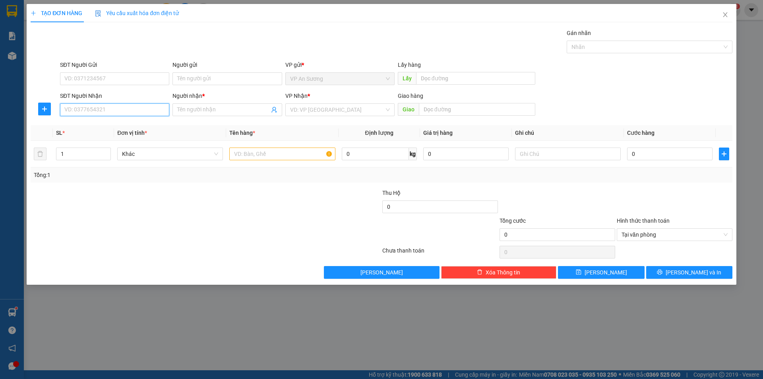
click at [146, 110] on input "SĐT Người Nhận" at bounding box center [114, 109] width 109 height 13
type input "0935362892"
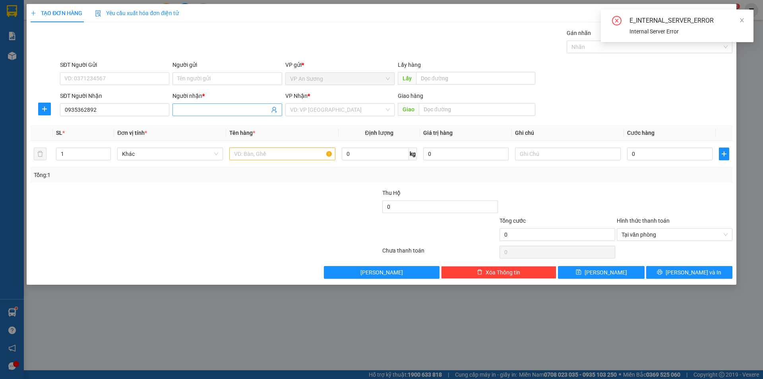
click at [205, 109] on input "Người nhận *" at bounding box center [223, 109] width 92 height 9
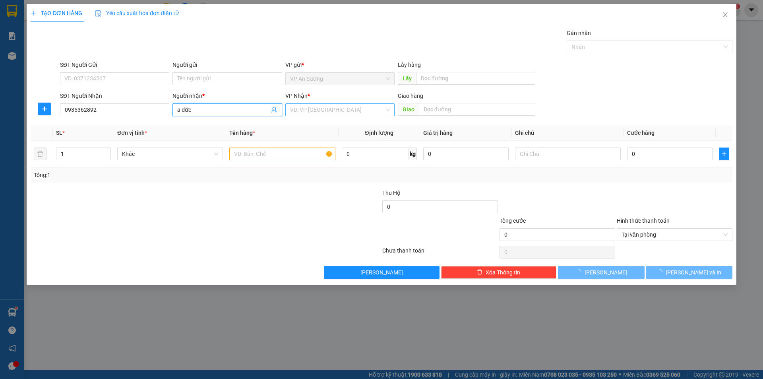
type input "a đức"
click at [319, 108] on input "search" at bounding box center [337, 110] width 94 height 12
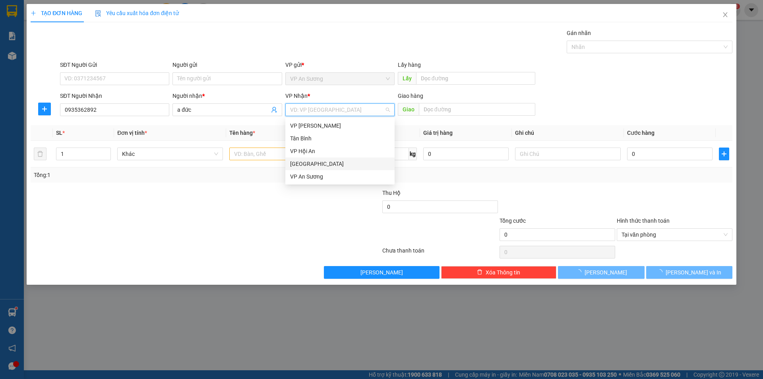
click at [312, 164] on div "[GEOGRAPHIC_DATA]" at bounding box center [340, 163] width 100 height 9
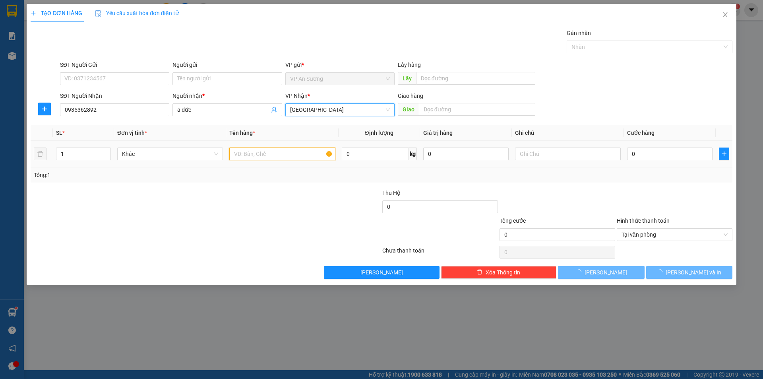
click at [248, 153] on input "text" at bounding box center [282, 154] width 106 height 13
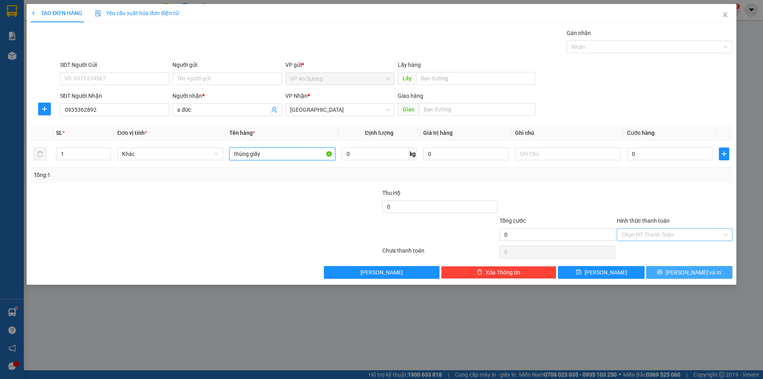
type input "thùng giấy"
click at [690, 269] on span "[PERSON_NAME] và In" at bounding box center [694, 272] width 56 height 9
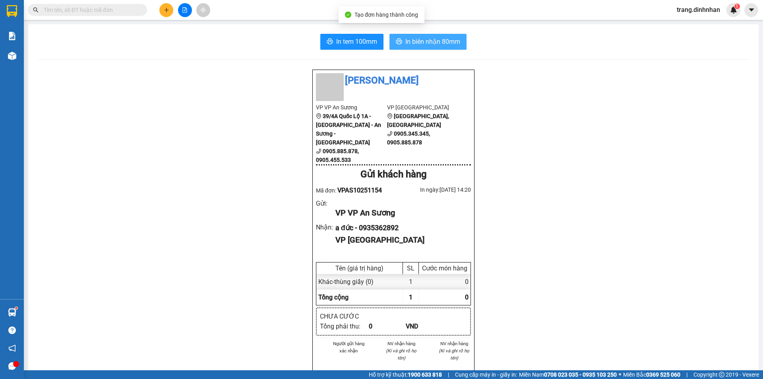
click at [445, 45] on span "In biên nhận 80mm" at bounding box center [433, 42] width 55 height 10
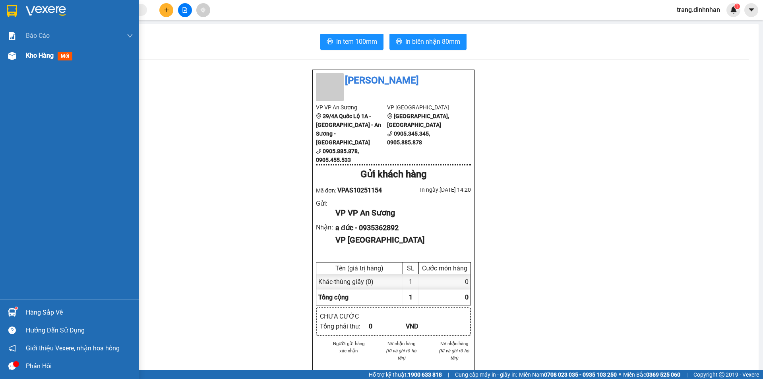
click at [39, 56] on span "Kho hàng" at bounding box center [40, 56] width 28 height 8
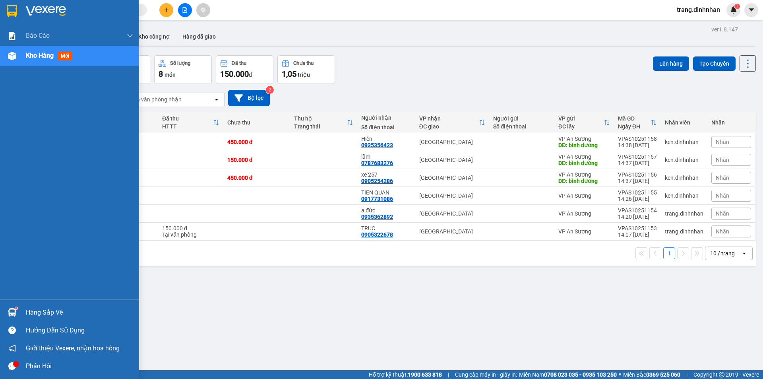
click at [40, 55] on span "Kho hàng" at bounding box center [40, 56] width 28 height 8
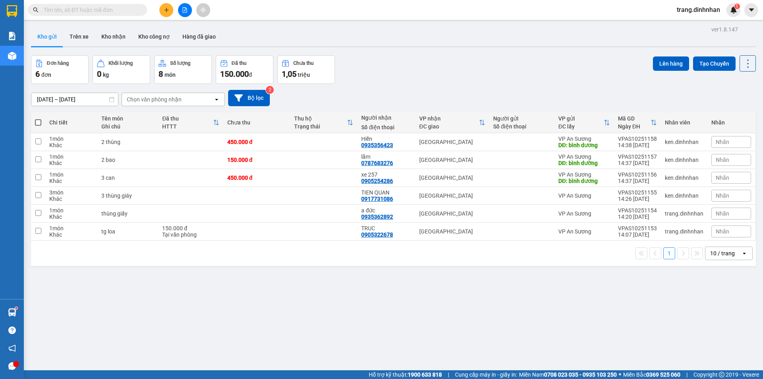
click at [39, 39] on button "Kho gửi" at bounding box center [47, 36] width 32 height 19
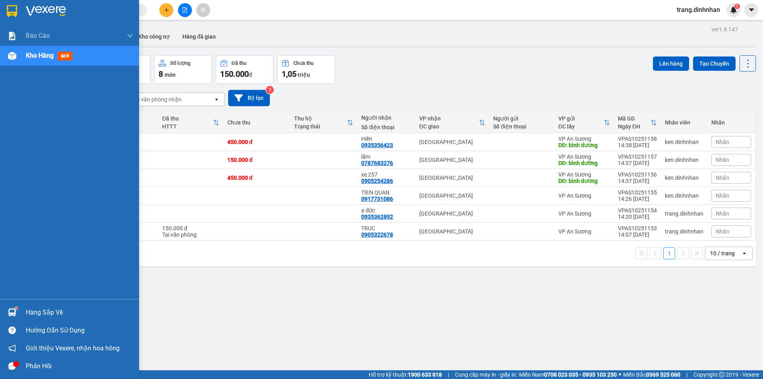
click at [47, 54] on span "Kho hàng" at bounding box center [40, 56] width 28 height 8
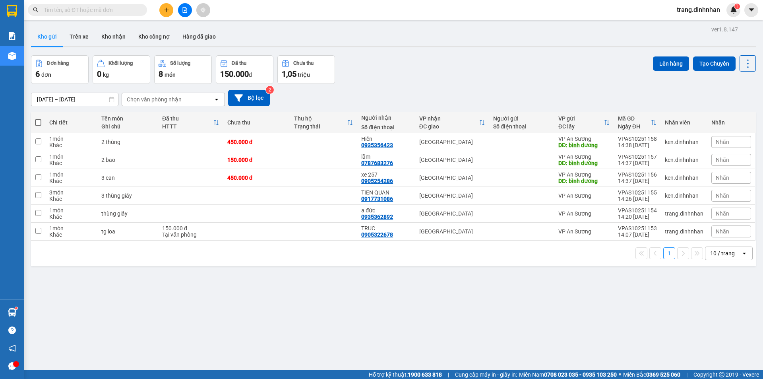
click at [600, 369] on div "ver 1.8.147 Kho gửi Trên xe Kho nhận Kho công nợ Hàng đã giao Đơn hàng 6 đơn Kh…" at bounding box center [394, 213] width 732 height 379
click at [169, 14] on button at bounding box center [166, 10] width 14 height 14
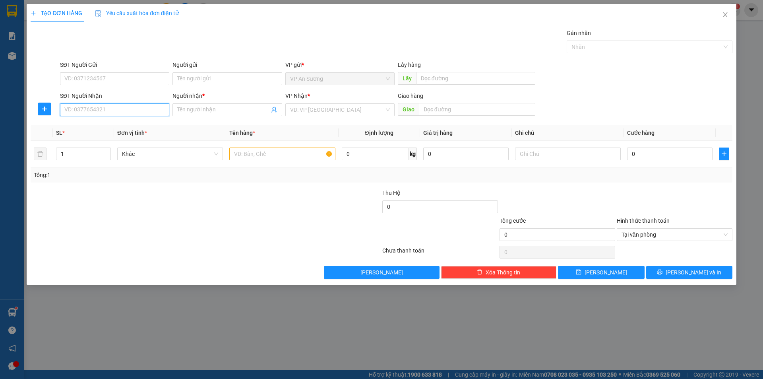
click at [120, 113] on input "SĐT Người Nhận" at bounding box center [114, 109] width 109 height 13
drag, startPoint x: 102, startPoint y: 126, endPoint x: 105, endPoint y: 120, distance: 6.1
click at [103, 124] on div "0905700292 - hùng," at bounding box center [115, 125] width 100 height 9
type input "0905700292"
type input "hùng,"
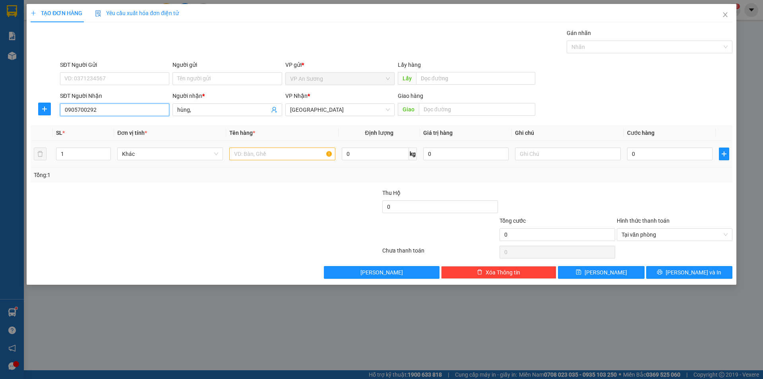
type input "0905700292"
click at [245, 153] on input "text" at bounding box center [282, 154] width 106 height 13
type input "t xanh"
click at [628, 152] on input "0" at bounding box center [669, 154] width 85 height 13
type input "1"
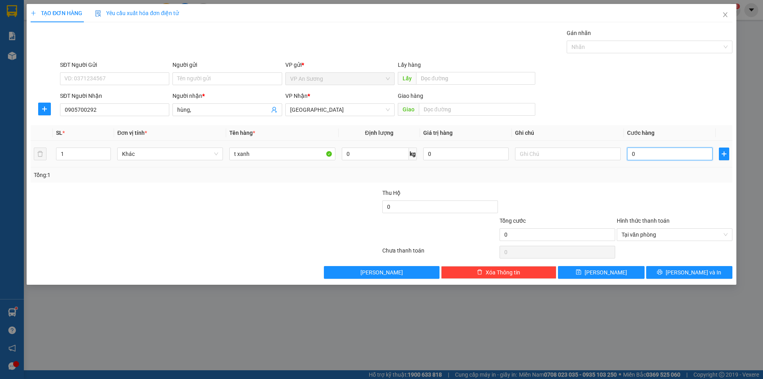
type input "1"
type input "12"
type input "120"
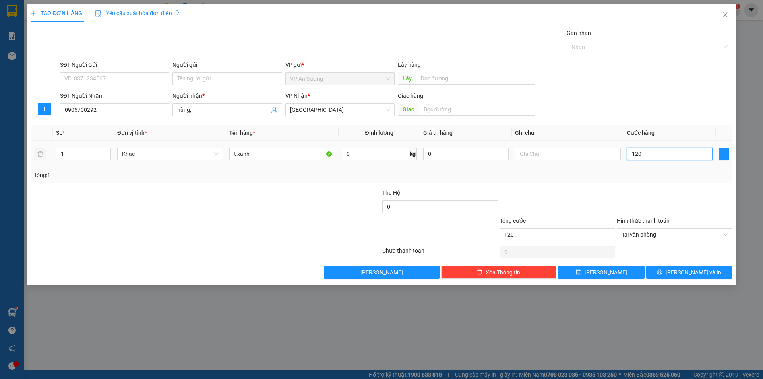
type input "1.200"
type input "12.000"
type input "120.000"
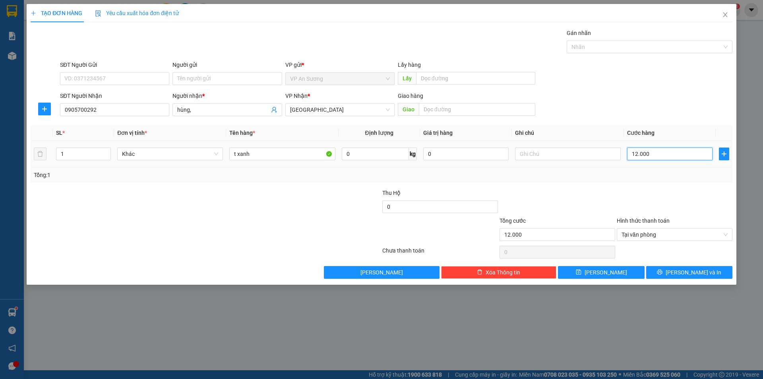
type input "120.000"
click at [690, 273] on span "[PERSON_NAME] và In" at bounding box center [694, 272] width 56 height 9
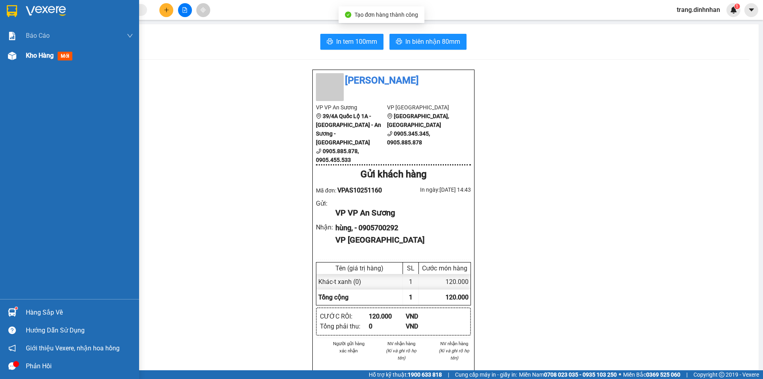
click at [35, 55] on span "Kho hàng" at bounding box center [40, 56] width 28 height 8
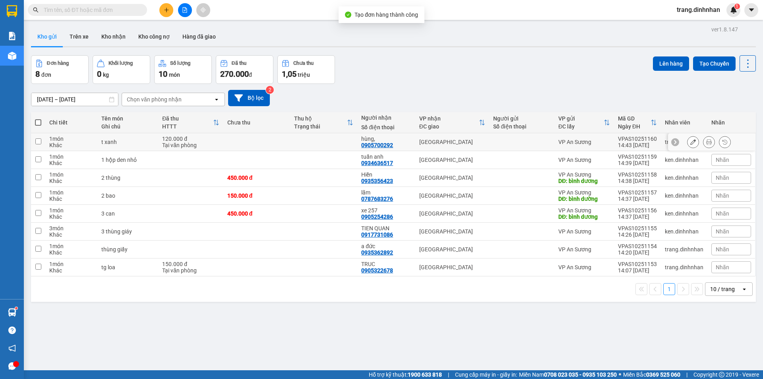
click at [501, 138] on td at bounding box center [521, 142] width 65 height 18
checkbox input "true"
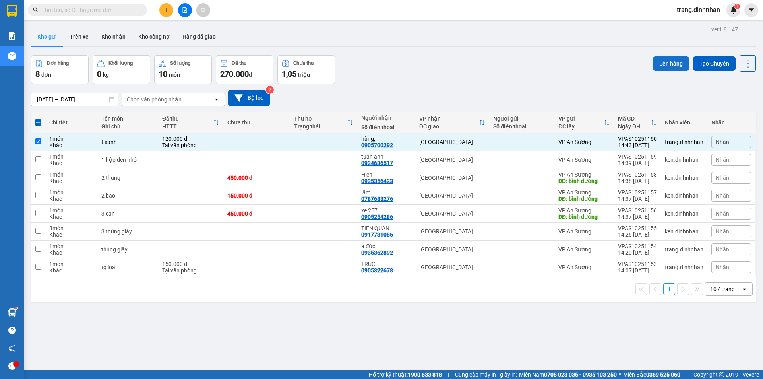
click at [664, 57] on button "Lên hàng" at bounding box center [671, 63] width 36 height 14
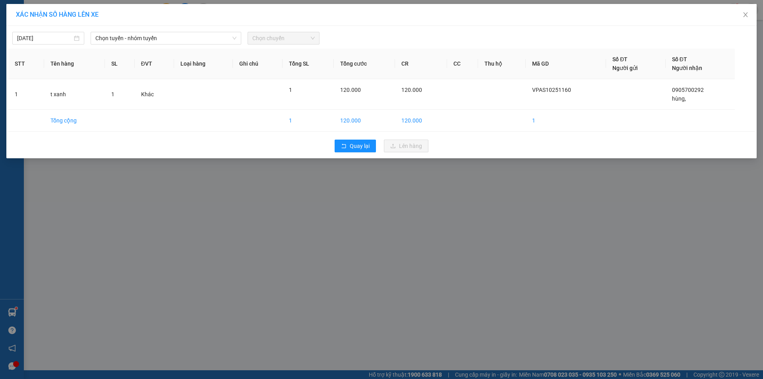
drag, startPoint x: 224, startPoint y: 41, endPoint x: 222, endPoint y: 23, distance: 18.0
click at [224, 40] on span "Chọn tuyến - nhóm tuyến" at bounding box center [165, 38] width 141 height 12
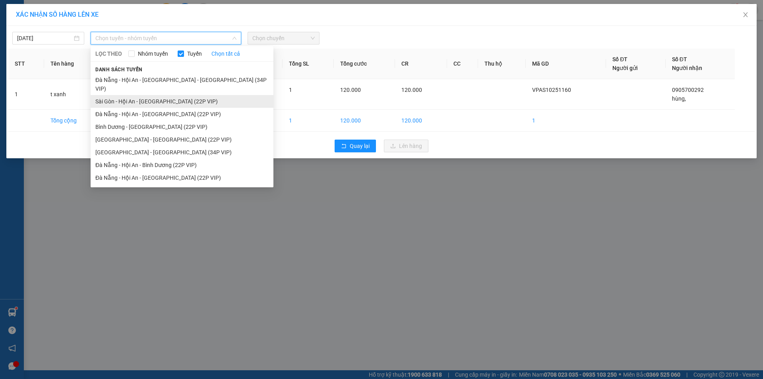
click at [188, 95] on li "Sài Gòn - Hội An - [GEOGRAPHIC_DATA] (22P VIP)" at bounding box center [182, 101] width 183 height 13
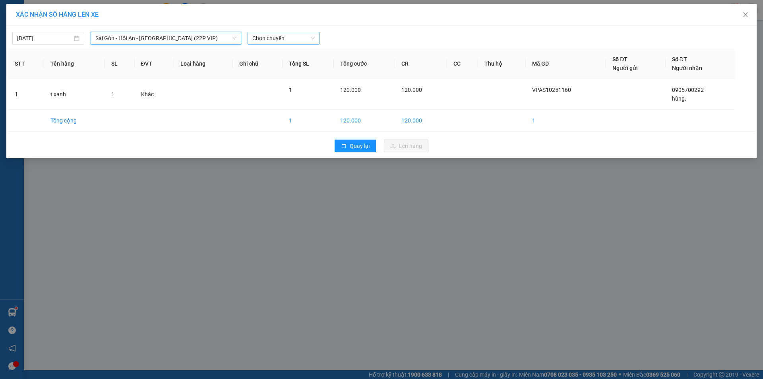
click at [297, 37] on span "Chọn chuyến" at bounding box center [284, 38] width 62 height 12
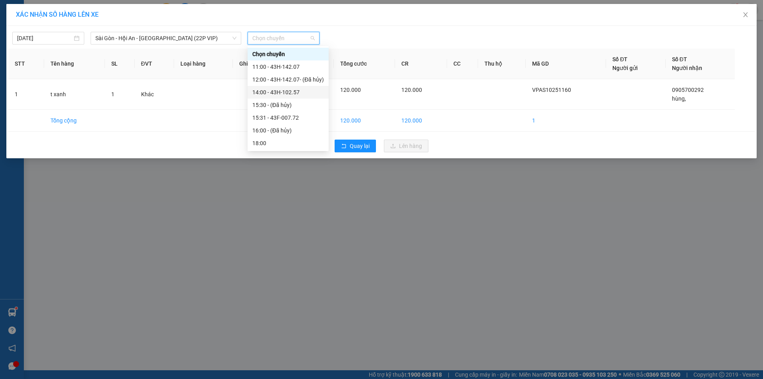
click at [291, 94] on div "14:00 - 43H-102.57" at bounding box center [289, 92] width 72 height 9
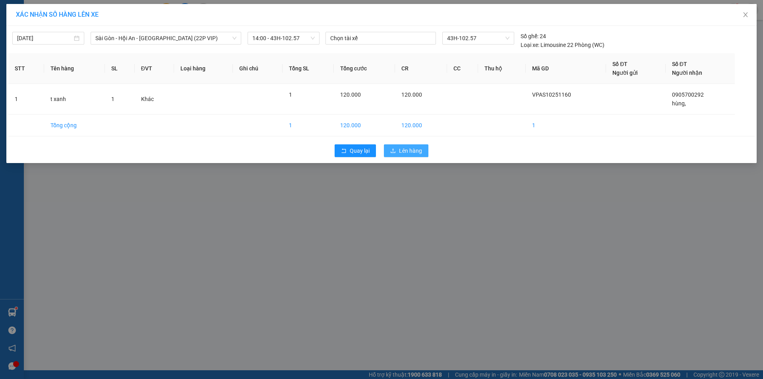
drag, startPoint x: 417, startPoint y: 151, endPoint x: 421, endPoint y: 144, distance: 7.6
click at [416, 150] on span "Lên hàng" at bounding box center [410, 150] width 23 height 9
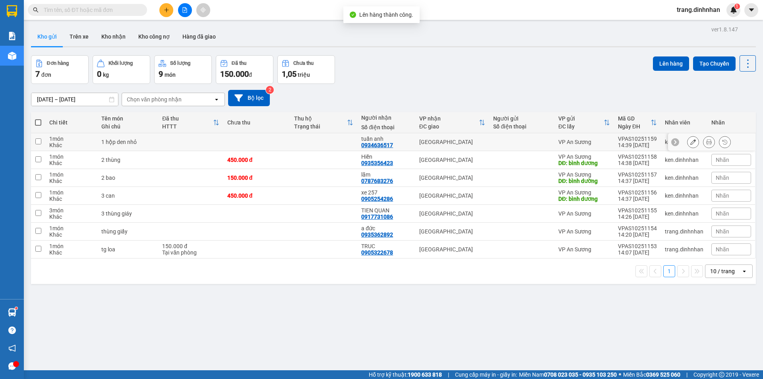
click at [469, 136] on td "[GEOGRAPHIC_DATA]" at bounding box center [453, 142] width 74 height 18
checkbox input "true"
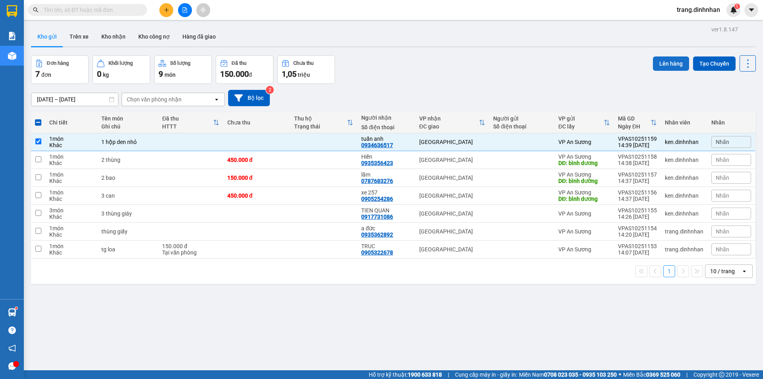
click at [655, 62] on button "Lên hàng" at bounding box center [671, 63] width 36 height 14
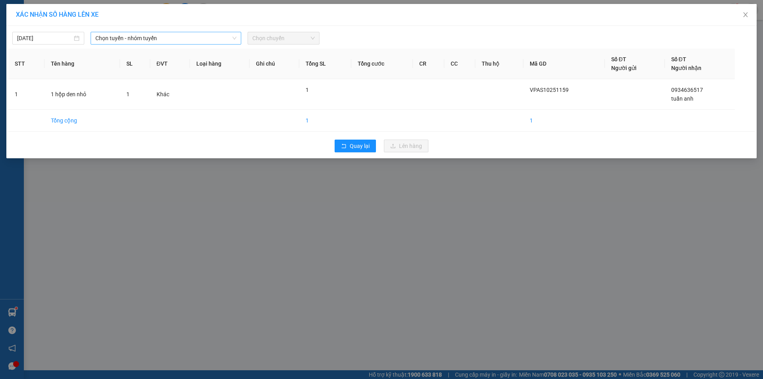
click at [223, 39] on span "Chọn tuyến - nhóm tuyến" at bounding box center [165, 38] width 141 height 12
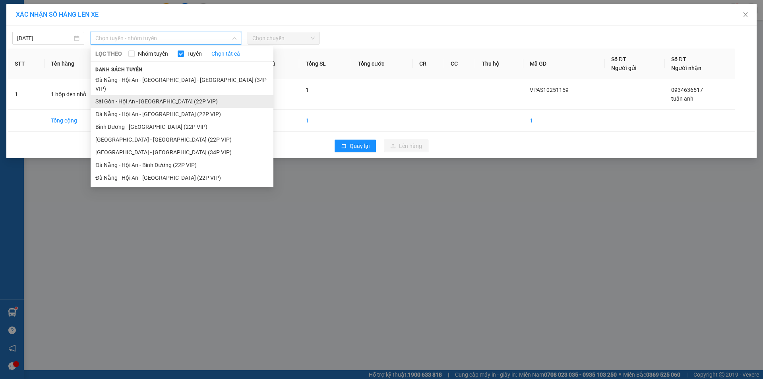
drag, startPoint x: 190, startPoint y: 89, endPoint x: 194, endPoint y: 87, distance: 4.4
click at [190, 95] on li "Sài Gòn - Hội An - [GEOGRAPHIC_DATA] (22P VIP)" at bounding box center [182, 101] width 183 height 13
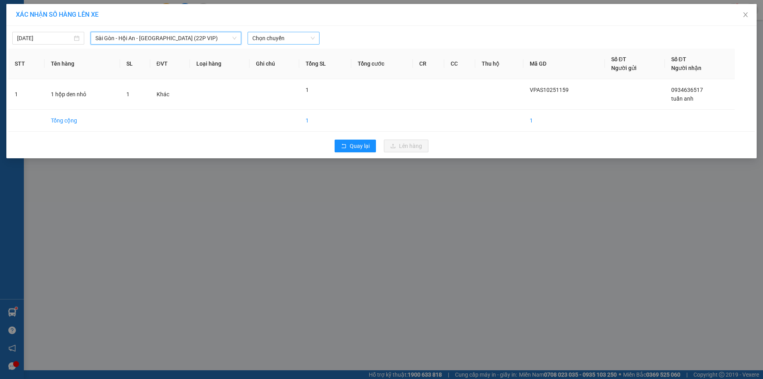
click at [293, 38] on span "Chọn chuyến" at bounding box center [284, 38] width 62 height 12
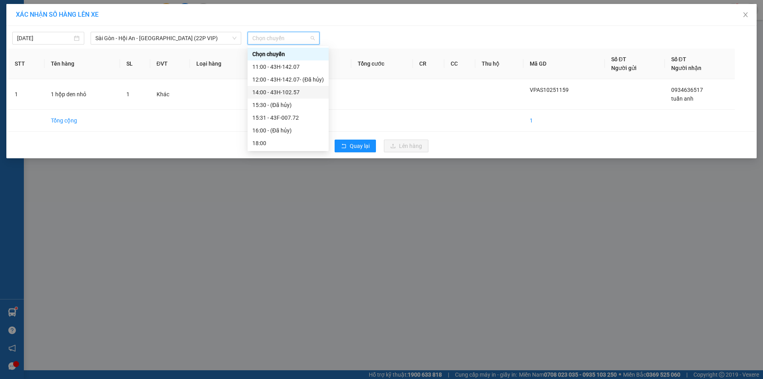
click at [286, 91] on div "14:00 - 43H-102.57" at bounding box center [289, 92] width 72 height 9
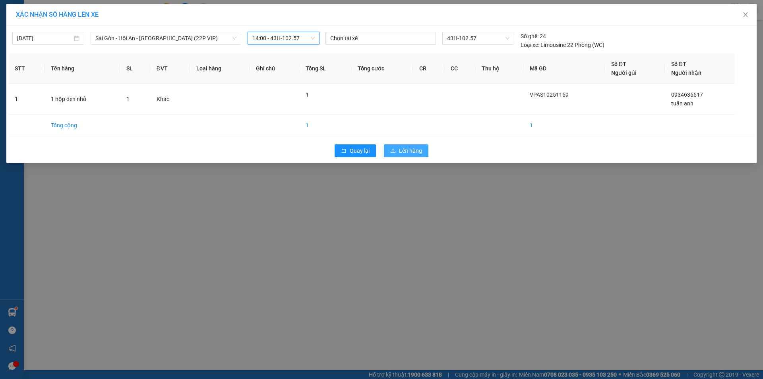
click at [404, 152] on span "Lên hàng" at bounding box center [410, 150] width 23 height 9
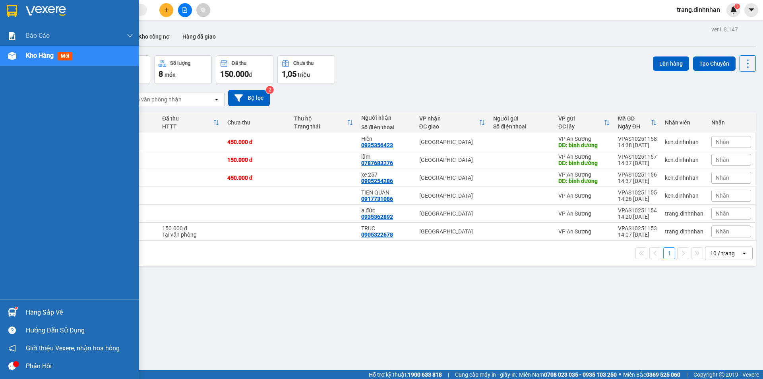
click at [28, 57] on span "Kho hàng" at bounding box center [40, 56] width 28 height 8
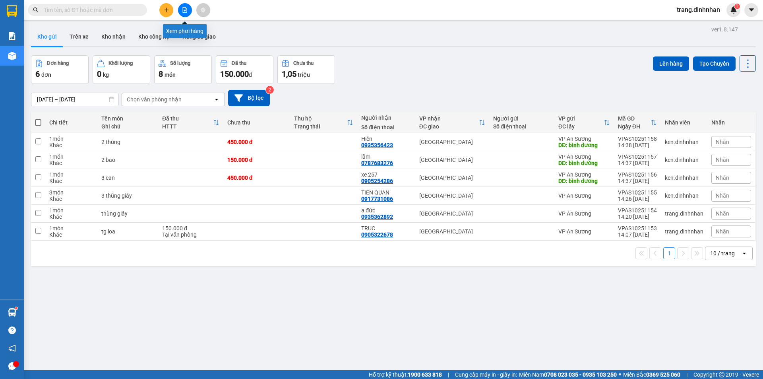
drag, startPoint x: 186, startPoint y: 14, endPoint x: 120, endPoint y: 2, distance: 66.5
click at [186, 13] on button at bounding box center [185, 10] width 14 height 14
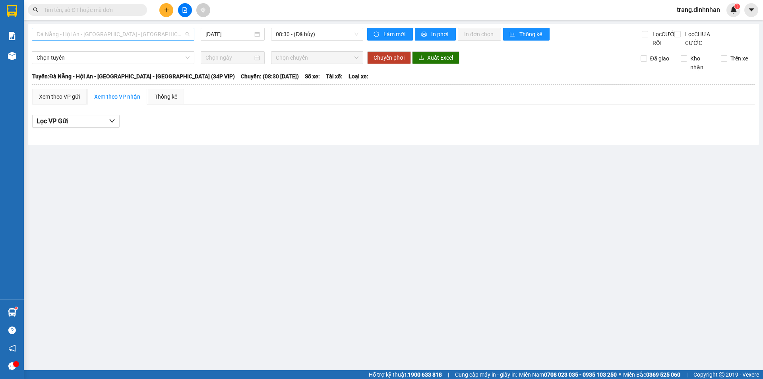
click at [177, 33] on span "Đà Nẵng - Hội An - [GEOGRAPHIC_DATA] - [GEOGRAPHIC_DATA] (34P VIP)" at bounding box center [113, 34] width 153 height 12
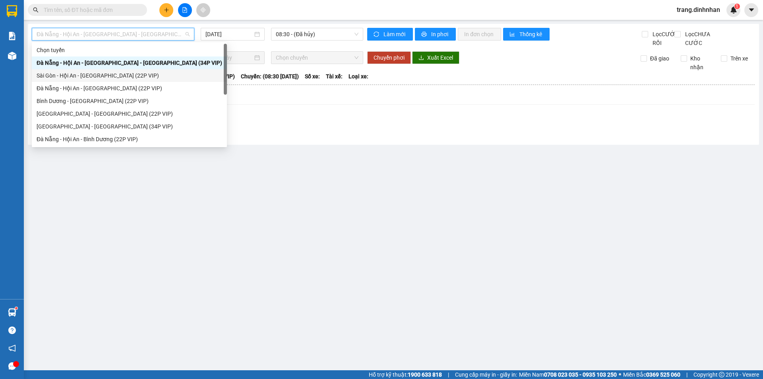
click at [136, 72] on div "Sài Gòn - Hội An - [GEOGRAPHIC_DATA] (22P VIP)" at bounding box center [130, 75] width 186 height 9
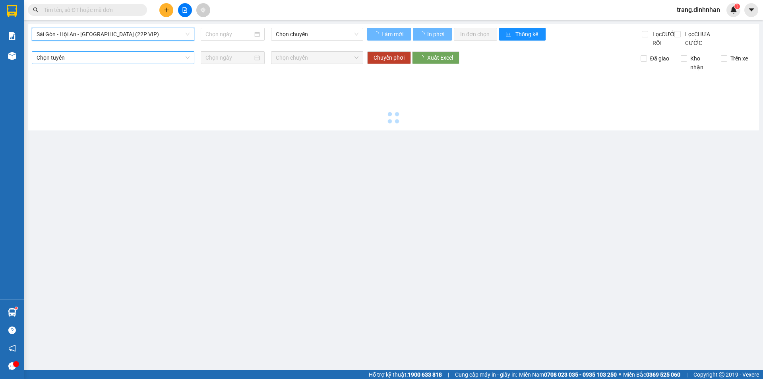
type input "[DATE]"
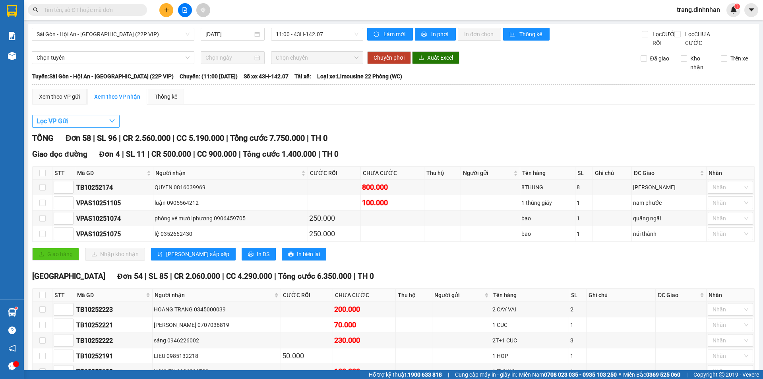
click at [53, 126] on span "Lọc VP Gửi" at bounding box center [52, 121] width 31 height 10
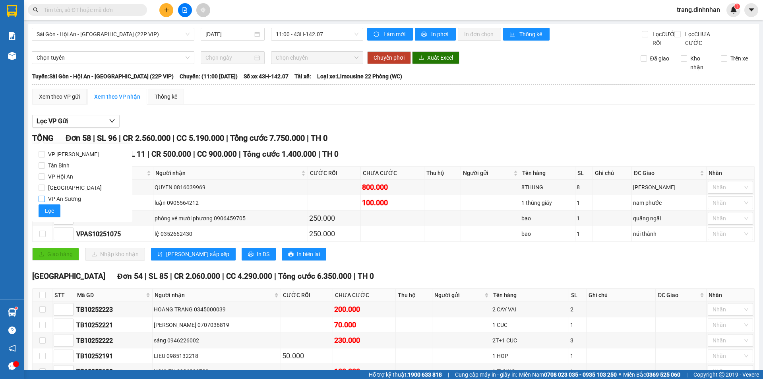
click at [41, 199] on input "VP An Sương" at bounding box center [42, 199] width 6 height 6
checkbox input "true"
click at [53, 210] on span "Lọc" at bounding box center [49, 210] width 9 height 9
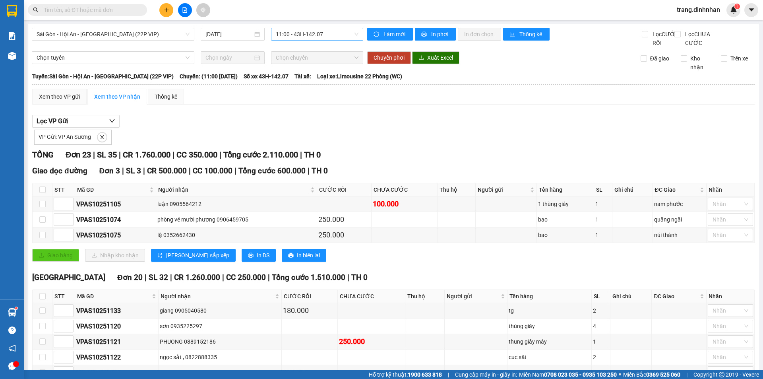
click at [340, 35] on span "11:00 - 43H-142.07" at bounding box center [317, 34] width 83 height 12
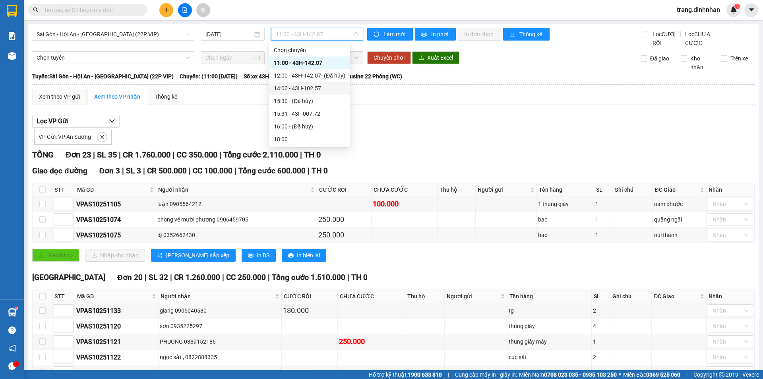
click at [312, 87] on div "14:00 - 43H-102.57" at bounding box center [310, 88] width 72 height 9
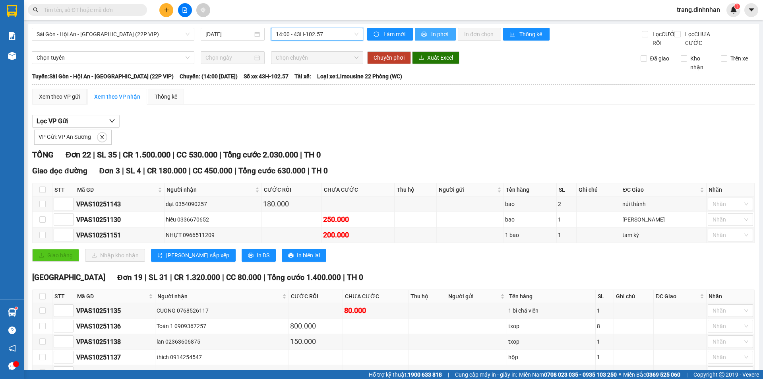
click at [441, 35] on span "In phơi" at bounding box center [440, 34] width 18 height 9
click at [163, 13] on button at bounding box center [166, 10] width 14 height 14
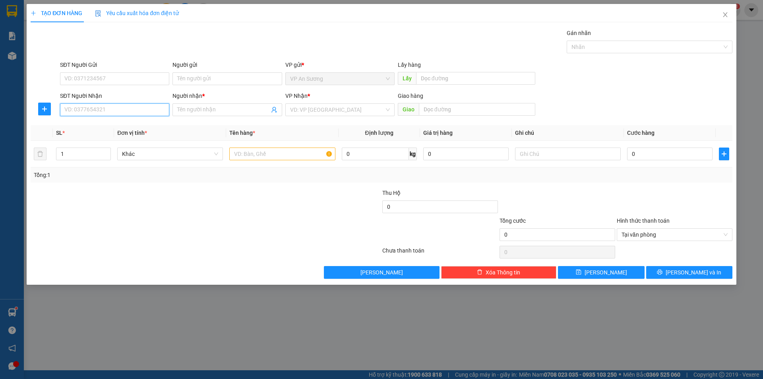
click at [148, 111] on input "SĐT Người Nhận" at bounding box center [114, 109] width 109 height 13
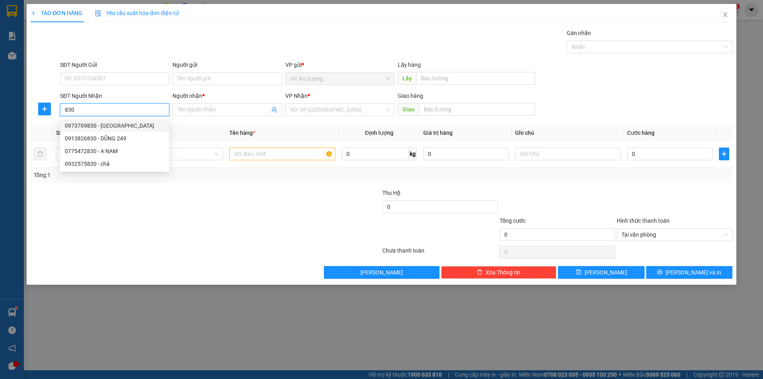
click at [104, 127] on div "0973709830 - CHU SƠN" at bounding box center [115, 125] width 100 height 9
type input "0973709830"
type input "CHU SƠN"
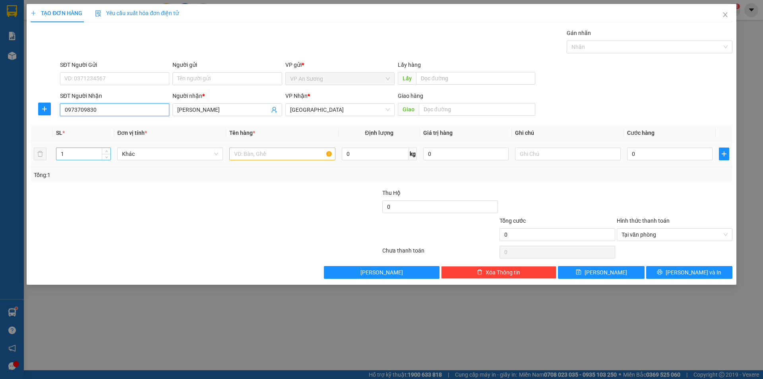
type input "0973709830"
click at [76, 156] on input "1" at bounding box center [83, 154] width 54 height 12
drag, startPoint x: 235, startPoint y: 152, endPoint x: 243, endPoint y: 146, distance: 10.7
click at [236, 152] on input "text" at bounding box center [282, 154] width 106 height 13
click at [627, 148] on input "0" at bounding box center [669, 154] width 85 height 13
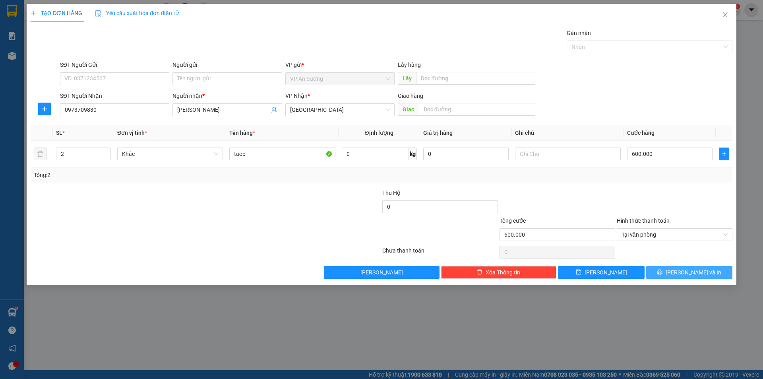
click at [673, 270] on button "[PERSON_NAME] và In" at bounding box center [690, 272] width 86 height 13
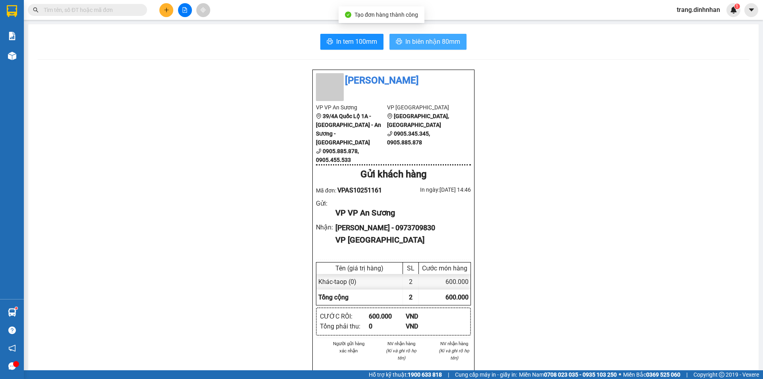
click at [445, 46] on span "In biên nhận 80mm" at bounding box center [433, 42] width 55 height 10
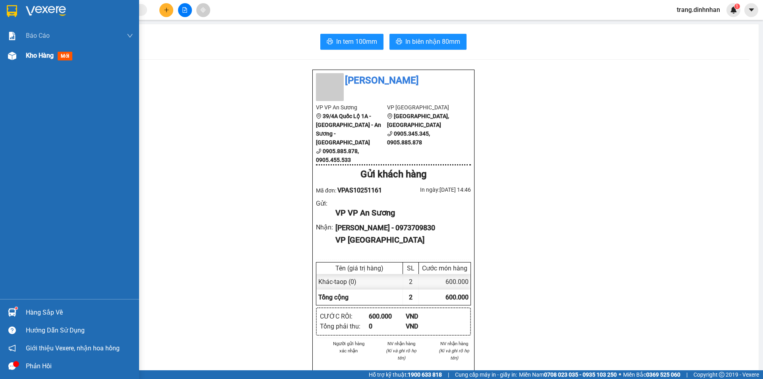
click at [38, 55] on span "Kho hàng" at bounding box center [40, 56] width 28 height 8
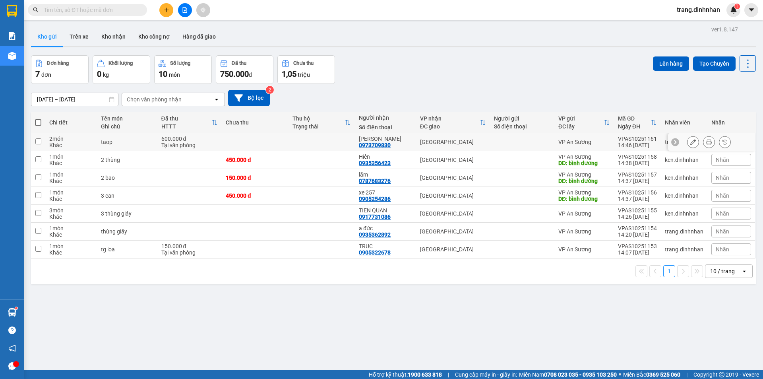
click at [495, 139] on div at bounding box center [522, 142] width 56 height 6
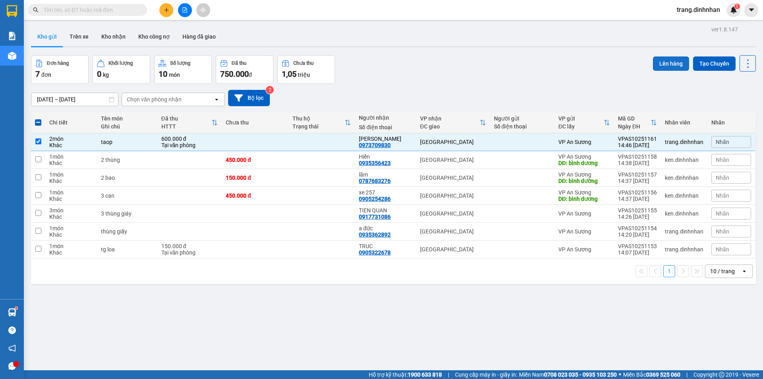
click at [660, 60] on button "Lên hàng" at bounding box center [671, 63] width 36 height 14
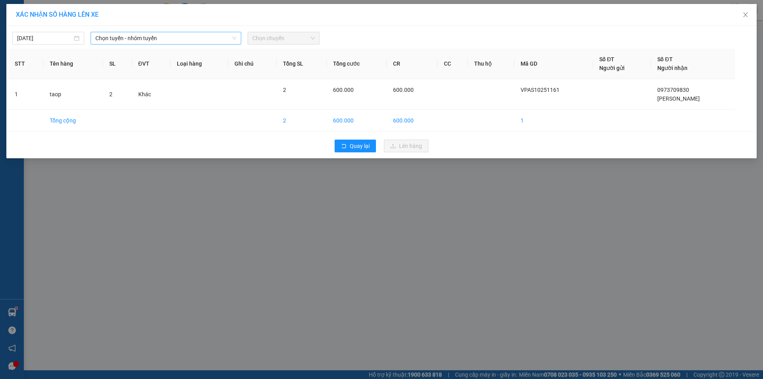
click at [206, 39] on span "Chọn tuyến - nhóm tuyến" at bounding box center [165, 38] width 141 height 12
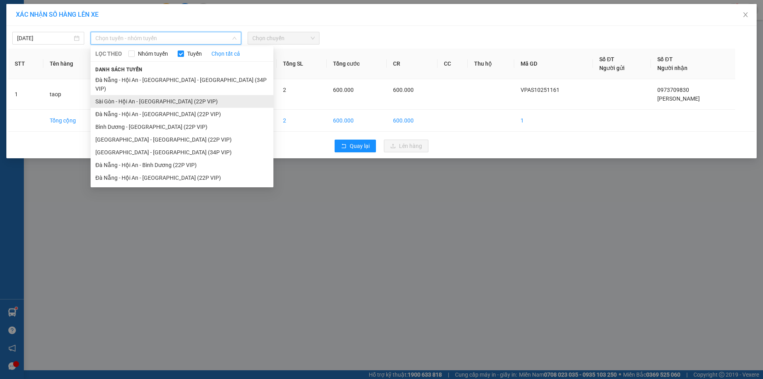
click at [170, 95] on li "Sài Gòn - Hội An - [GEOGRAPHIC_DATA] (22P VIP)" at bounding box center [182, 101] width 183 height 13
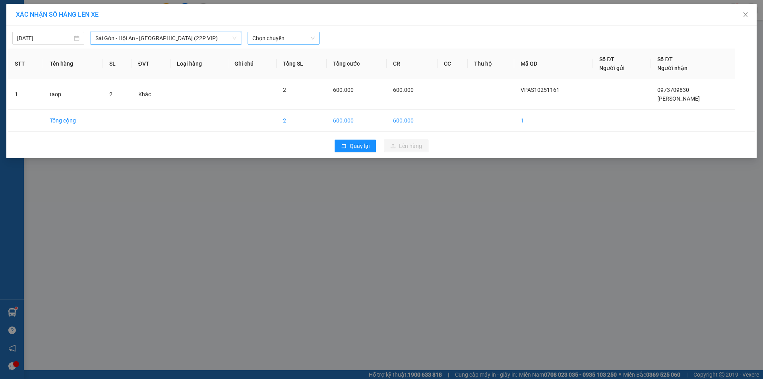
click at [297, 36] on span "Chọn chuyến" at bounding box center [284, 38] width 62 height 12
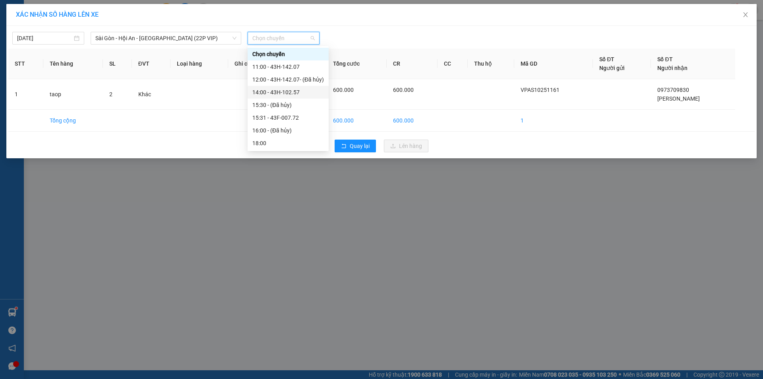
click at [292, 93] on div "14:00 - 43H-102.57" at bounding box center [289, 92] width 72 height 9
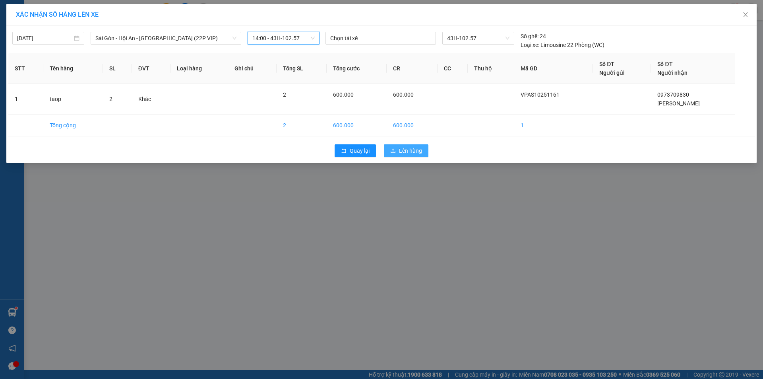
drag, startPoint x: 398, startPoint y: 150, endPoint x: 414, endPoint y: 143, distance: 17.3
click at [399, 150] on button "Lên hàng" at bounding box center [406, 150] width 45 height 13
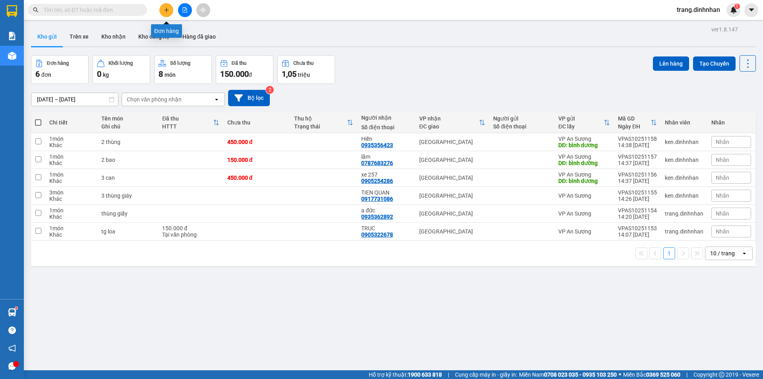
click at [165, 7] on button at bounding box center [166, 10] width 14 height 14
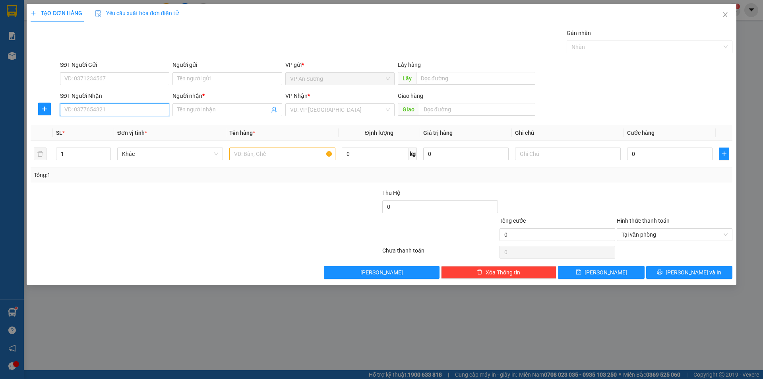
click at [126, 111] on input "SĐT Người Nhận" at bounding box center [114, 109] width 109 height 13
drag, startPoint x: 123, startPoint y: 126, endPoint x: 142, endPoint y: 126, distance: 19.5
click at [125, 126] on div "0973709830 - CHU SƠN" at bounding box center [115, 125] width 100 height 9
click at [295, 151] on input "text" at bounding box center [282, 154] width 106 height 13
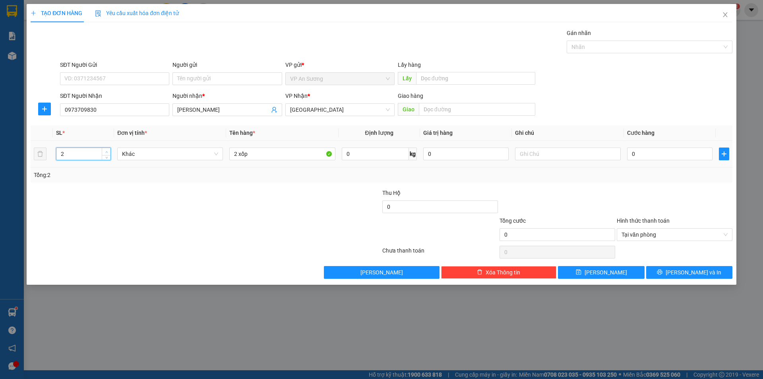
click at [105, 151] on icon "up" at bounding box center [106, 152] width 3 height 3
click at [663, 269] on button "[PERSON_NAME] và In" at bounding box center [690, 272] width 86 height 13
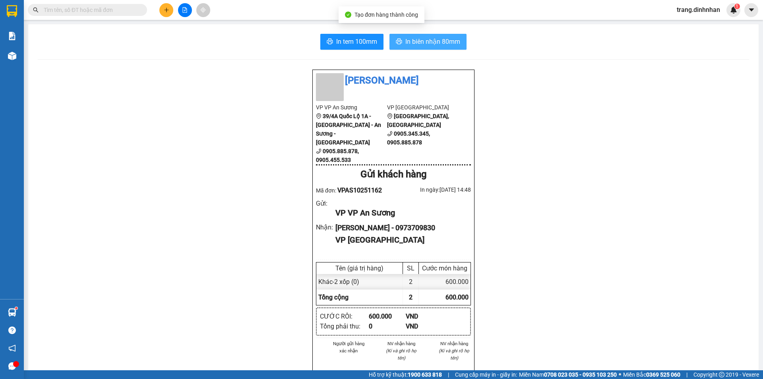
click at [437, 47] on button "In biên nhận 80mm" at bounding box center [428, 42] width 77 height 16
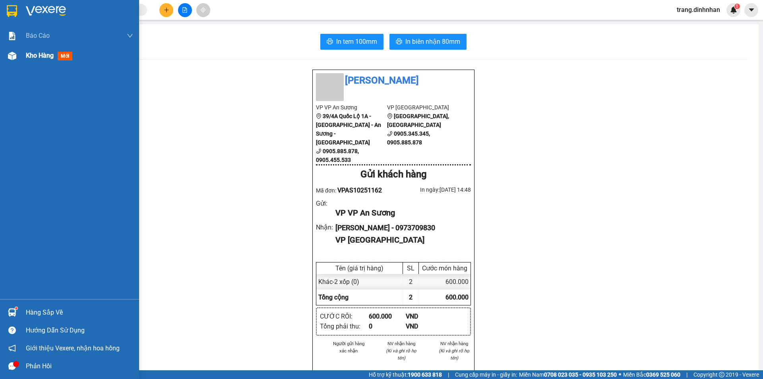
click at [33, 56] on span "Kho hàng" at bounding box center [40, 56] width 28 height 8
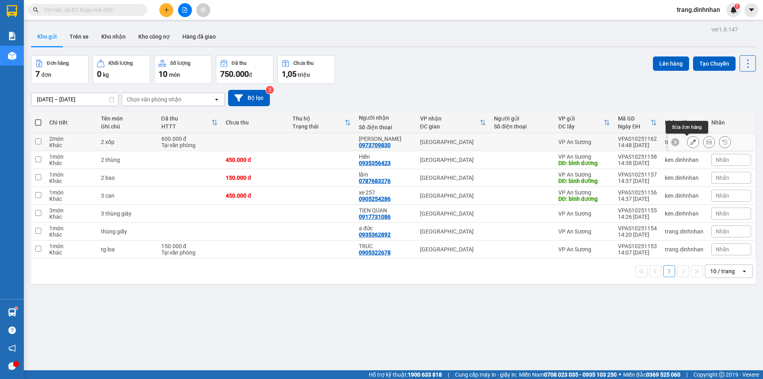
click at [691, 143] on icon at bounding box center [694, 142] width 6 height 6
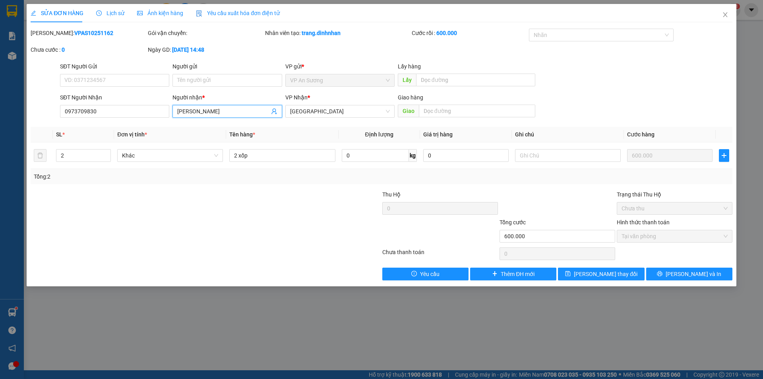
click at [251, 108] on input "CHU SƠN" at bounding box center [223, 111] width 92 height 9
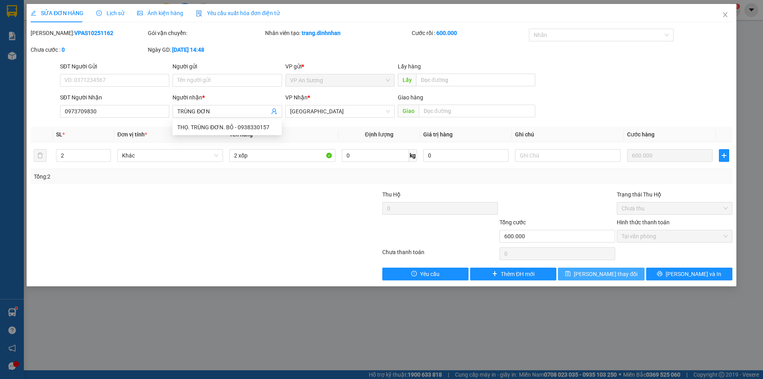
click at [571, 275] on icon "save" at bounding box center [568, 274] width 6 height 6
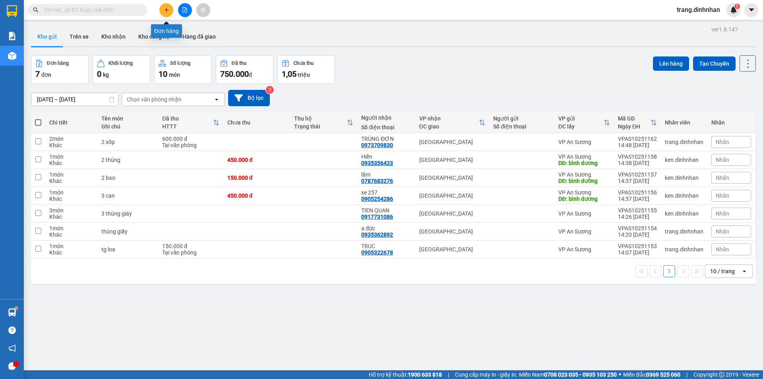
click at [169, 12] on icon "plus" at bounding box center [167, 10] width 6 height 6
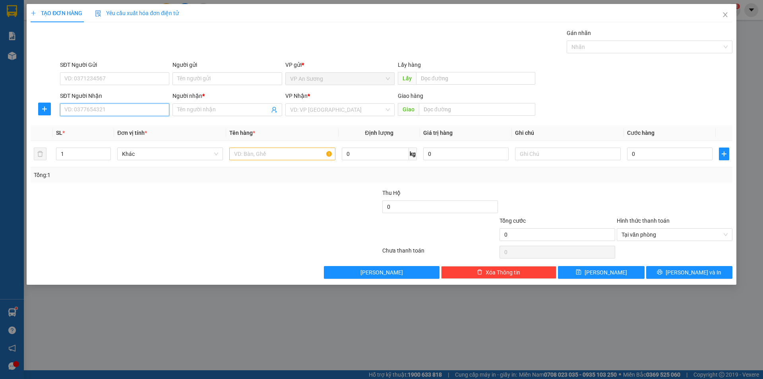
click at [133, 113] on input "SĐT Người Nhận" at bounding box center [114, 109] width 109 height 13
click at [289, 106] on div "VD: VP [GEOGRAPHIC_DATA]" at bounding box center [340, 109] width 109 height 13
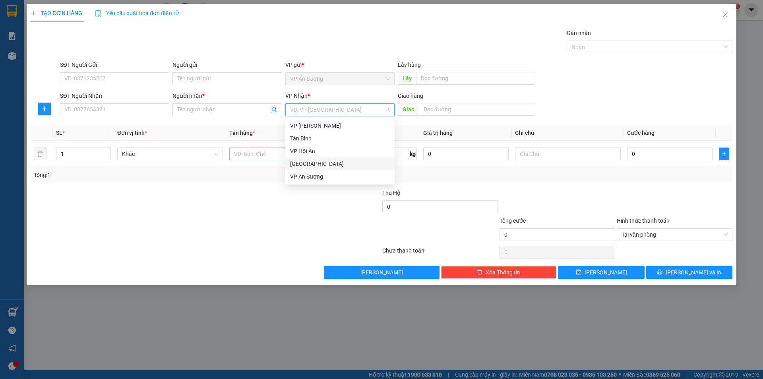
click at [307, 159] on div "[GEOGRAPHIC_DATA]" at bounding box center [340, 163] width 109 height 13
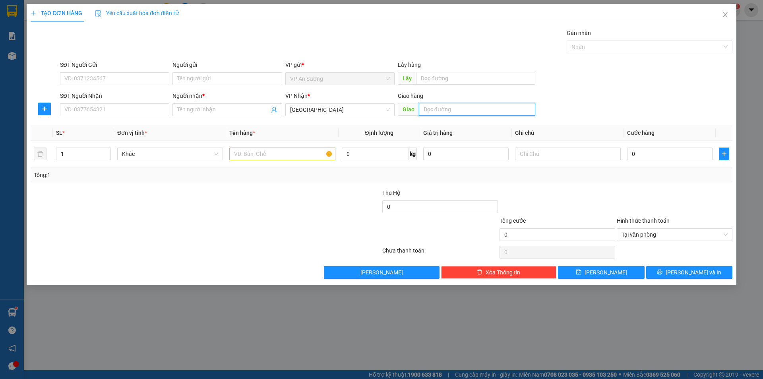
click at [425, 109] on input "text" at bounding box center [477, 109] width 117 height 13
click at [84, 152] on input "1" at bounding box center [83, 154] width 54 height 12
click at [233, 151] on input "text" at bounding box center [282, 154] width 106 height 13
click at [150, 108] on input "SĐT Người Nhận" at bounding box center [114, 109] width 109 height 13
click at [184, 111] on input "Người nhận *" at bounding box center [223, 109] width 92 height 9
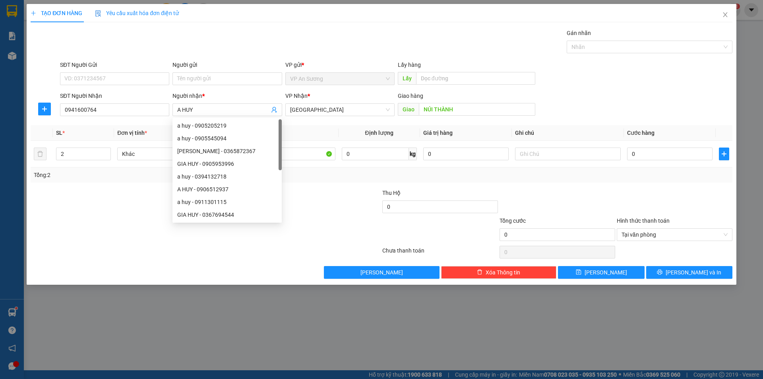
click at [99, 121] on div "Transit Pickup Surcharge Ids Transit Deliver Surcharge Ids Transit Deliver Surc…" at bounding box center [382, 154] width 702 height 250
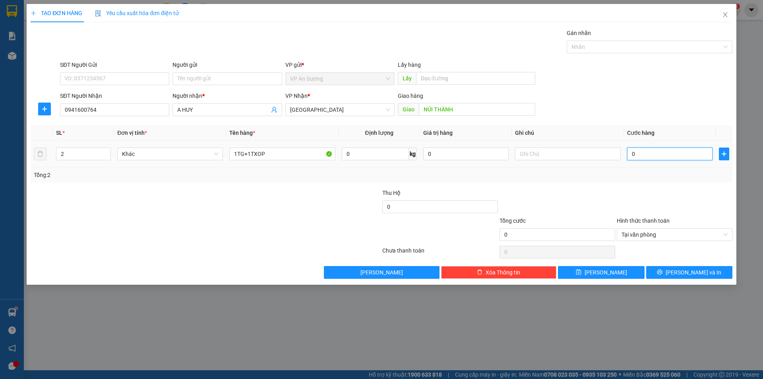
click at [628, 152] on input "0" at bounding box center [669, 154] width 85 height 13
click at [631, 153] on input "0" at bounding box center [669, 154] width 85 height 13
click at [690, 273] on span "[PERSON_NAME] và In" at bounding box center [694, 272] width 56 height 9
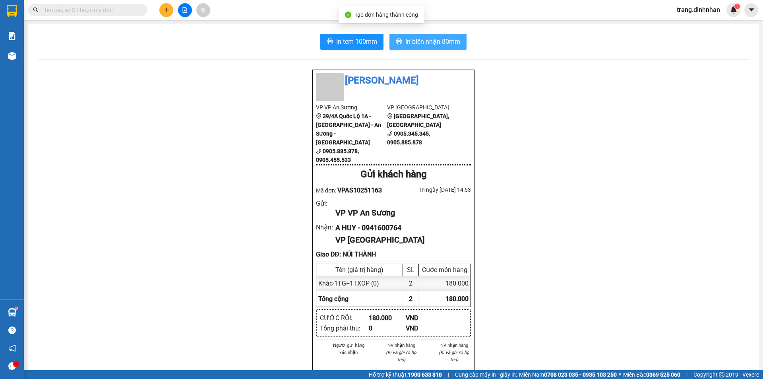
click at [435, 42] on span "In biên nhận 80mm" at bounding box center [433, 42] width 55 height 10
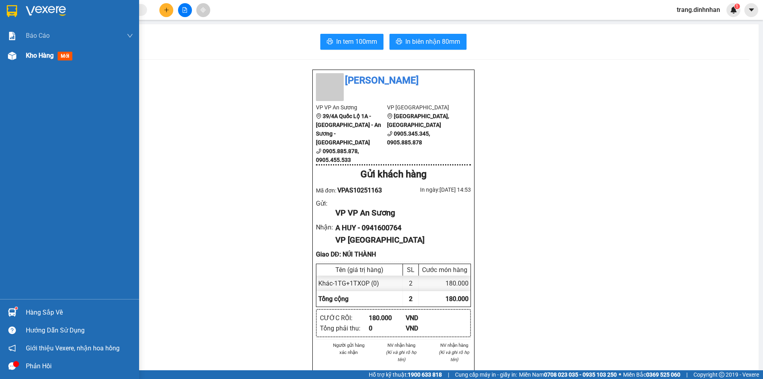
click at [26, 56] on span "Kho hàng" at bounding box center [40, 56] width 28 height 8
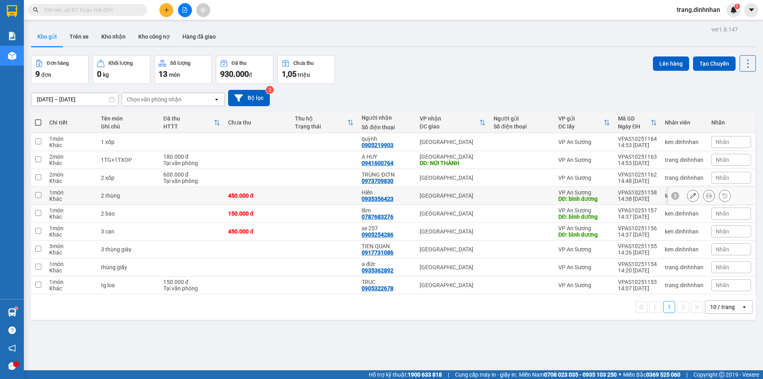
click at [484, 196] on td "[GEOGRAPHIC_DATA]" at bounding box center [453, 196] width 74 height 18
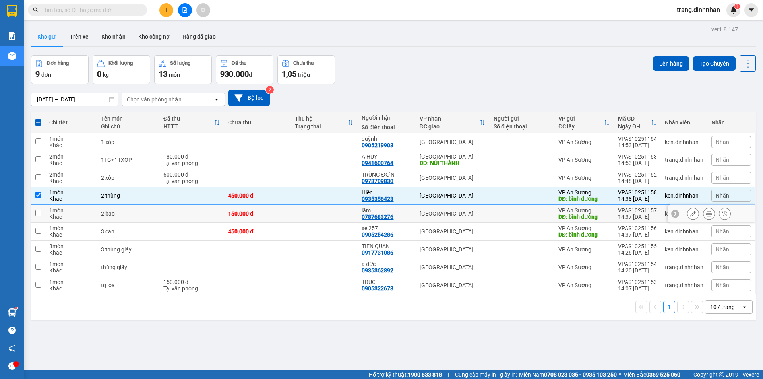
click at [490, 215] on td at bounding box center [522, 214] width 65 height 18
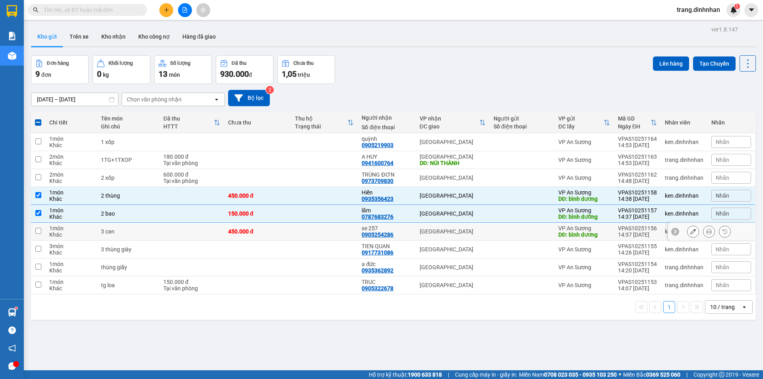
click at [493, 235] on td at bounding box center [522, 232] width 65 height 18
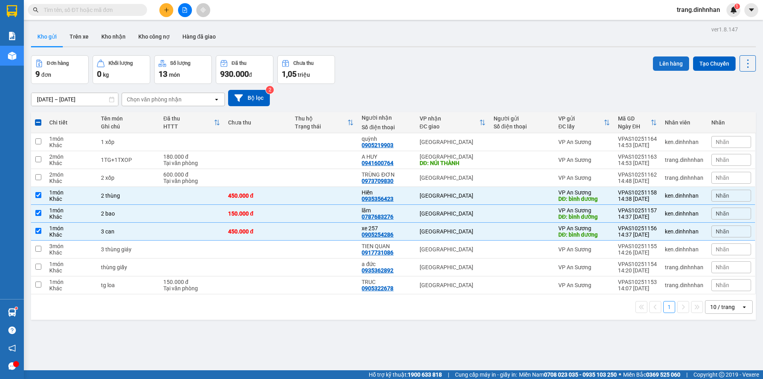
click at [658, 66] on button "Lên hàng" at bounding box center [671, 63] width 36 height 14
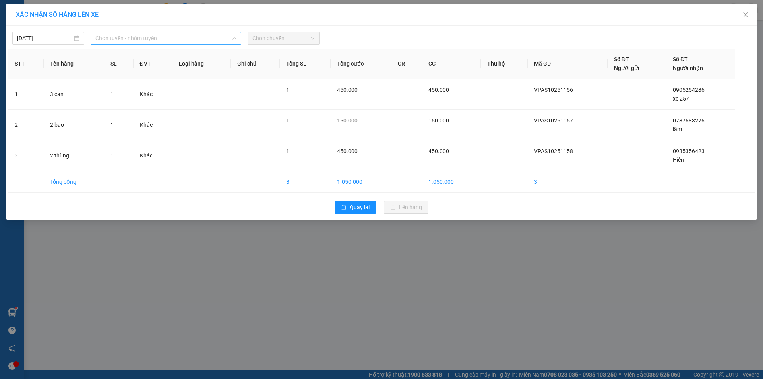
click at [226, 41] on span "Chọn tuyến - nhóm tuyến" at bounding box center [165, 38] width 141 height 12
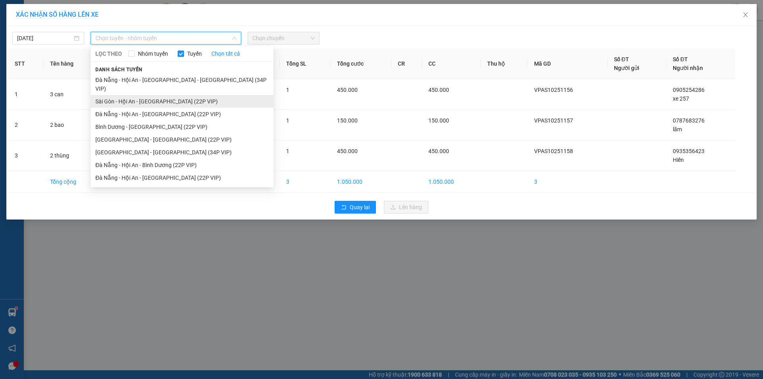
drag, startPoint x: 177, startPoint y: 93, endPoint x: 220, endPoint y: 74, distance: 47.2
click at [178, 95] on li "Sài Gòn - Hội An - [GEOGRAPHIC_DATA] (22P VIP)" at bounding box center [182, 101] width 183 height 13
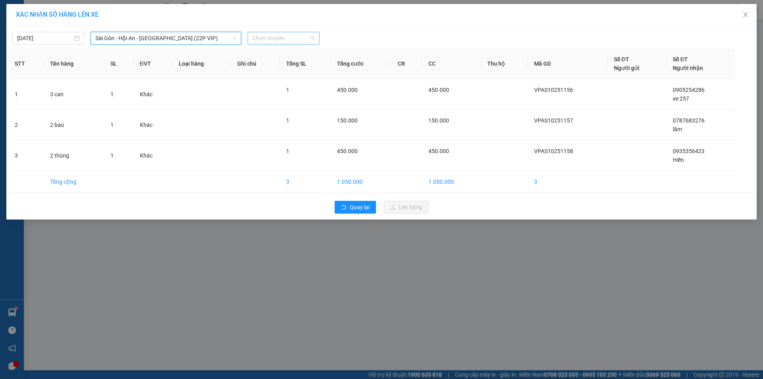
click at [296, 43] on span "Chọn chuyến" at bounding box center [284, 38] width 62 height 12
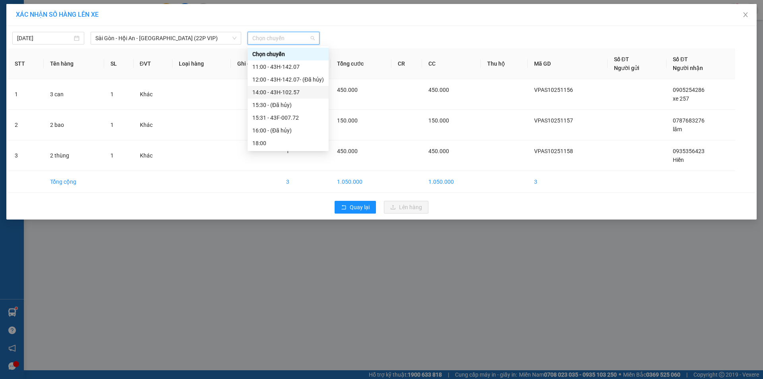
click at [285, 93] on div "14:00 - 43H-102.57" at bounding box center [289, 92] width 72 height 9
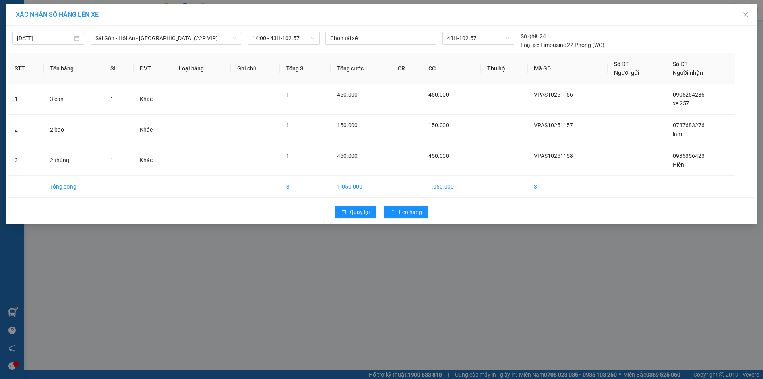
click at [408, 213] on span "Lên hàng" at bounding box center [410, 212] width 23 height 9
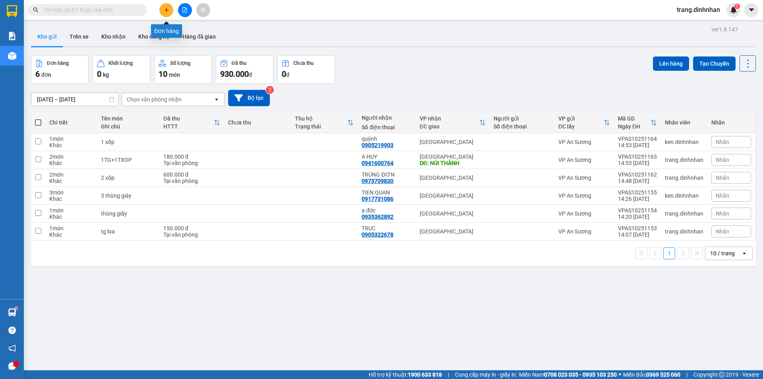
click at [162, 11] on button at bounding box center [166, 10] width 14 height 14
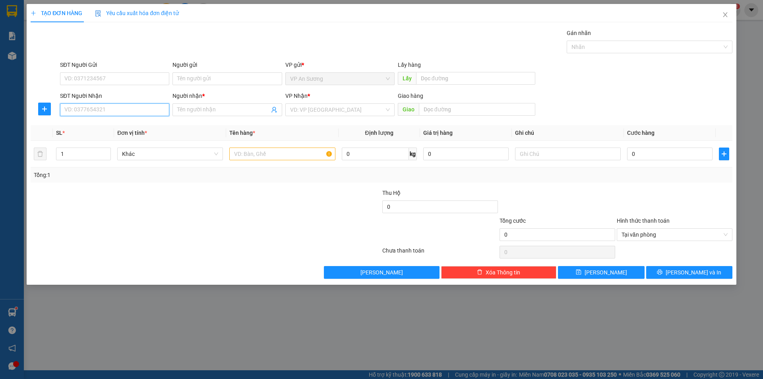
click at [124, 112] on input "SĐT Người Nhận" at bounding box center [114, 109] width 109 height 13
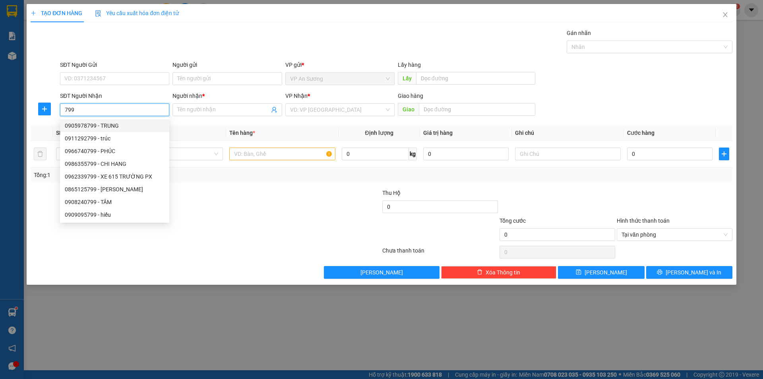
click at [84, 126] on div "0905978799 - TRUNG" at bounding box center [115, 125] width 100 height 9
type input "0905978799"
type input "TRUNG"
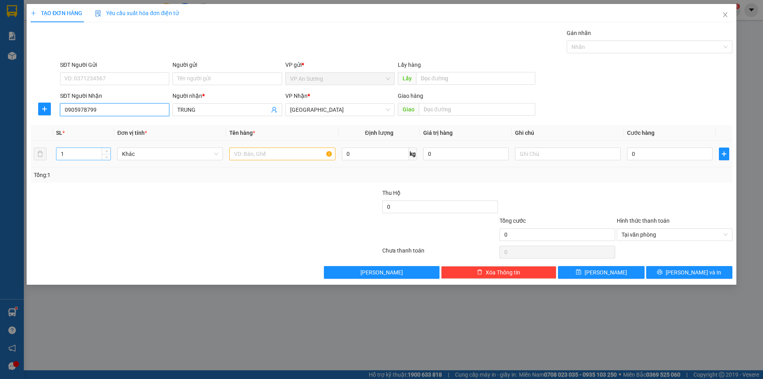
type input "0905978799"
click at [76, 156] on input "1" at bounding box center [83, 154] width 54 height 12
type input "12"
click at [253, 154] on input "text" at bounding box center [282, 154] width 106 height 13
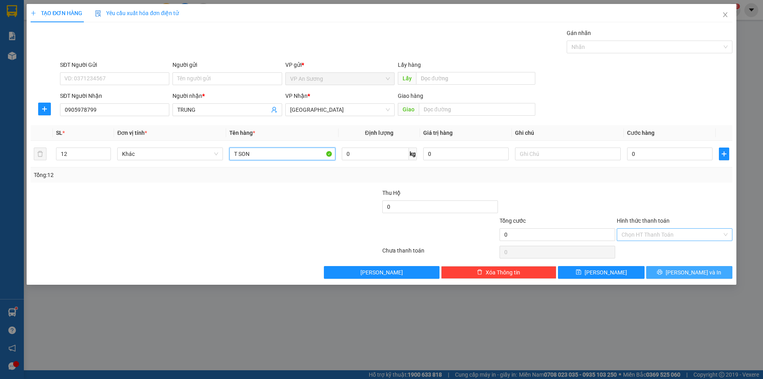
type input "T SON"
click at [672, 270] on button "[PERSON_NAME] và In" at bounding box center [690, 272] width 86 height 13
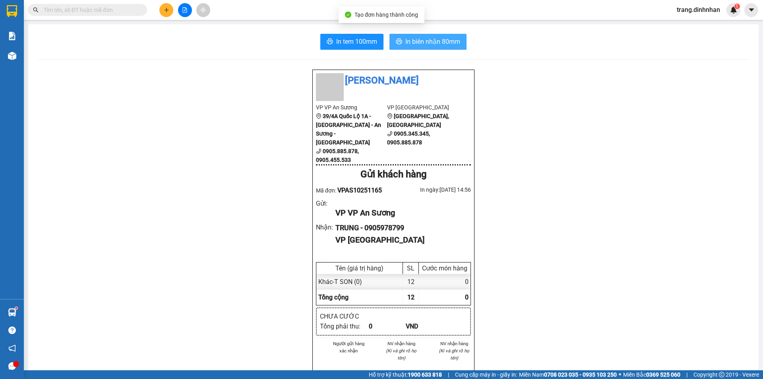
click at [435, 44] on span "In biên nhận 80mm" at bounding box center [433, 42] width 55 height 10
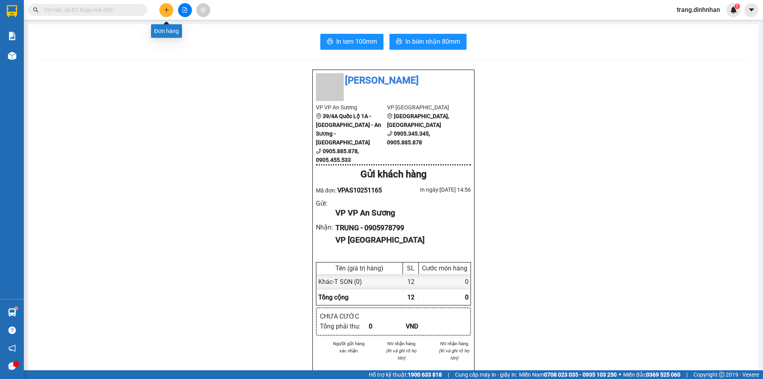
click at [166, 12] on icon "plus" at bounding box center [167, 10] width 6 height 6
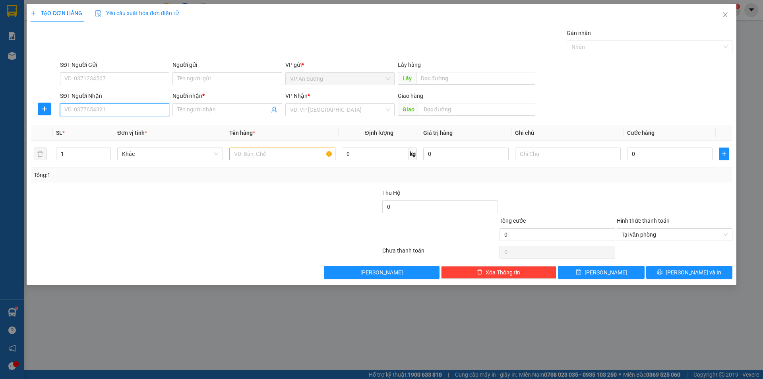
click at [141, 105] on input "SĐT Người Nhận" at bounding box center [114, 109] width 109 height 13
click at [82, 126] on div "0905633988 - a khôi" at bounding box center [115, 125] width 100 height 9
type input "0905633988"
type input "a khôi"
type input "0905633988"
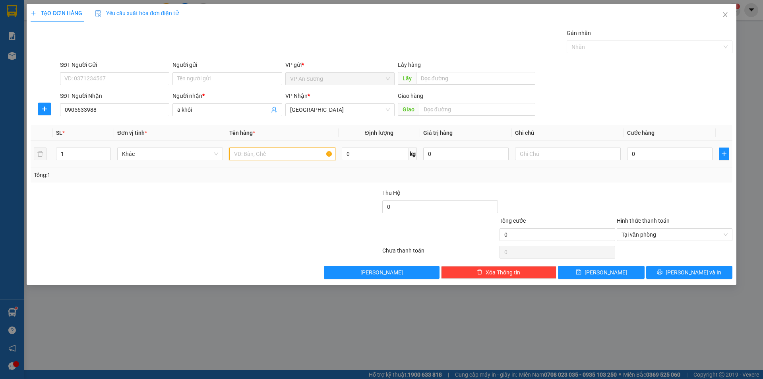
click at [259, 157] on input "text" at bounding box center [282, 154] width 106 height 13
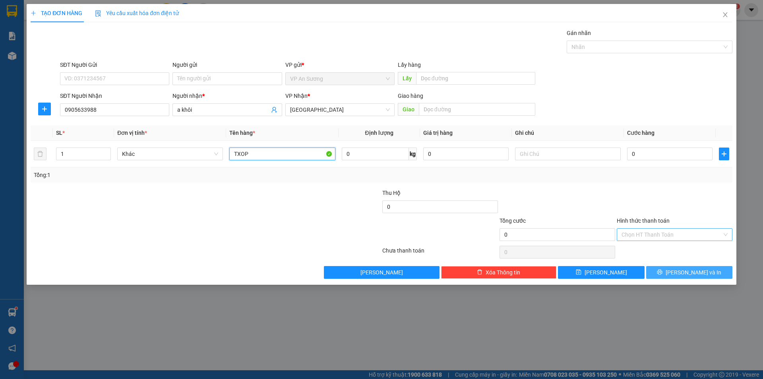
type input "TXOP"
click at [684, 268] on span "[PERSON_NAME] và In" at bounding box center [694, 272] width 56 height 9
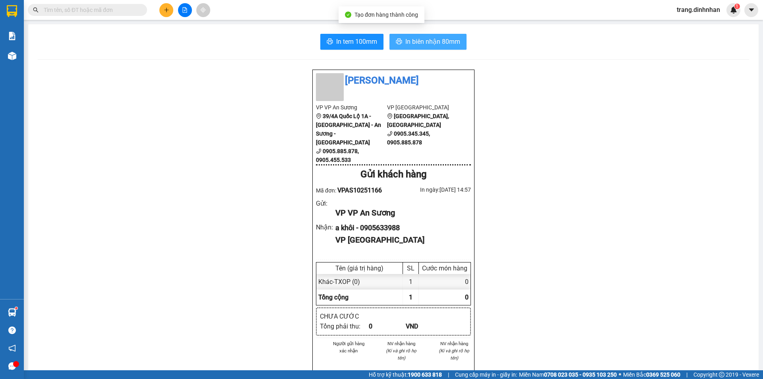
click at [428, 41] on span "In biên nhận 80mm" at bounding box center [433, 42] width 55 height 10
click at [167, 14] on button at bounding box center [166, 10] width 14 height 14
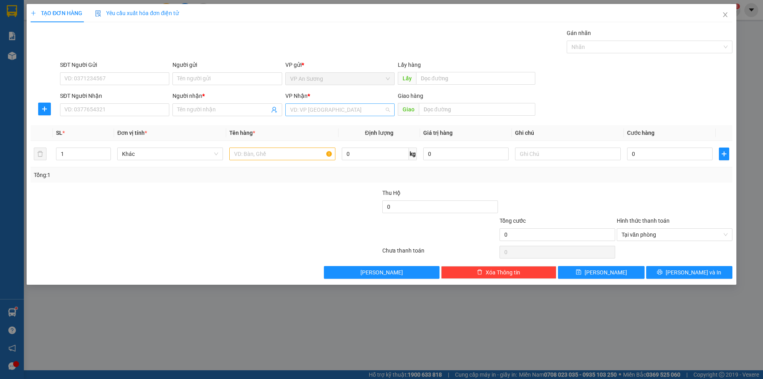
click at [295, 104] on input "search" at bounding box center [337, 110] width 94 height 12
click at [110, 106] on input "SĐT Người Nhận" at bounding box center [114, 109] width 109 height 13
click at [91, 124] on div "0919945181 - tèo" at bounding box center [115, 125] width 100 height 9
type input "0919945181"
type input "tèo"
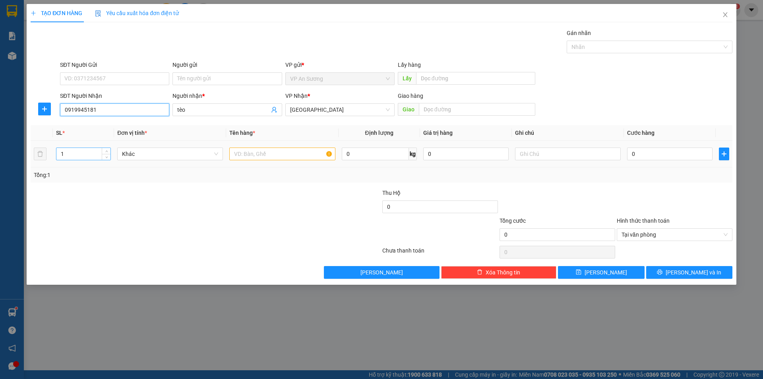
type input "0919945181"
click at [73, 149] on input "1" at bounding box center [83, 154] width 54 height 12
type input "2"
click at [260, 153] on input "text" at bounding box center [282, 154] width 106 height 13
type input "D"
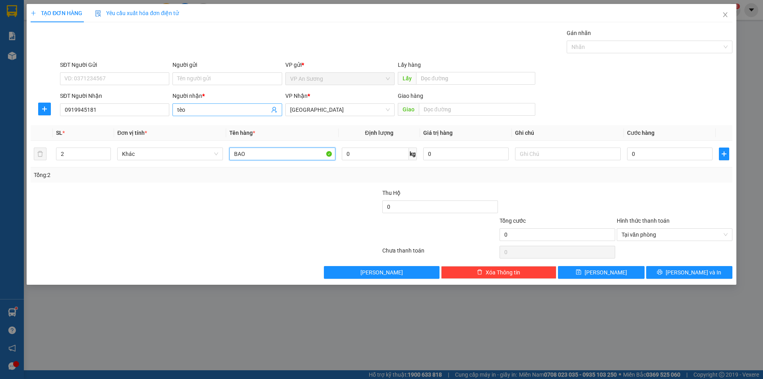
type input "BAO"
click at [194, 104] on span "tèo" at bounding box center [227, 109] width 109 height 13
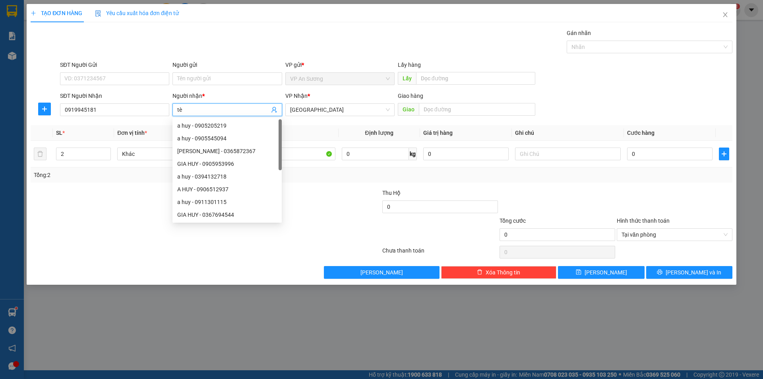
type input "t"
type input "LUONG"
click at [435, 109] on input "text" at bounding box center [477, 109] width 117 height 13
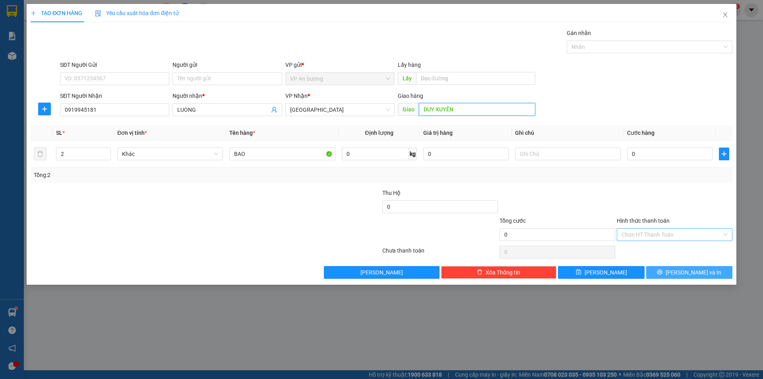
type input "DUY XUYÊN"
click at [693, 269] on span "[PERSON_NAME] và In" at bounding box center [694, 272] width 56 height 9
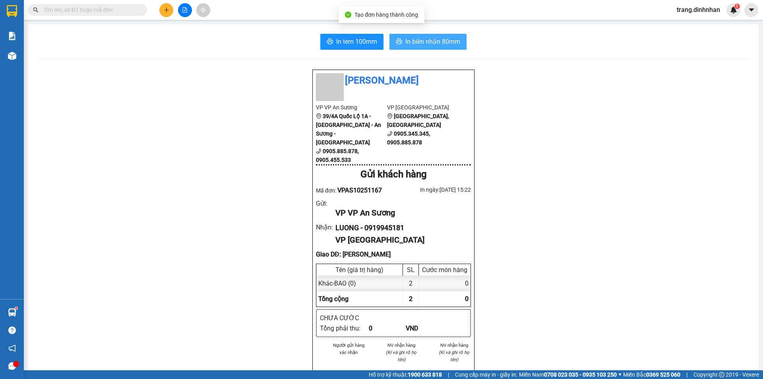
click at [418, 43] on span "In biên nhận 80mm" at bounding box center [433, 42] width 55 height 10
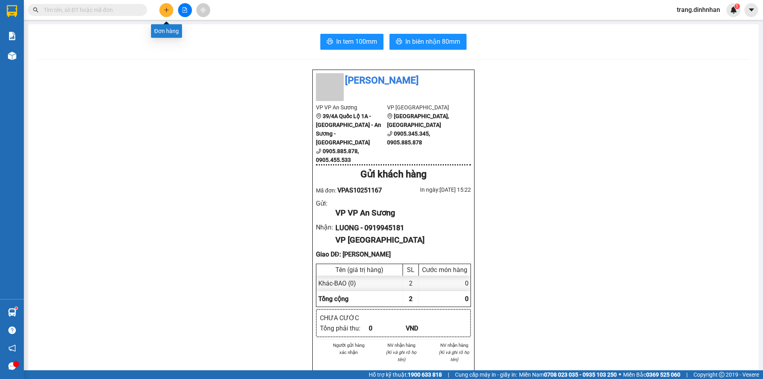
click at [167, 13] on button at bounding box center [166, 10] width 14 height 14
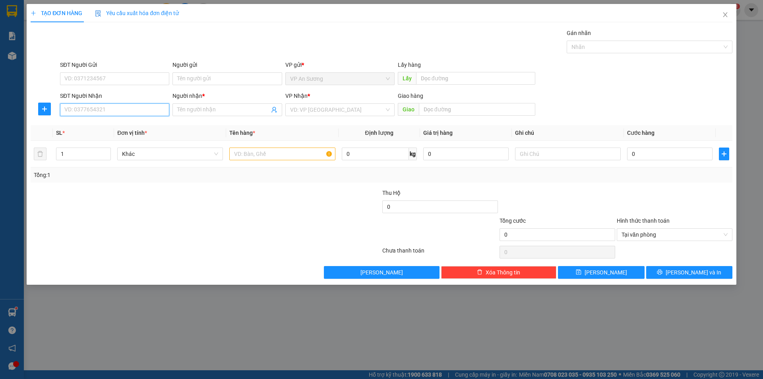
click at [102, 108] on input "SĐT Người Nhận" at bounding box center [114, 109] width 109 height 13
type input "0938181972"
click at [97, 122] on div "0938181972 - DŨNG" at bounding box center [115, 125] width 100 height 9
type input "DŨNG"
type input "0938181972"
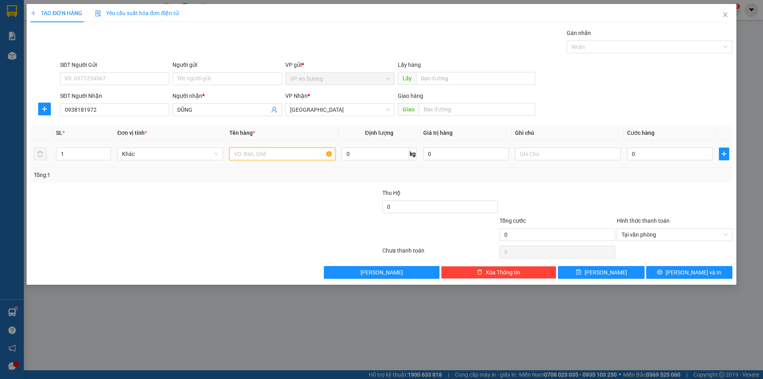
click at [237, 149] on input "text" at bounding box center [282, 154] width 106 height 13
click at [269, 153] on input "KIÊN SATRWS TRÒN" at bounding box center [282, 154] width 106 height 13
type input "KIÊN SAT TRÒN"
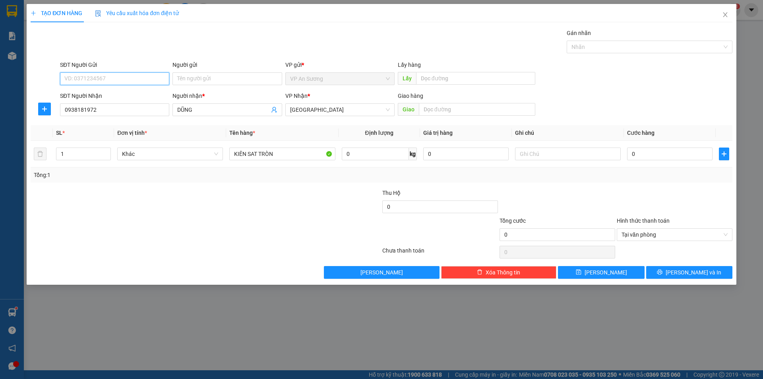
click at [136, 78] on input "SĐT Người Gửi" at bounding box center [114, 78] width 109 height 13
drag, startPoint x: 113, startPoint y: 95, endPoint x: 120, endPoint y: 91, distance: 8.4
click at [113, 95] on div "0981098430 - CƯỜNG" at bounding box center [115, 94] width 100 height 9
type input "0981098430"
type input "CƯỜNG"
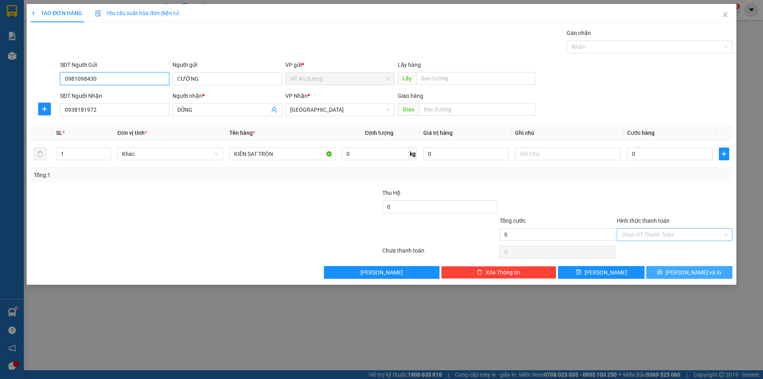
type input "0981098430"
drag, startPoint x: 688, startPoint y: 273, endPoint x: 684, endPoint y: 248, distance: 25.7
click at [688, 273] on span "[PERSON_NAME] và In" at bounding box center [694, 272] width 56 height 9
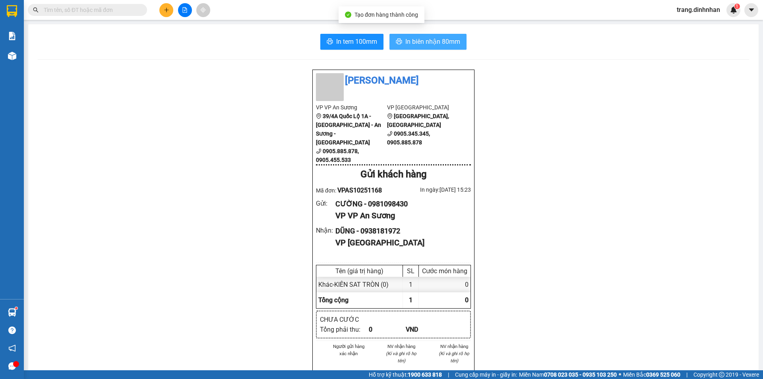
click at [431, 41] on span "In biên nhận 80mm" at bounding box center [433, 42] width 55 height 10
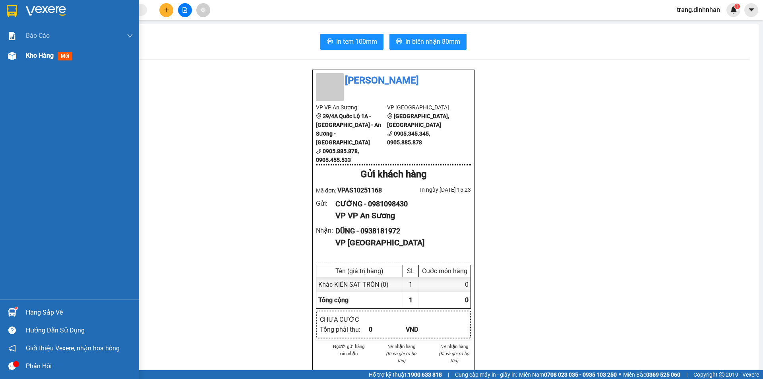
click at [33, 56] on span "Kho hàng" at bounding box center [40, 56] width 28 height 8
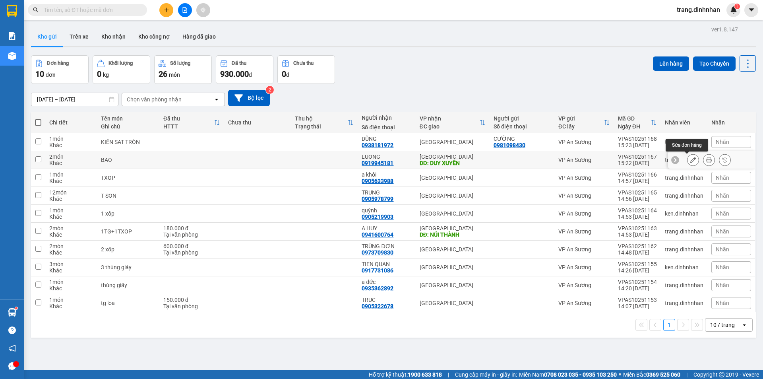
click at [691, 160] on icon at bounding box center [694, 160] width 6 height 6
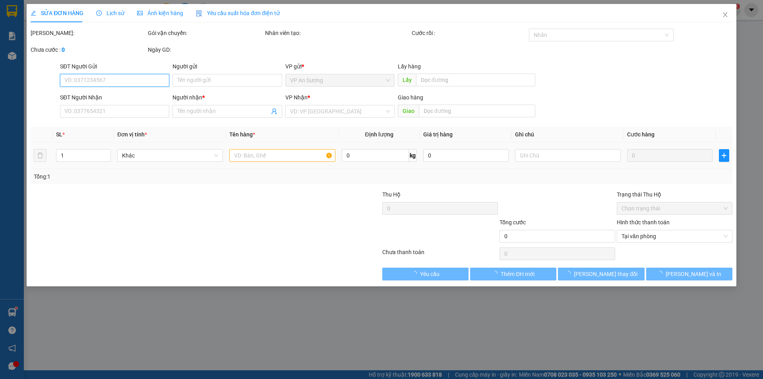
type input "0919945181"
type input "LUONG"
type input "DUY XUYÊN"
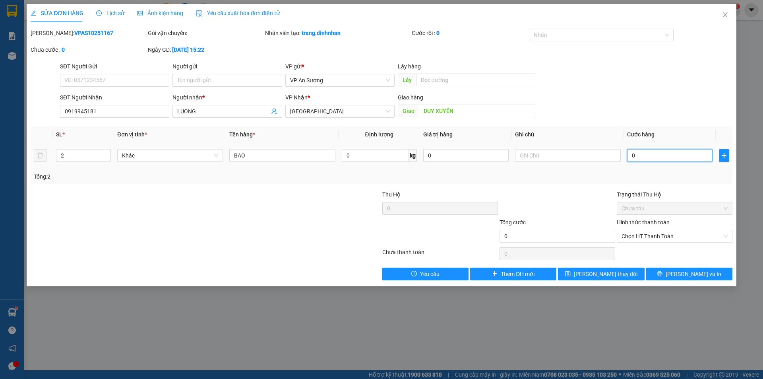
click at [629, 152] on input "0" at bounding box center [669, 155] width 85 height 13
click at [630, 157] on input "0" at bounding box center [669, 155] width 85 height 13
type input "20"
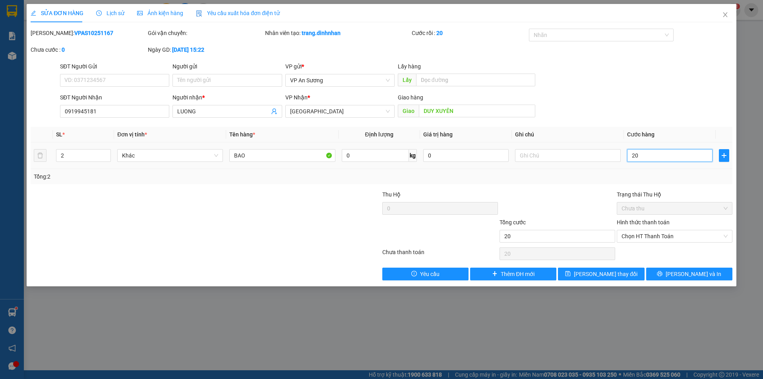
type input "270"
type input "2.700"
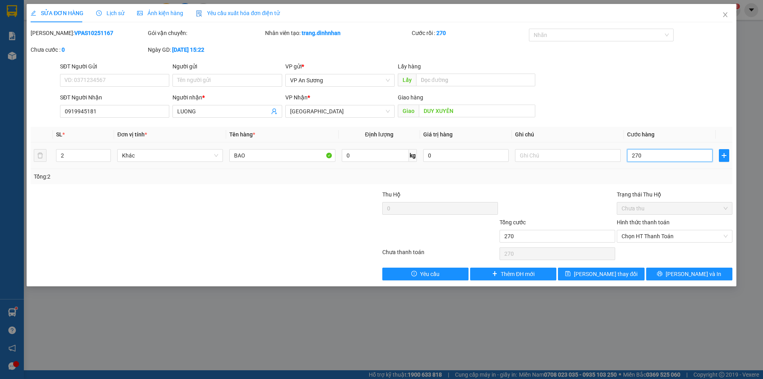
type input "2.700"
type input "27.000"
type input "270.000"
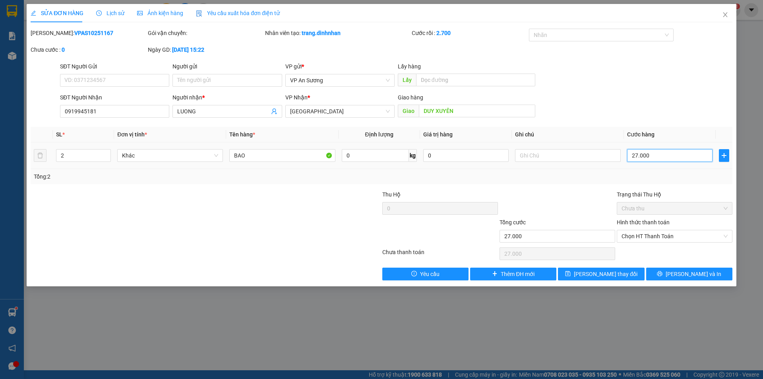
type input "270.000"
click at [670, 273] on button "[PERSON_NAME] và In" at bounding box center [690, 274] width 86 height 13
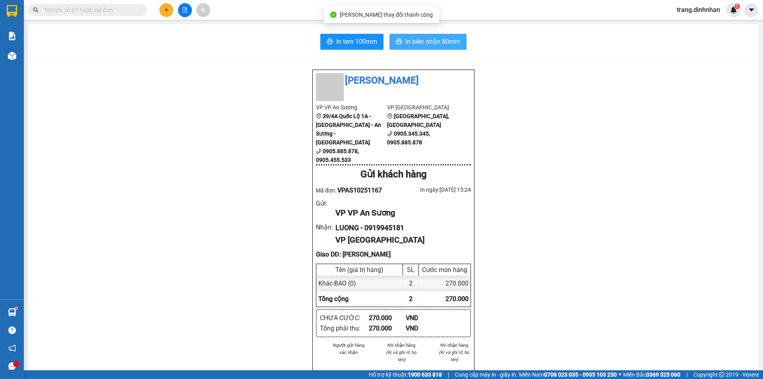
click at [420, 41] on span "In biên nhận 80mm" at bounding box center [433, 42] width 55 height 10
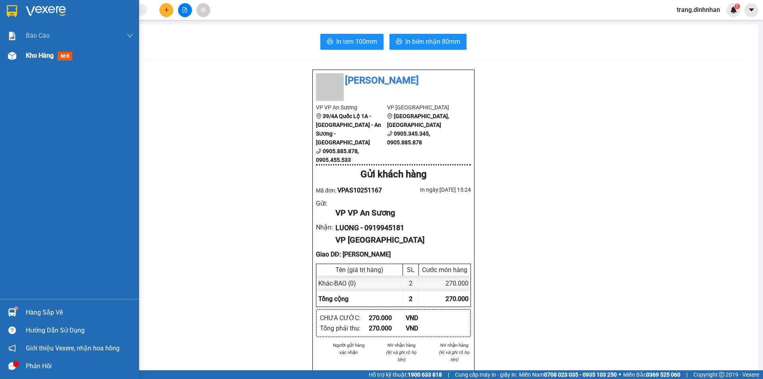
click at [41, 59] on span "Kho hàng" at bounding box center [40, 56] width 28 height 8
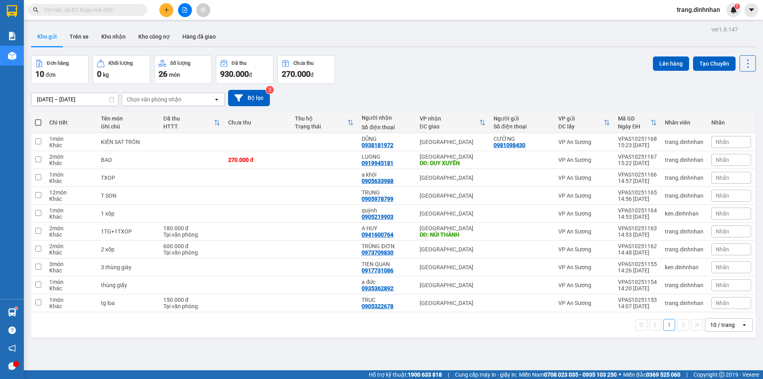
click at [167, 10] on icon "plus" at bounding box center [167, 10] width 6 height 6
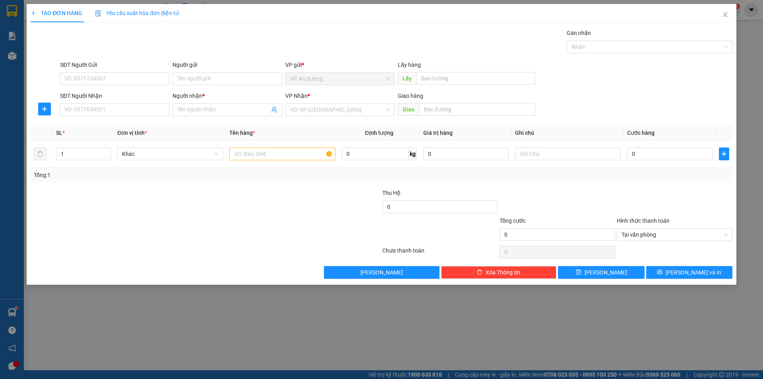
click at [305, 101] on div "VP Nhận *" at bounding box center [340, 97] width 109 height 12
click at [305, 108] on input "search" at bounding box center [337, 110] width 94 height 12
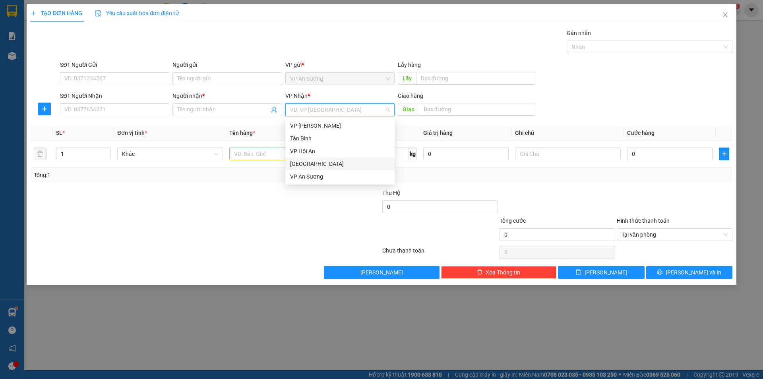
click at [304, 161] on div "[GEOGRAPHIC_DATA]" at bounding box center [340, 163] width 100 height 9
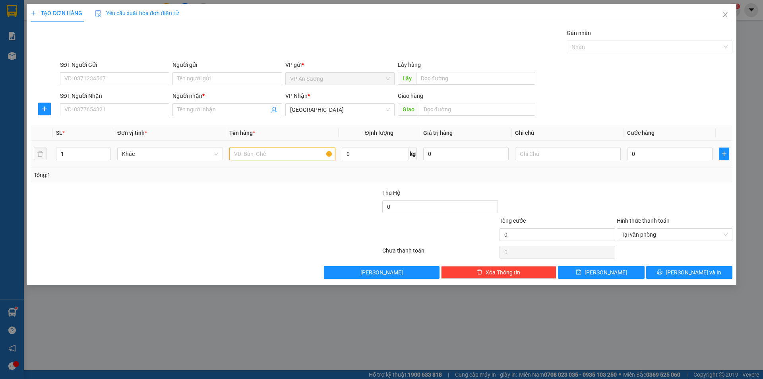
click at [248, 155] on input "text" at bounding box center [282, 154] width 106 height 13
type input "CUC ĐEN"
drag, startPoint x: 147, startPoint y: 113, endPoint x: 151, endPoint y: 110, distance: 4.5
click at [147, 112] on input "SĐT Người Nhận" at bounding box center [114, 109] width 109 height 13
click at [145, 112] on input "SĐT Người Nhận" at bounding box center [114, 109] width 109 height 13
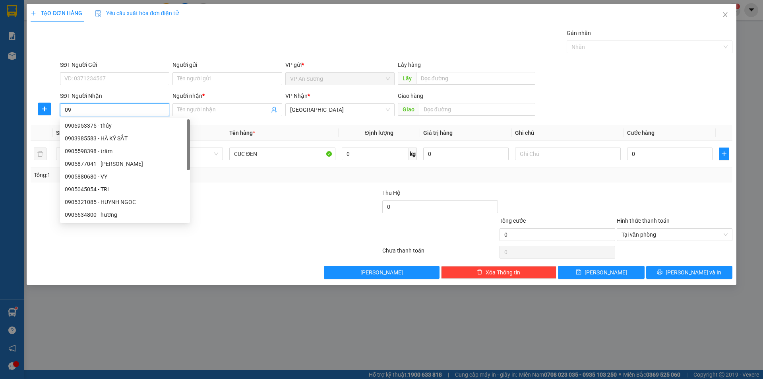
type input "0"
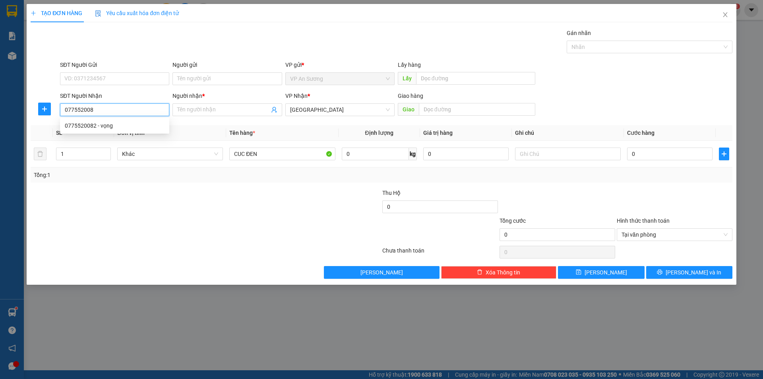
type input "0775520082"
click at [110, 128] on div "0775520082 - vọng" at bounding box center [115, 125] width 100 height 9
type input "vọng"
type input "0775520082"
click at [432, 109] on input "text" at bounding box center [477, 109] width 117 height 13
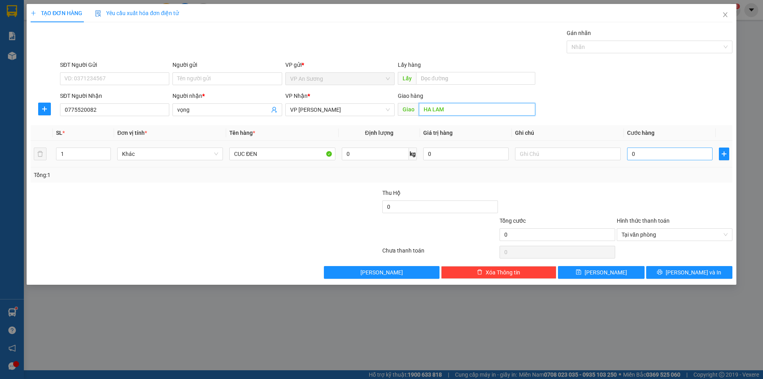
type input "HA LAM"
click at [629, 154] on input "0" at bounding box center [669, 154] width 85 height 13
type input "7"
type input "70"
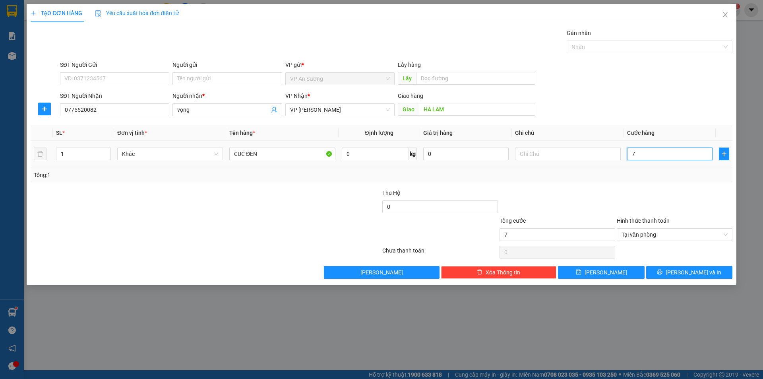
type input "70"
type input "700"
type input "7.000"
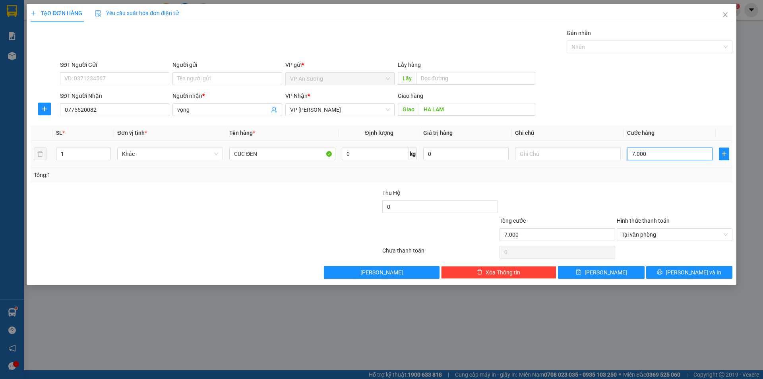
type input "70.000"
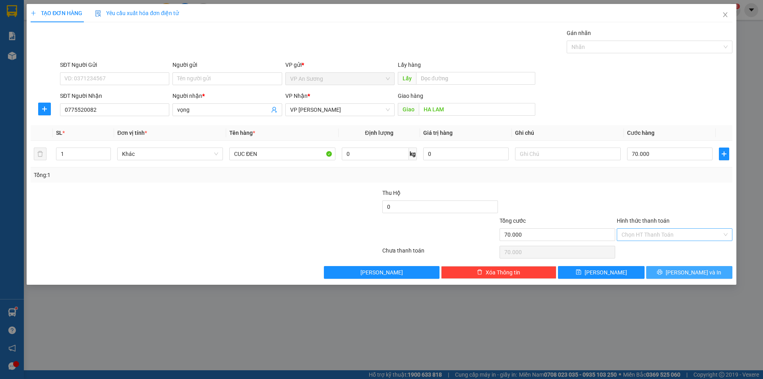
click at [680, 272] on button "[PERSON_NAME] và In" at bounding box center [690, 272] width 86 height 13
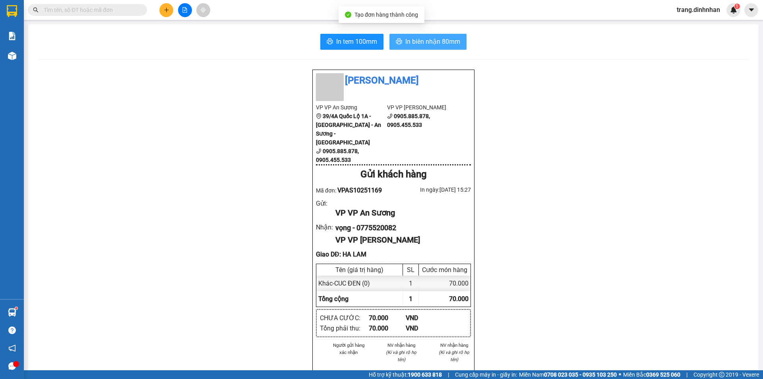
click at [437, 43] on span "In biên nhận 80mm" at bounding box center [433, 42] width 55 height 10
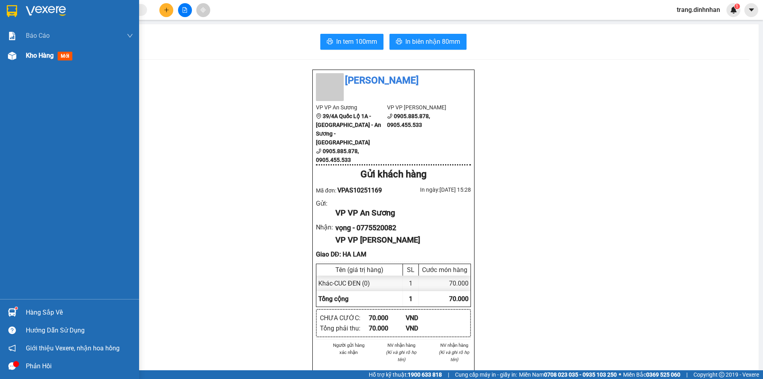
click at [50, 57] on span "Kho hàng" at bounding box center [40, 56] width 28 height 8
